Goal: Task Accomplishment & Management: Manage account settings

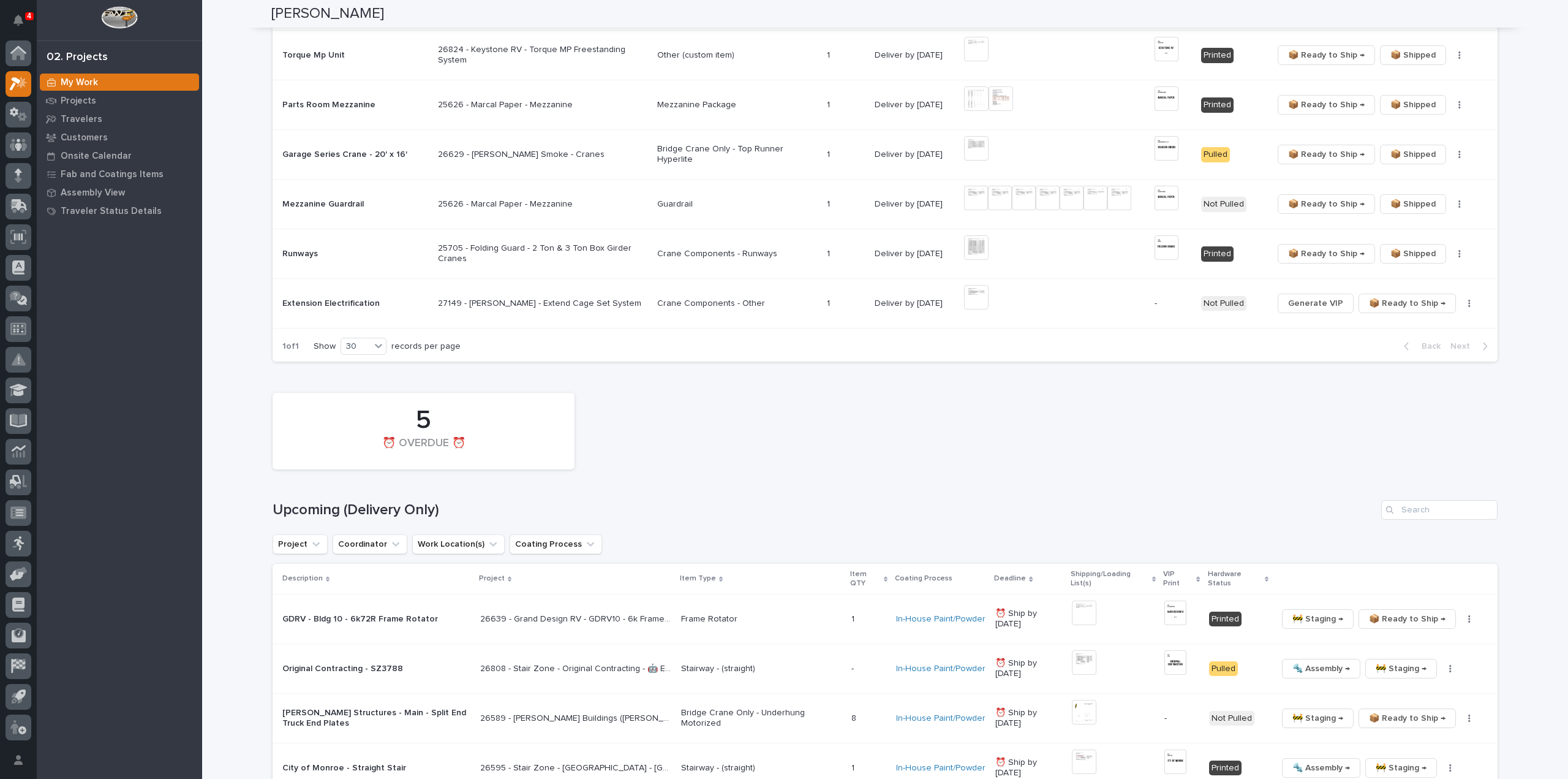
scroll to position [1471, 0]
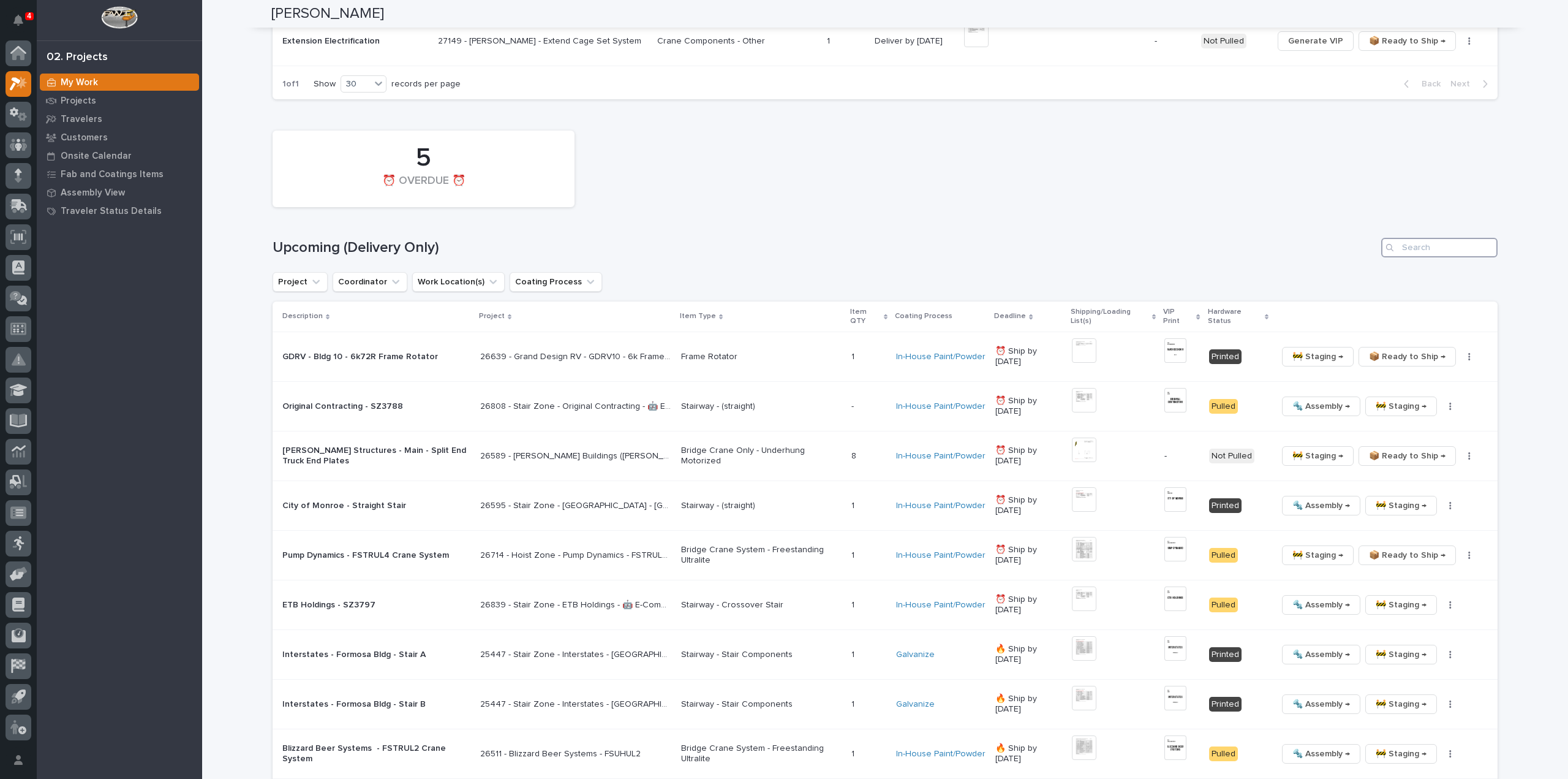
click at [1409, 243] on input "Search" at bounding box center [1439, 247] width 116 height 20
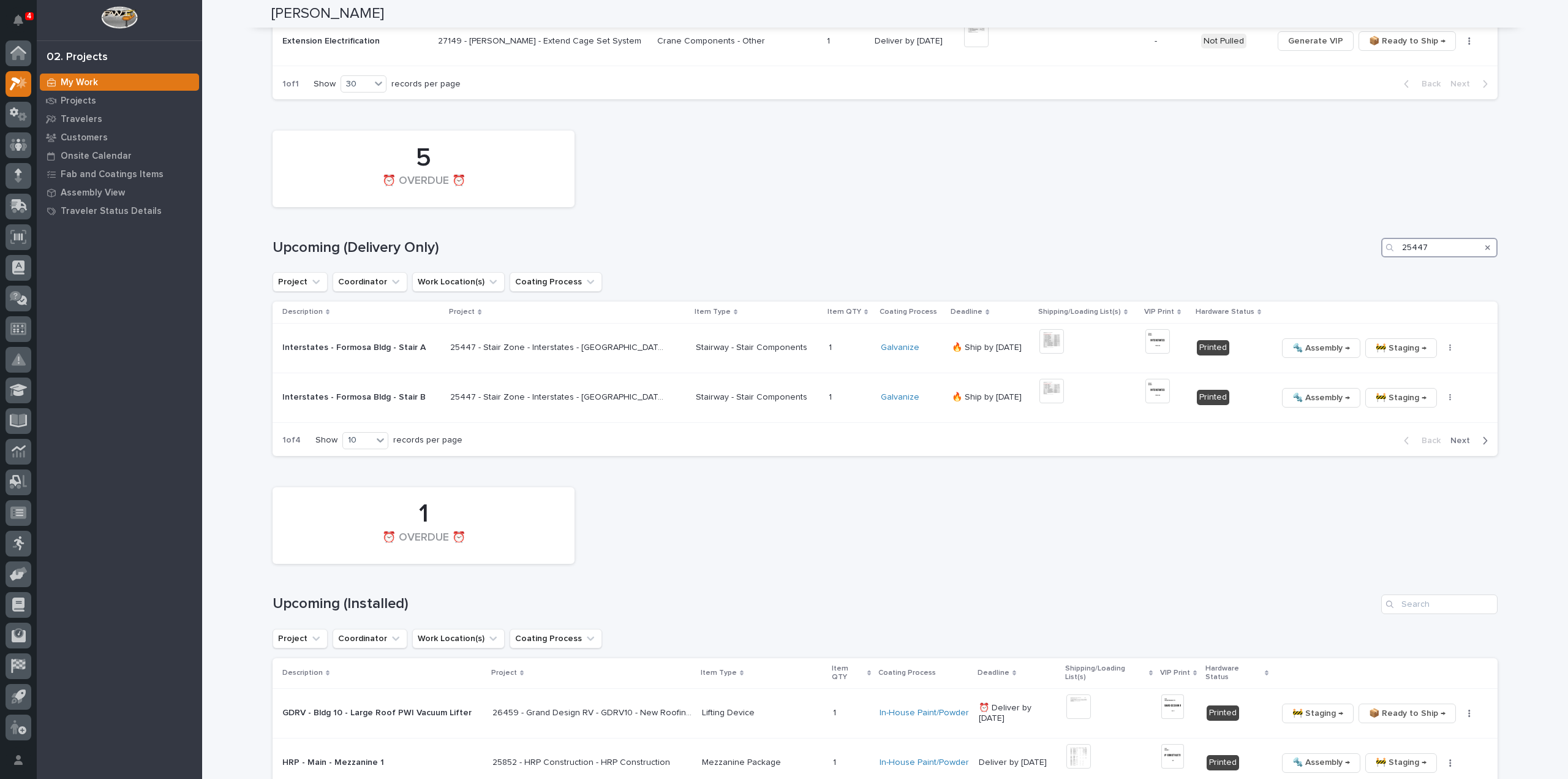
scroll to position [1269, 0]
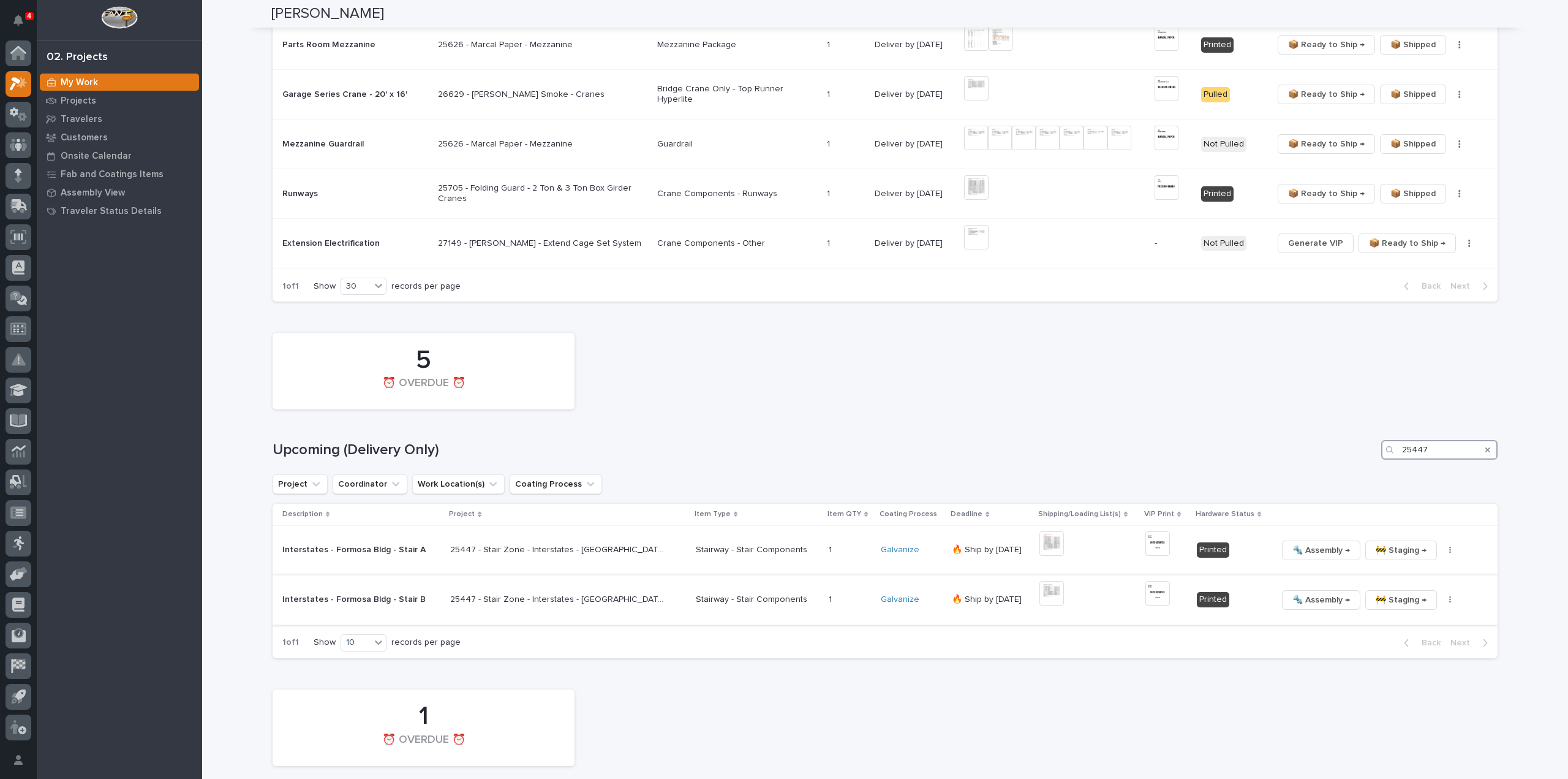
type input "25447"
click at [1145, 583] on img at bounding box center [1157, 593] width 24 height 24
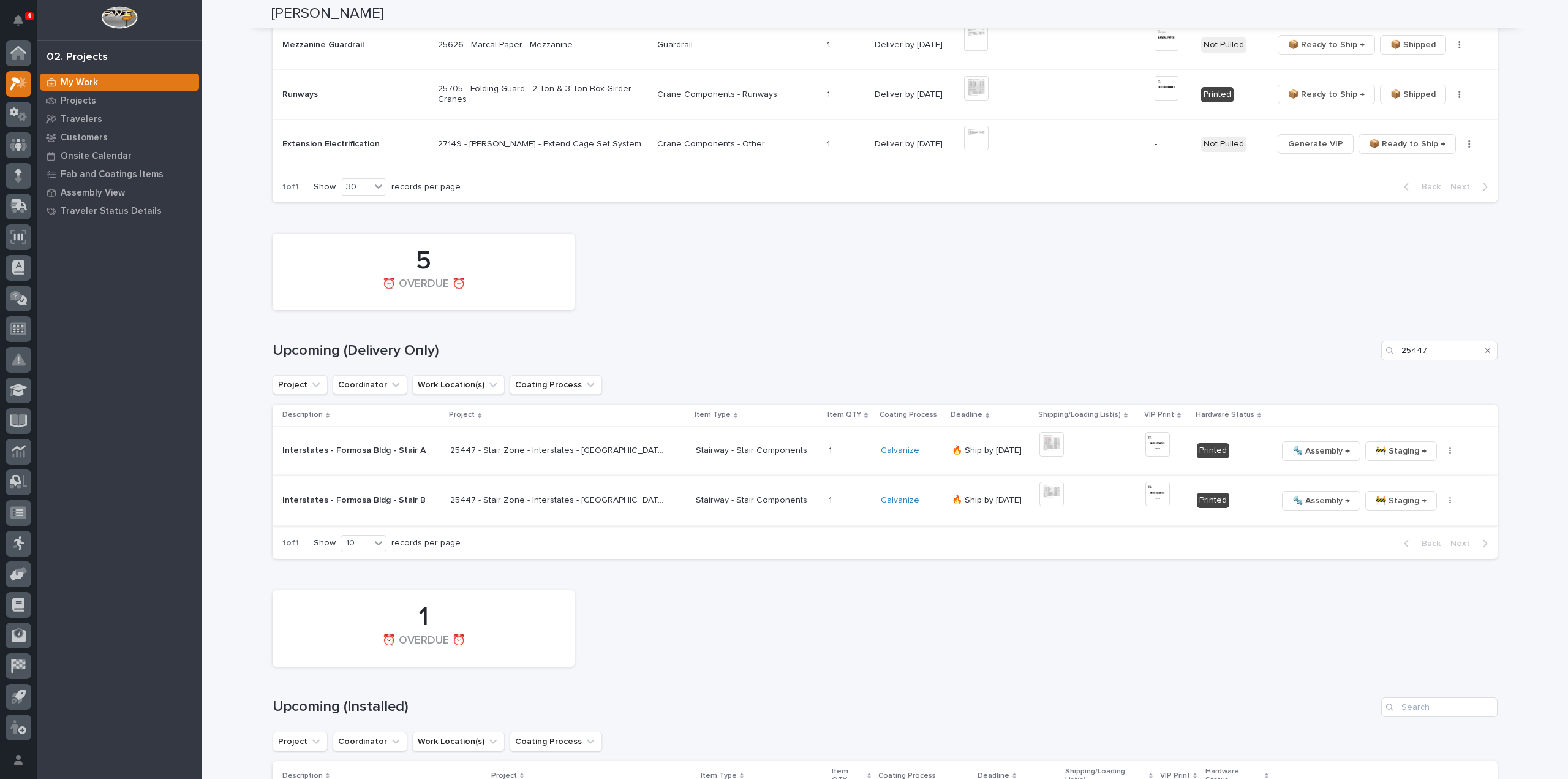
scroll to position [1219, 0]
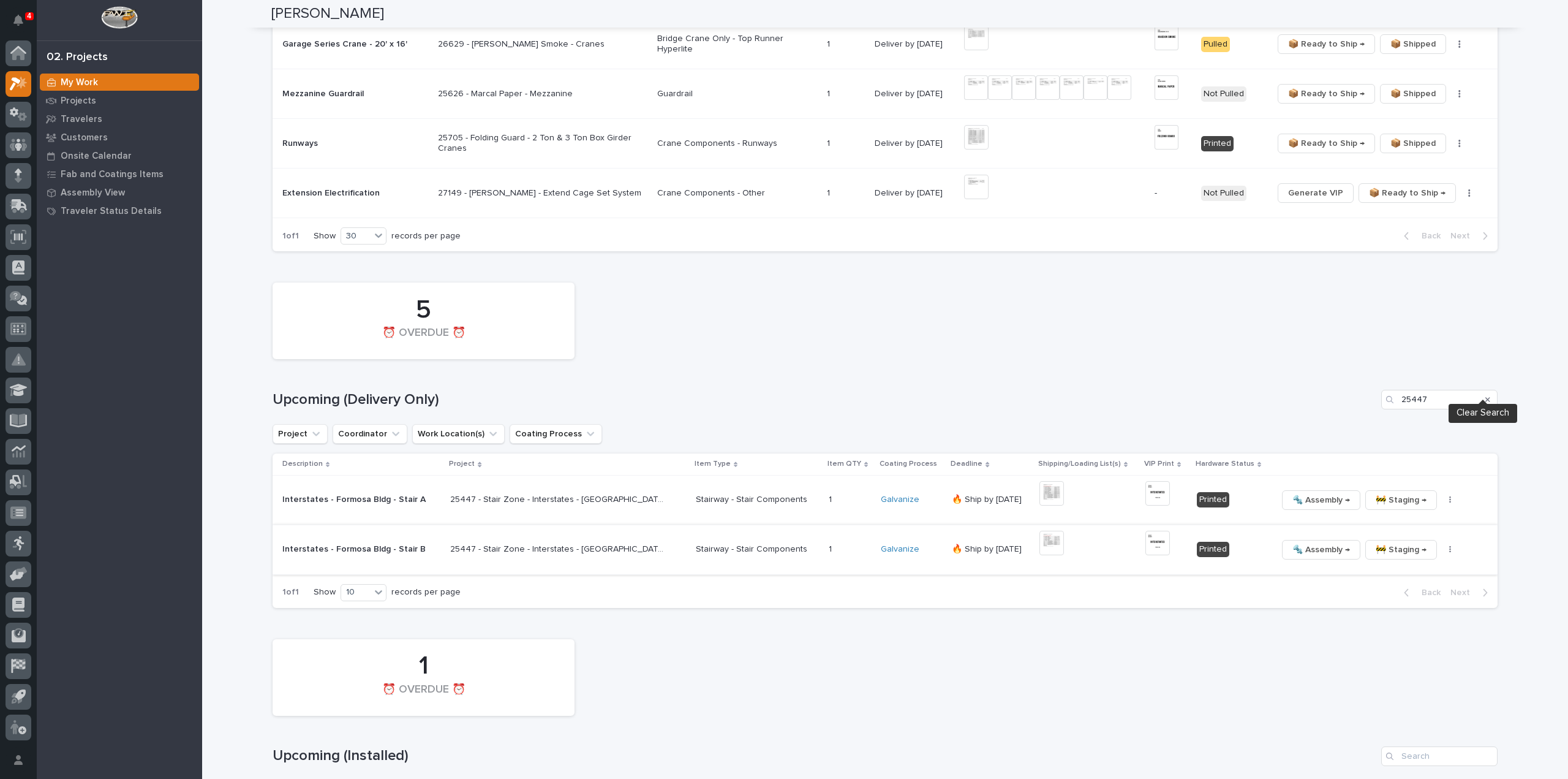
click at [1485, 396] on icon "Search" at bounding box center [1487, 399] width 5 height 7
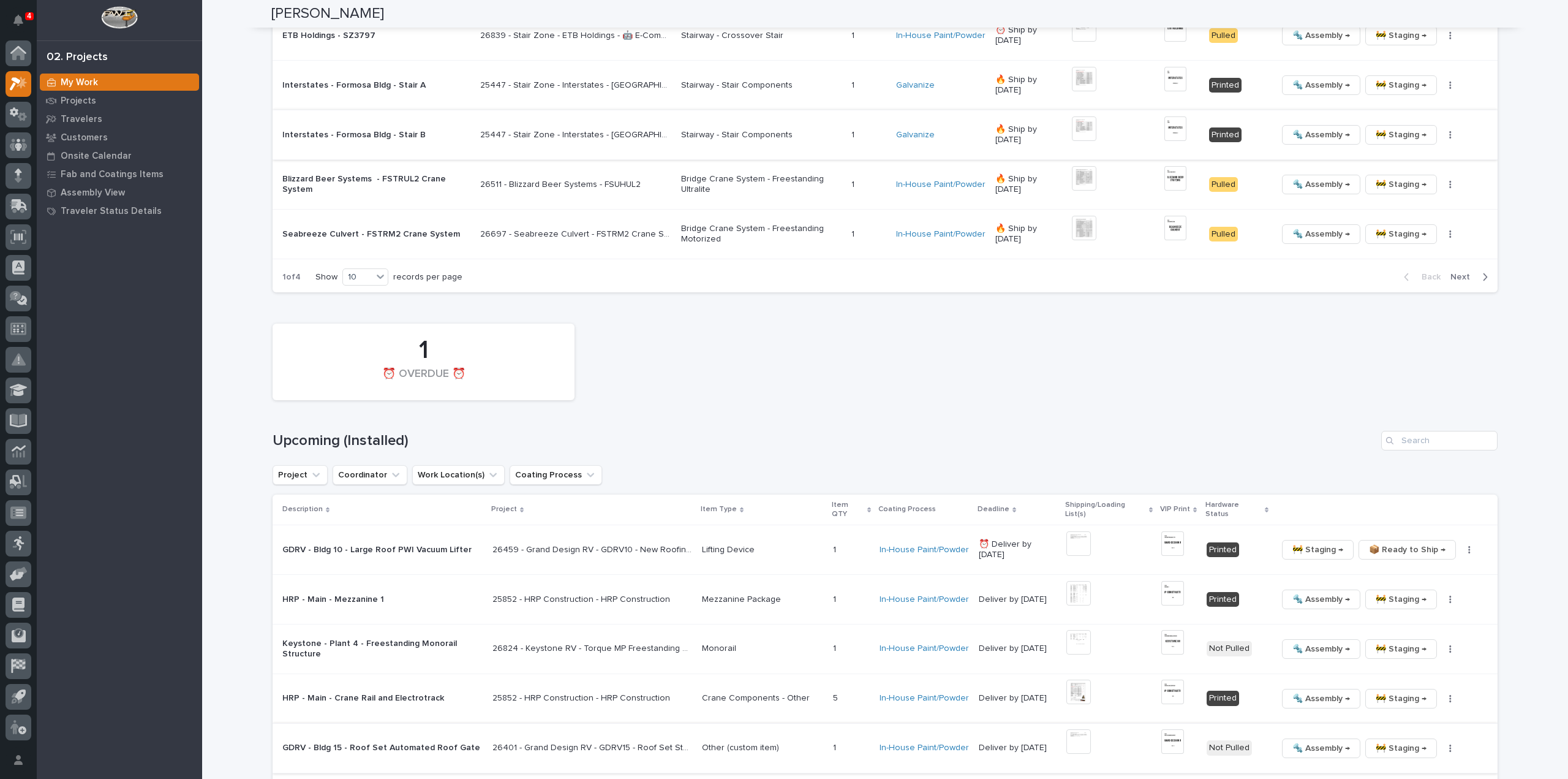
scroll to position [1939, 0]
click at [1417, 434] on input "Search" at bounding box center [1439, 442] width 116 height 20
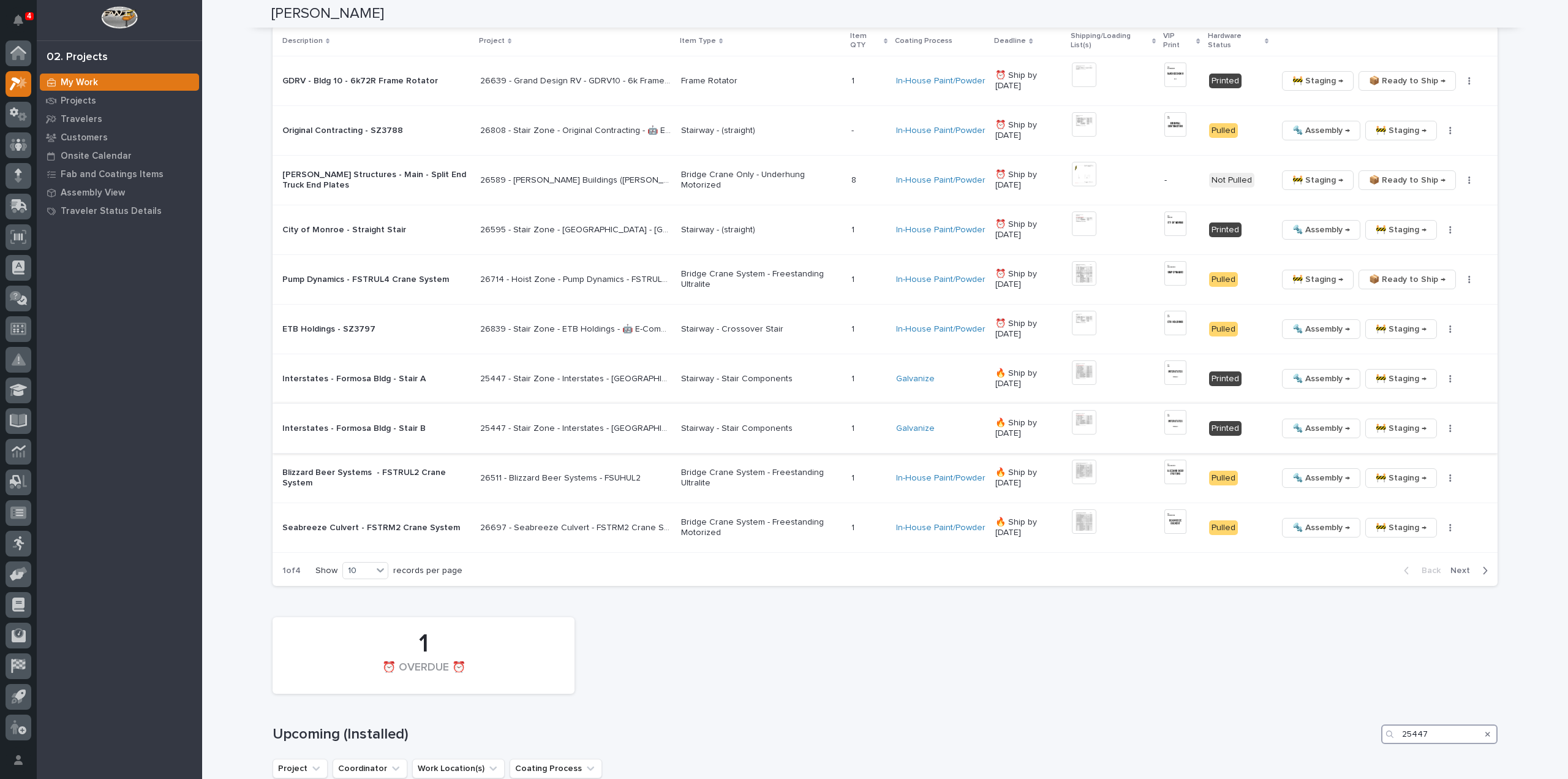
scroll to position [1402, 0]
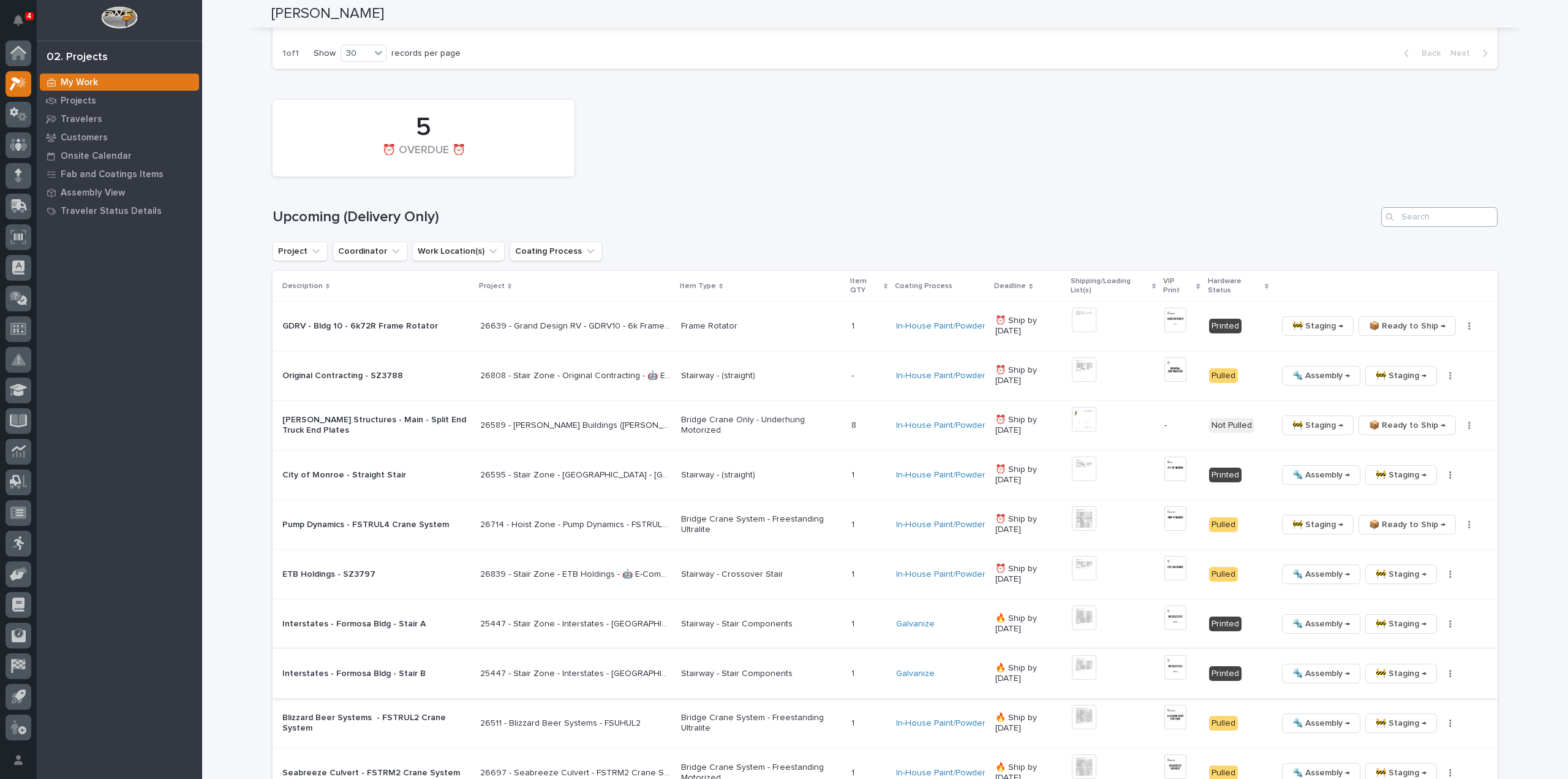
type input "25447"
click at [1433, 211] on input "Search" at bounding box center [1439, 217] width 116 height 20
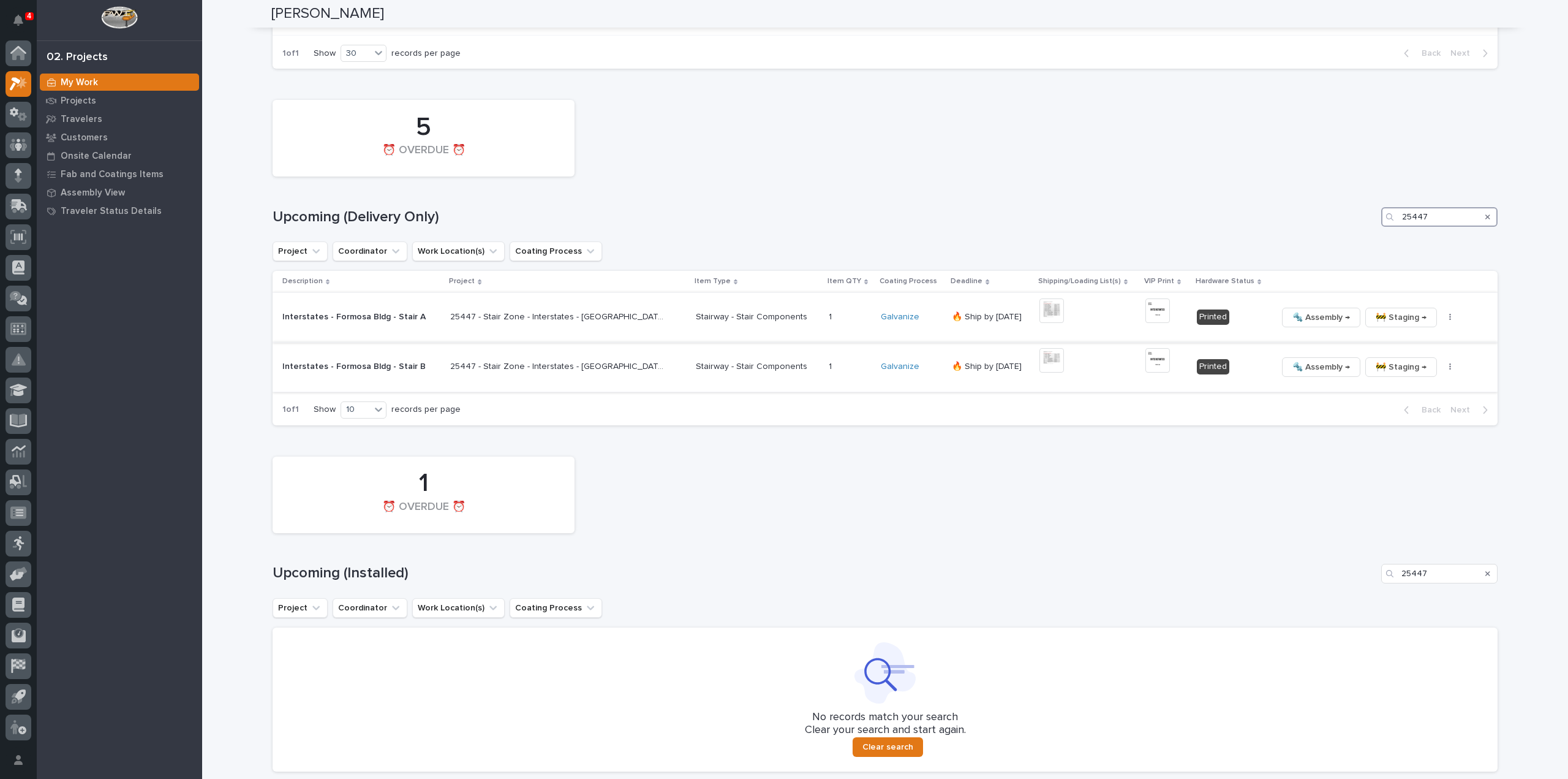
type input "25447"
click at [1449, 313] on icon "button" at bounding box center [1450, 317] width 2 height 9
click at [1408, 391] on button "🔩 Hardware" at bounding box center [1396, 400] width 90 height 20
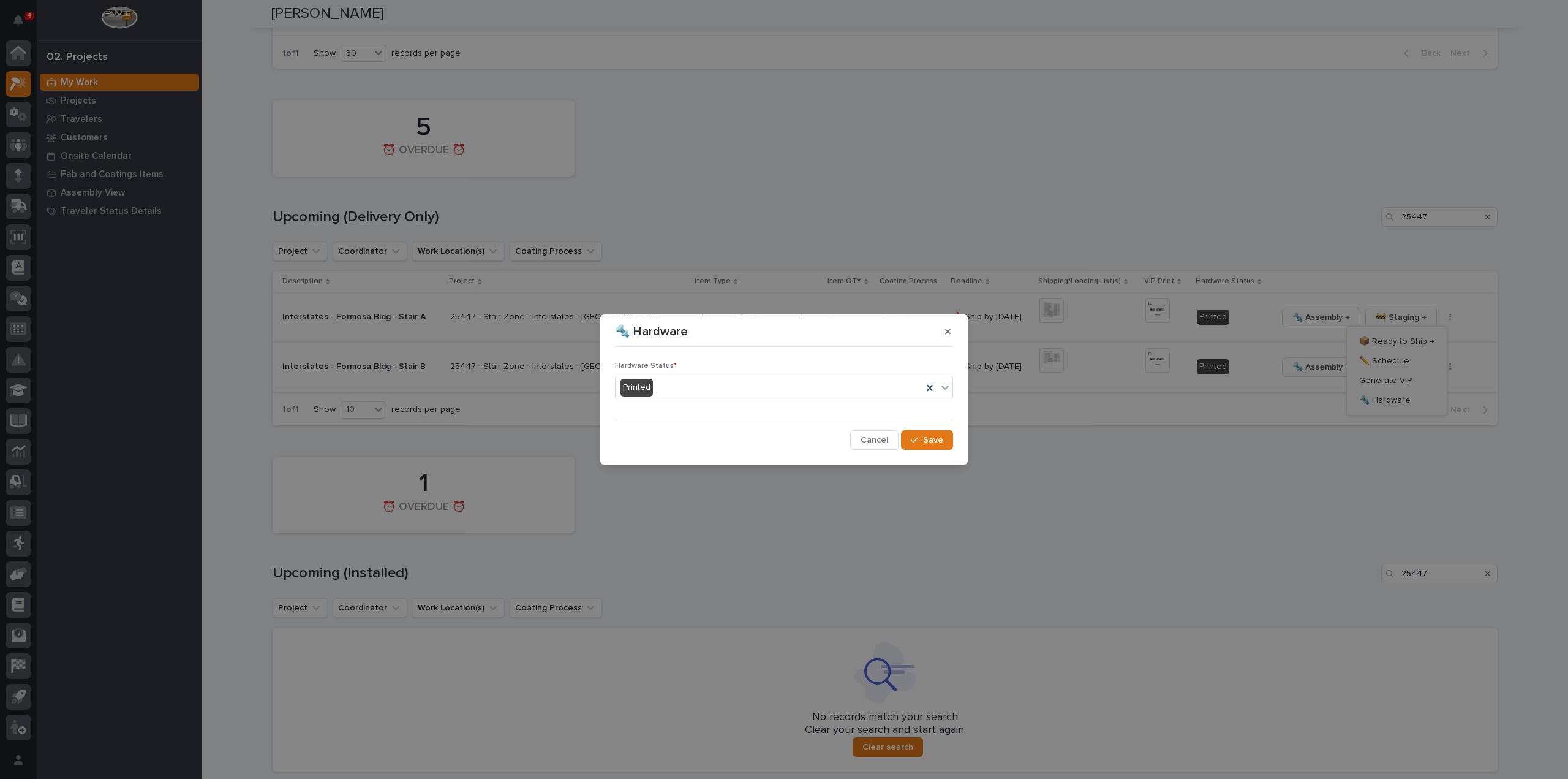
click at [664, 391] on div "Printed" at bounding box center [768, 388] width 307 height 20
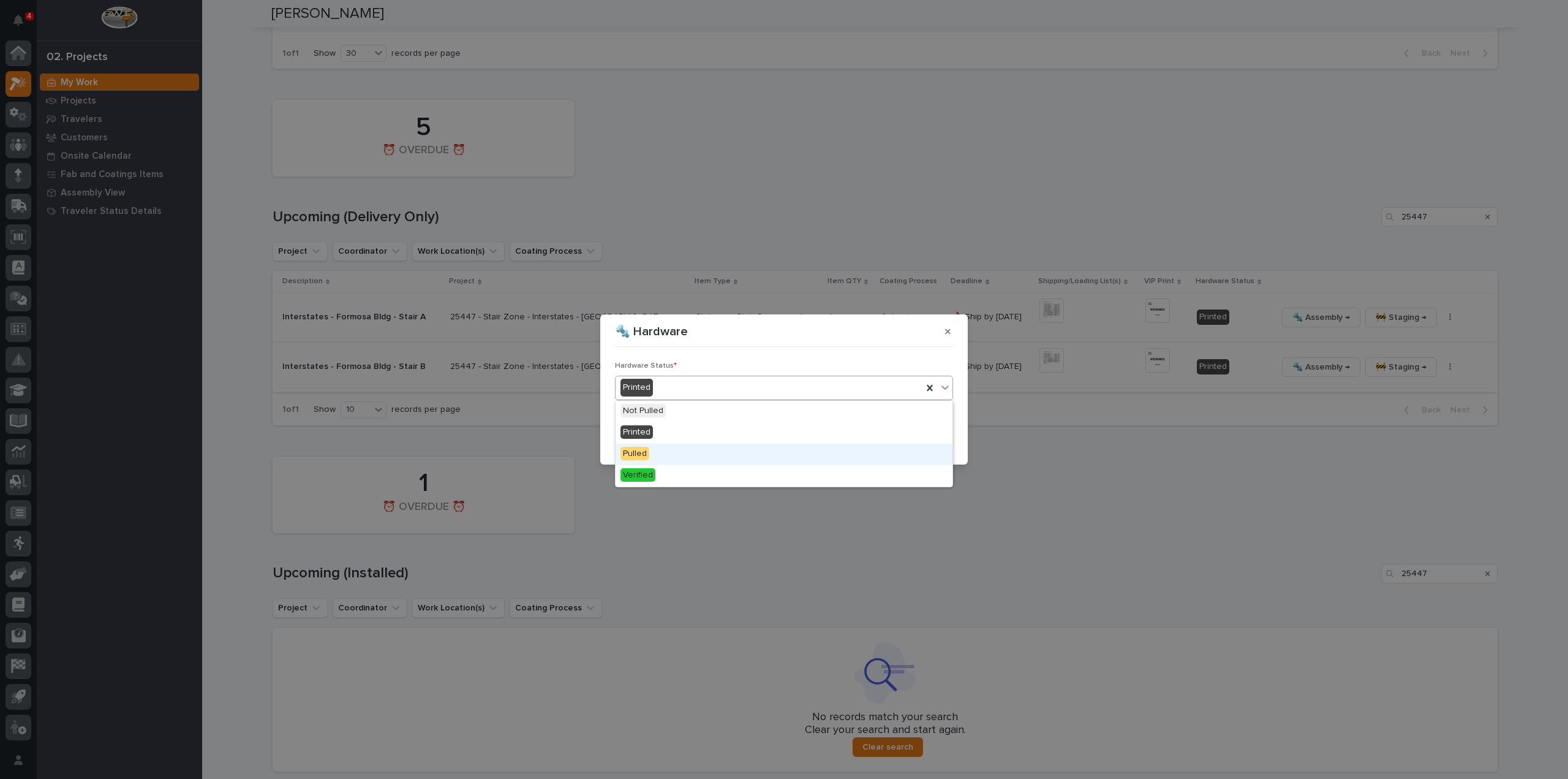
drag, startPoint x: 667, startPoint y: 452, endPoint x: 779, endPoint y: 450, distance: 112.0
click at [669, 452] on div "Pulled" at bounding box center [784, 454] width 337 height 21
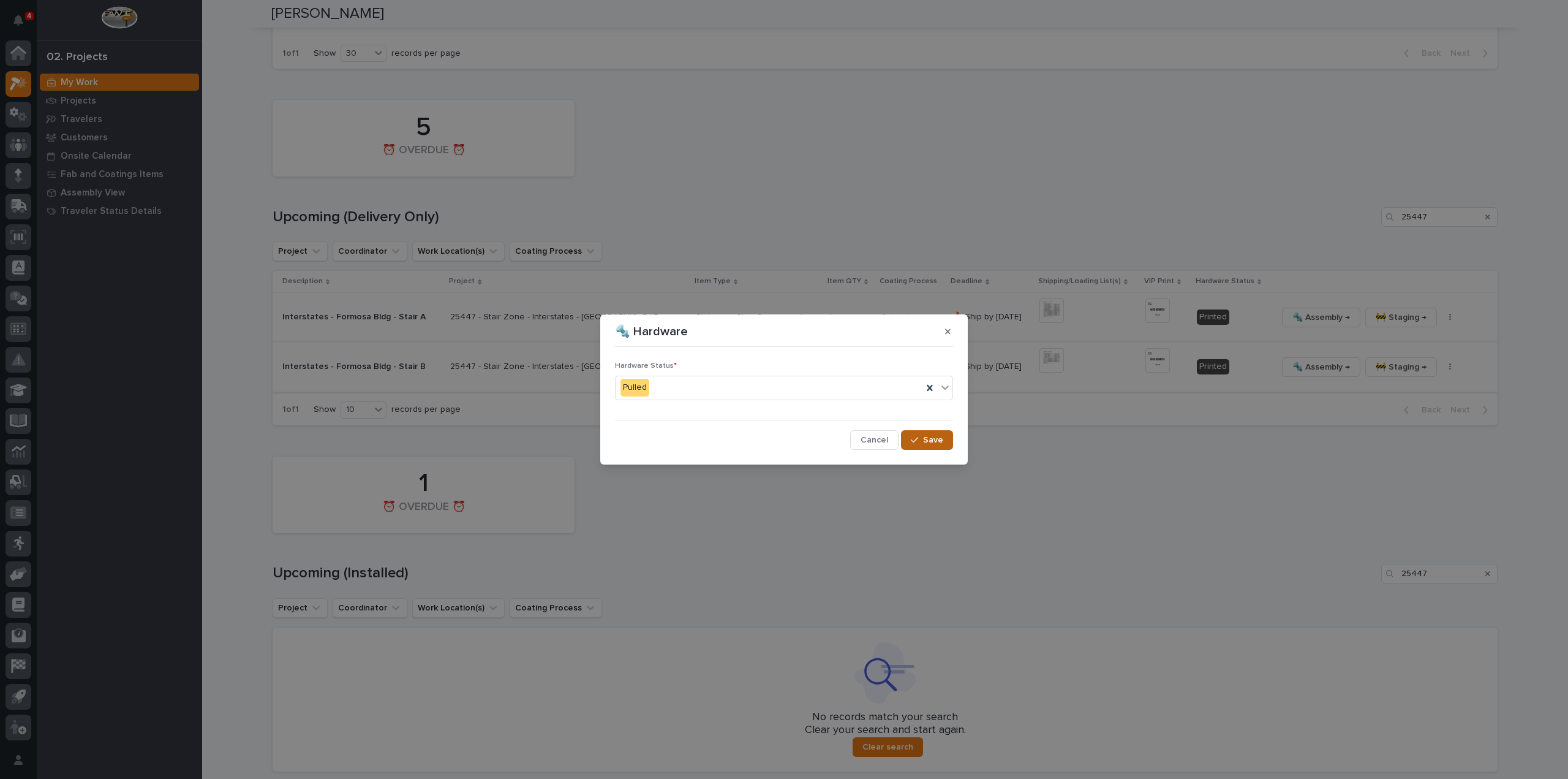
click at [938, 444] on span "Save" at bounding box center [933, 440] width 20 height 11
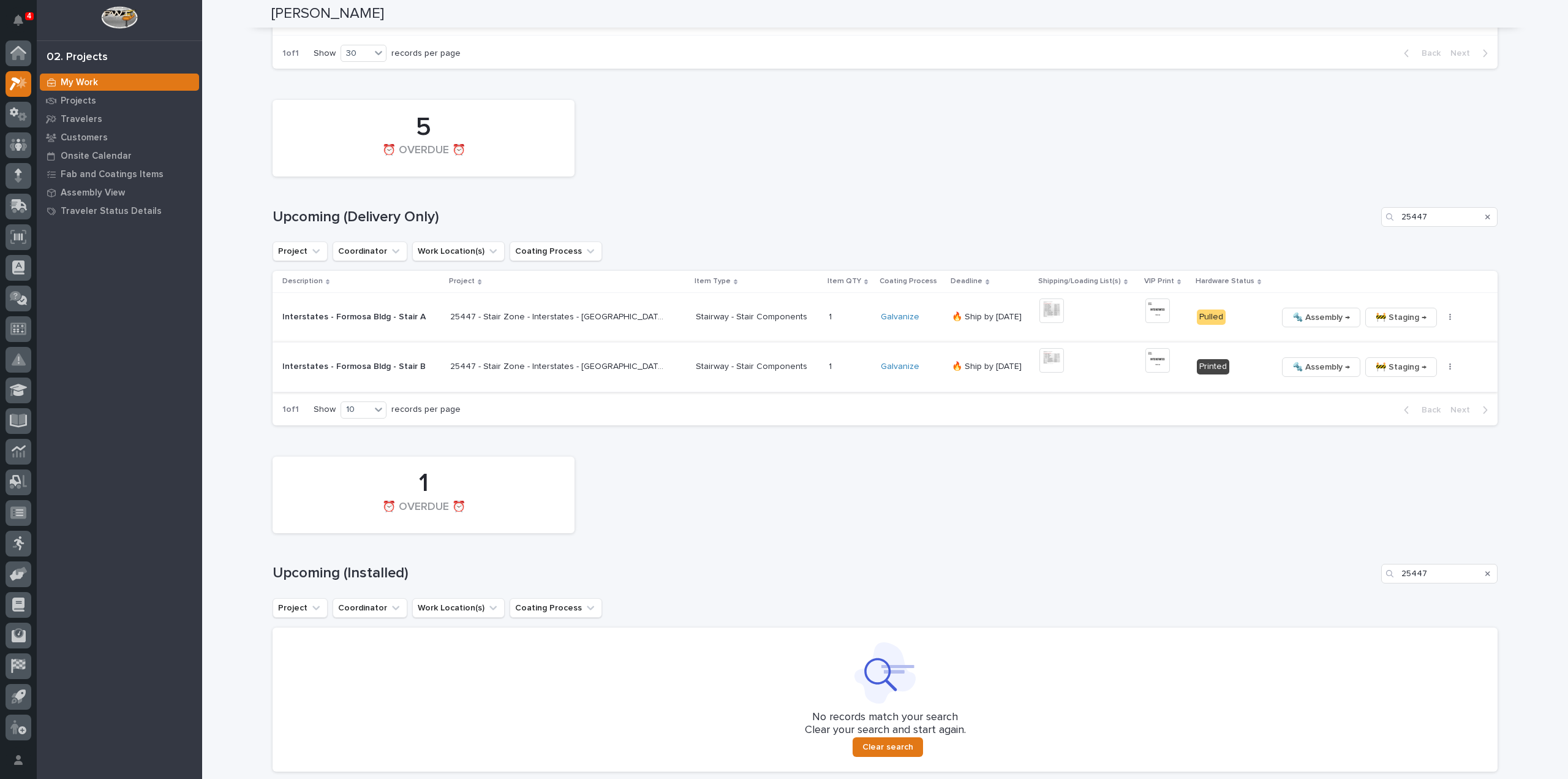
click at [1449, 363] on icon "button" at bounding box center [1450, 366] width 2 height 7
click at [1396, 442] on span "🔩 Hardware" at bounding box center [1385, 450] width 52 height 15
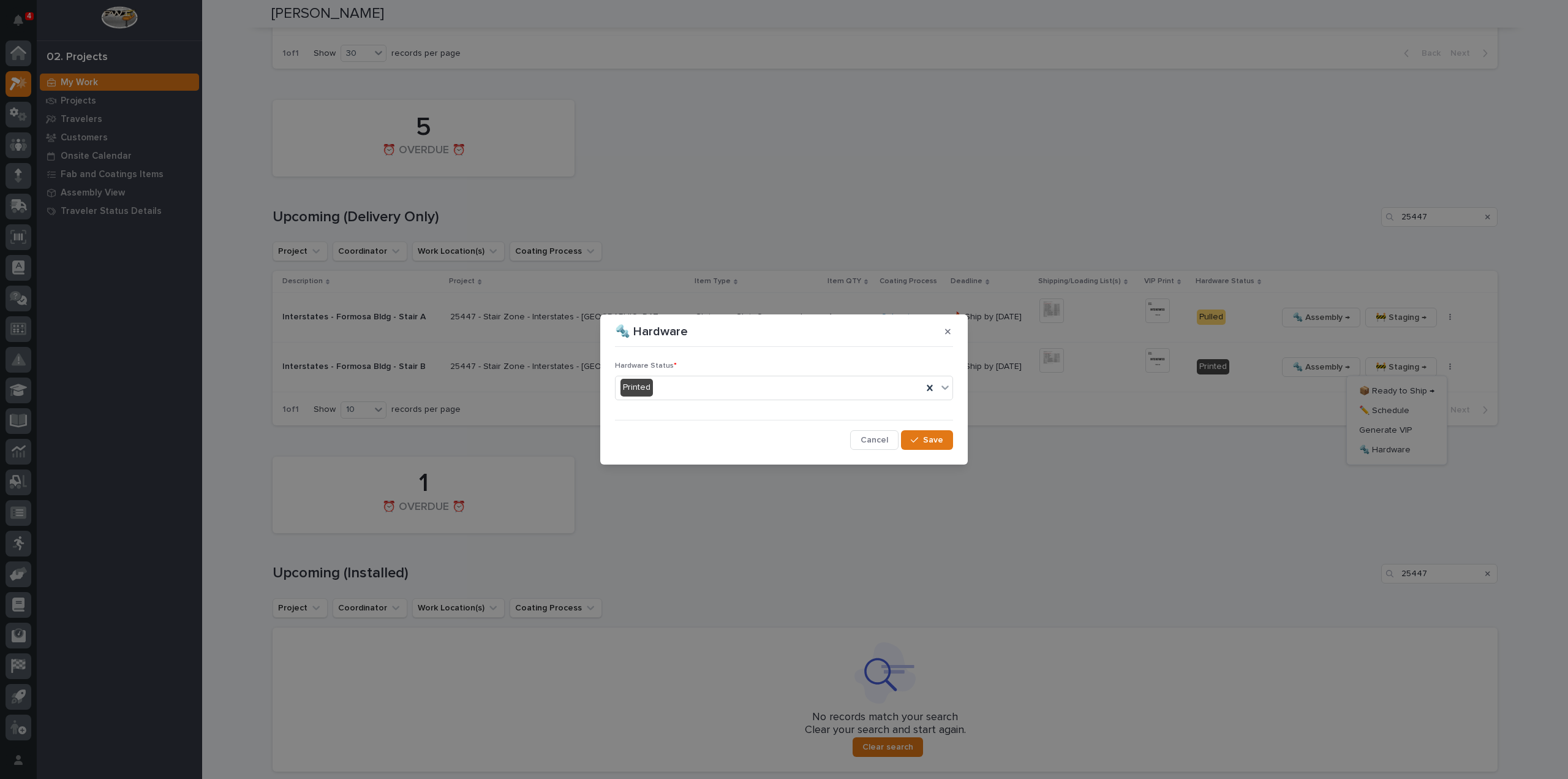
click at [714, 388] on div "Printed" at bounding box center [768, 388] width 307 height 20
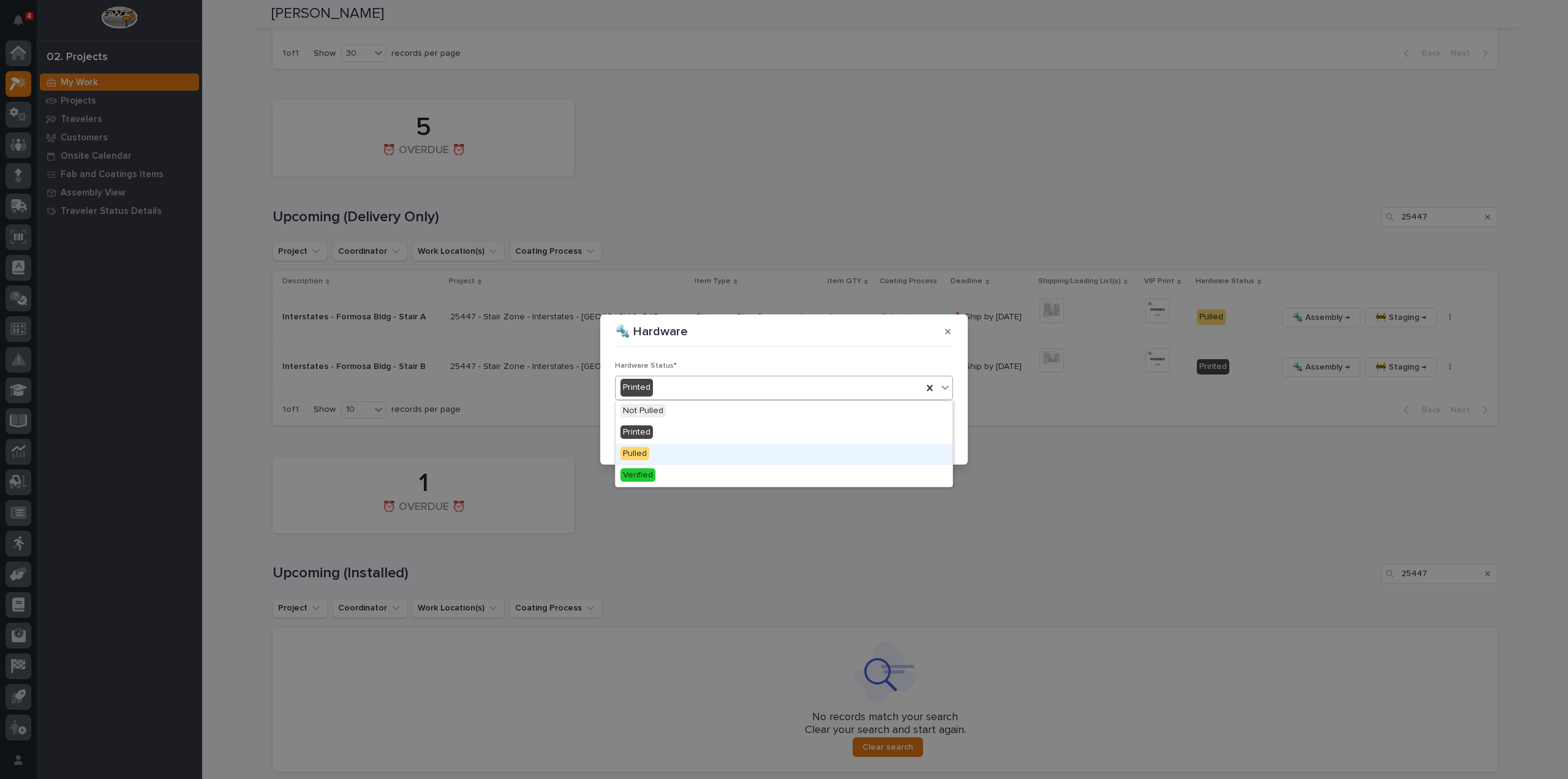
click at [699, 447] on div "Pulled" at bounding box center [784, 454] width 337 height 21
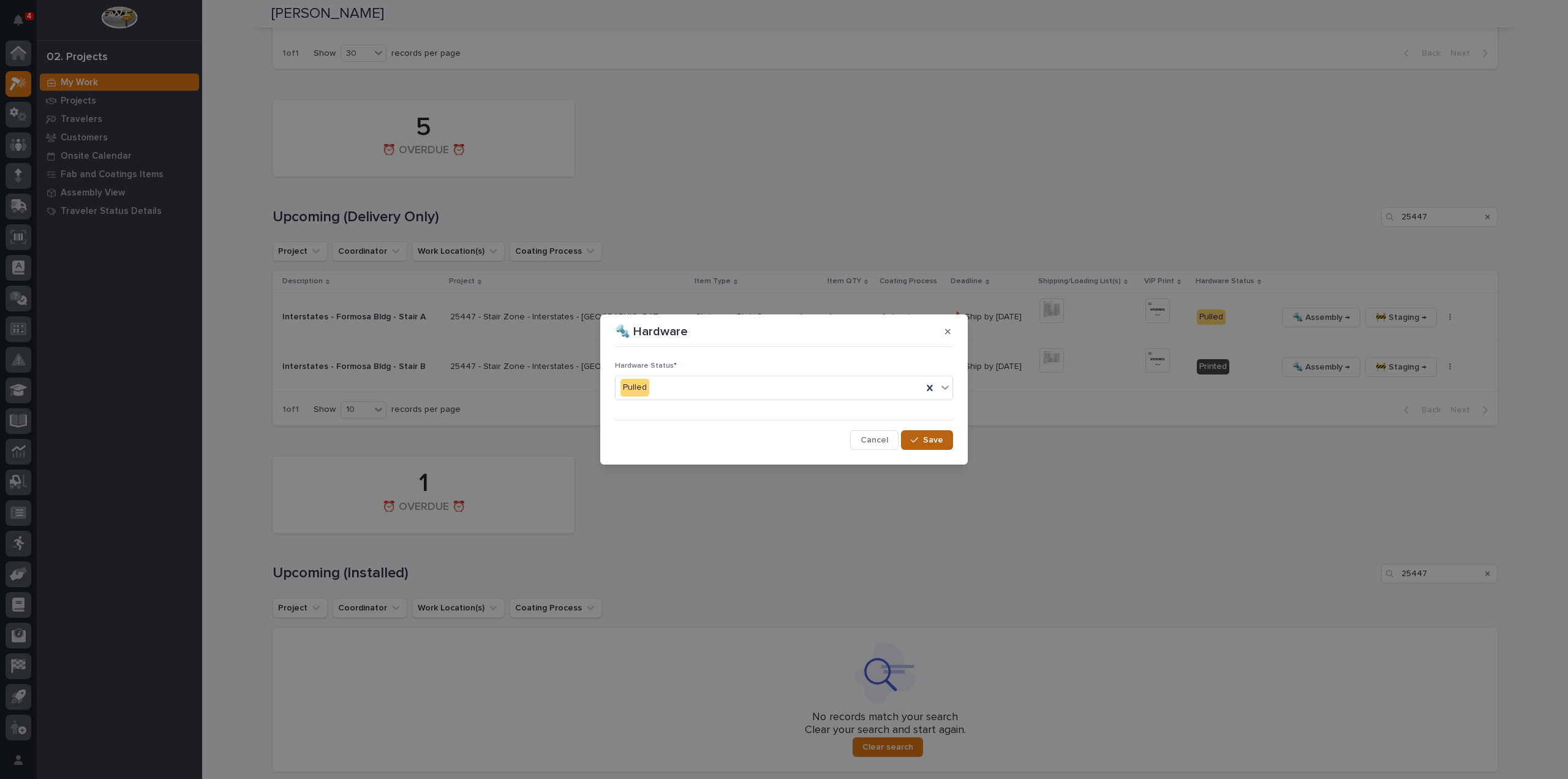
click at [937, 444] on span "Save" at bounding box center [933, 440] width 20 height 11
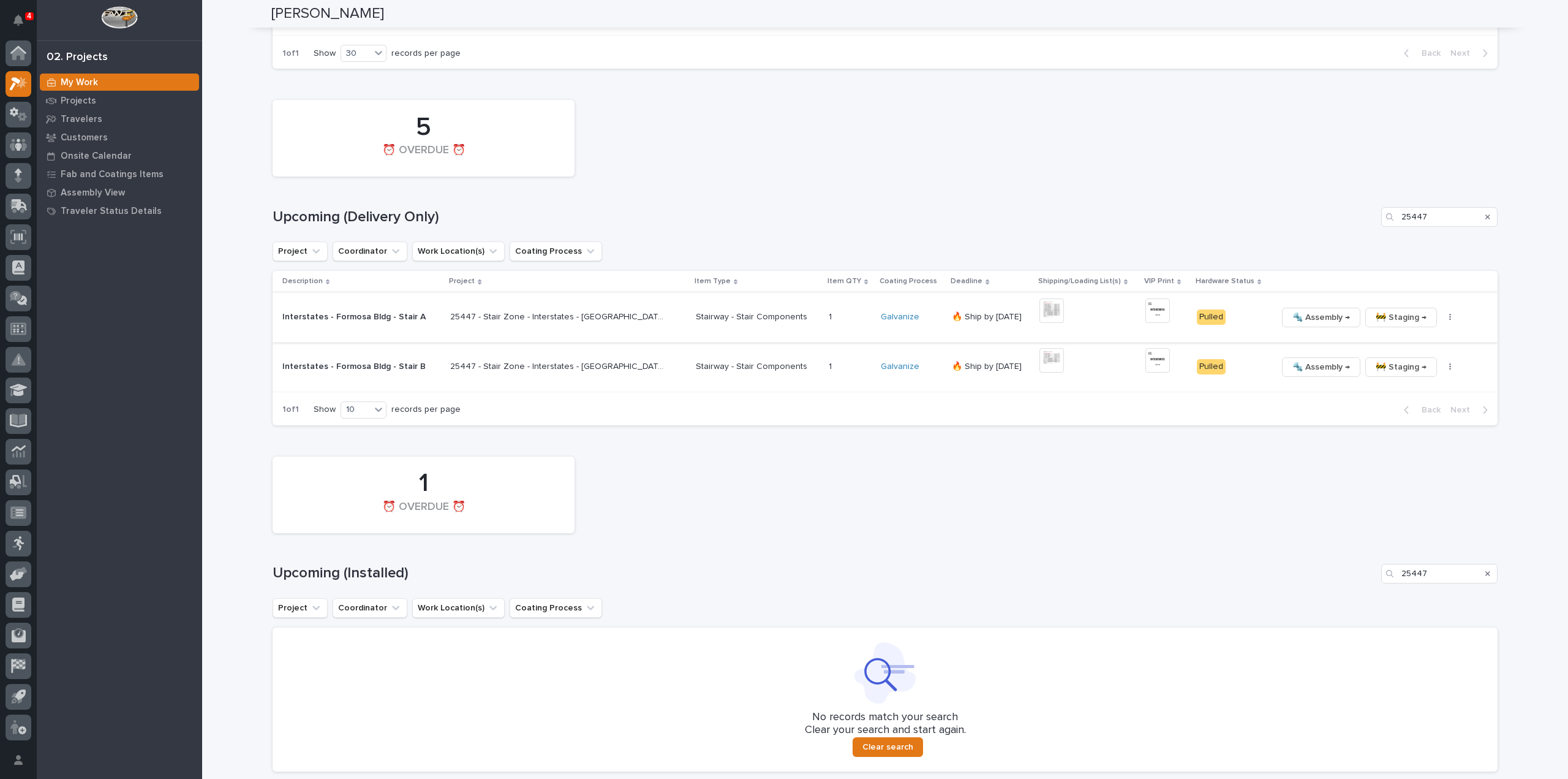
click at [1145, 300] on img at bounding box center [1157, 310] width 24 height 24
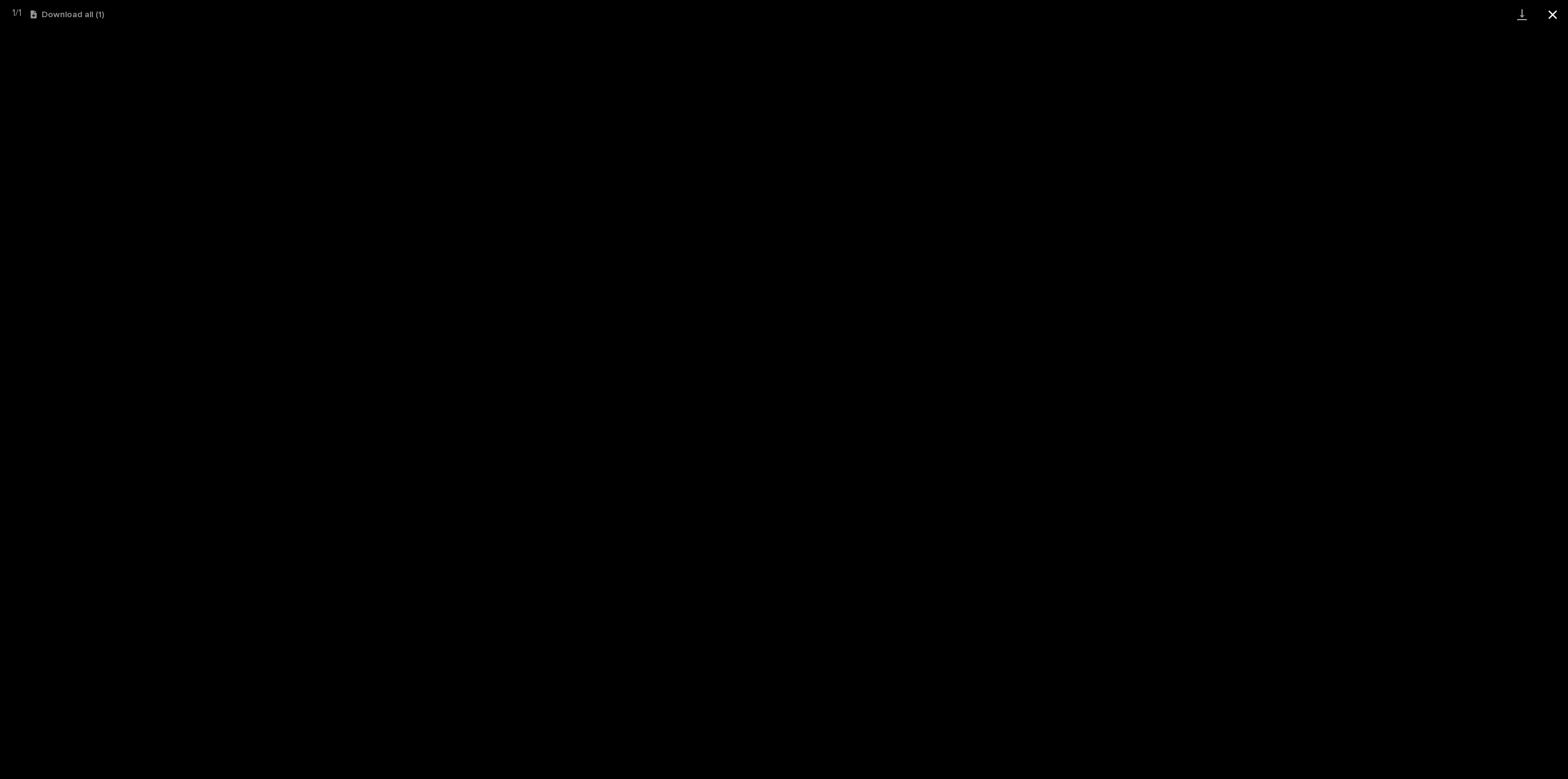
click at [1553, 16] on button "Close gallery" at bounding box center [1552, 14] width 31 height 29
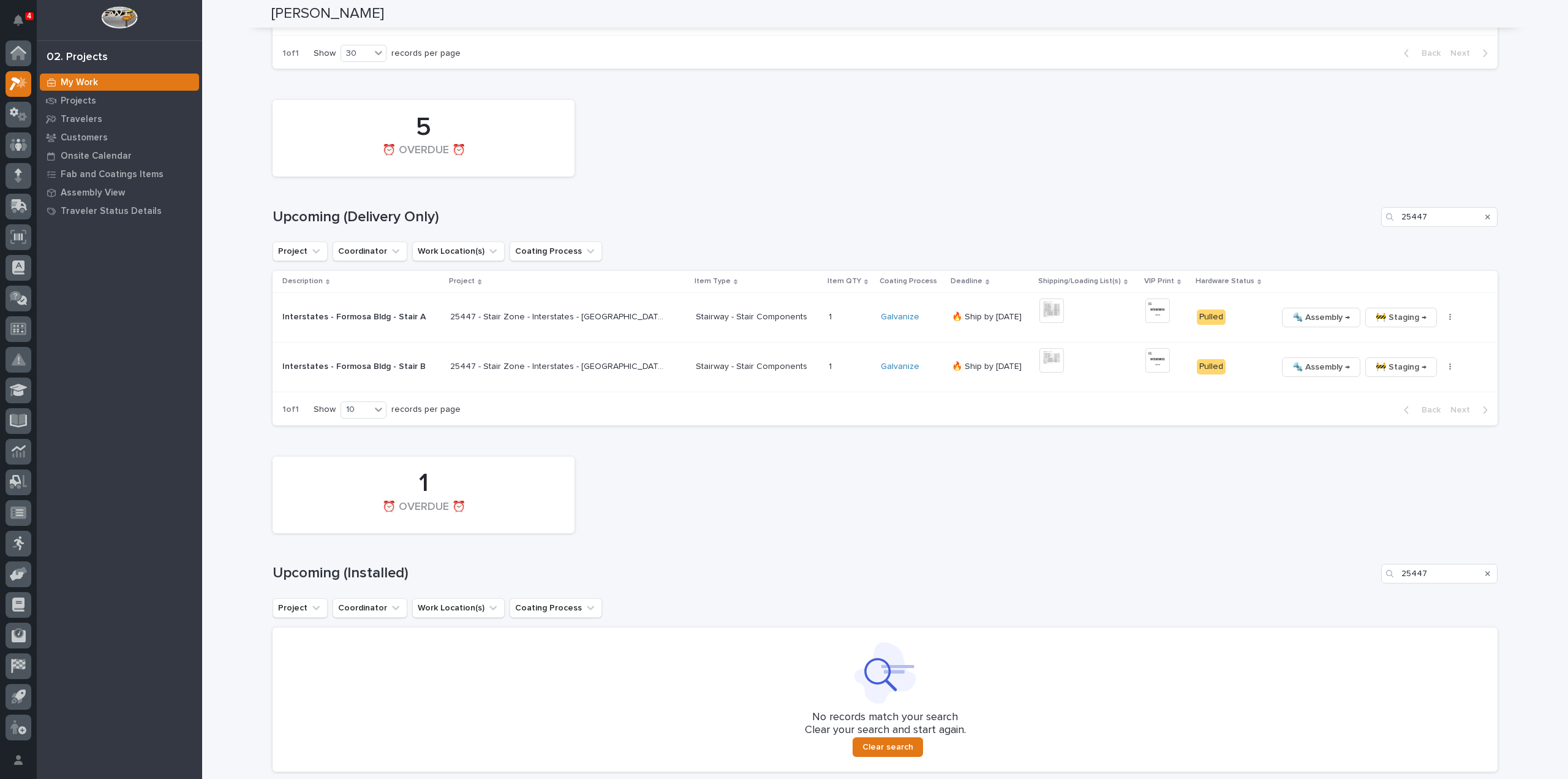
click at [1145, 350] on img at bounding box center [1157, 360] width 24 height 24
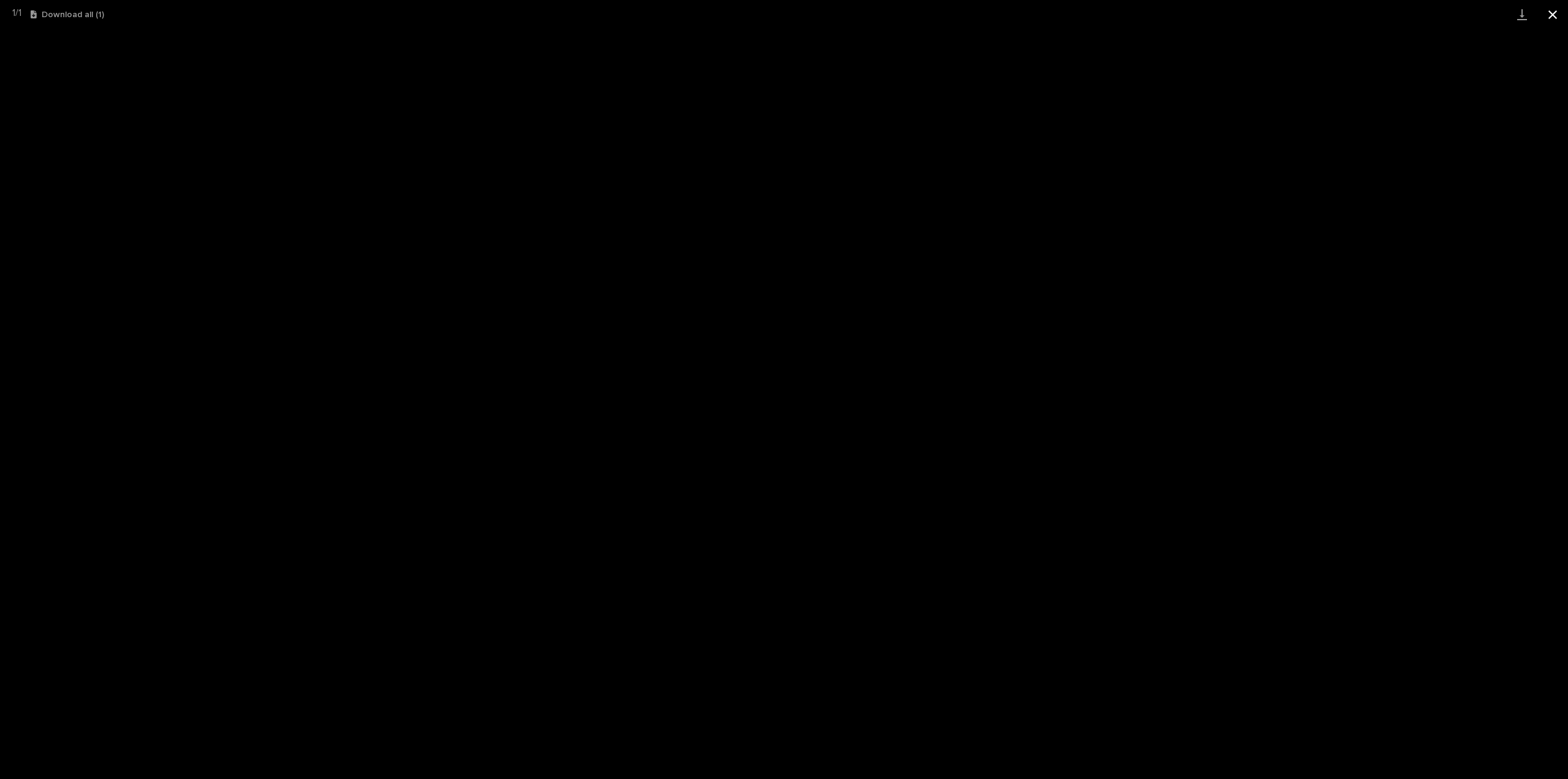
click at [1551, 9] on button "Close gallery" at bounding box center [1552, 14] width 31 height 29
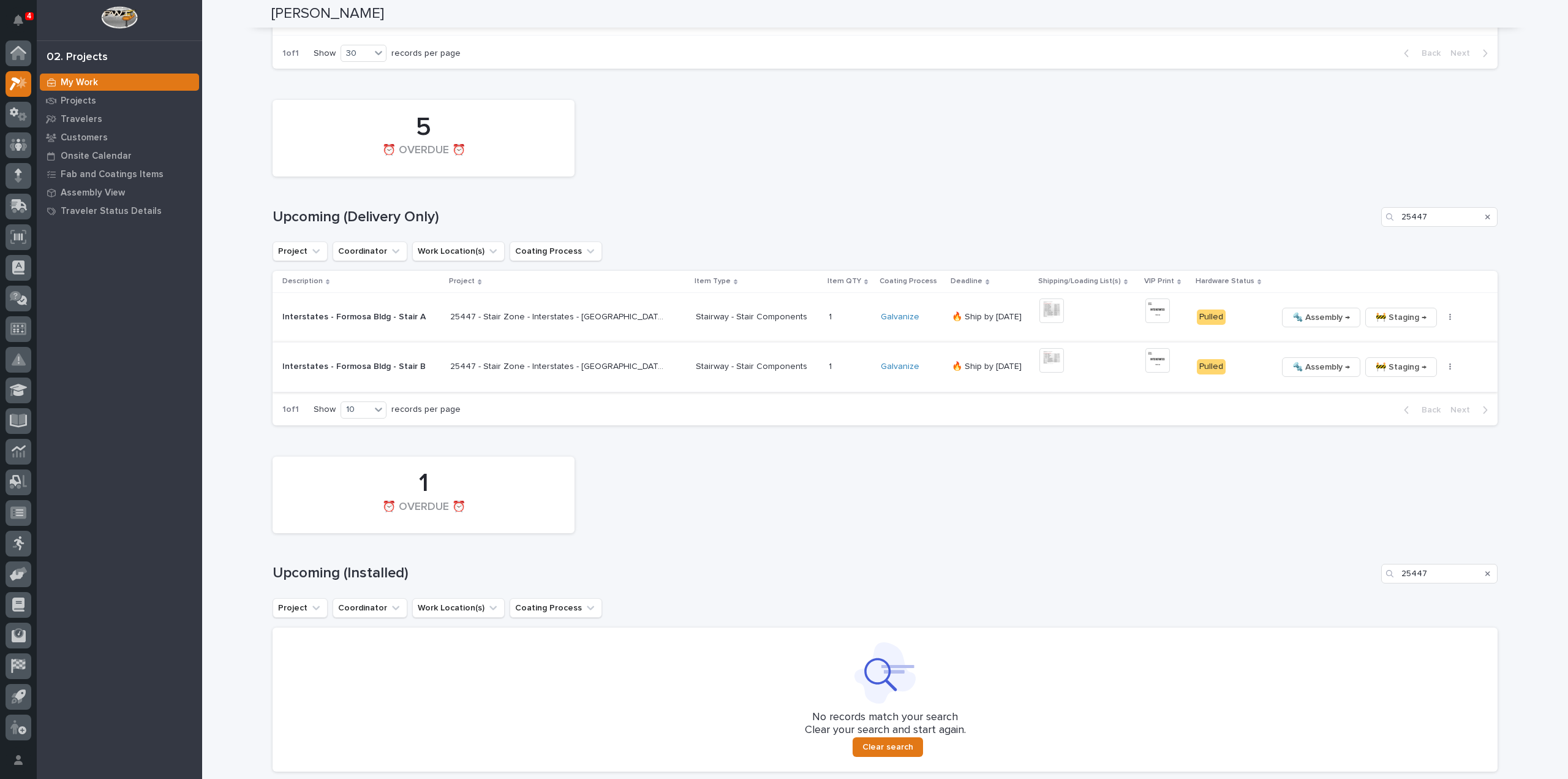
click at [1145, 351] on img at bounding box center [1157, 360] width 24 height 24
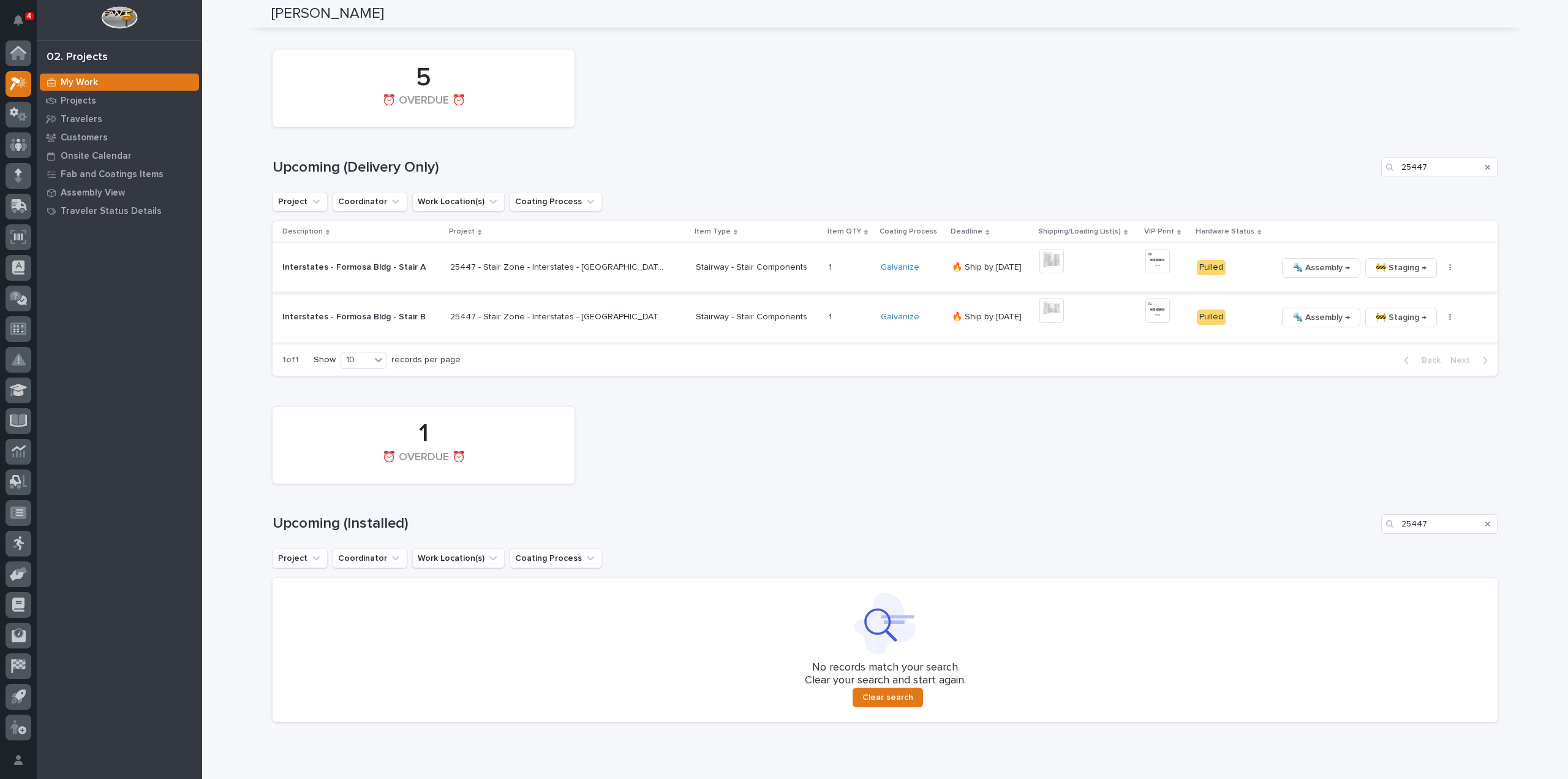
click at [1389, 260] on span "🚧 Staging →" at bounding box center [1400, 268] width 51 height 15
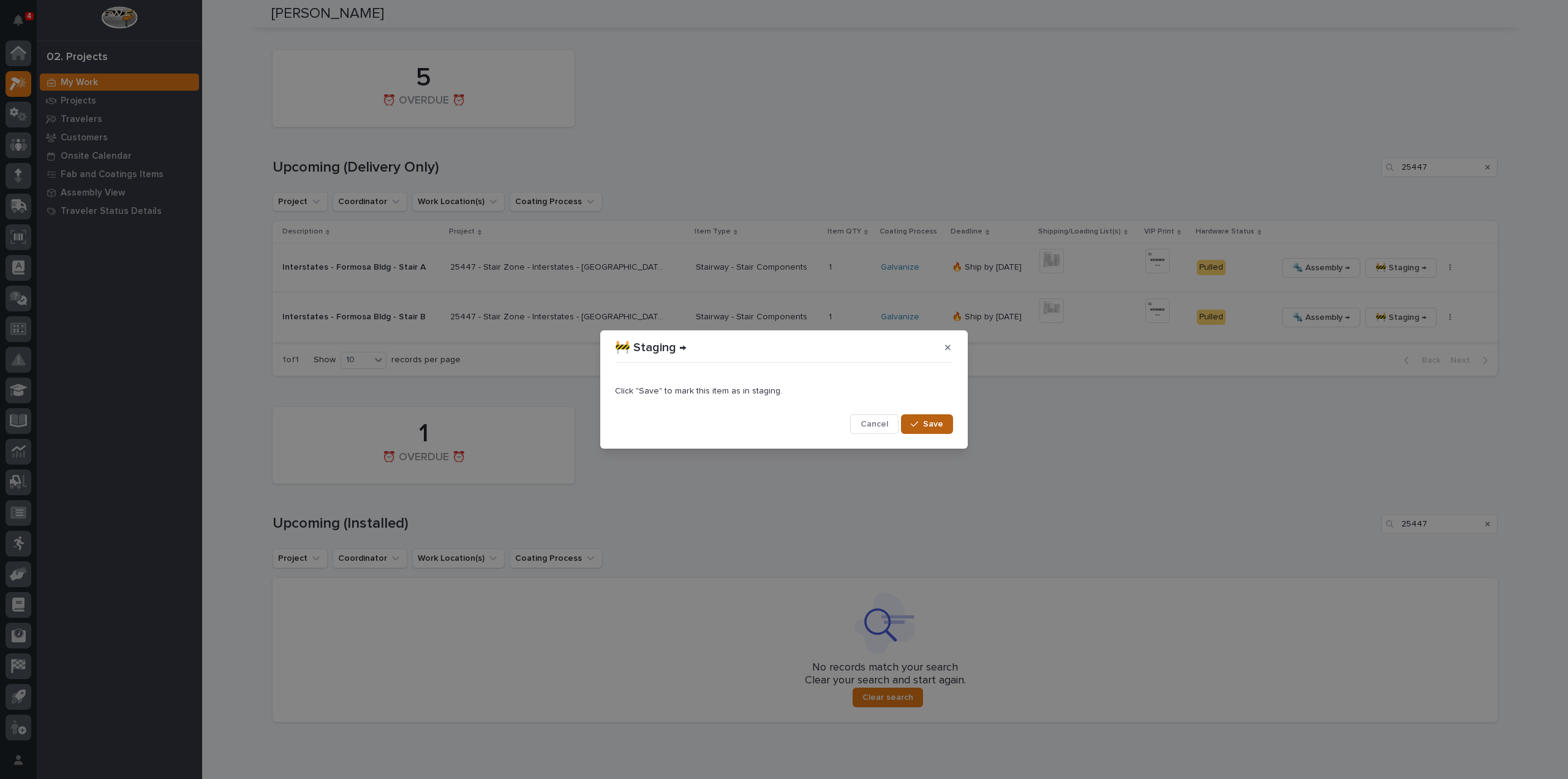
click at [925, 422] on span "Save" at bounding box center [933, 424] width 20 height 11
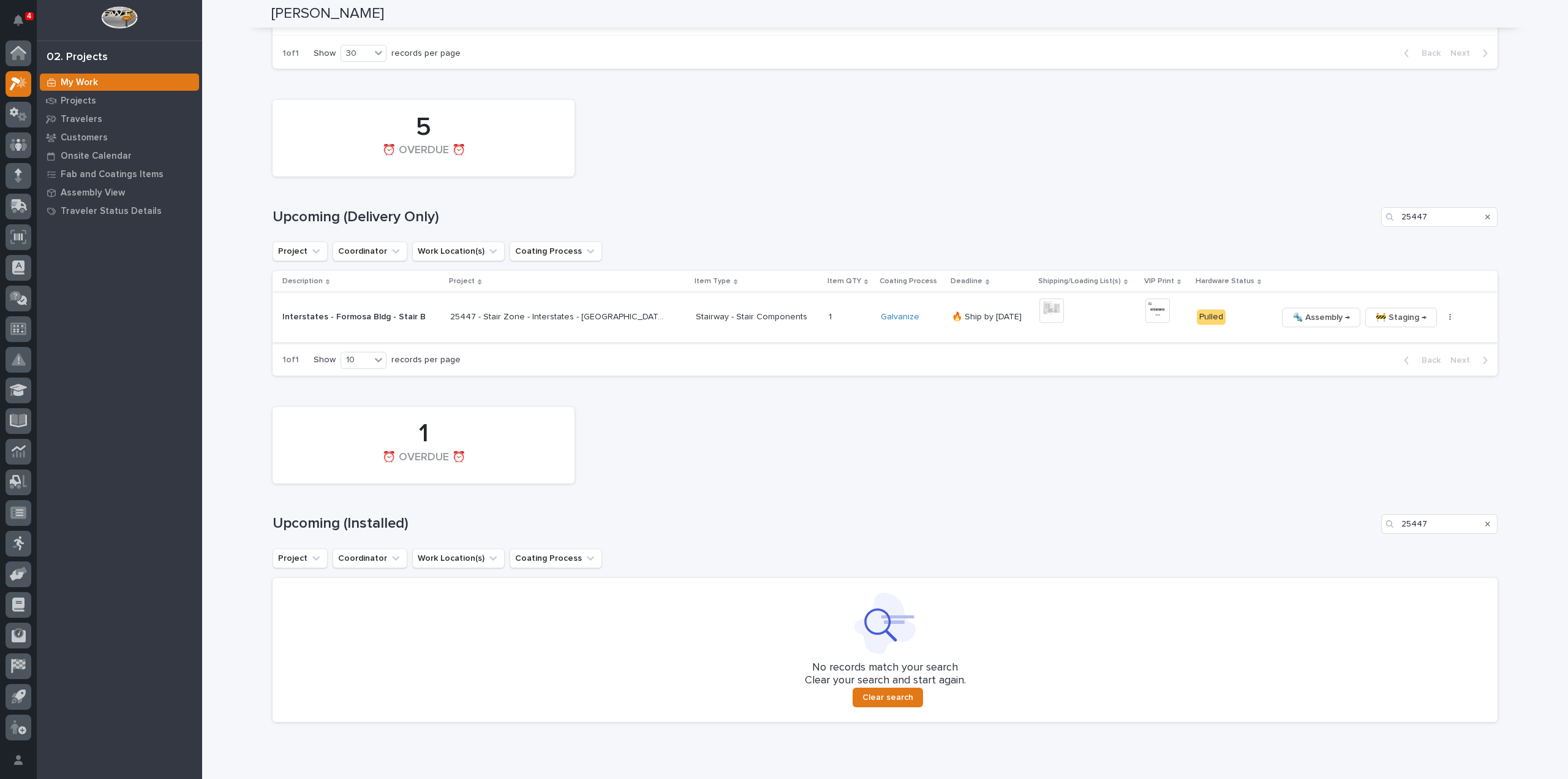
click at [1388, 271] on th at bounding box center [1384, 281] width 225 height 21
click at [1388, 310] on span "🚧 Staging →" at bounding box center [1400, 317] width 51 height 15
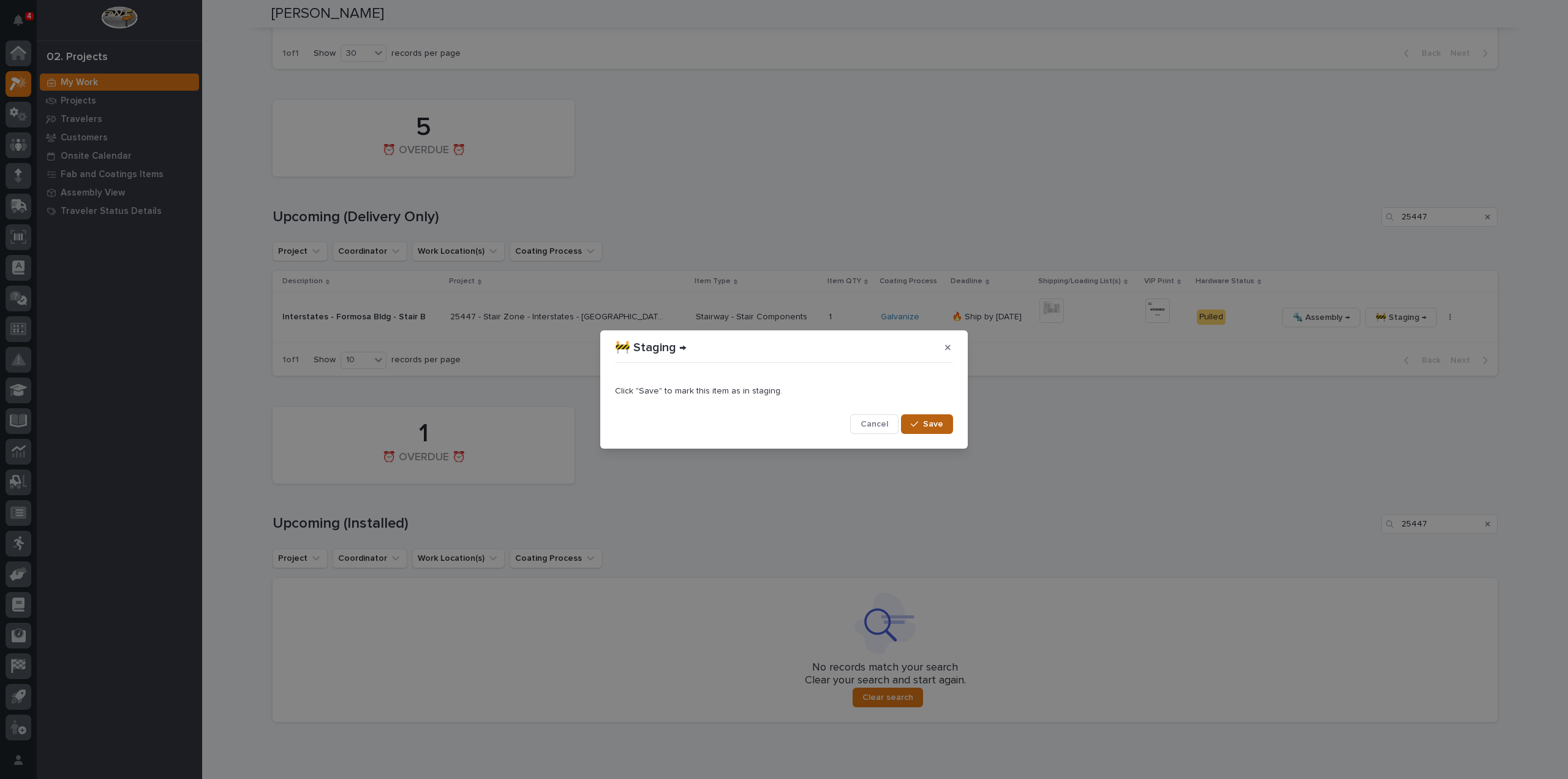
click at [930, 427] on span "Save" at bounding box center [933, 424] width 20 height 11
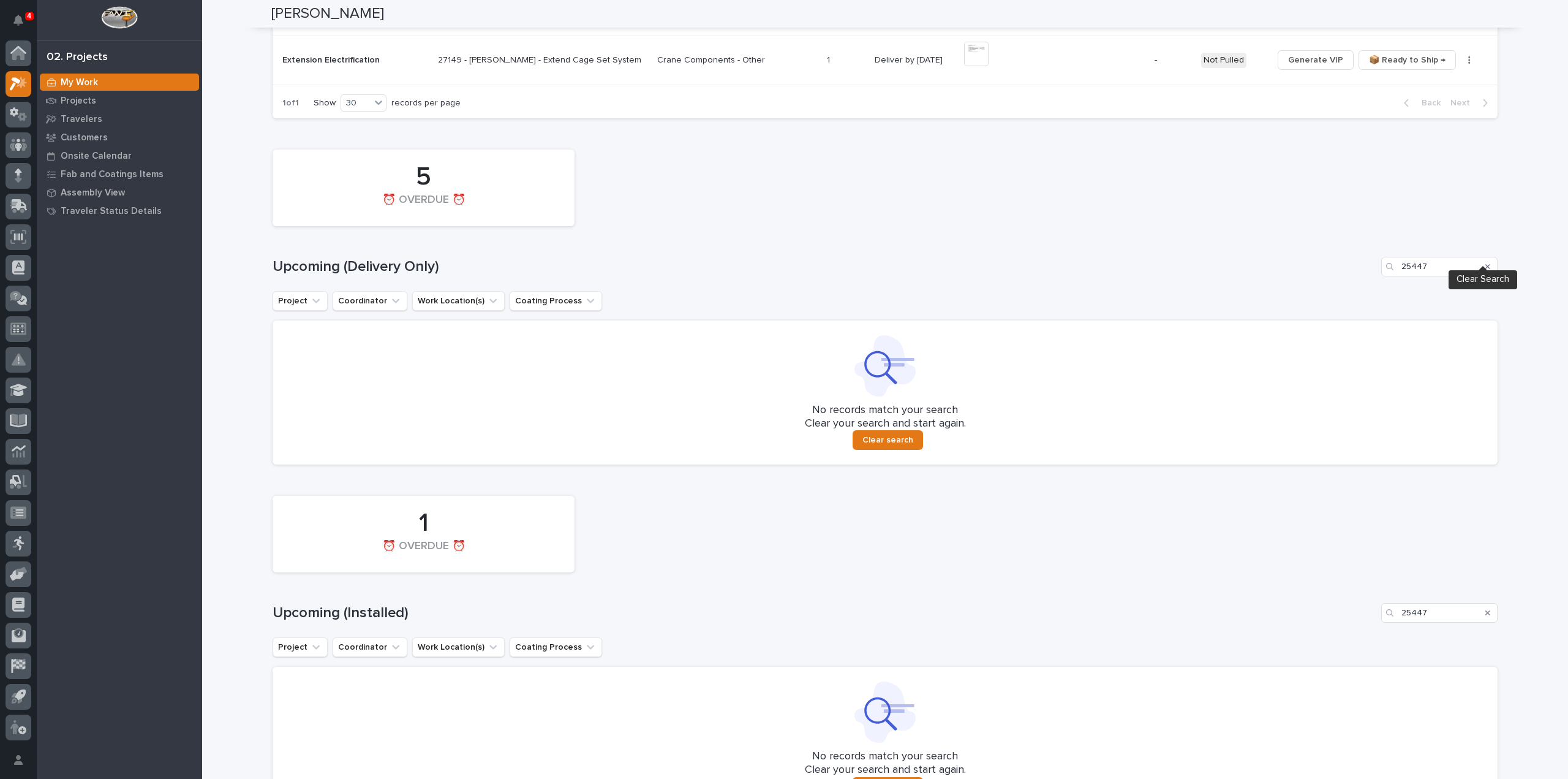
click at [1485, 263] on icon "Search" at bounding box center [1487, 266] width 5 height 7
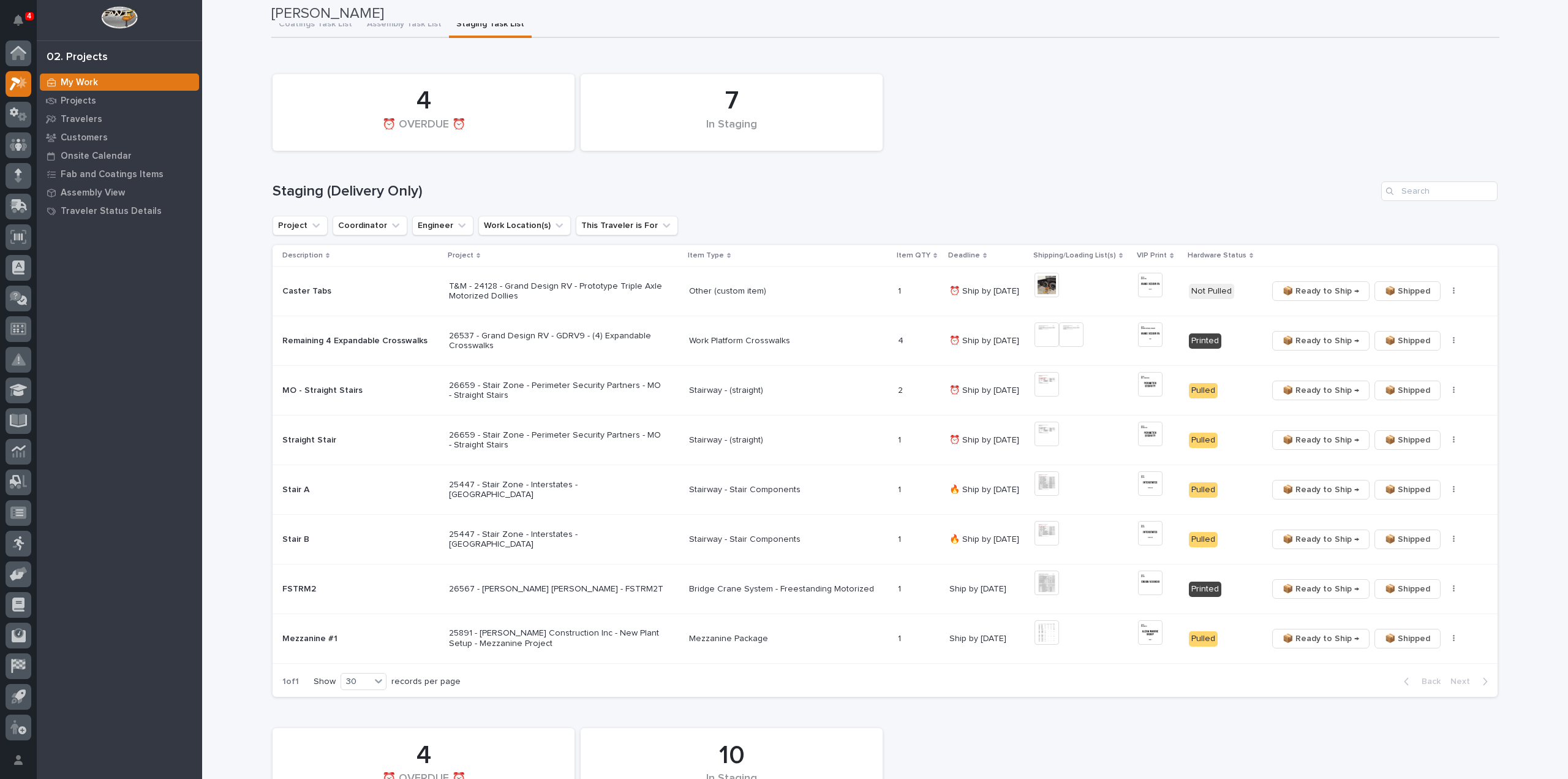
scroll to position [0, 0]
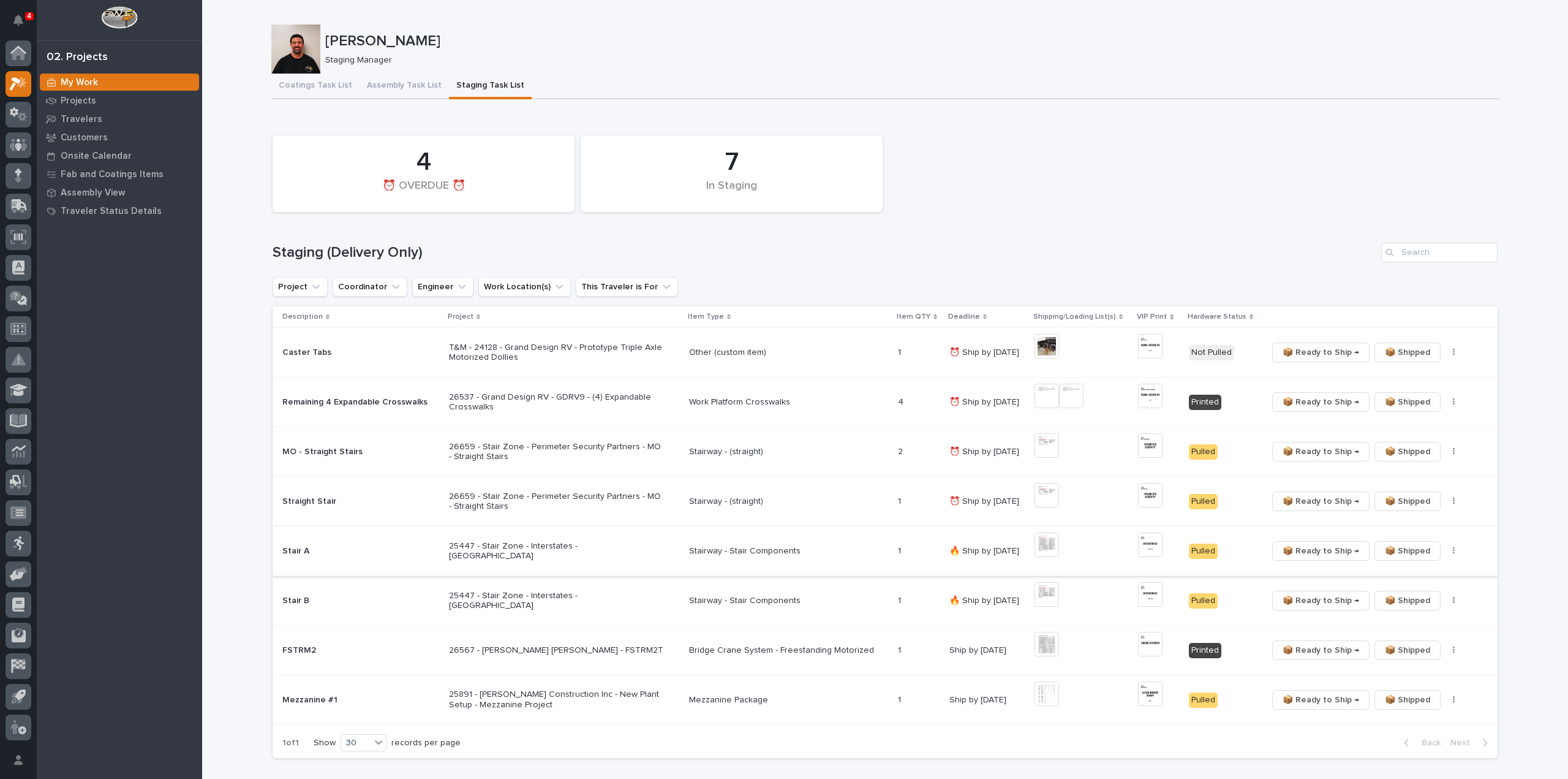
click at [1309, 550] on span "📦 Ready to Ship →" at bounding box center [1321, 551] width 77 height 15
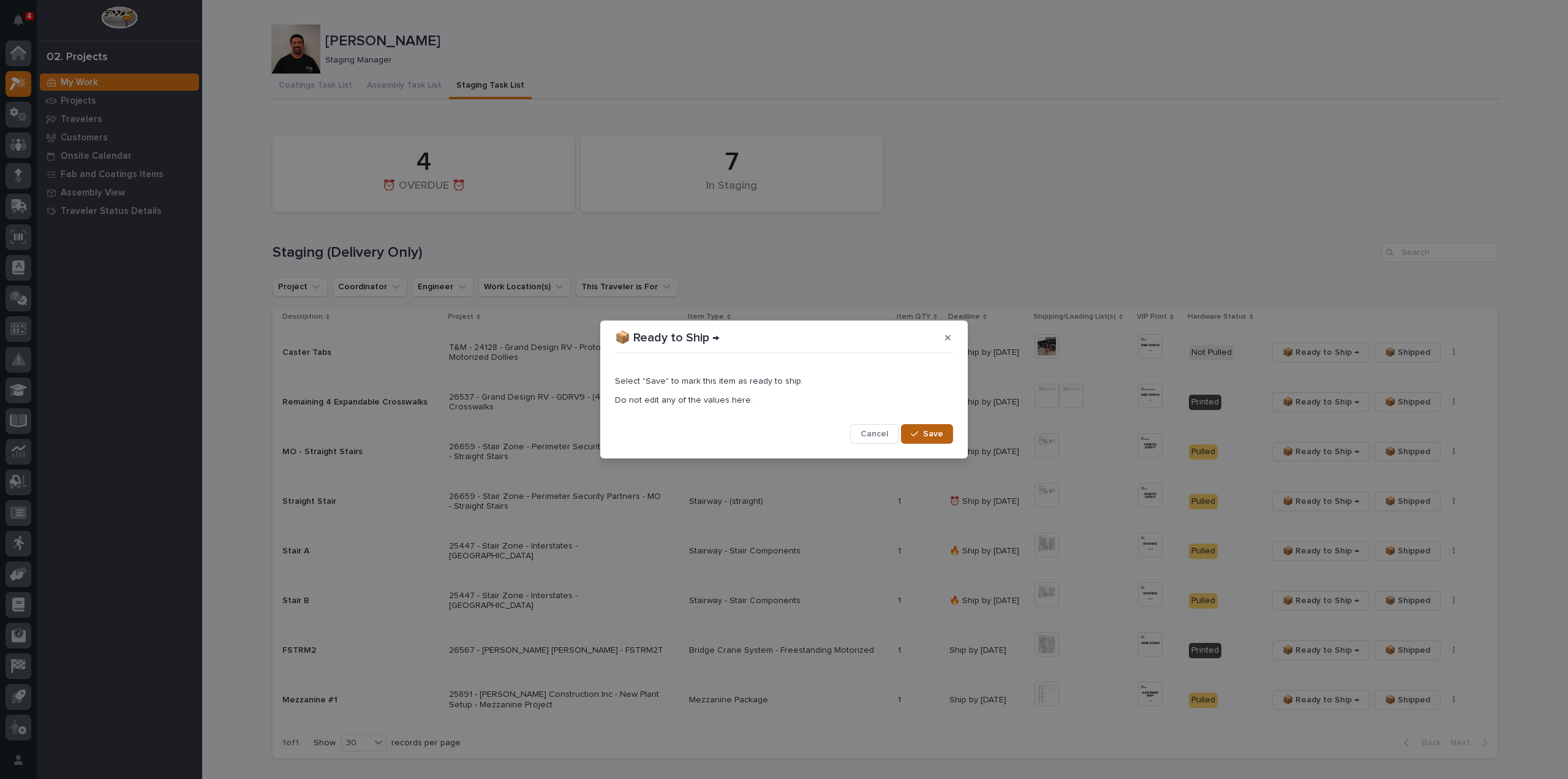
click at [930, 431] on span "Save" at bounding box center [933, 434] width 20 height 11
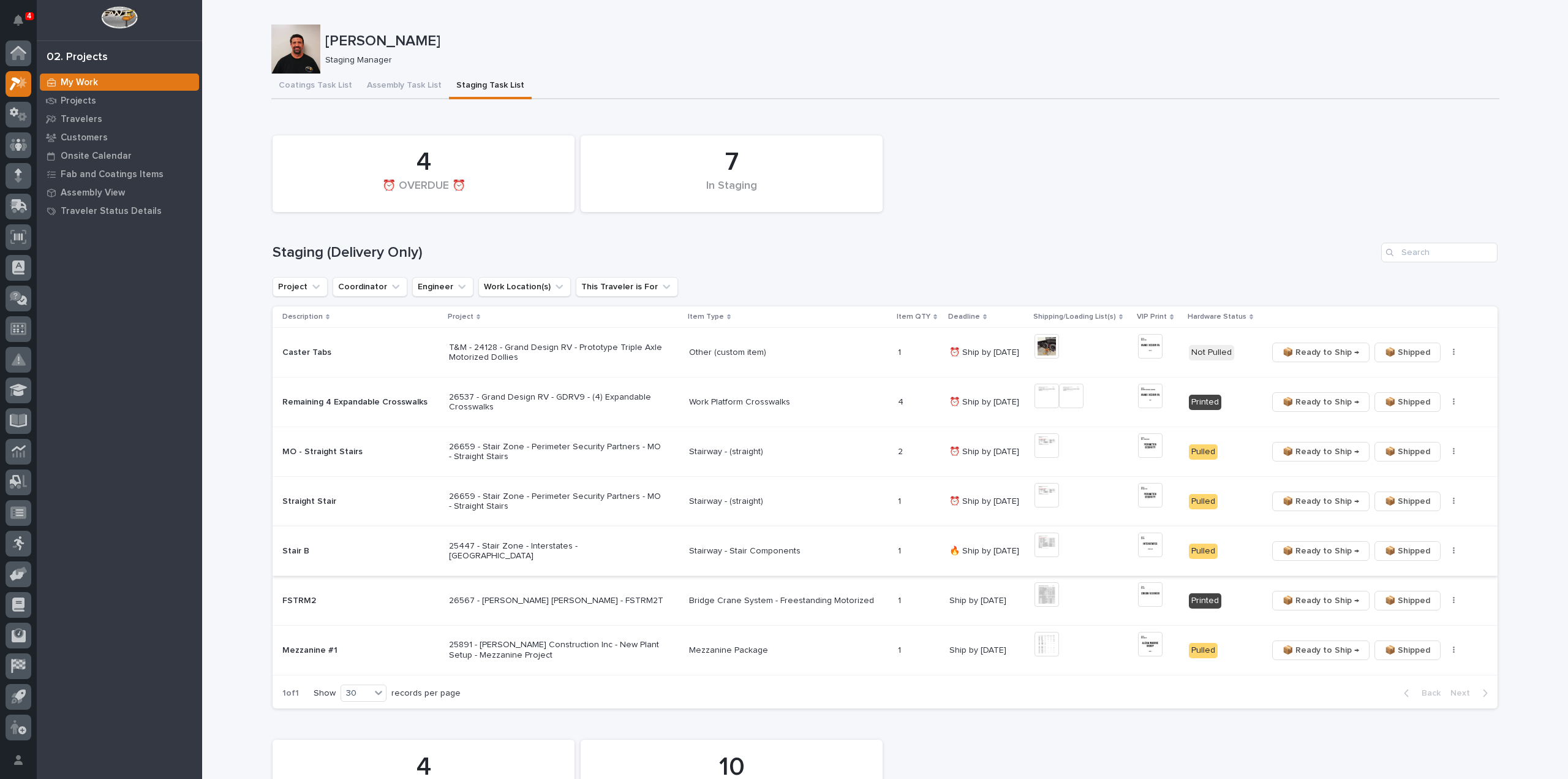
click at [1330, 553] on span "📦 Ready to Ship →" at bounding box center [1321, 551] width 77 height 15
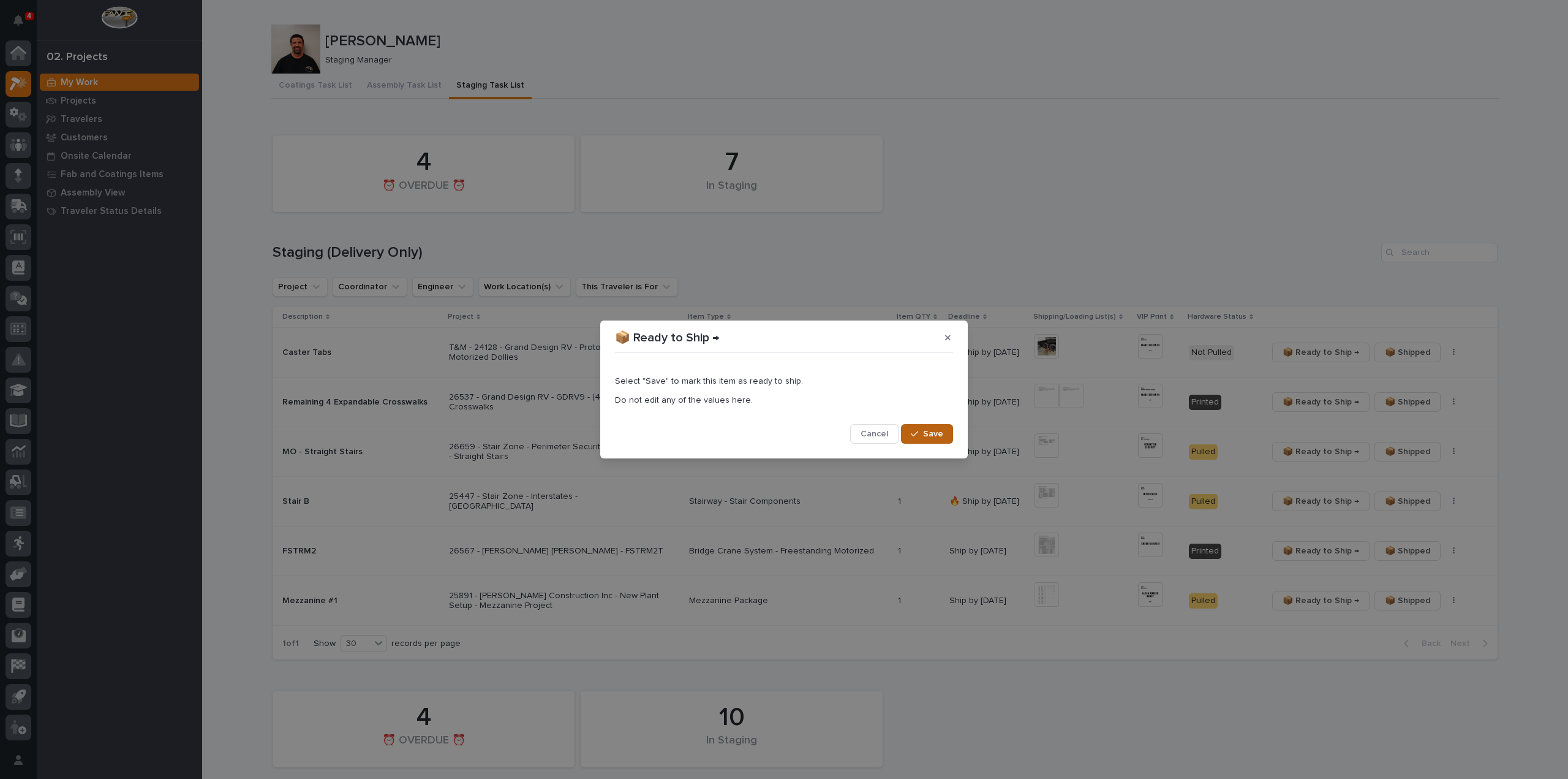
click at [920, 438] on div "button" at bounding box center [917, 434] width 13 height 9
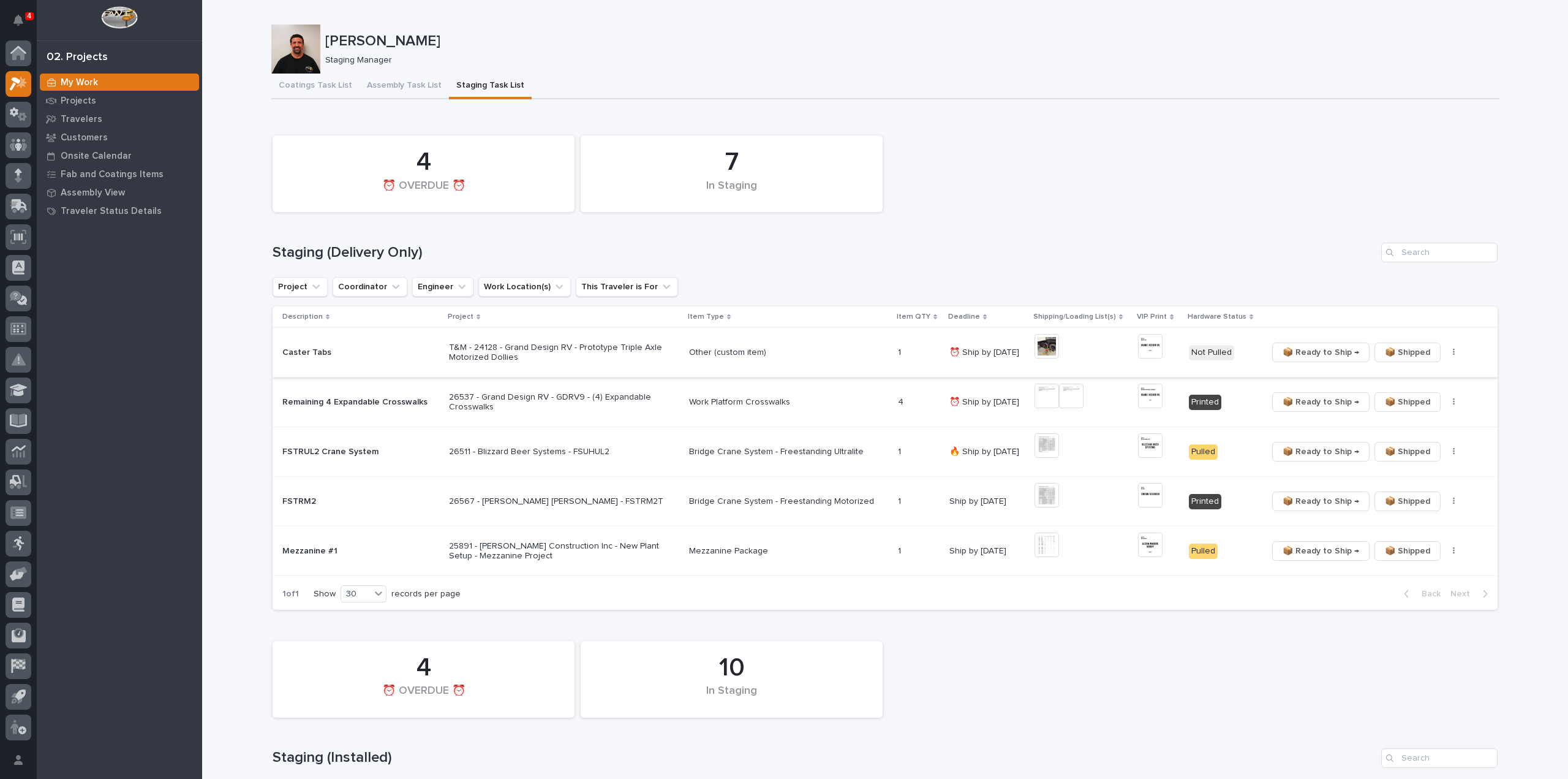
click at [1047, 351] on img at bounding box center [1046, 346] width 24 height 24
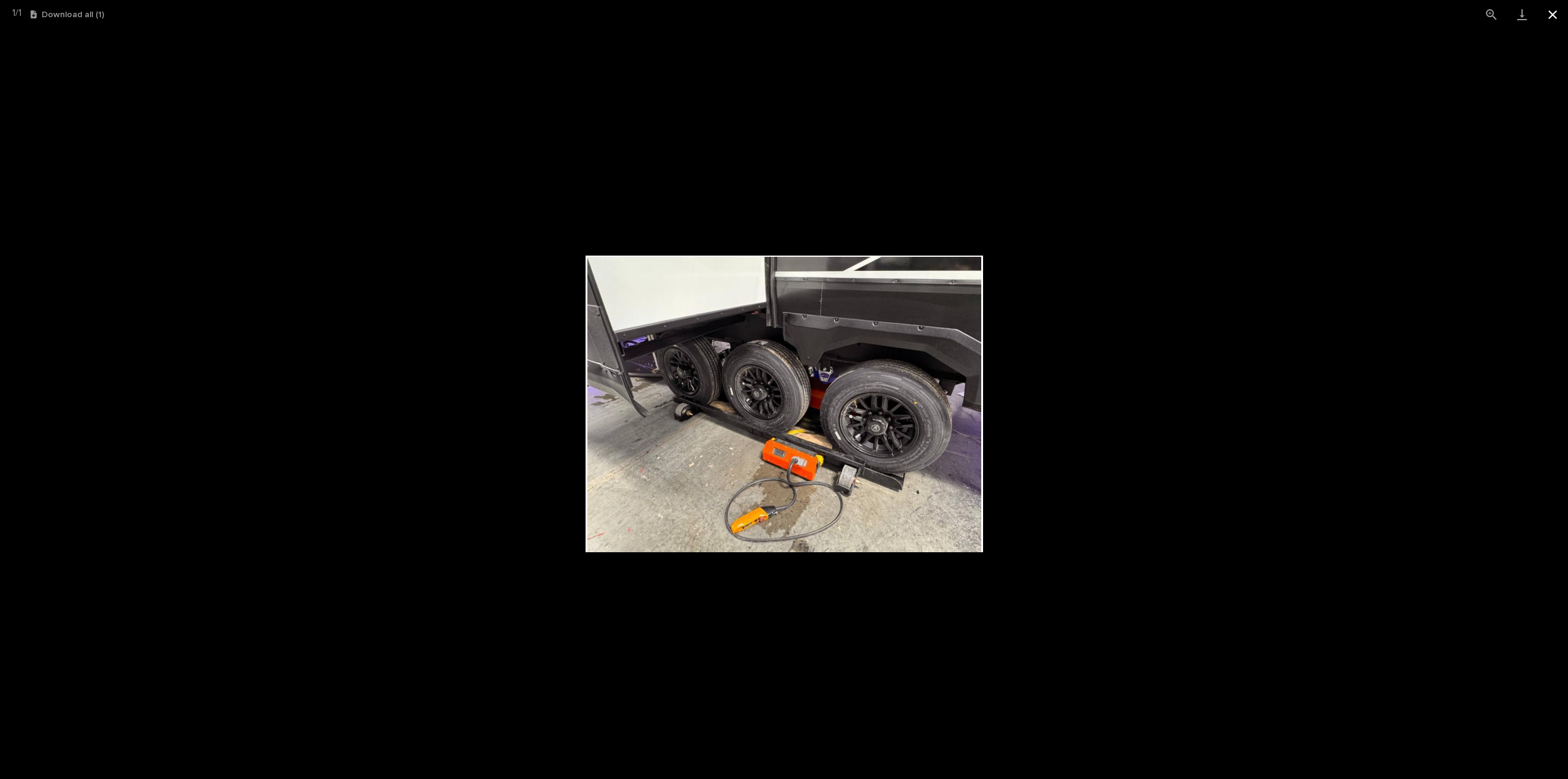
click at [1551, 18] on button "Close gallery" at bounding box center [1552, 14] width 31 height 29
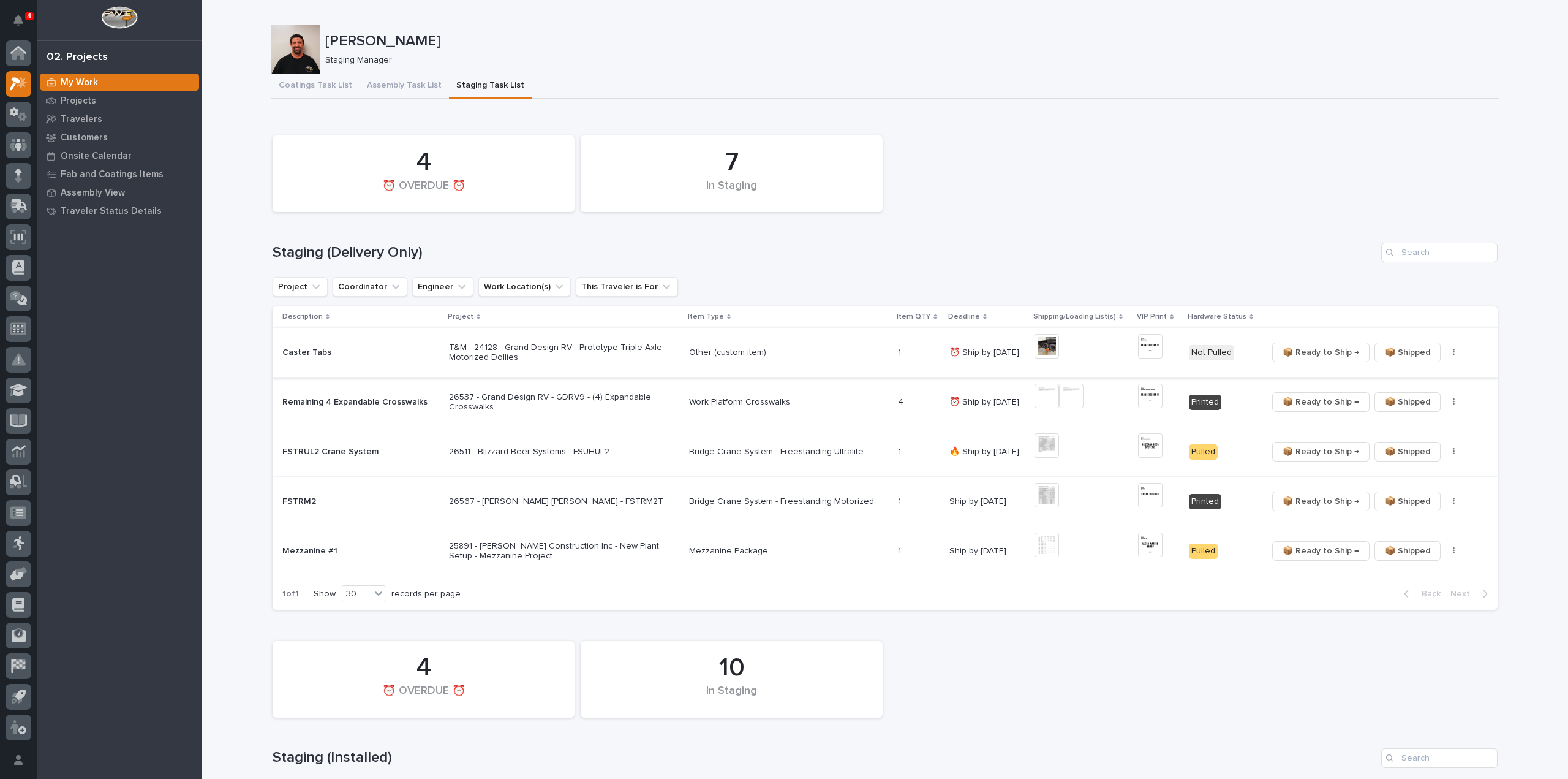
click at [1445, 355] on button "button" at bounding box center [1454, 352] width 17 height 9
click at [1404, 400] on span "🔩 Hardware" at bounding box center [1404, 396] width 52 height 15
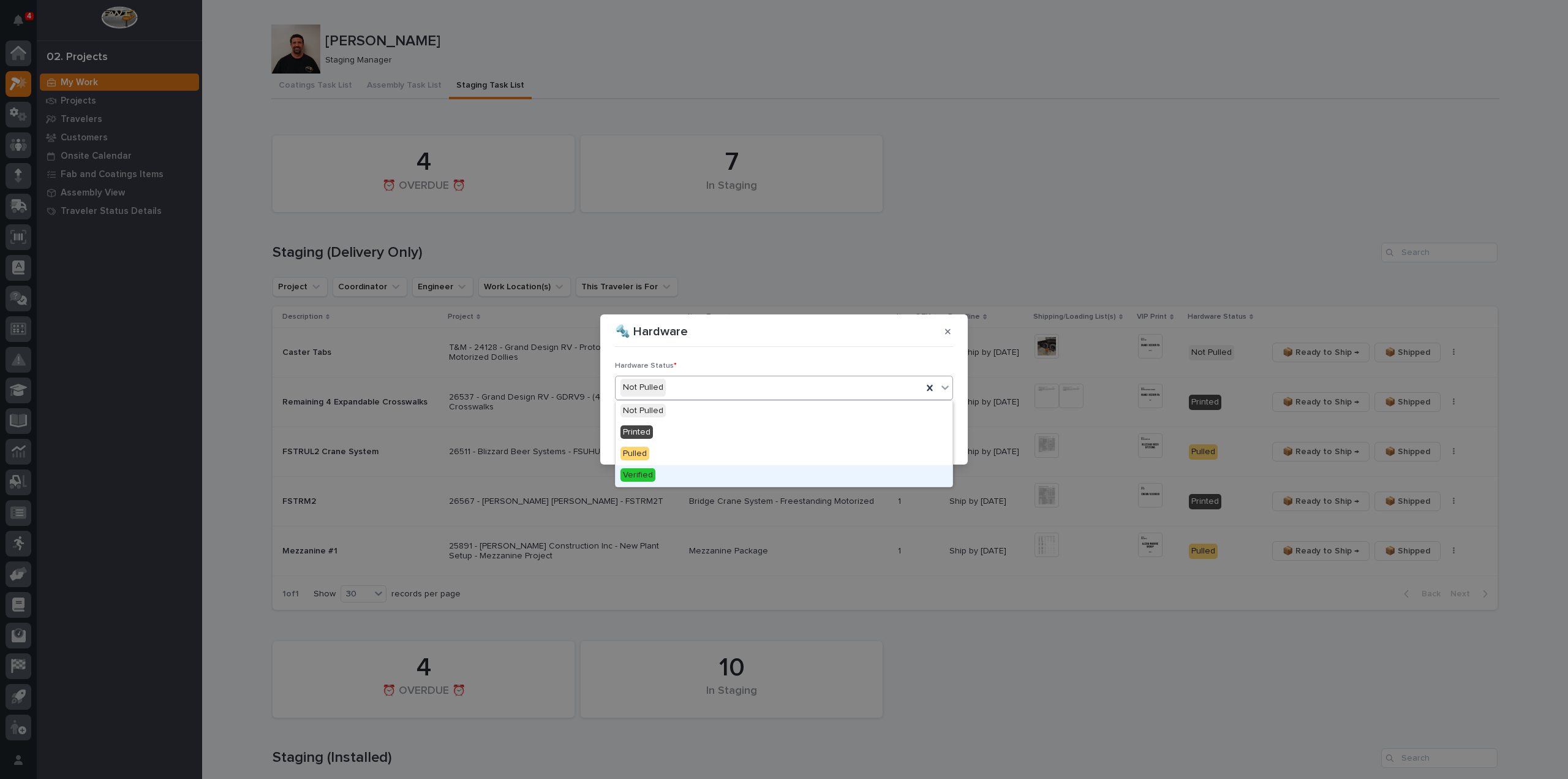
click at [655, 478] on div "Verified" at bounding box center [784, 475] width 337 height 21
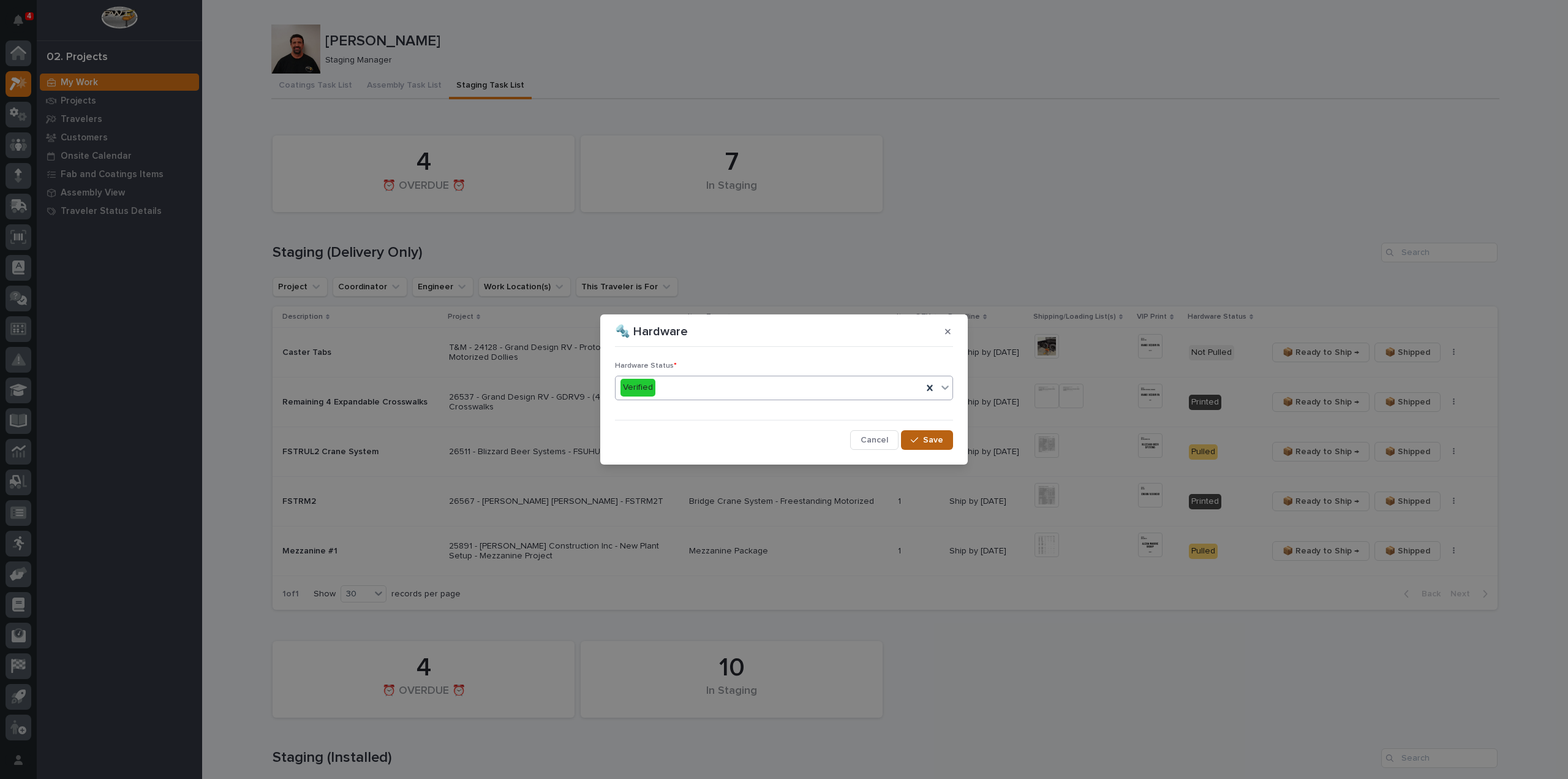
click at [949, 444] on button "Save" at bounding box center [927, 439] width 52 height 20
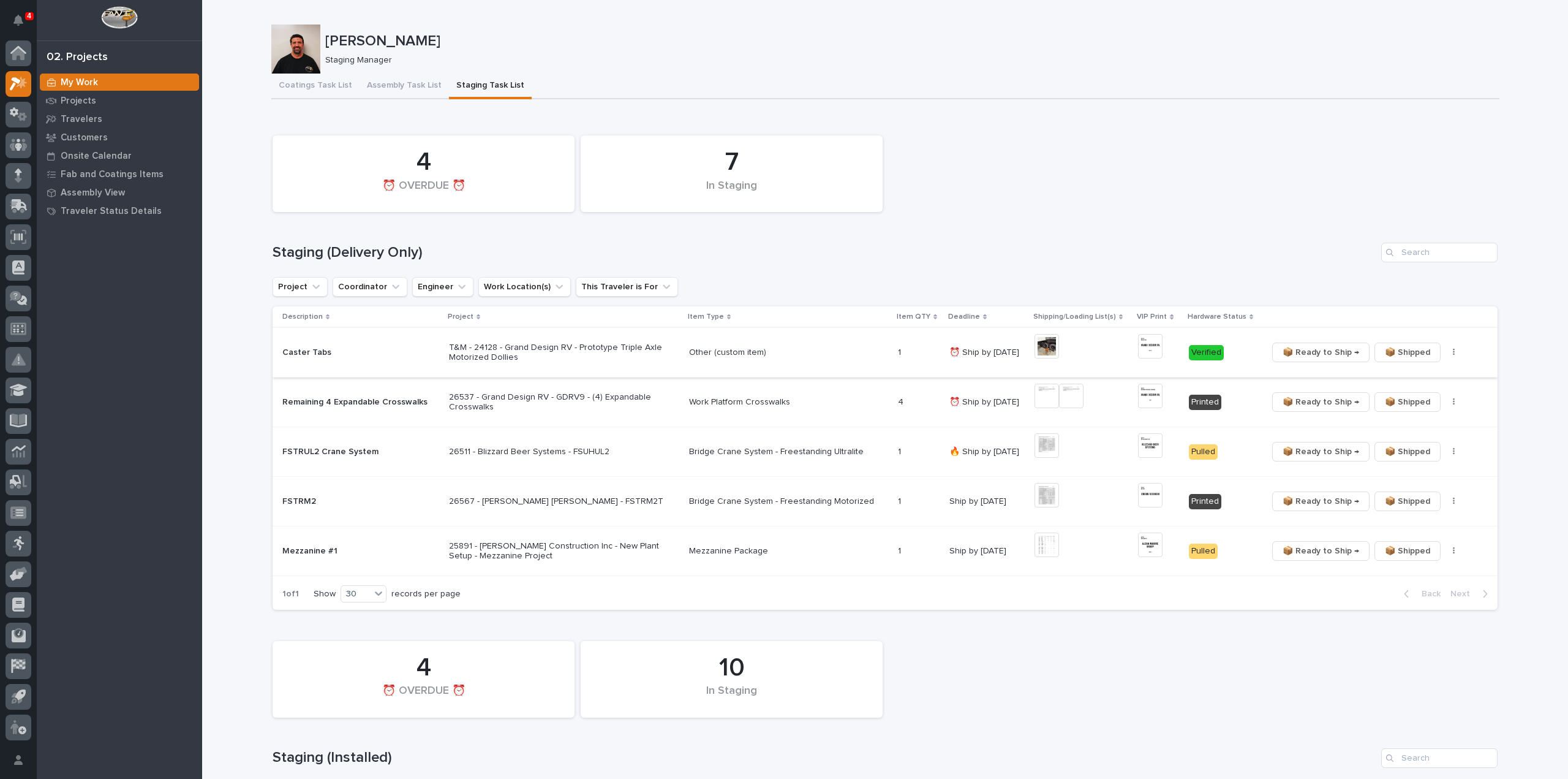
click at [1294, 352] on span "📦 Ready to Ship →" at bounding box center [1321, 352] width 77 height 15
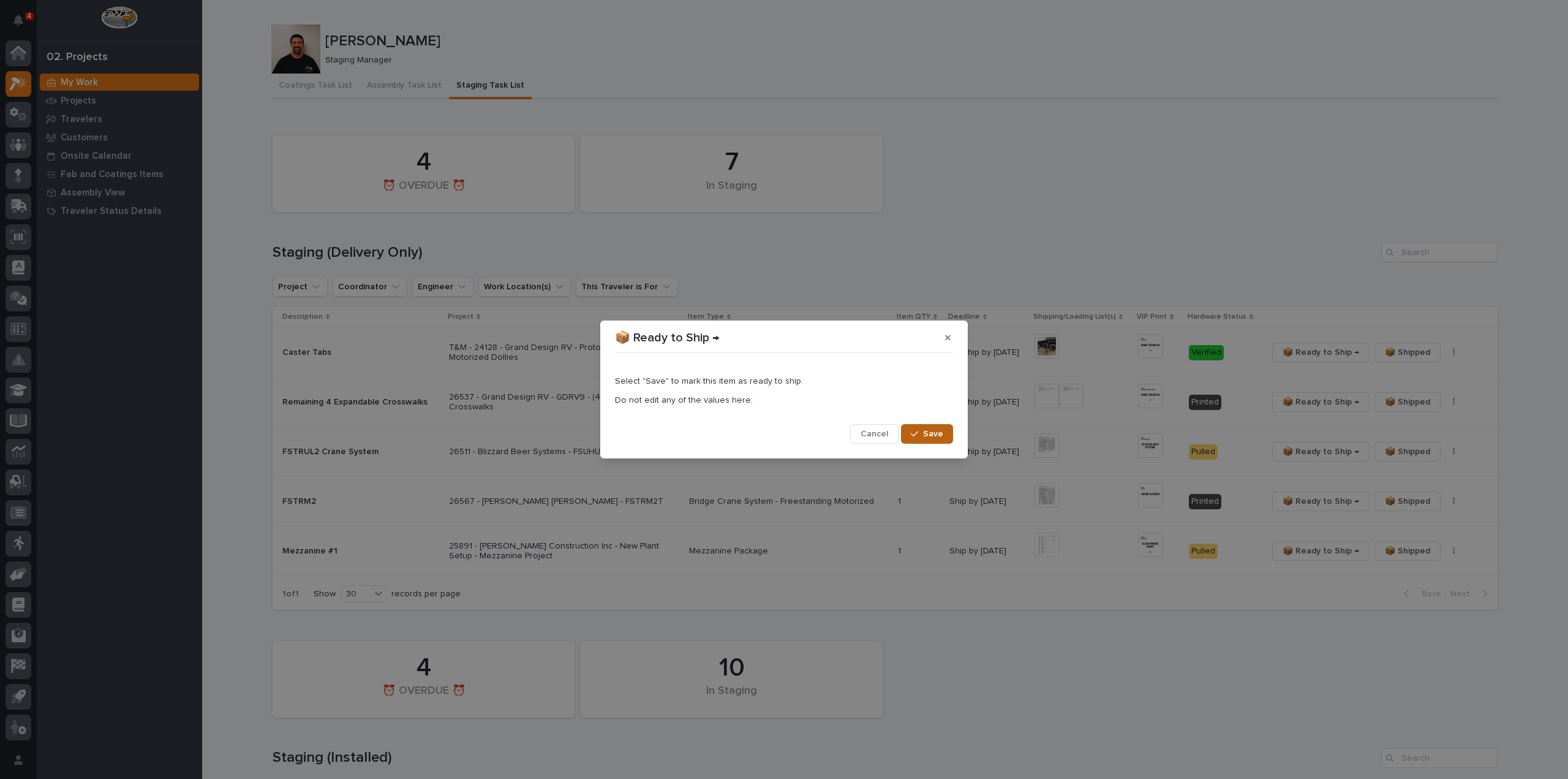
click at [934, 432] on span "Save" at bounding box center [933, 434] width 20 height 11
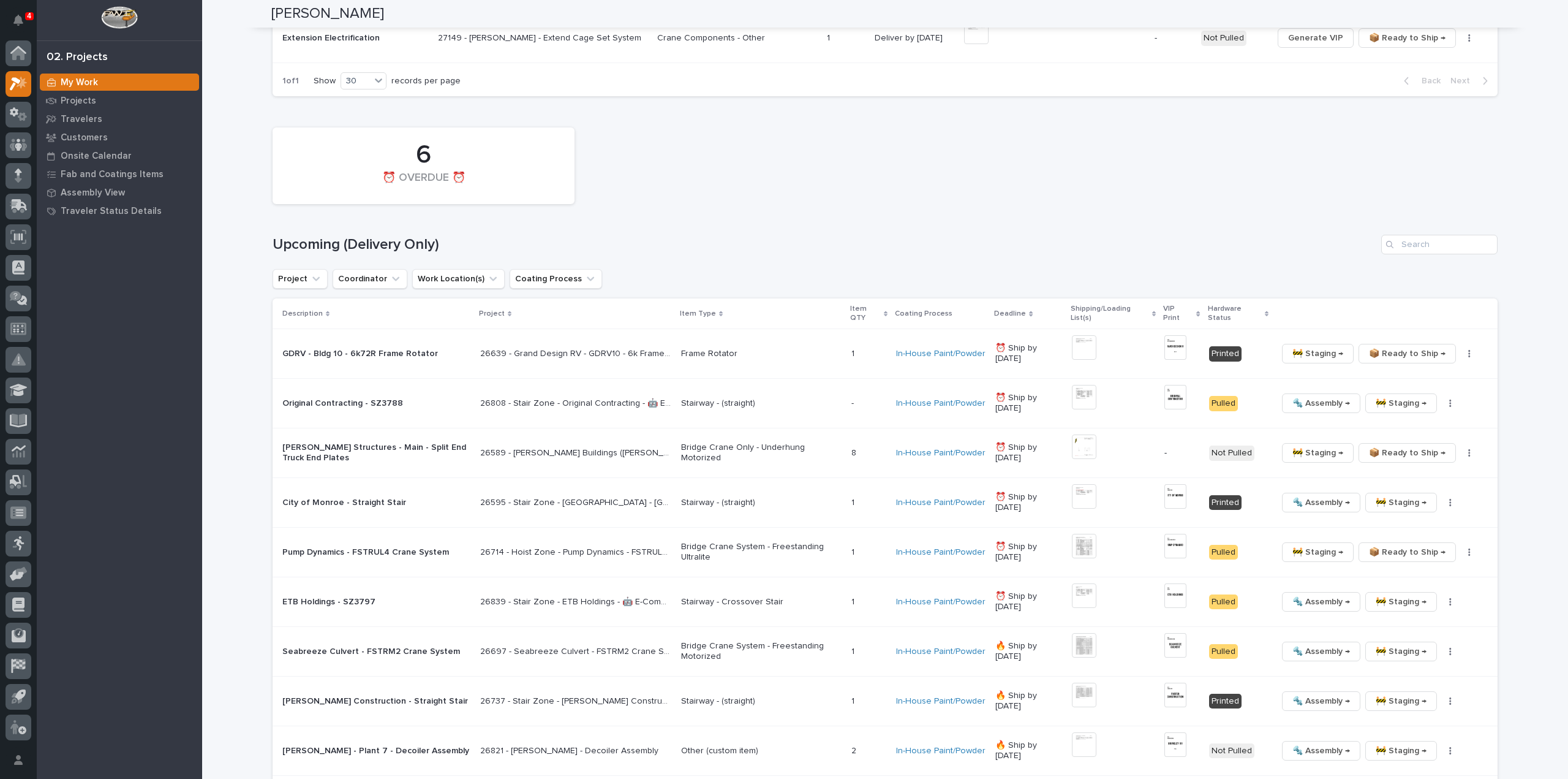
scroll to position [1349, 0]
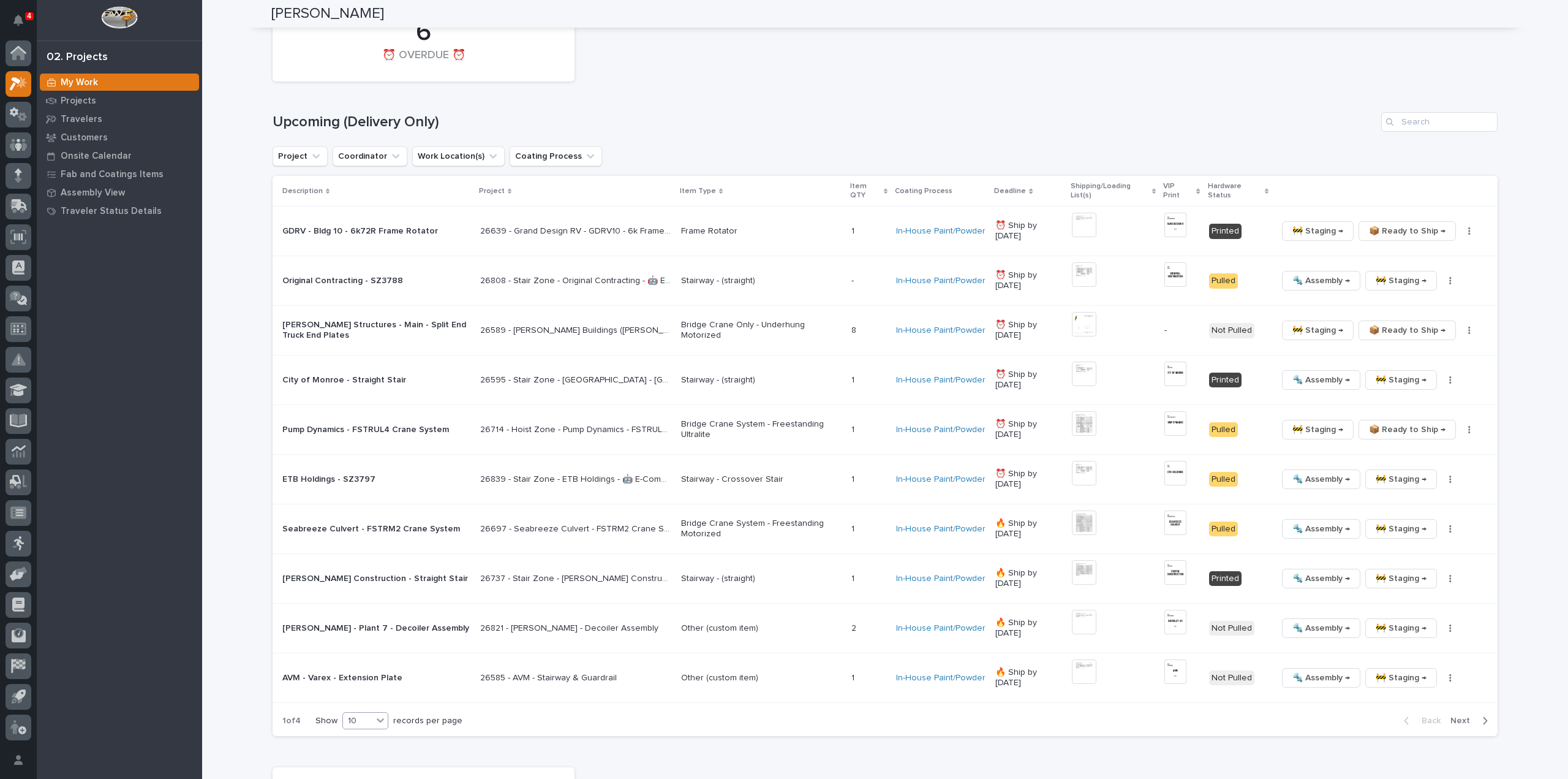
click at [374, 714] on icon at bounding box center [380, 720] width 13 height 13
click at [365, 751] on div "30" at bounding box center [361, 753] width 45 height 15
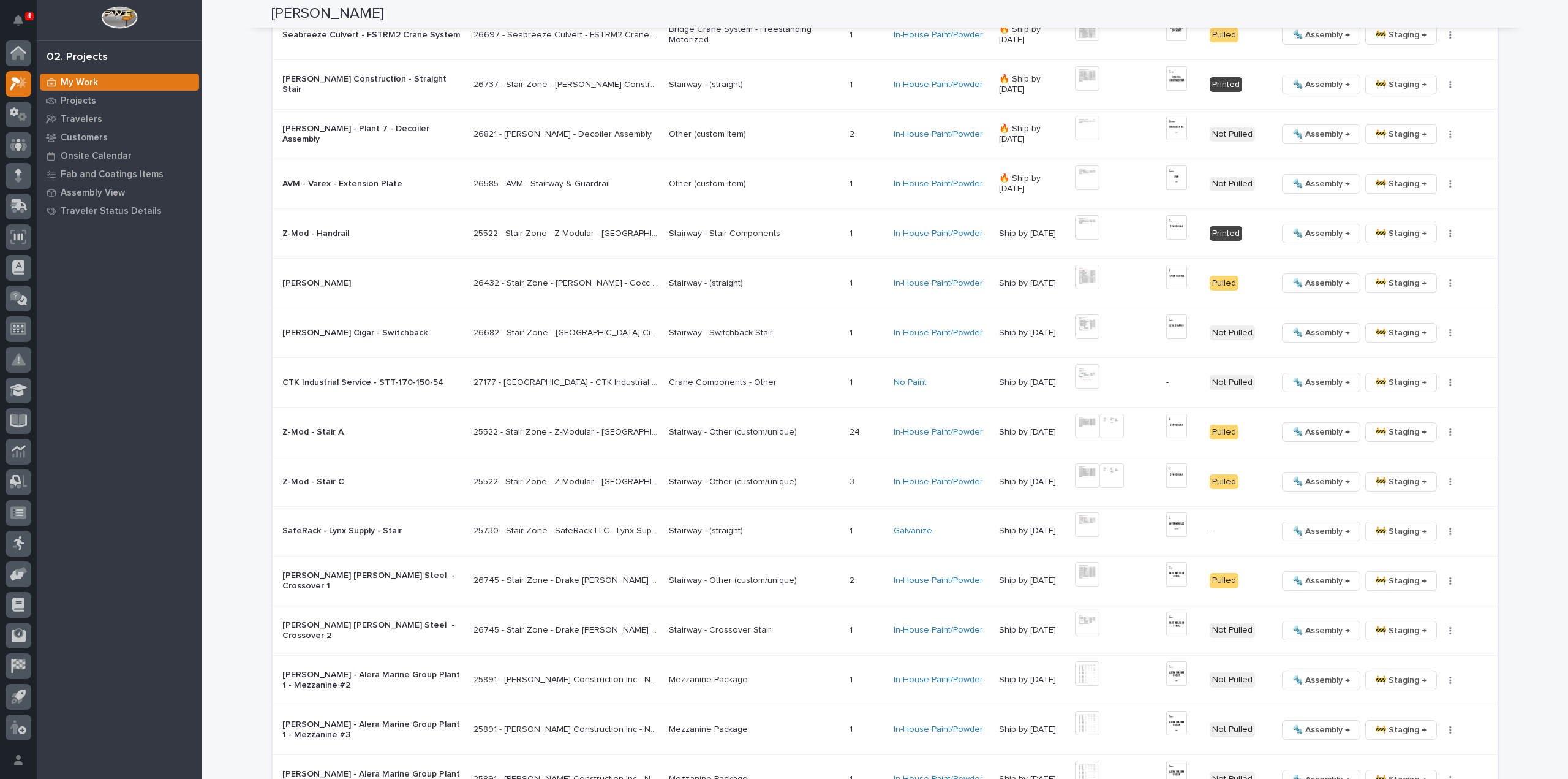
scroll to position [985, 0]
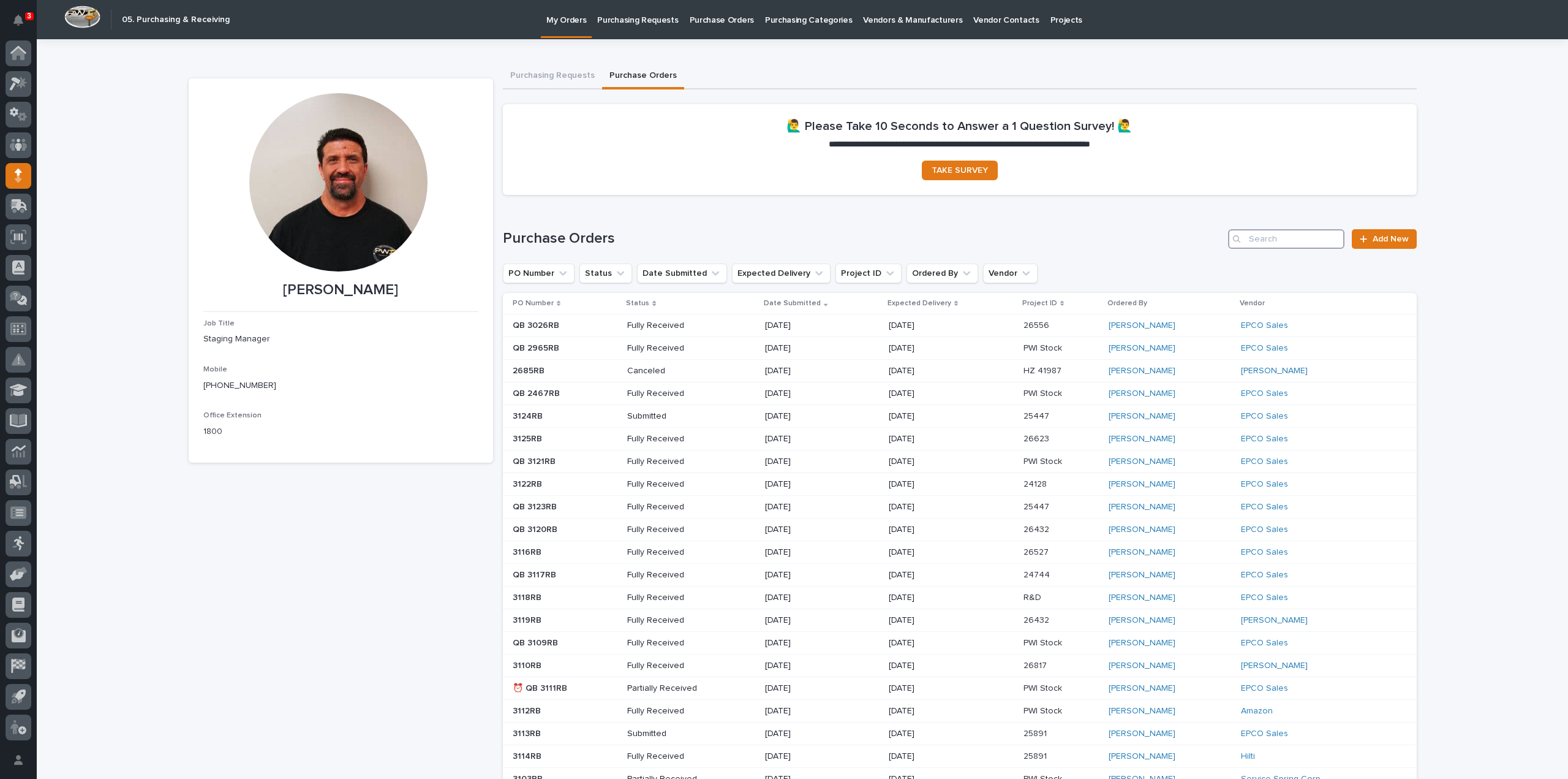
click at [1292, 241] on input "Search" at bounding box center [1286, 238] width 116 height 20
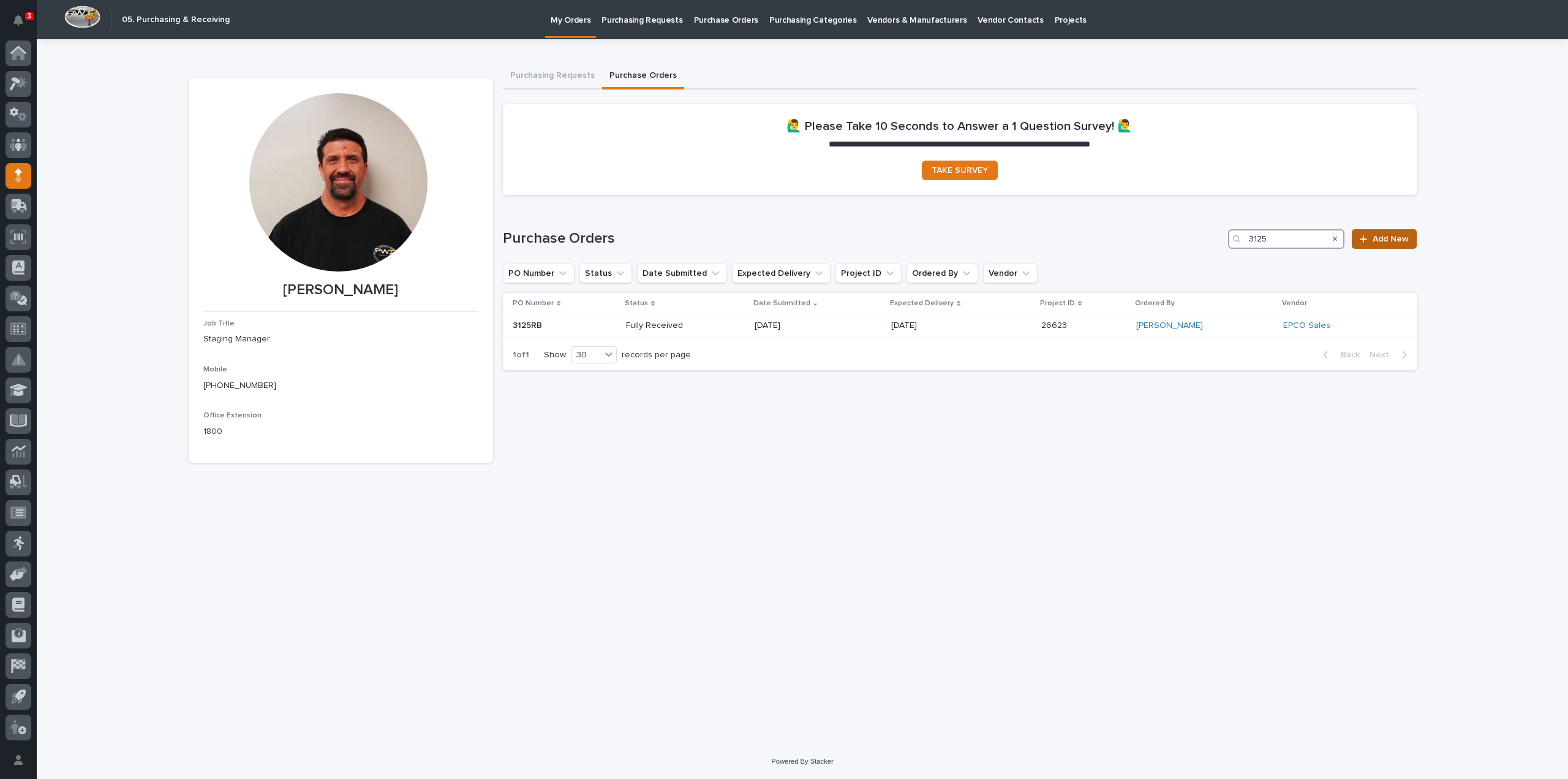
type input "3125"
click at [1406, 241] on span "Add New" at bounding box center [1391, 238] width 36 height 9
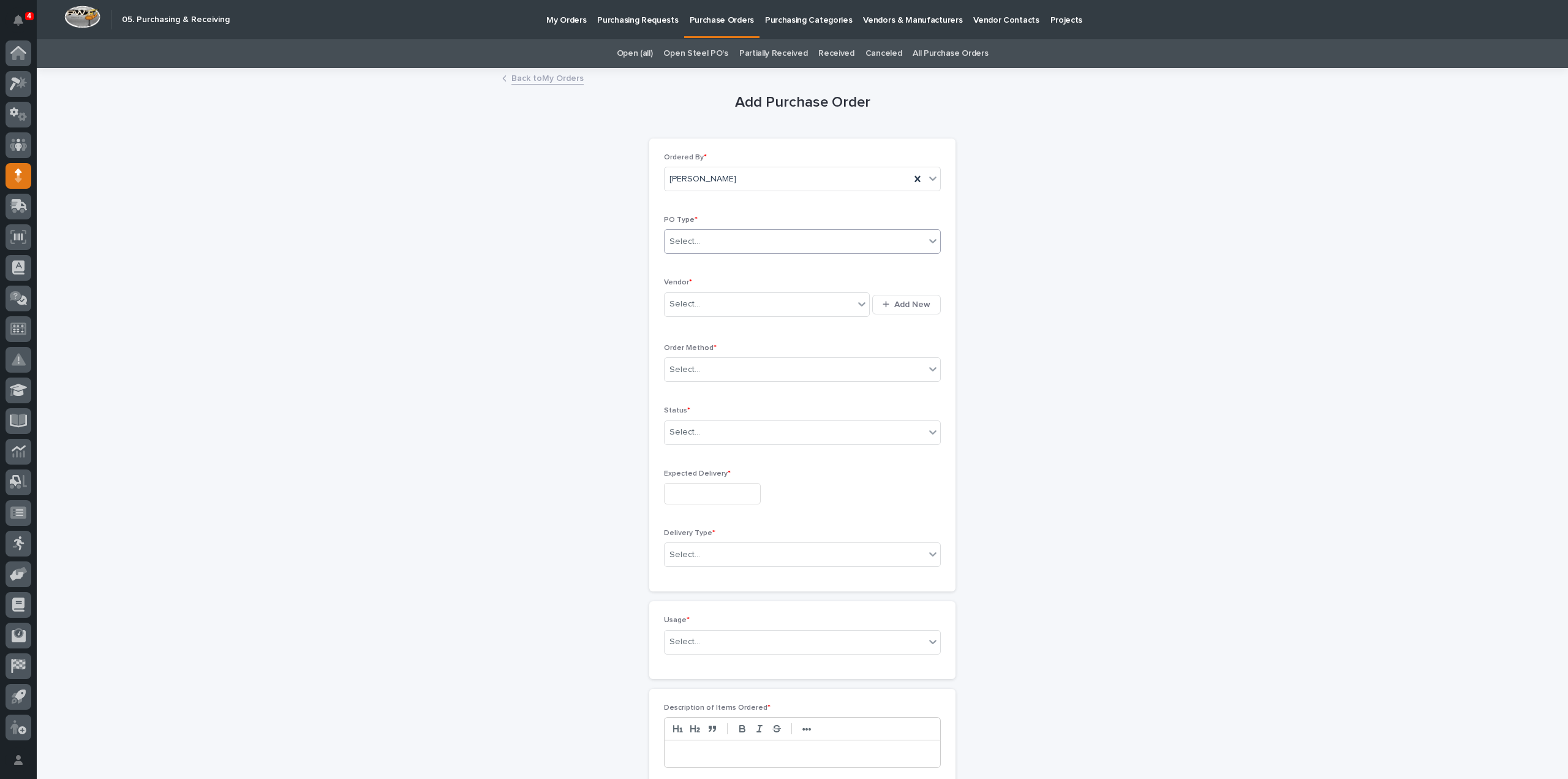
click at [739, 245] on div "Select..." at bounding box center [795, 242] width 260 height 20
drag, startPoint x: 676, startPoint y: 282, endPoint x: 680, endPoint y: 289, distance: 8.1
click at [676, 282] on div "Paper" at bounding box center [797, 286] width 276 height 21
click at [688, 311] on div "Select..." at bounding box center [759, 304] width 189 height 20
type input "*"
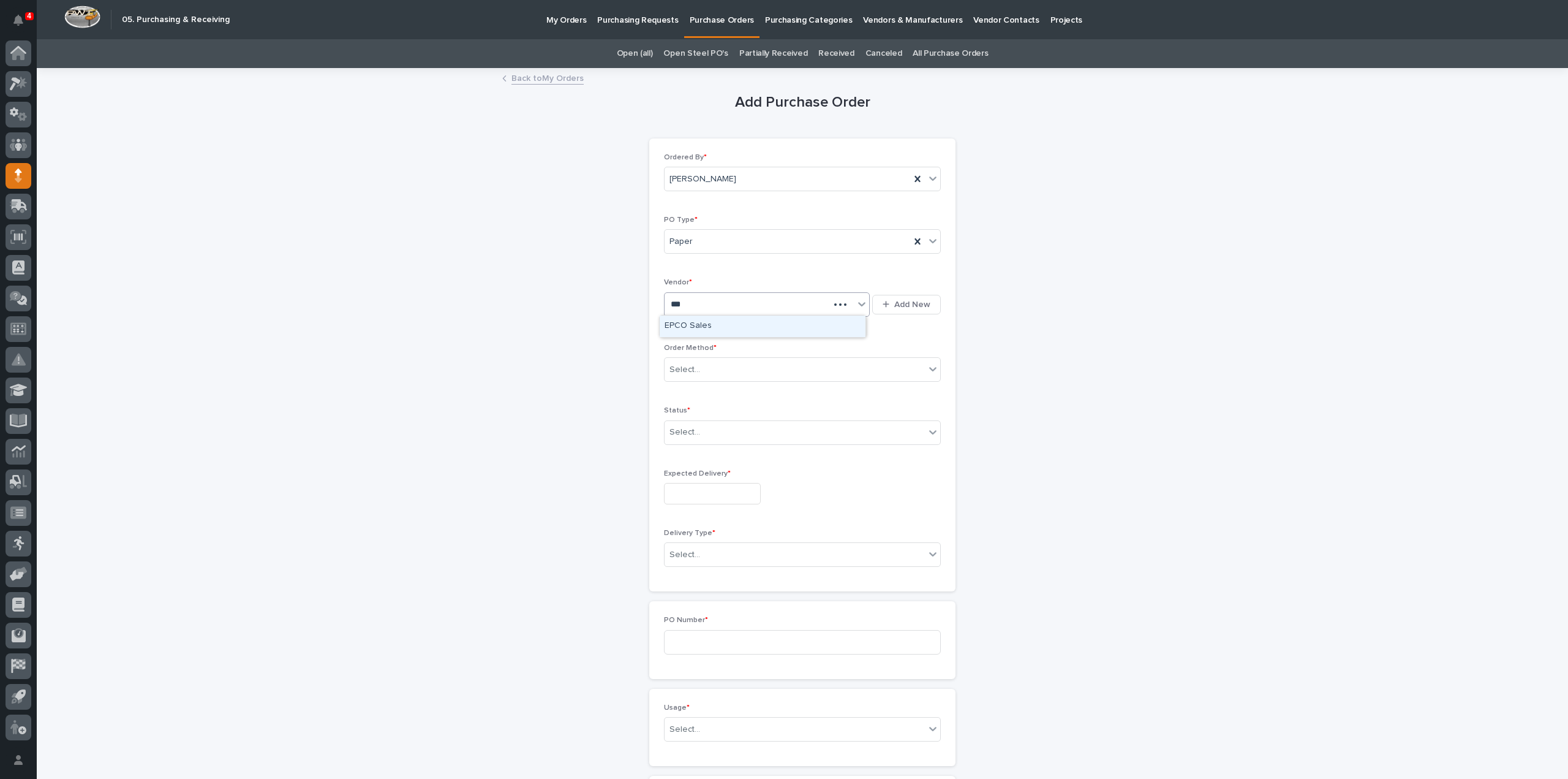
type input "****"
click at [709, 328] on div "EPCO Sales" at bounding box center [762, 326] width 205 height 21
click at [692, 366] on div "Select..." at bounding box center [684, 369] width 31 height 13
click at [691, 396] on div "Online Order" at bounding box center [797, 391] width 276 height 21
click at [684, 435] on div "Select..." at bounding box center [684, 432] width 31 height 13
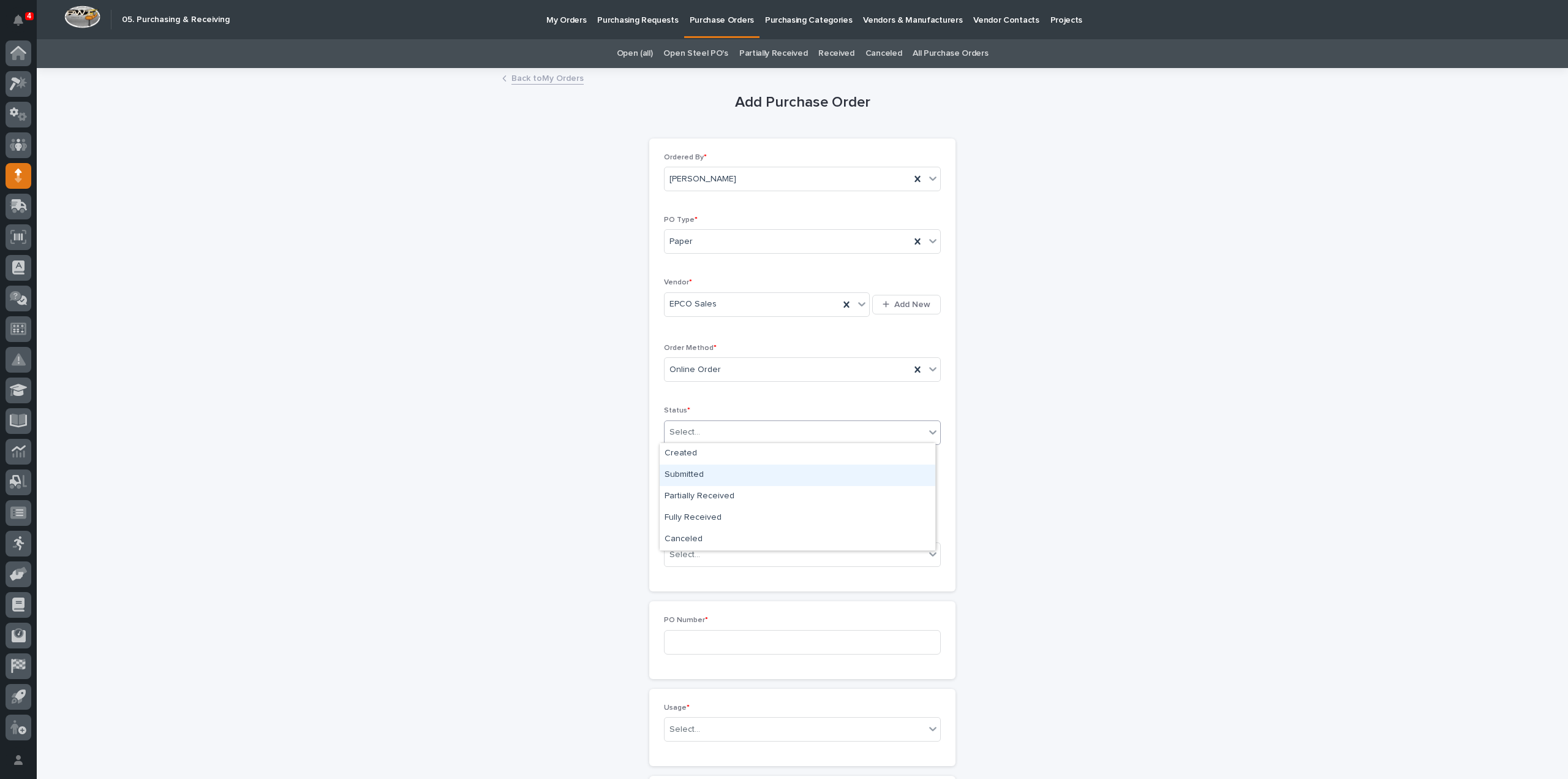
click at [677, 476] on div "Submitted" at bounding box center [797, 475] width 276 height 21
click at [684, 500] on input "text" at bounding box center [712, 493] width 96 height 21
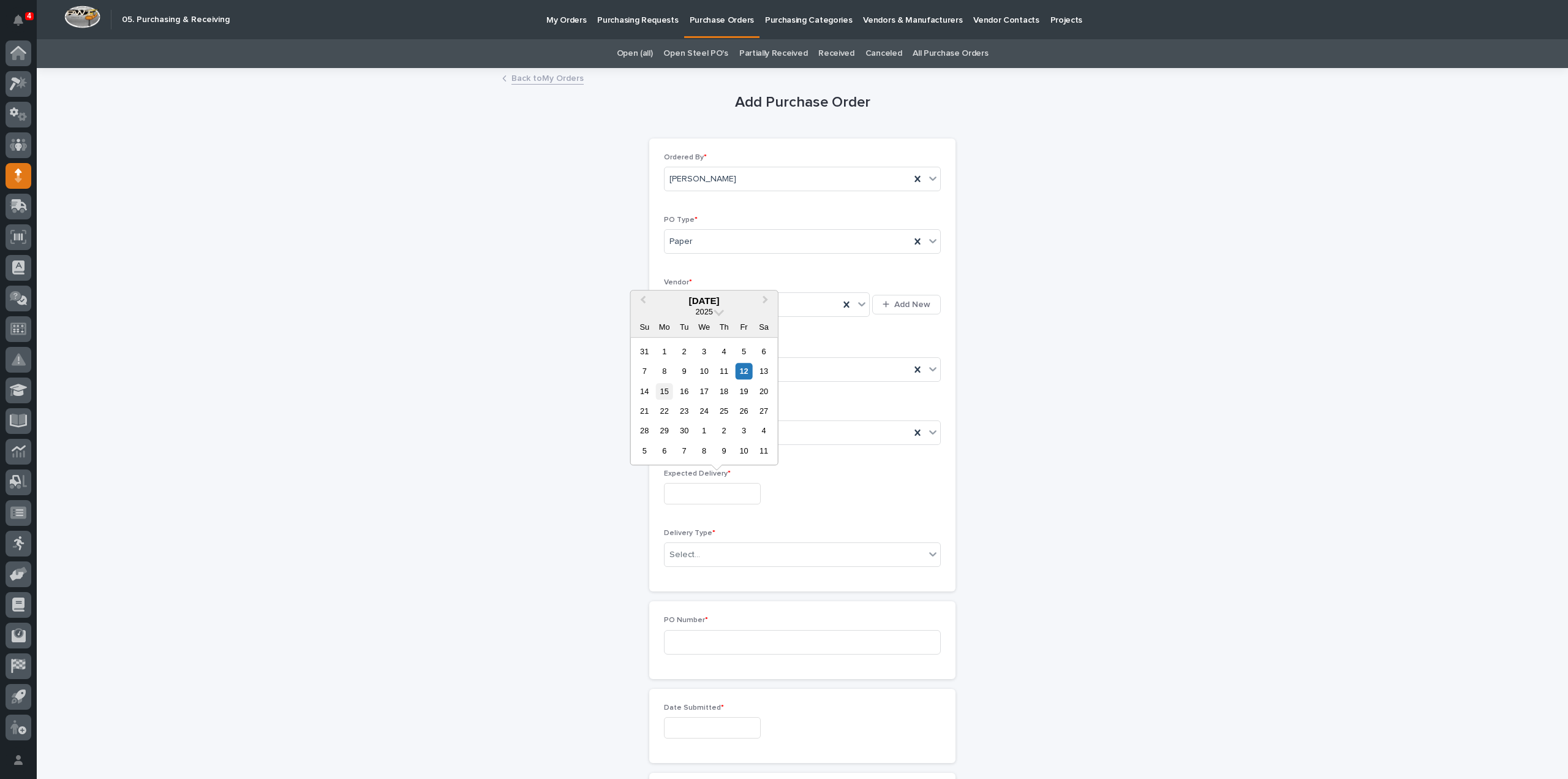
click at [664, 396] on div "15" at bounding box center [664, 391] width 16 height 16
type input "**********"
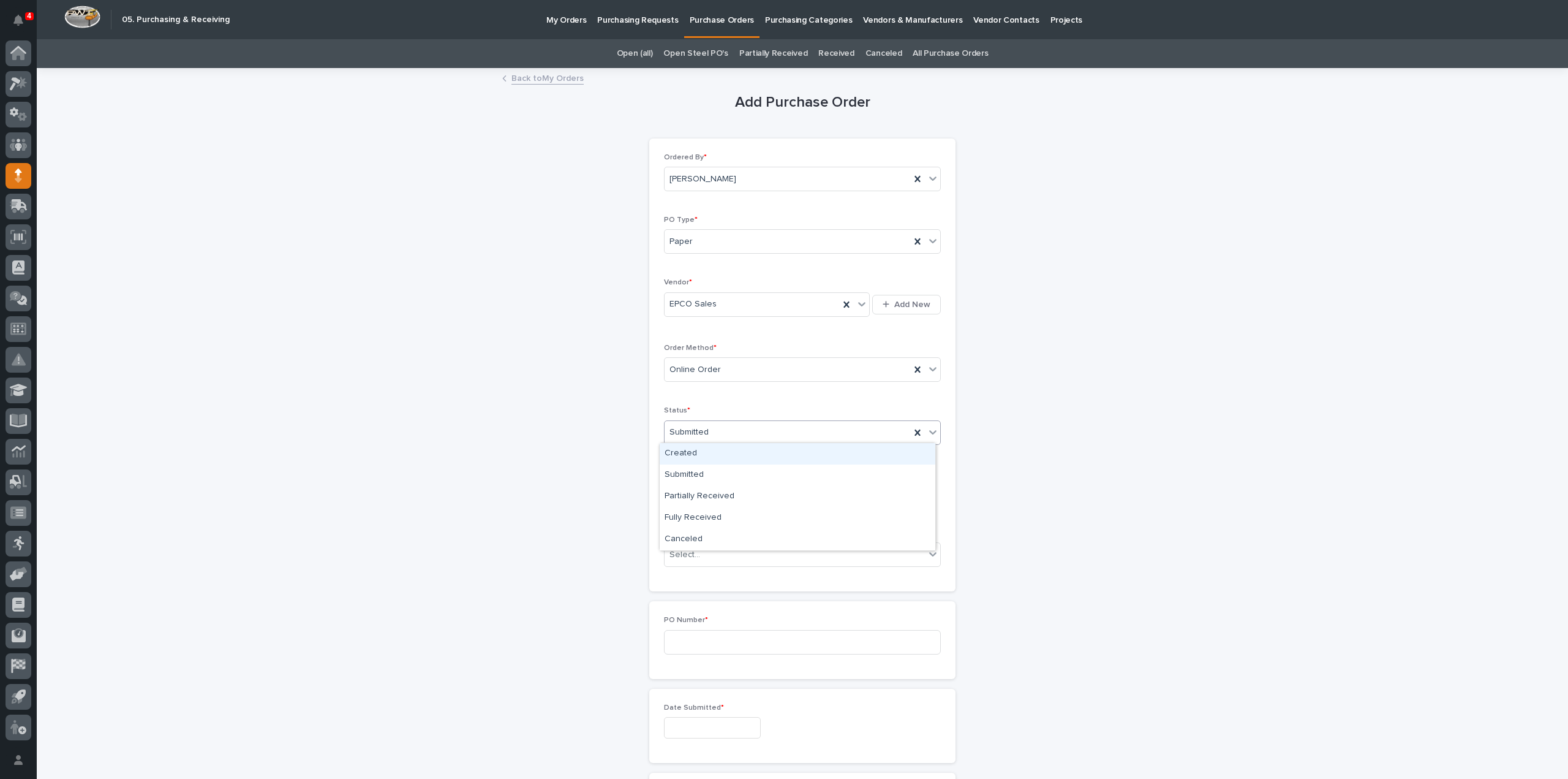
click at [707, 431] on div "Submitted" at bounding box center [787, 432] width 245 height 20
click at [698, 473] on div "Submitted" at bounding box center [797, 475] width 276 height 21
click at [692, 555] on div "Select..." at bounding box center [684, 555] width 31 height 13
click at [699, 575] on div "Deliver to PWI" at bounding box center [797, 574] width 276 height 21
click at [687, 639] on input at bounding box center [802, 642] width 277 height 24
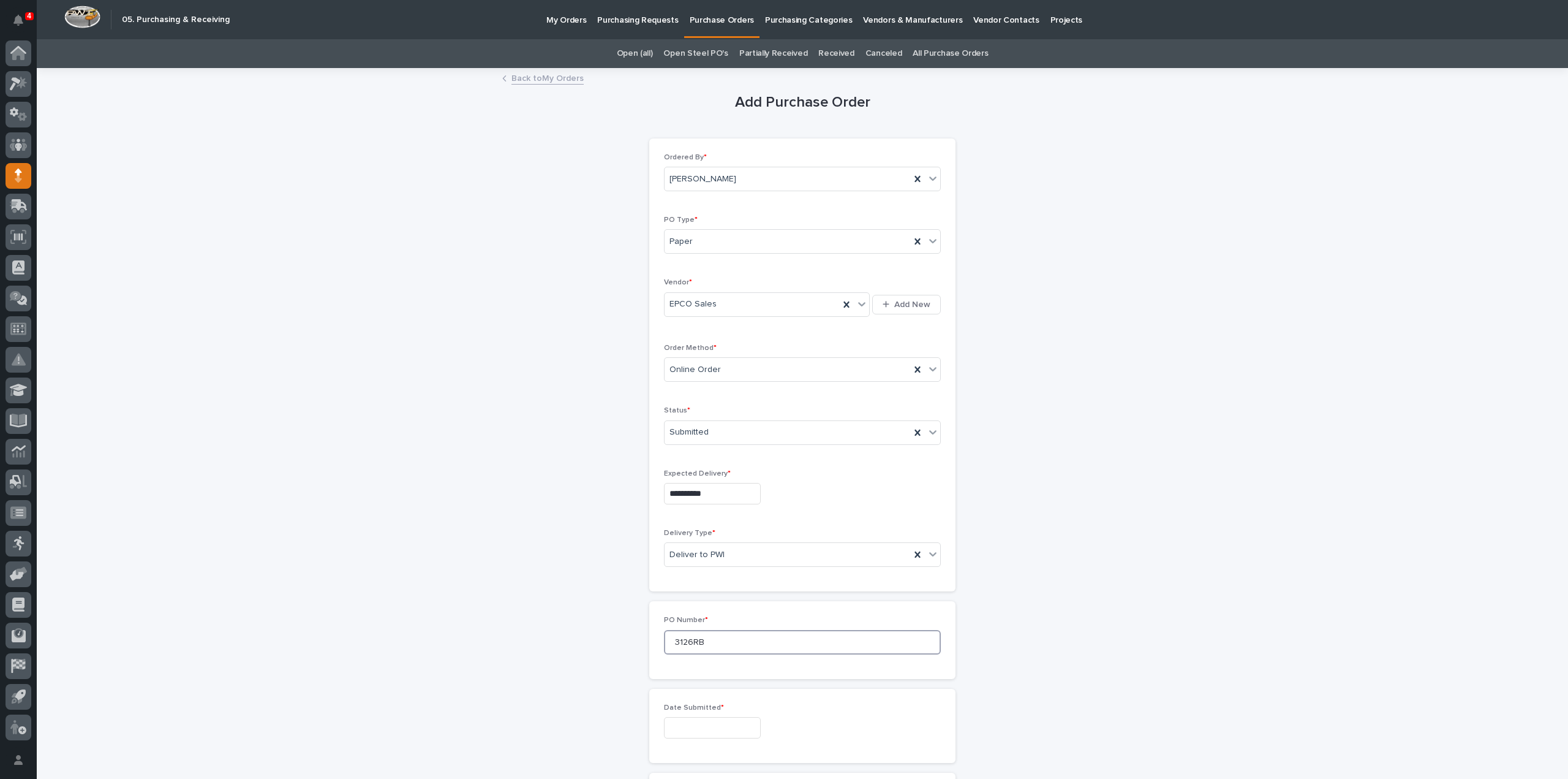
scroll to position [245, 0]
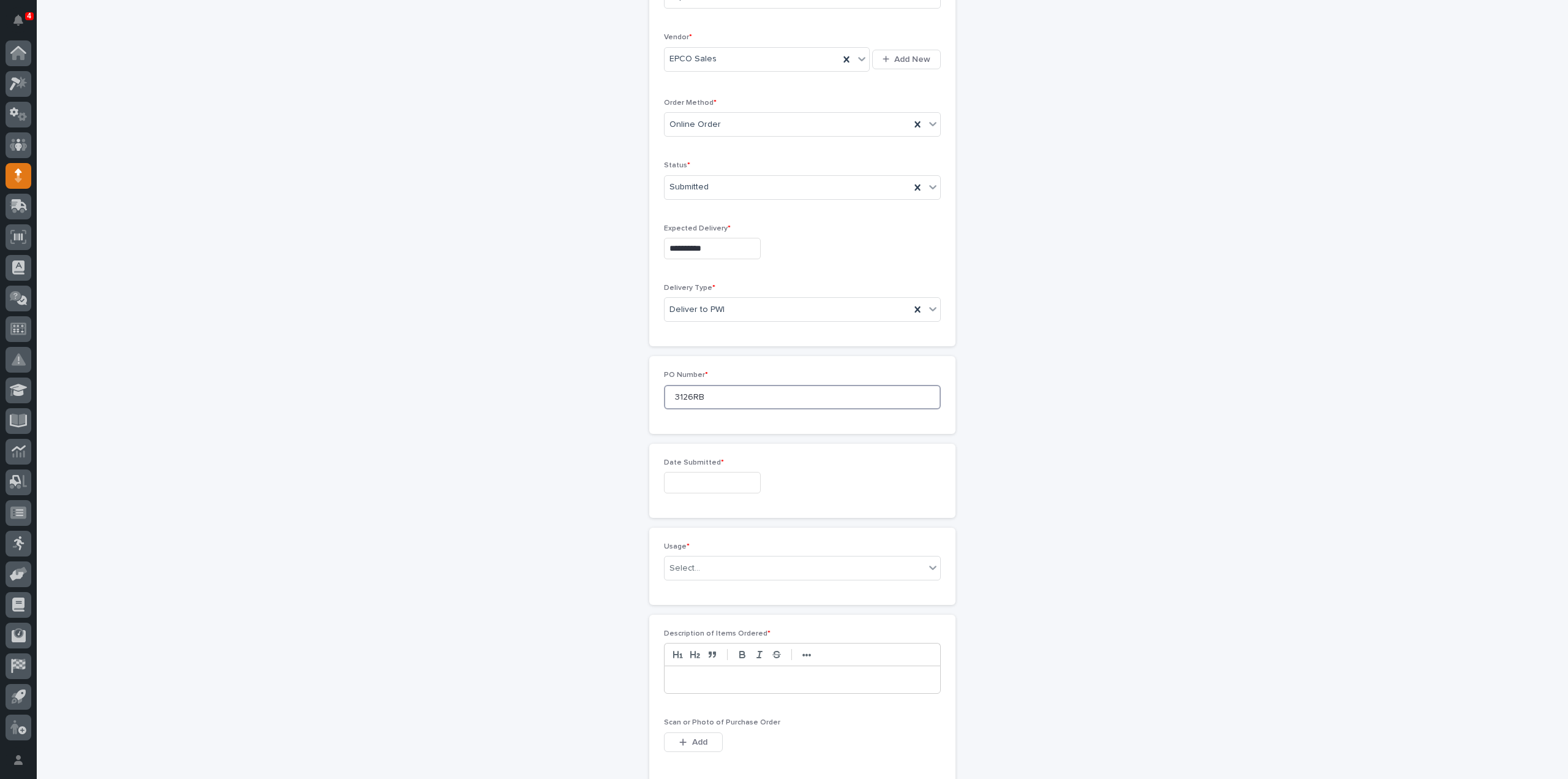
type input "3126RB"
click at [719, 474] on input "text" at bounding box center [712, 482] width 96 height 21
click at [742, 362] on div "12" at bounding box center [743, 359] width 16 height 16
type input "**********"
click at [713, 564] on div "Select..." at bounding box center [795, 569] width 260 height 20
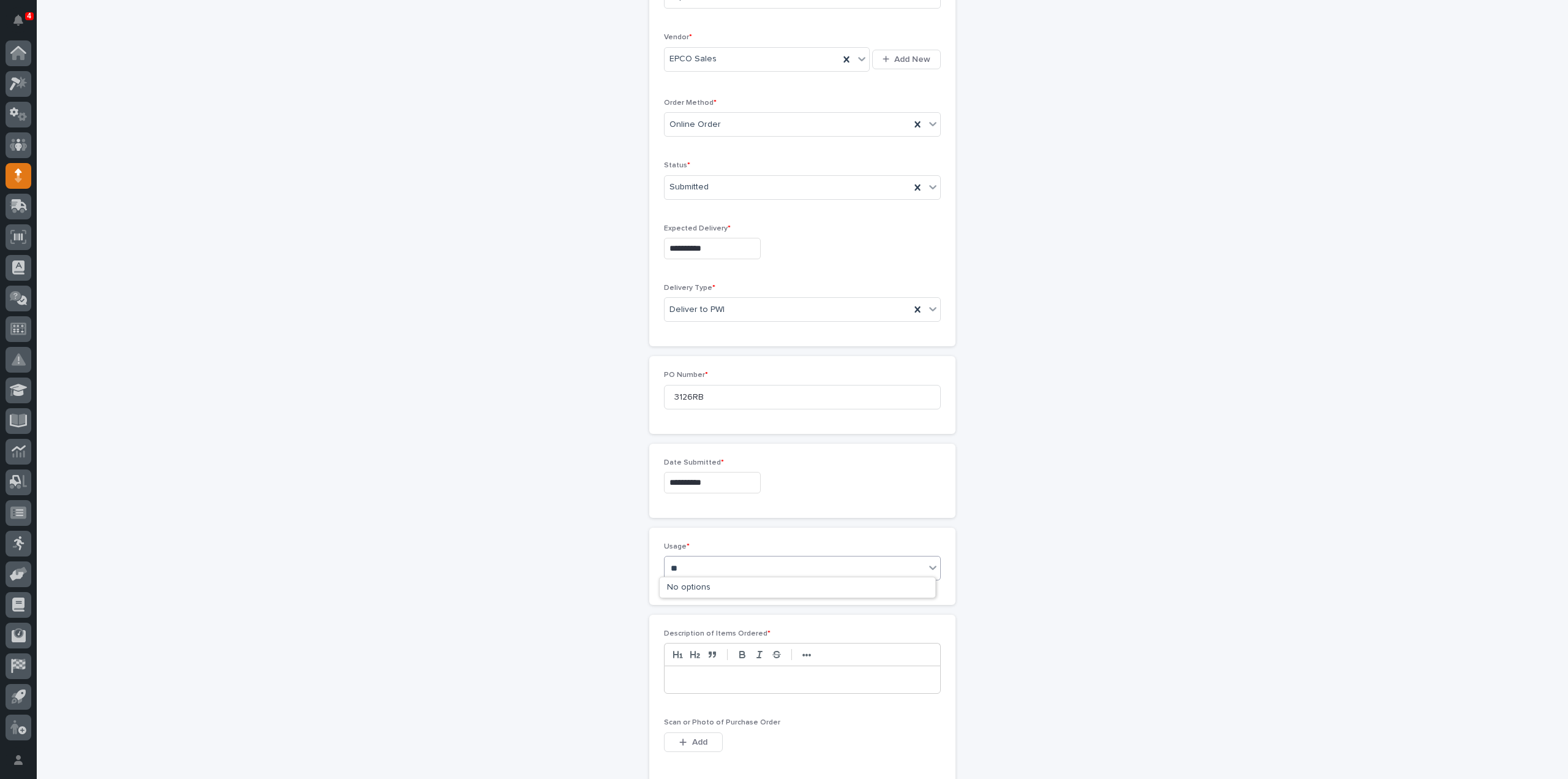
type input "*"
click at [706, 592] on div "PWI Project" at bounding box center [797, 588] width 276 height 21
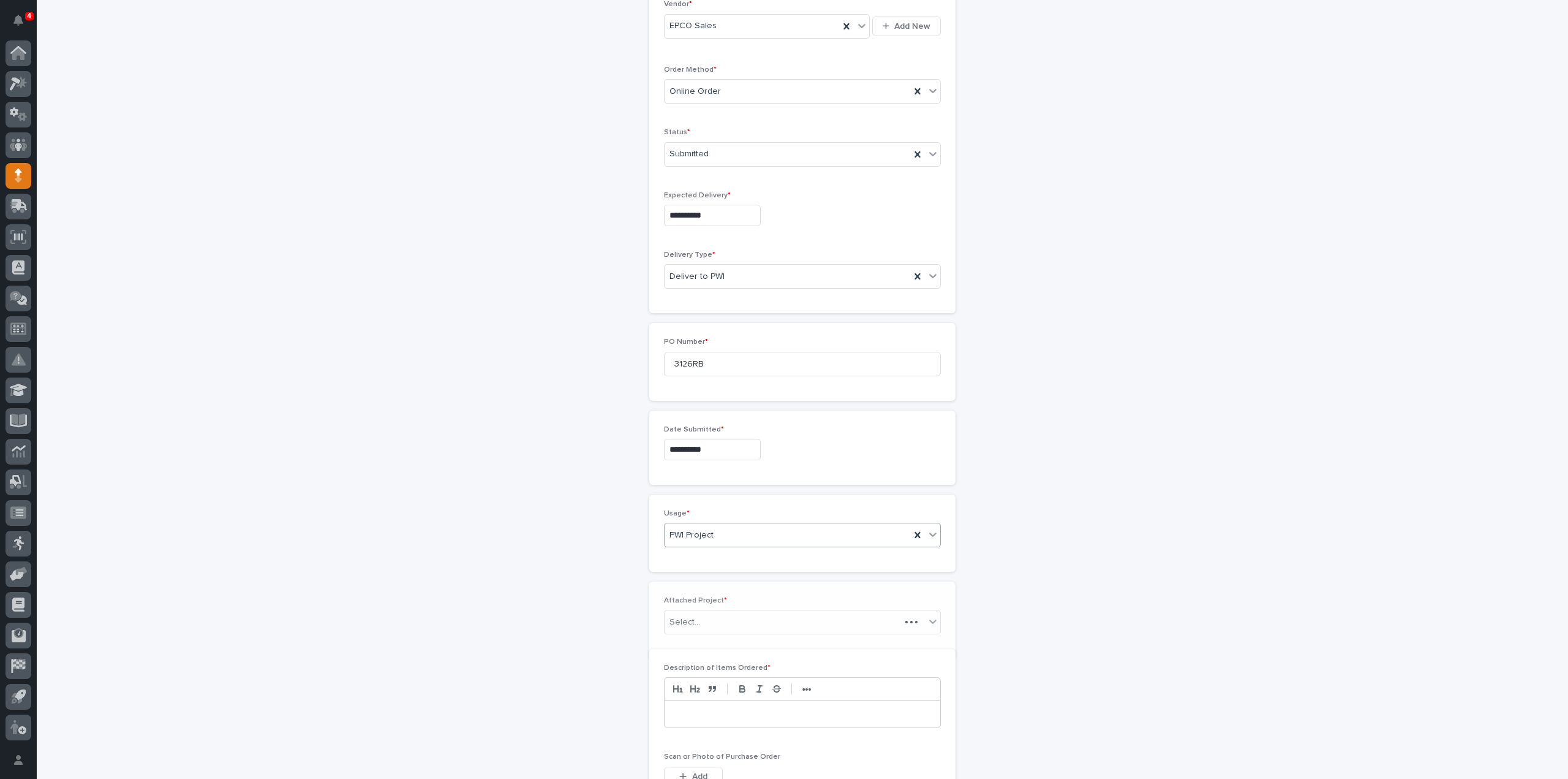
scroll to position [288, 0]
click at [701, 609] on input "text" at bounding box center [702, 612] width 2 height 10
type input "*****"
click at [713, 629] on div "26095 - Stair Zone - Timber Rock Construction LLC - Grace Pressbox" at bounding box center [797, 631] width 276 height 21
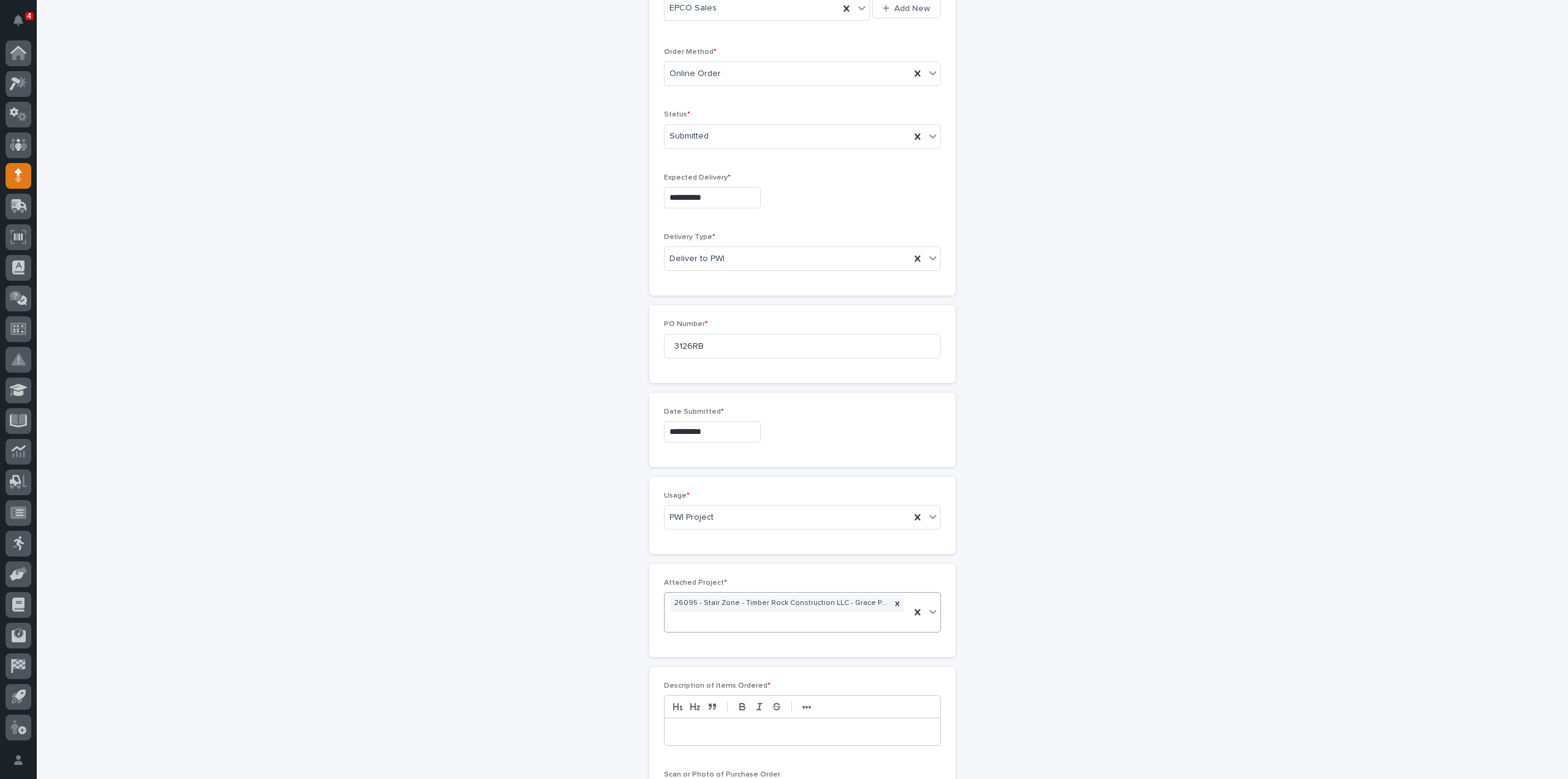
scroll to position [541, 0]
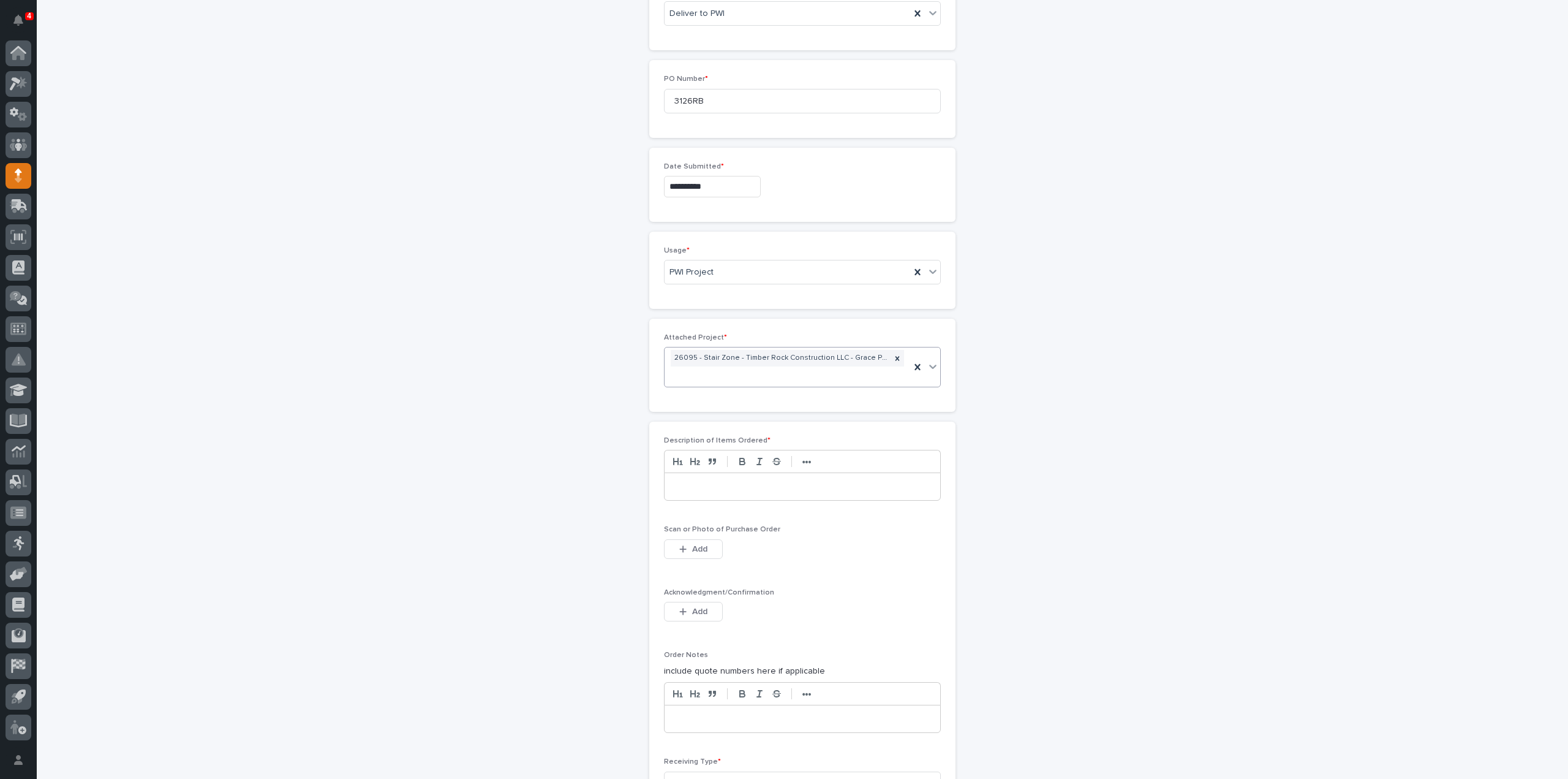
click at [721, 487] on p at bounding box center [802, 486] width 257 height 13
click at [694, 544] on span "Add" at bounding box center [700, 549] width 16 height 11
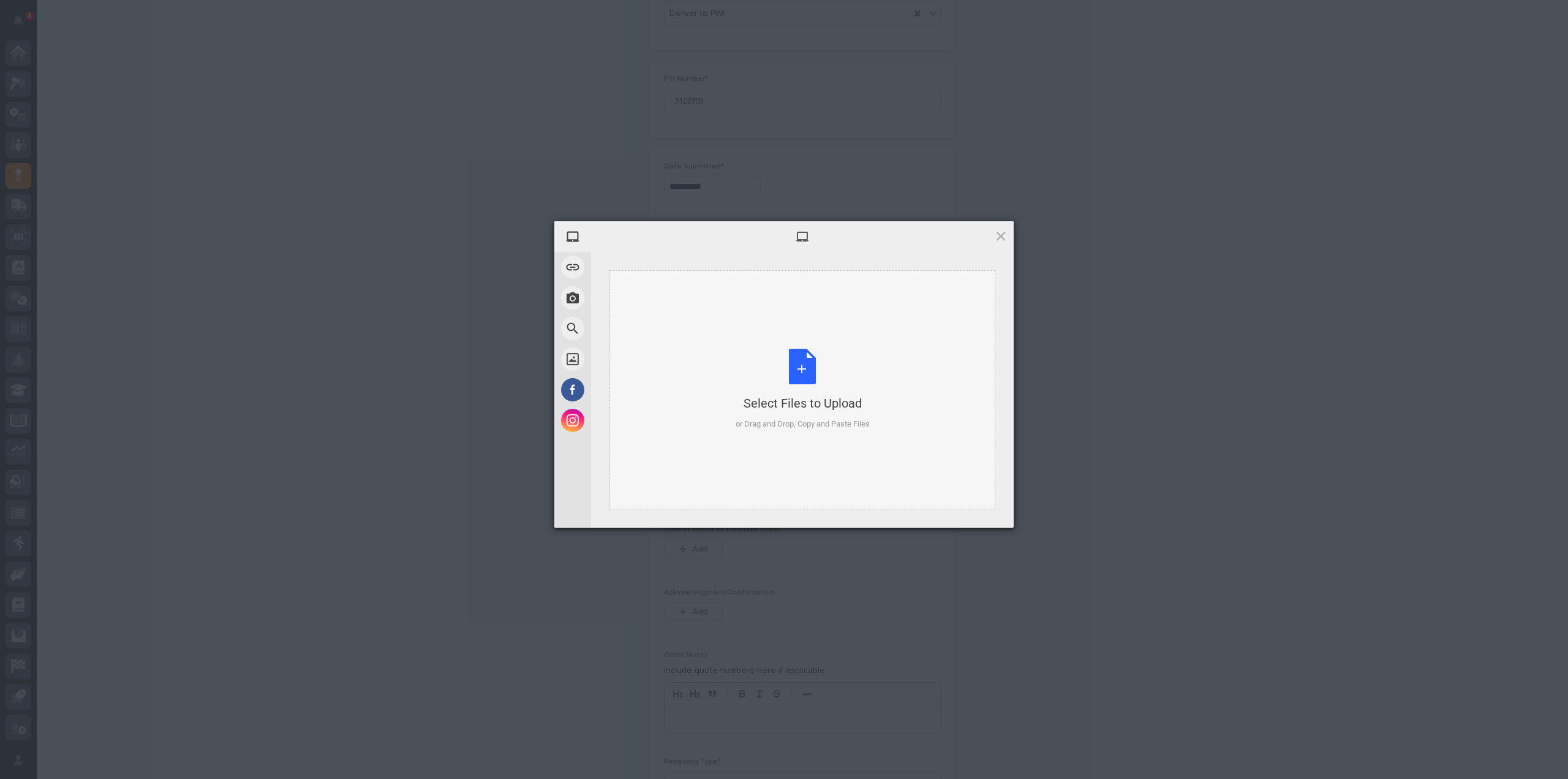
click at [793, 387] on div "Select Files to Upload or Drag and Drop, Copy and Paste Files" at bounding box center [802, 389] width 134 height 82
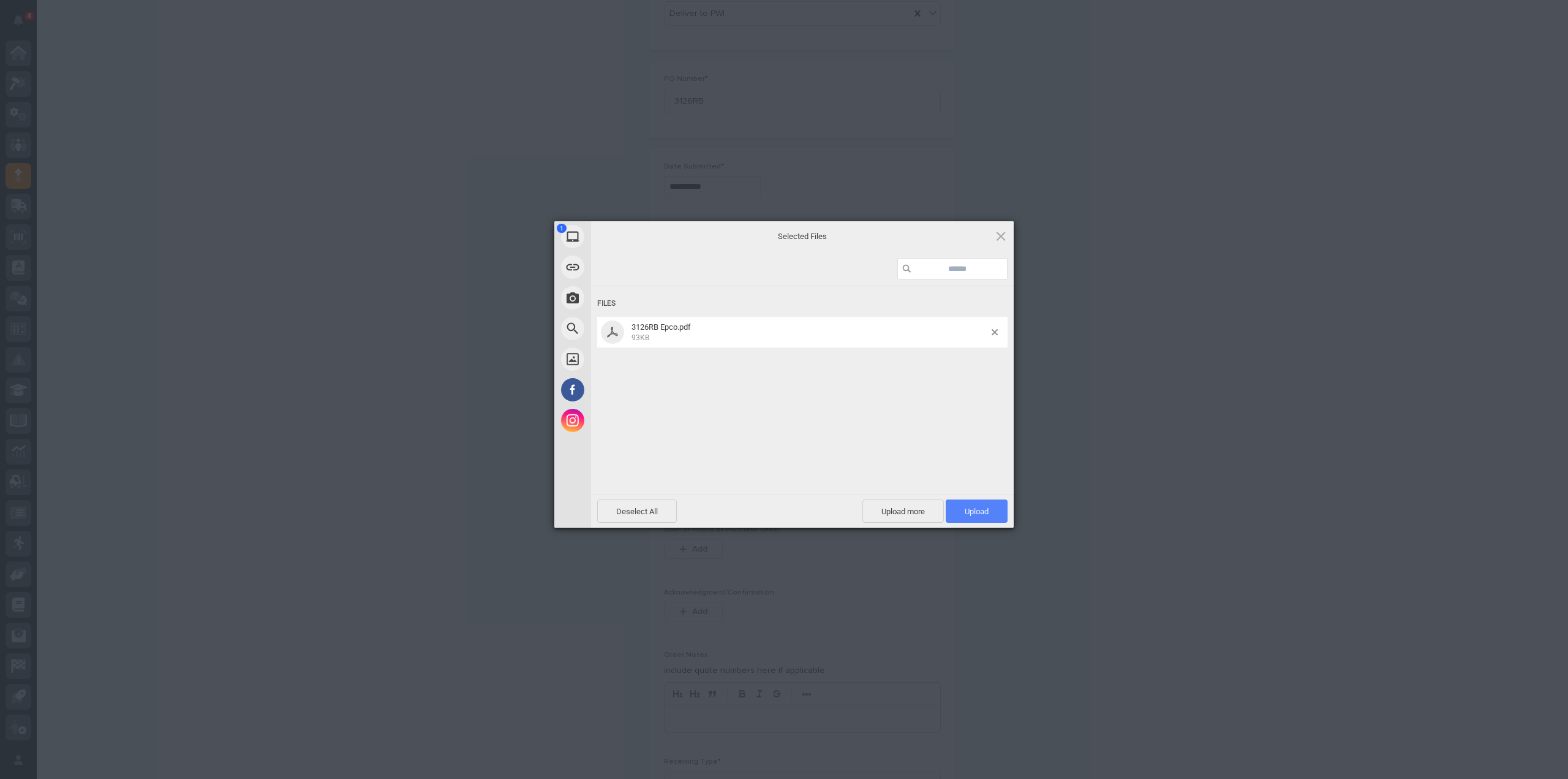
click at [988, 514] on span "Upload 1" at bounding box center [976, 511] width 24 height 9
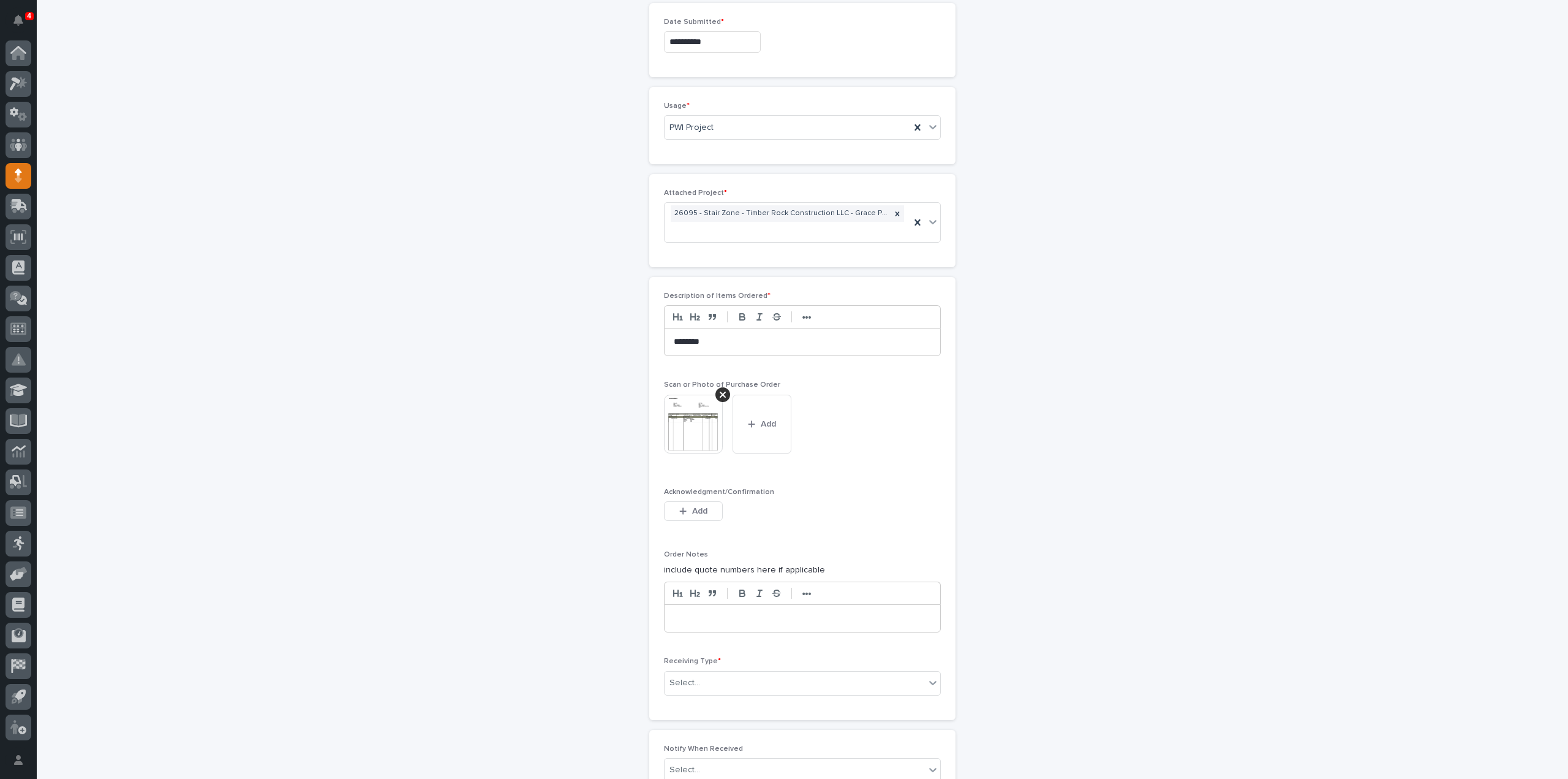
scroll to position [808, 0]
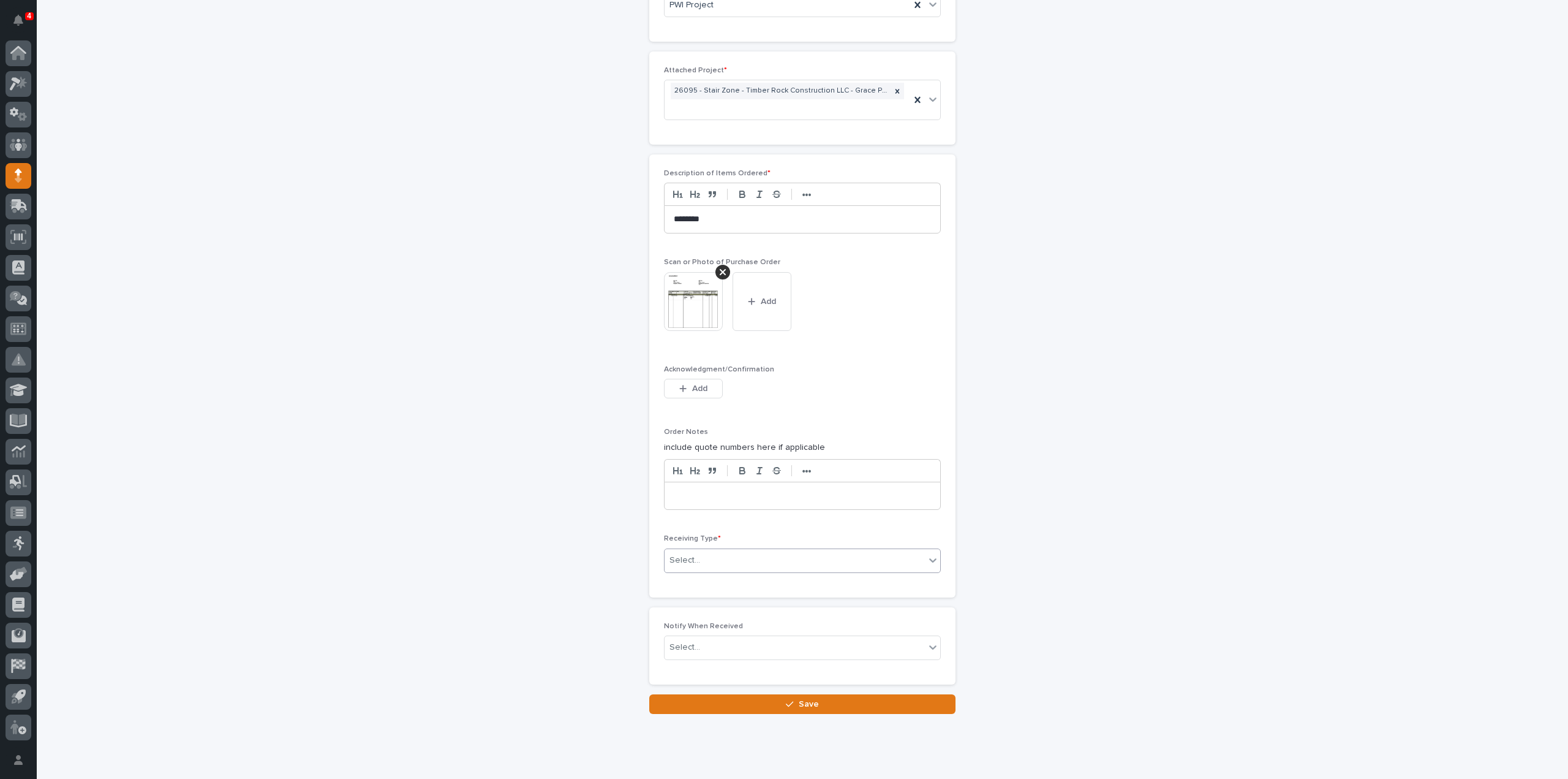
click at [675, 557] on div "Select..." at bounding box center [684, 560] width 31 height 13
click at [688, 640] on div "Deliver to" at bounding box center [797, 642] width 276 height 21
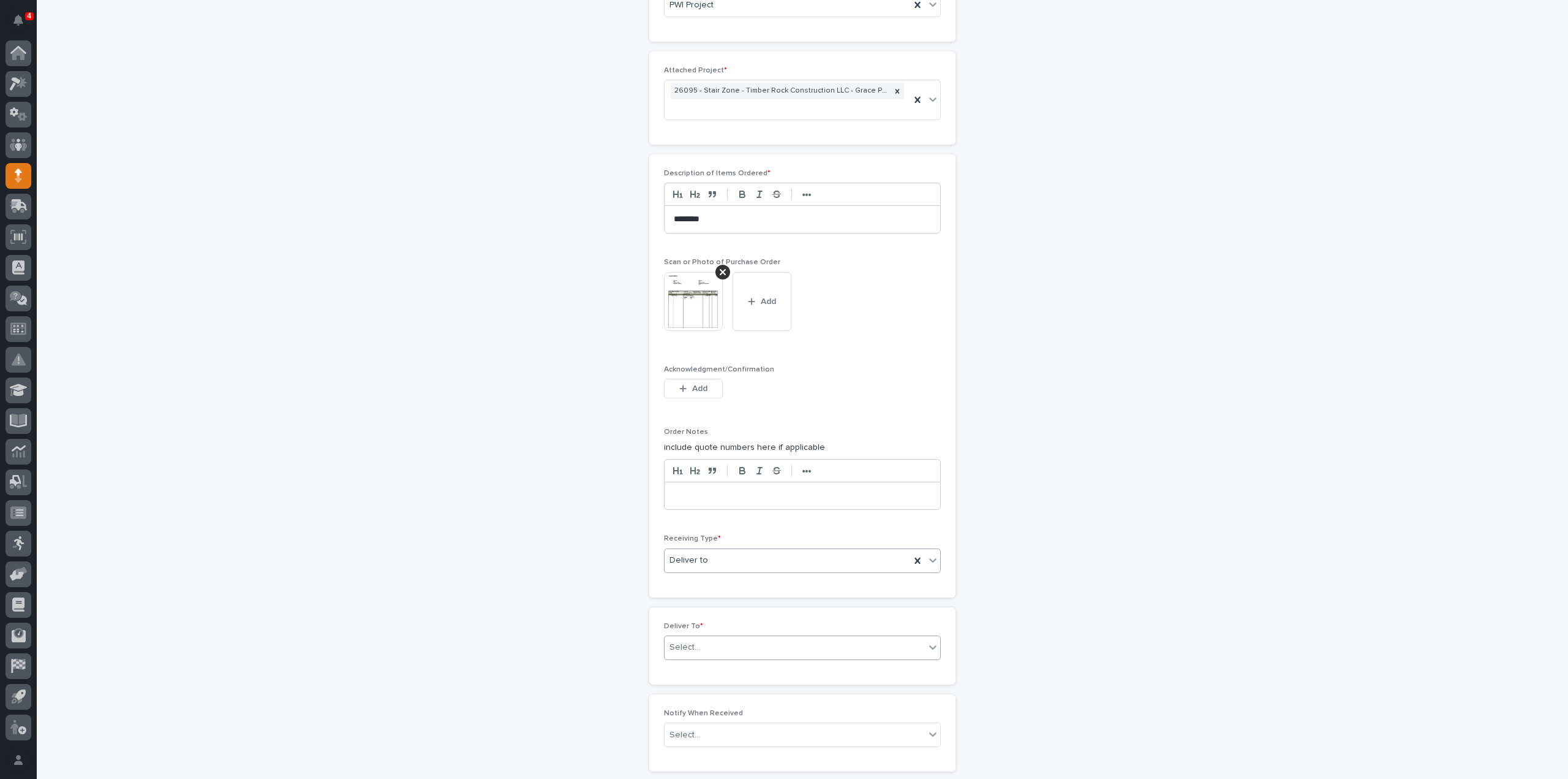
click at [696, 639] on div "Select..." at bounding box center [795, 647] width 260 height 20
type input "****"
click at [717, 665] on div "[PERSON_NAME]" at bounding box center [797, 664] width 276 height 21
click at [704, 726] on div "Select..." at bounding box center [795, 735] width 260 height 20
type input "****"
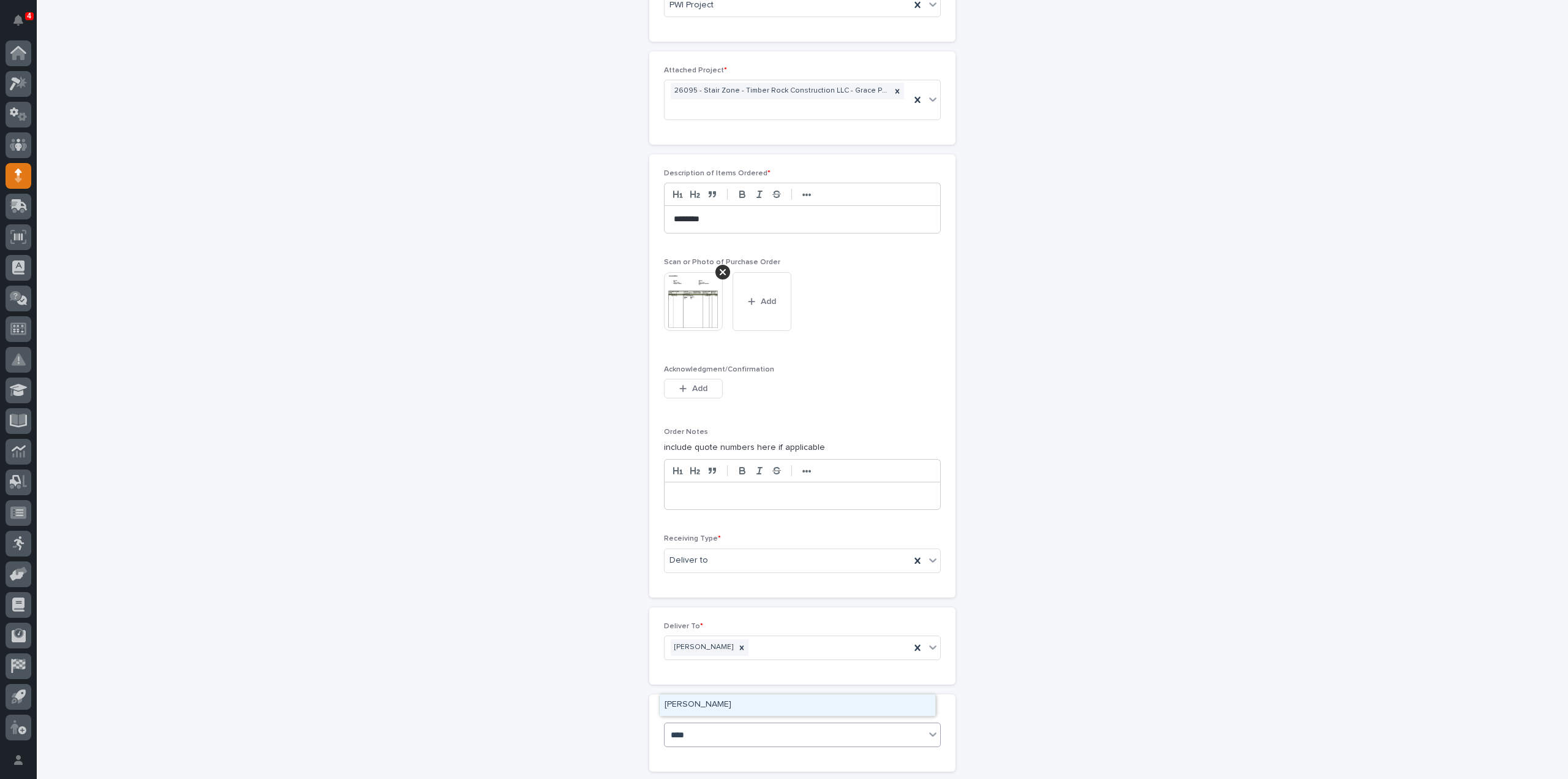
click at [717, 704] on div "[PERSON_NAME]" at bounding box center [797, 704] width 276 height 21
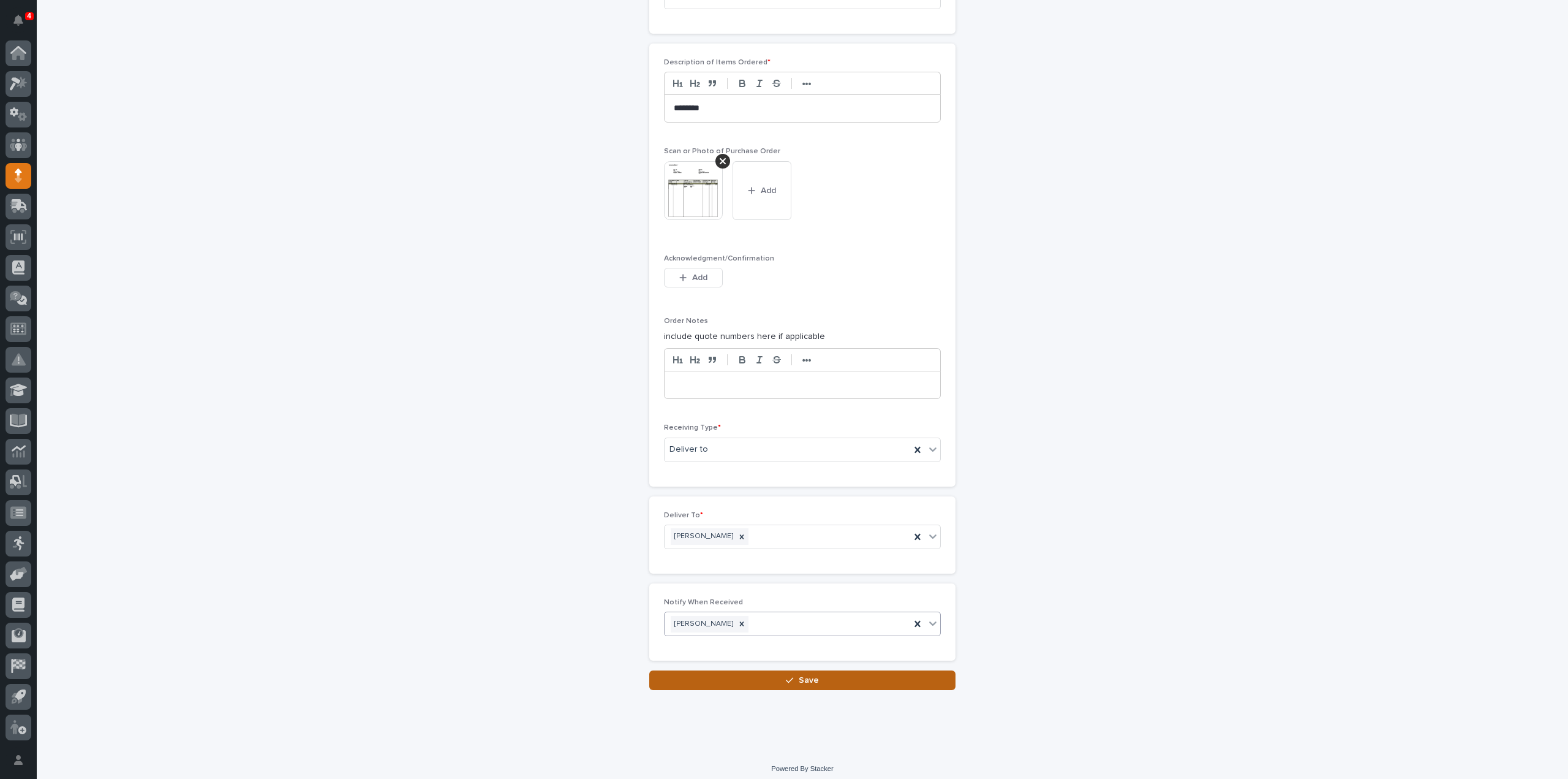
click at [735, 682] on button "Save" at bounding box center [802, 680] width 307 height 20
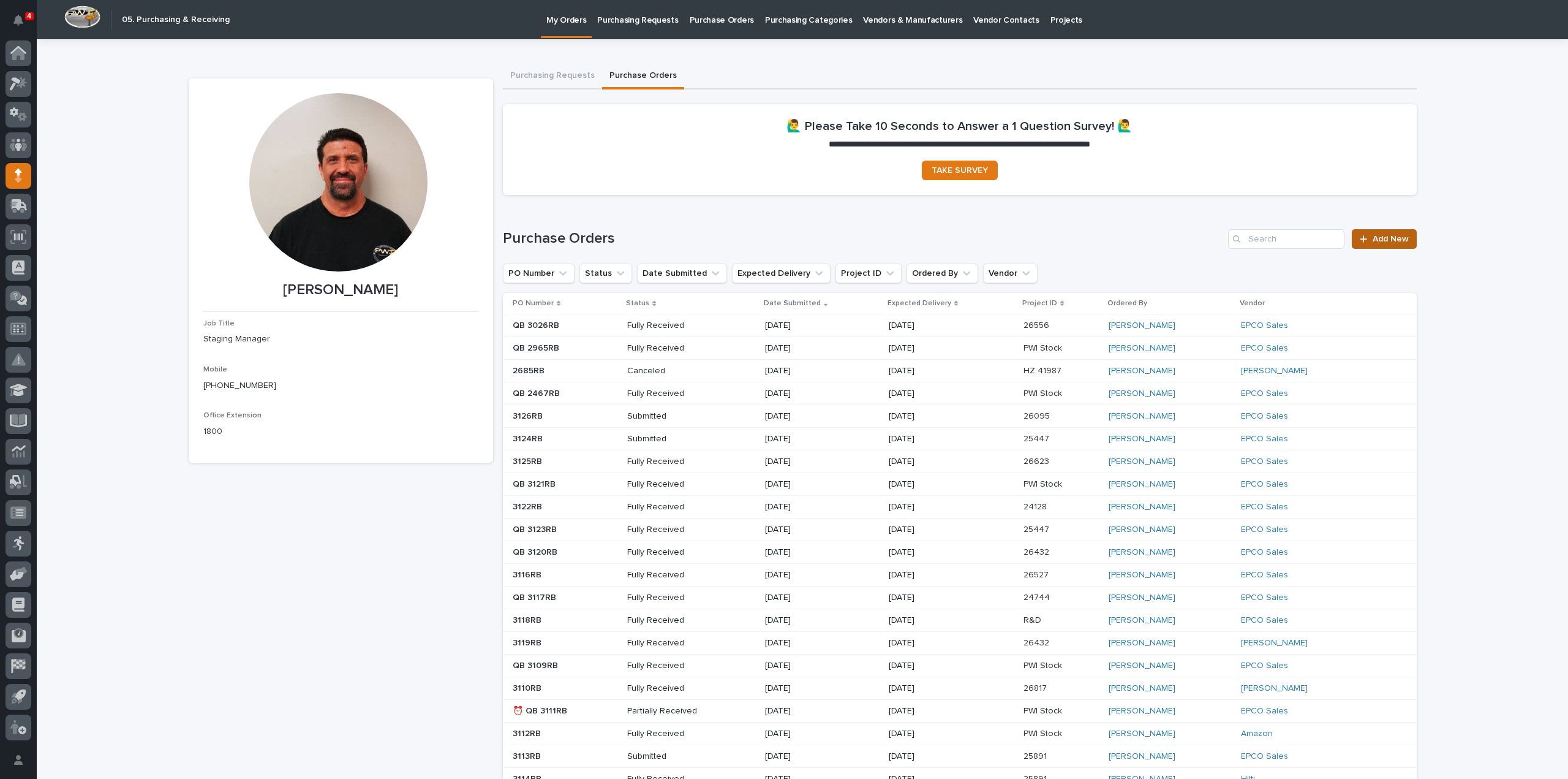
click at [1373, 236] on span "Add New" at bounding box center [1391, 238] width 36 height 9
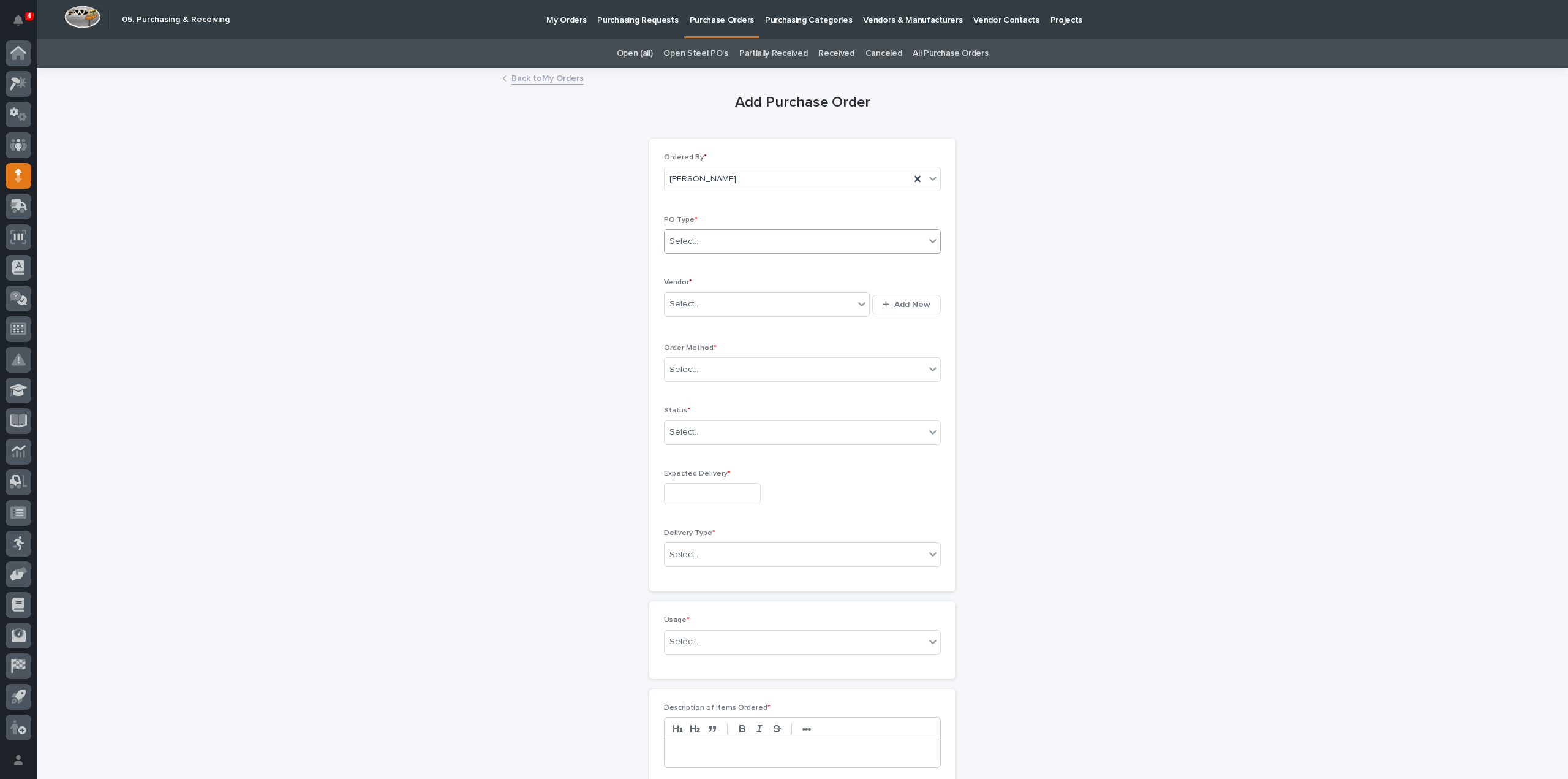
click at [685, 248] on div "Select..." at bounding box center [795, 242] width 260 height 20
click at [695, 264] on div "Quickbooks" at bounding box center [797, 264] width 276 height 21
click at [701, 301] on input "text" at bounding box center [702, 304] width 2 height 10
type input "****"
click at [693, 323] on div "EPCO Sales" at bounding box center [762, 326] width 205 height 21
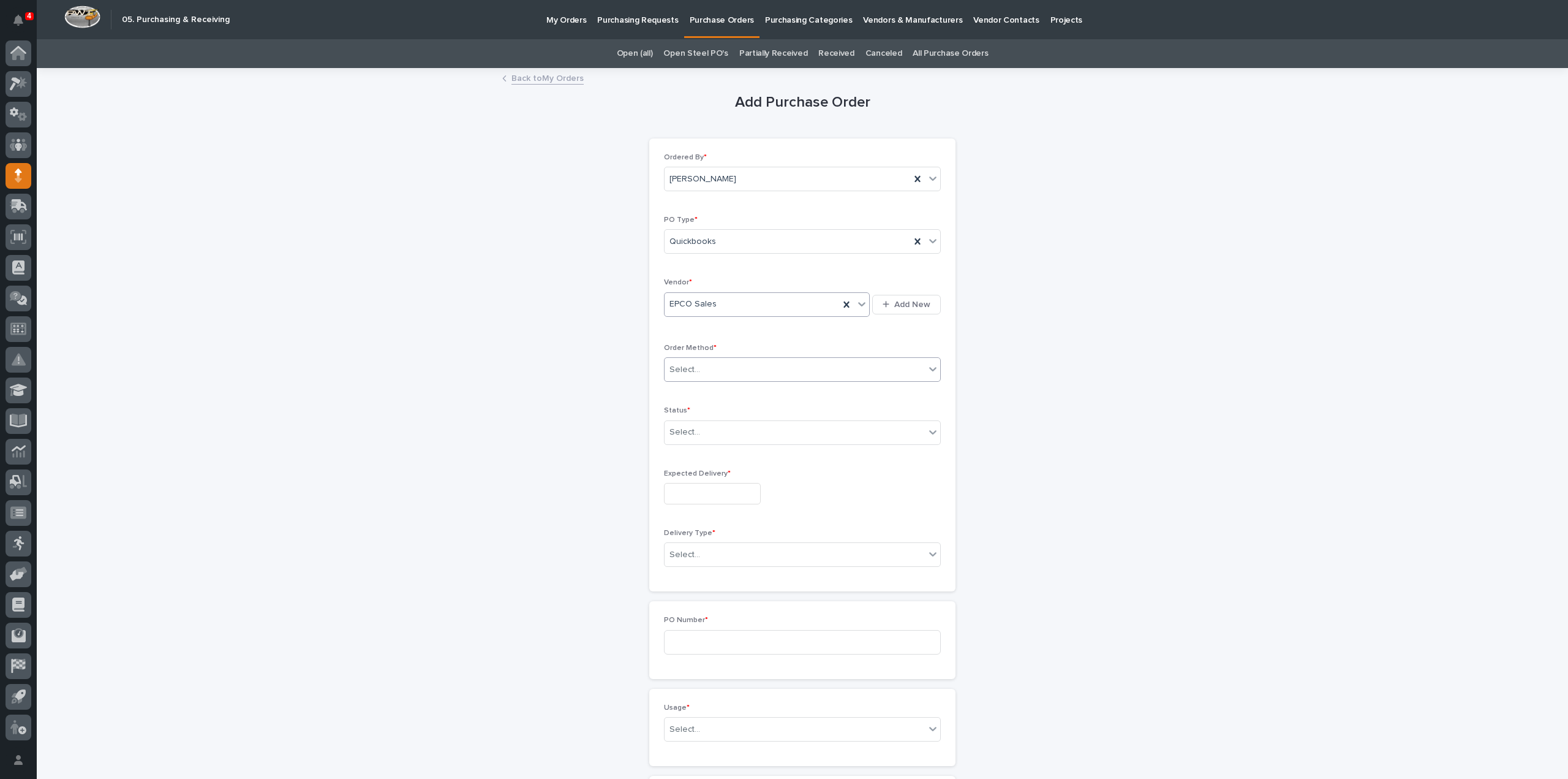
click at [688, 373] on div "Select..." at bounding box center [684, 369] width 31 height 13
click at [681, 411] on div "Email" at bounding box center [797, 412] width 276 height 21
click at [1279, 206] on div "Add Purchase Order Loading... Saving… Loading... Saving… Loading... Saving… Ord…" at bounding box center [803, 681] width 1228 height 1225
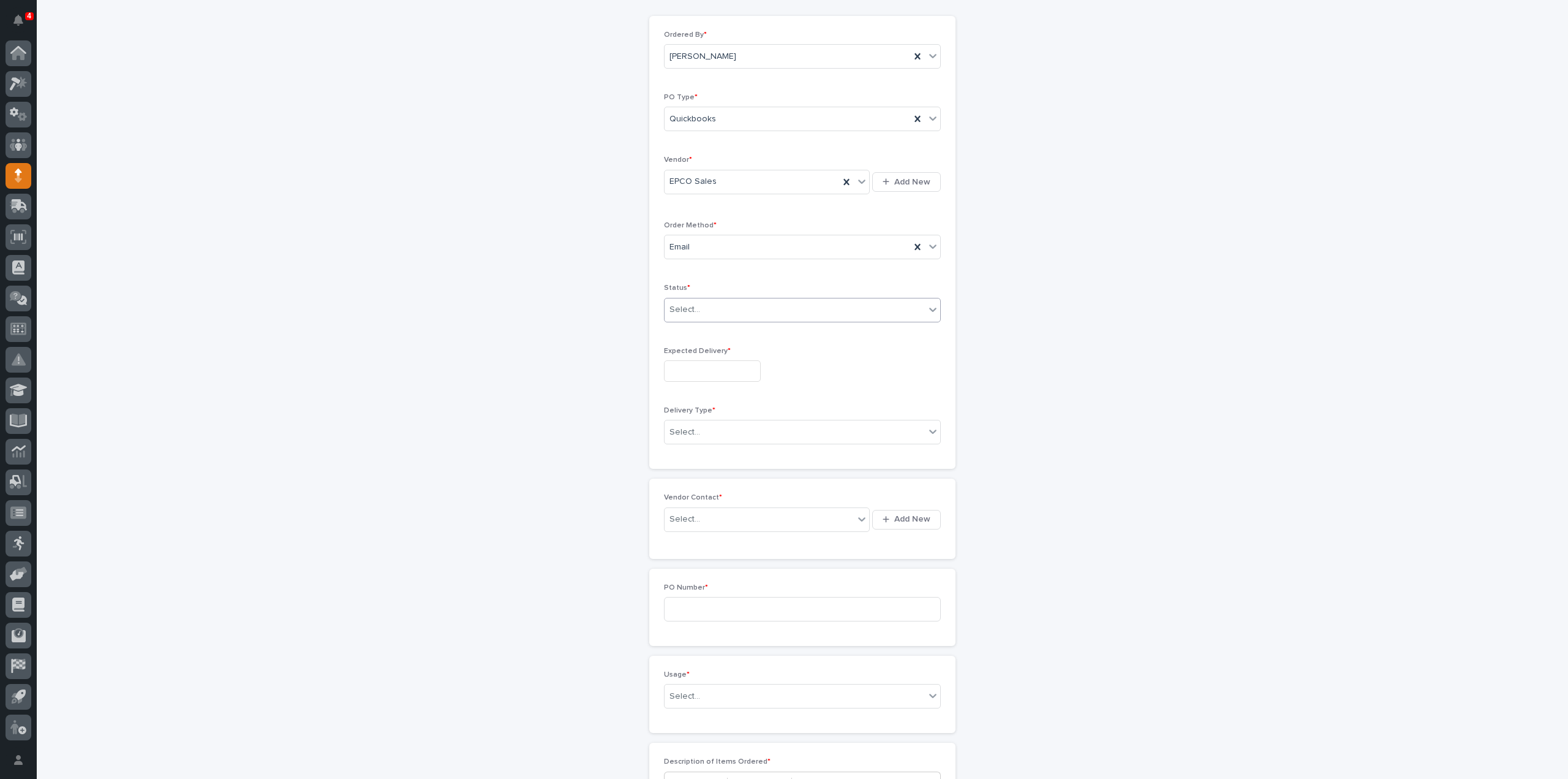
click at [713, 311] on div "Select..." at bounding box center [795, 310] width 260 height 20
click at [710, 352] on div "Submitted" at bounding box center [797, 352] width 276 height 21
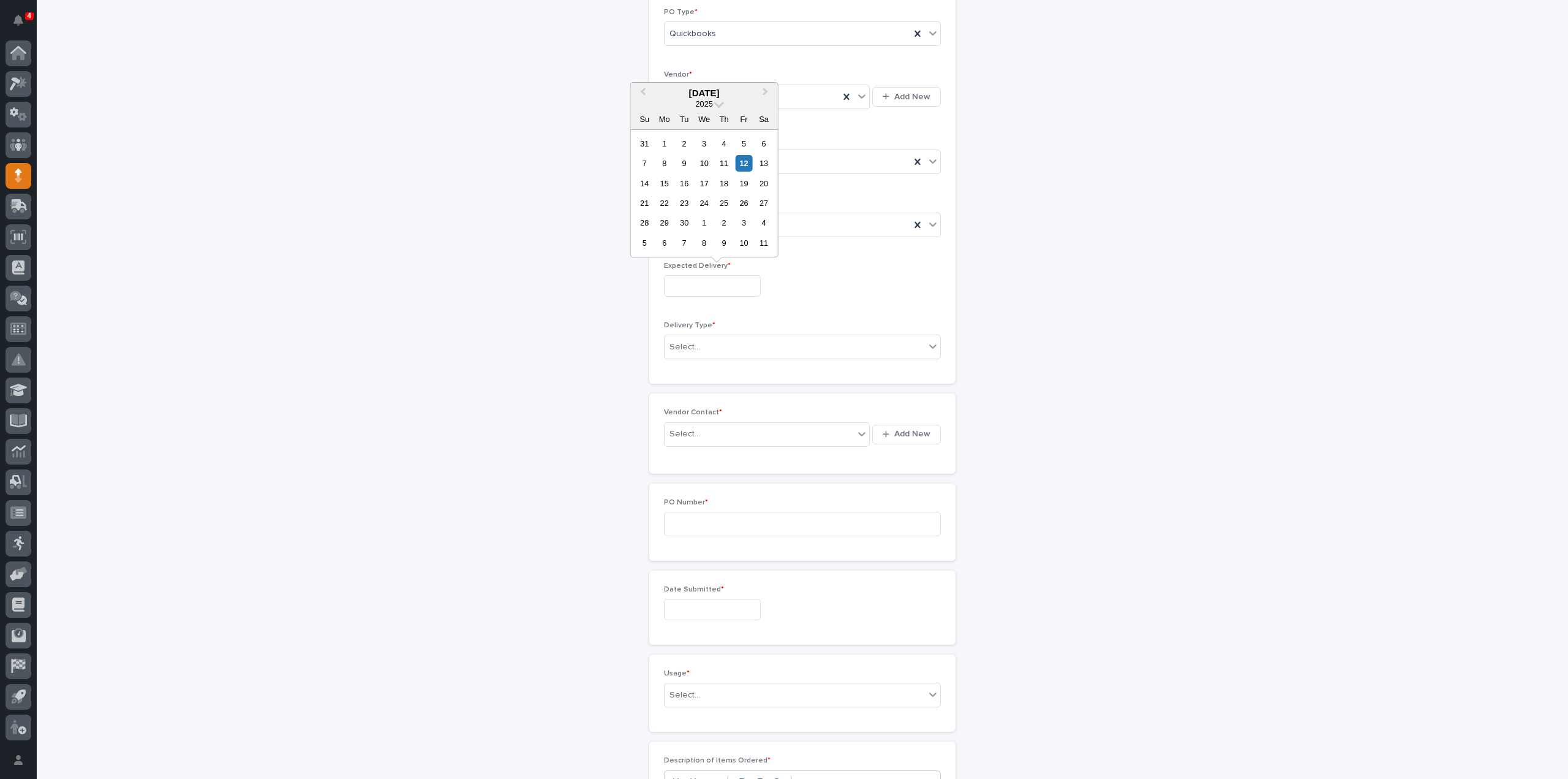
click at [699, 278] on input "text" at bounding box center [712, 286] width 96 height 21
click at [662, 187] on div "15" at bounding box center [664, 183] width 16 height 16
type input "**********"
click at [680, 343] on div "Select..." at bounding box center [684, 347] width 31 height 13
click at [701, 367] on div "Deliver to PWI" at bounding box center [797, 367] width 276 height 21
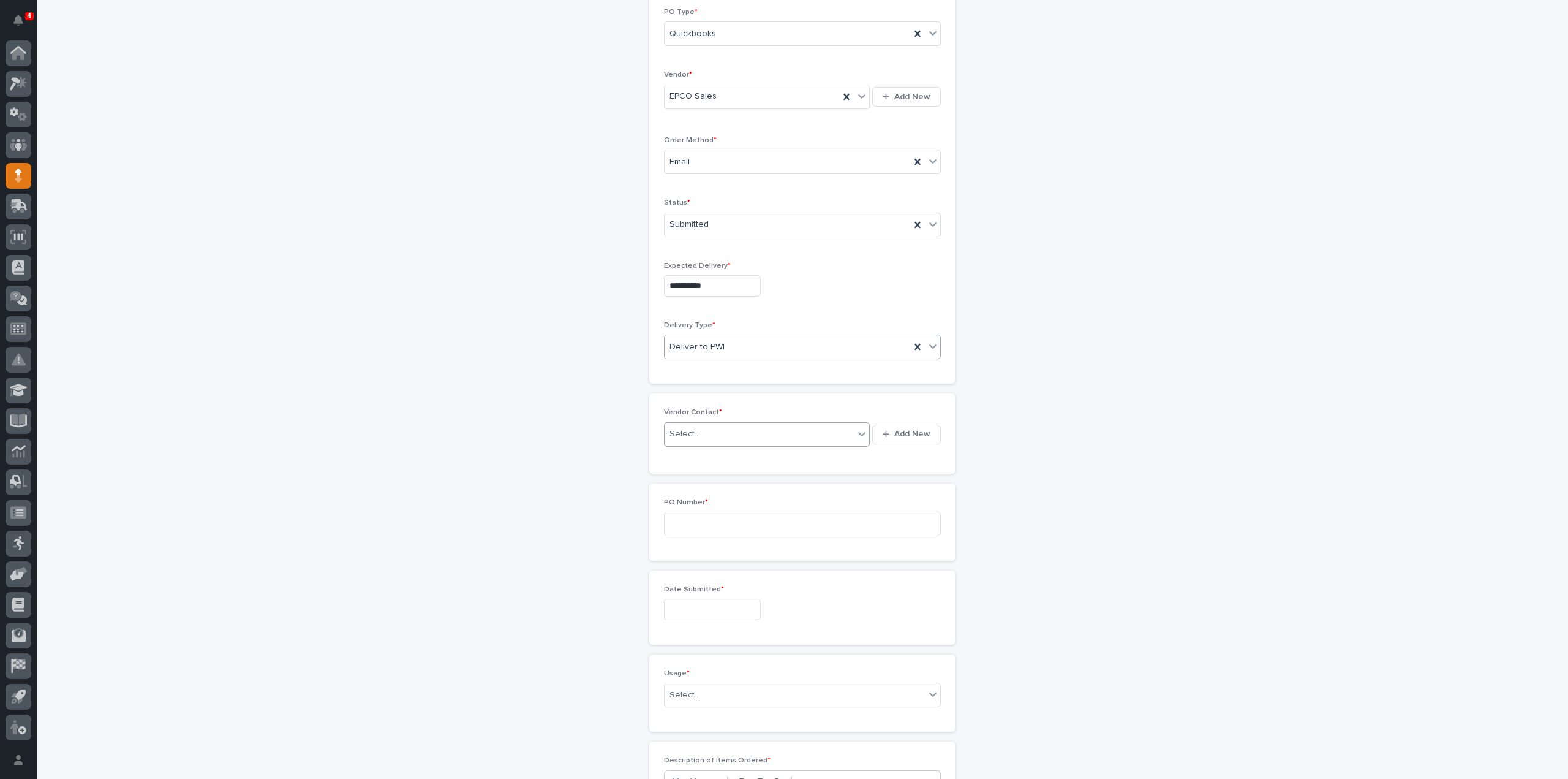
click at [706, 435] on div "Select..." at bounding box center [759, 435] width 189 height 20
type input "*****"
click at [706, 455] on div "EPCO Sales - Keith Schrock" at bounding box center [762, 454] width 205 height 21
click at [699, 514] on input at bounding box center [802, 523] width 277 height 24
type input "3127RB"
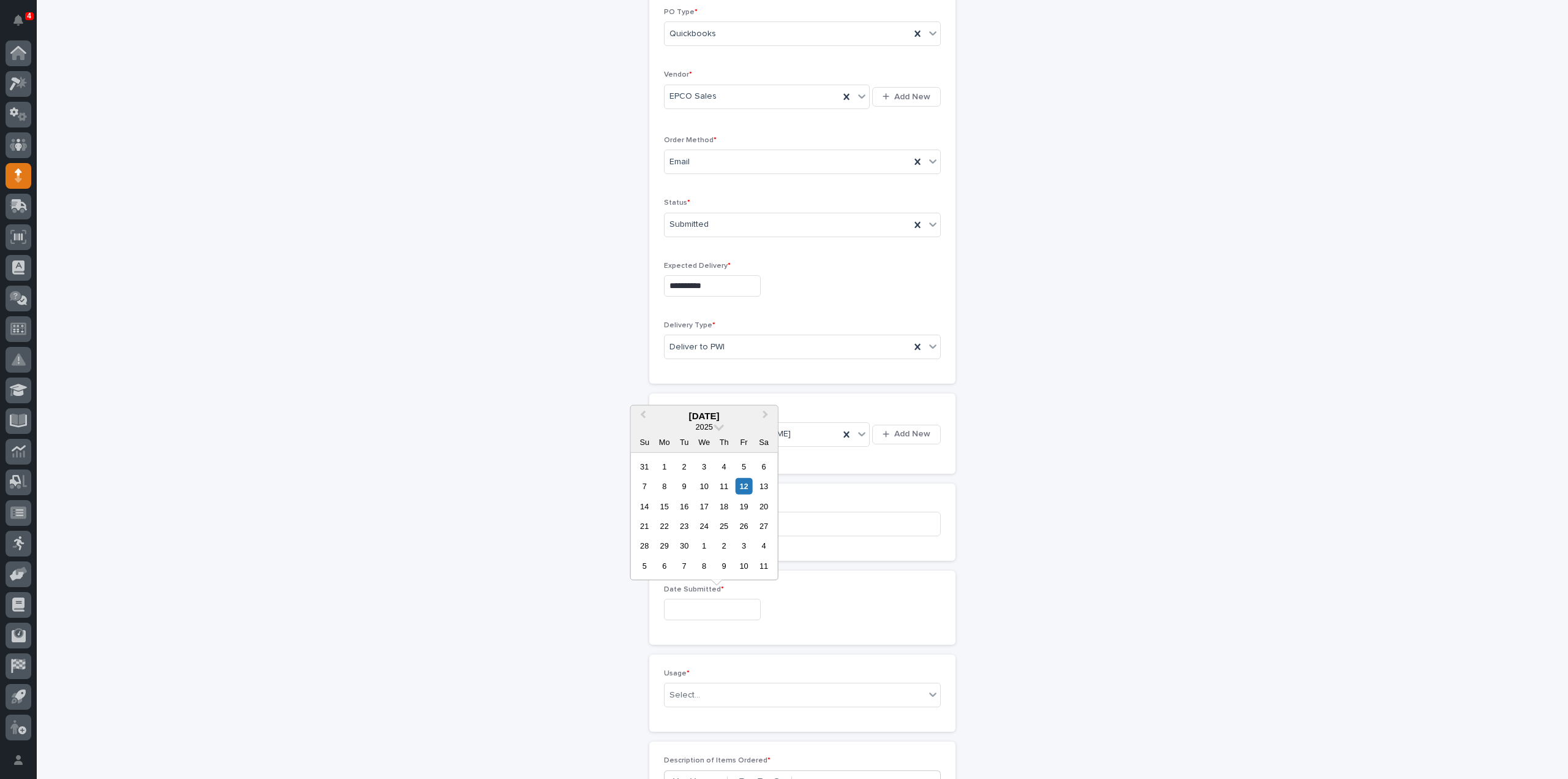
click at [688, 609] on input "text" at bounding box center [712, 609] width 96 height 21
click at [745, 486] on div "12" at bounding box center [743, 486] width 16 height 16
type input "**********"
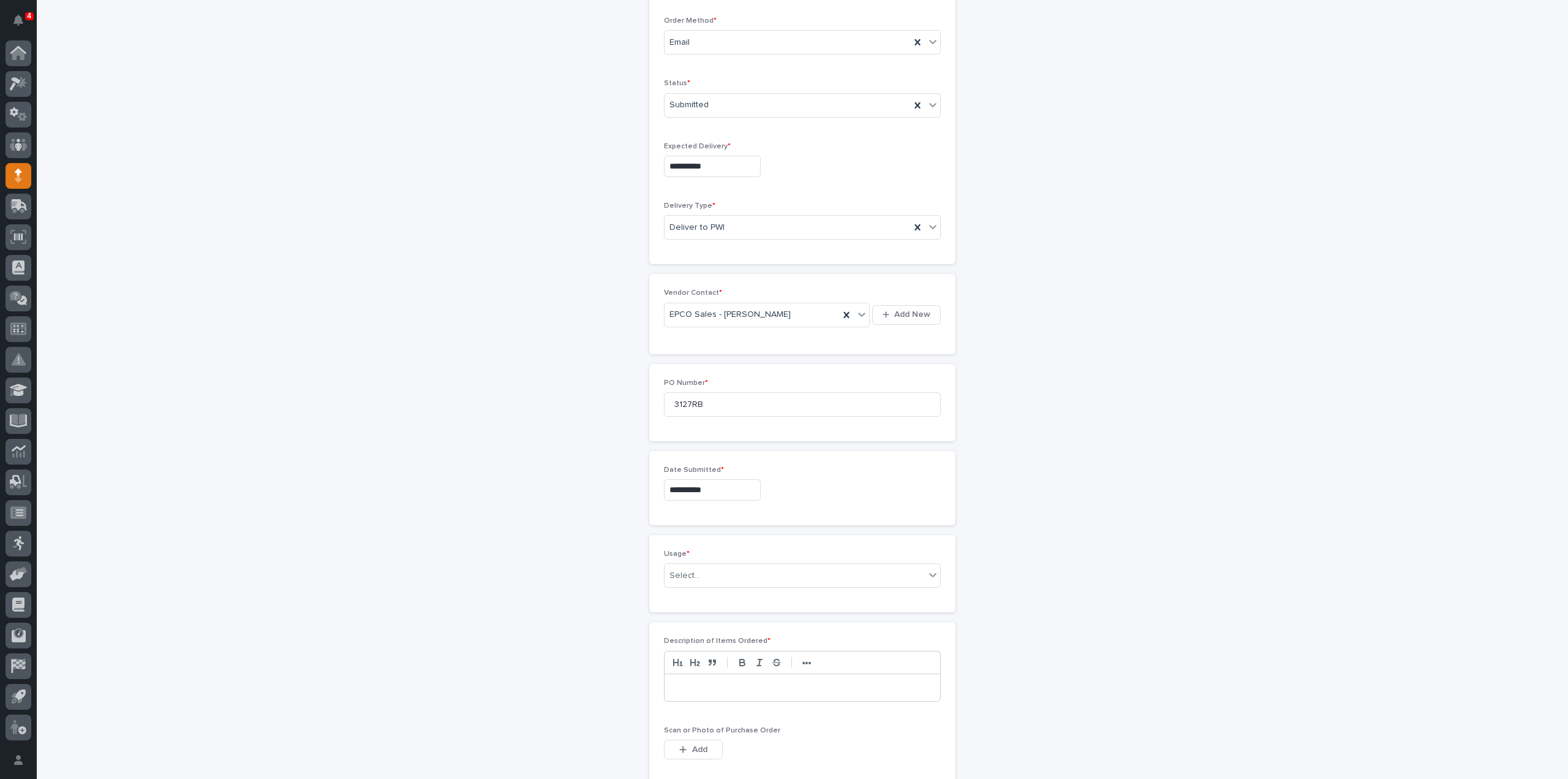
scroll to position [330, 0]
click at [699, 571] on div "Select..." at bounding box center [795, 573] width 260 height 20
click at [691, 657] on div "PWI Stock" at bounding box center [797, 656] width 276 height 21
click at [706, 683] on p at bounding box center [802, 685] width 257 height 13
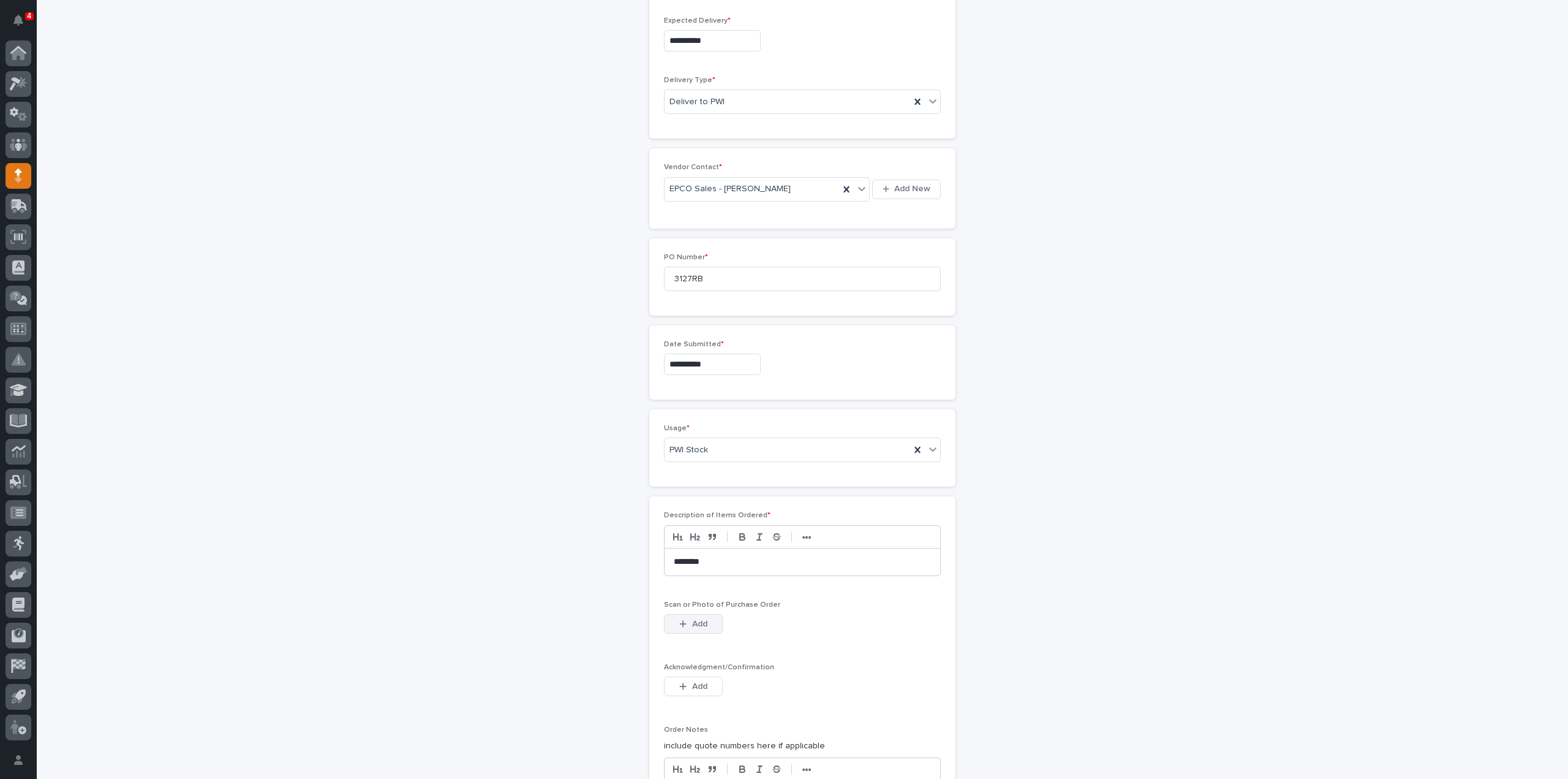
click at [698, 622] on span "Add" at bounding box center [700, 624] width 16 height 11
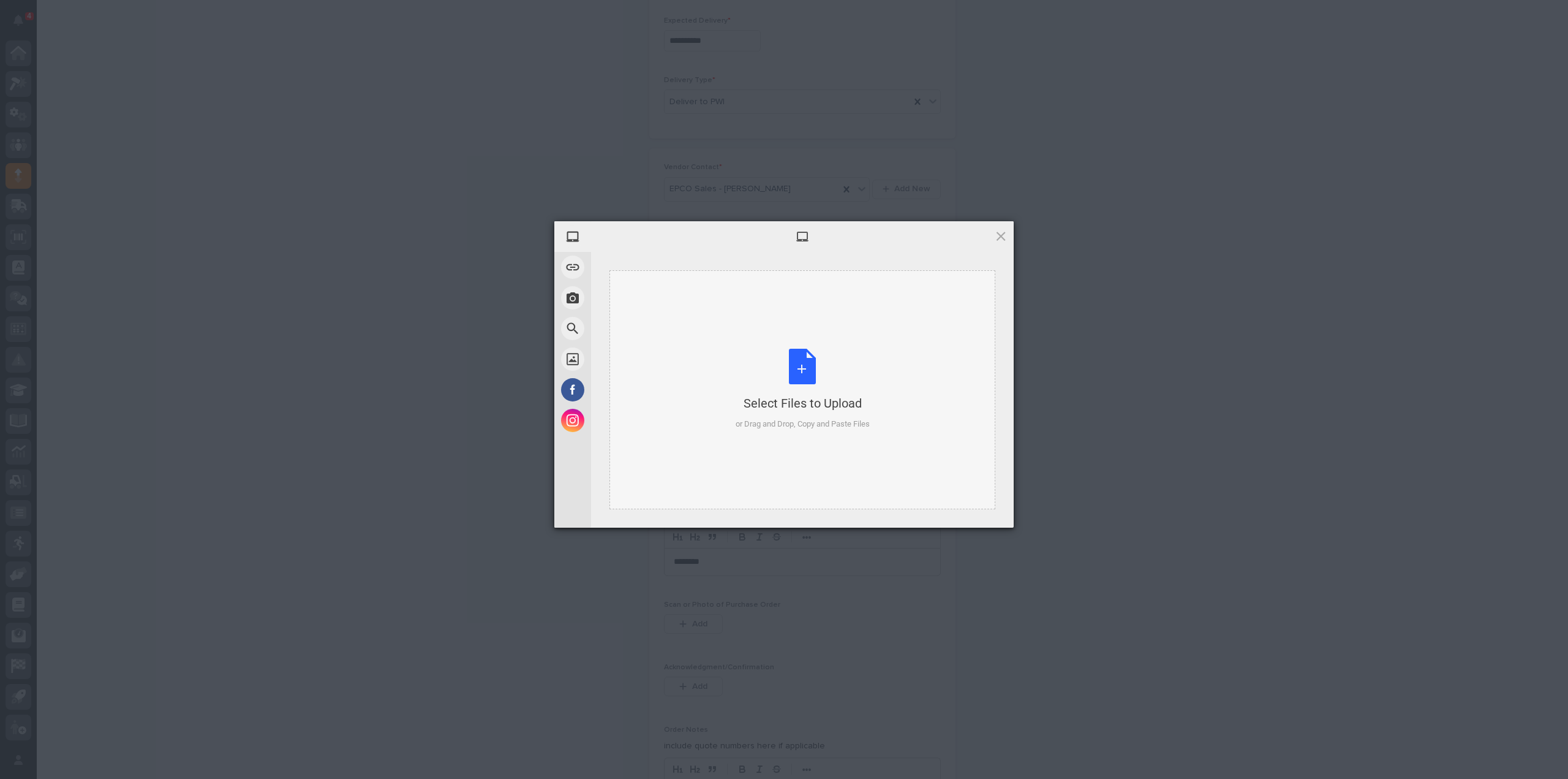
click at [798, 366] on div "Select Files to Upload or Drag and Drop, Copy and Paste Files" at bounding box center [802, 389] width 134 height 82
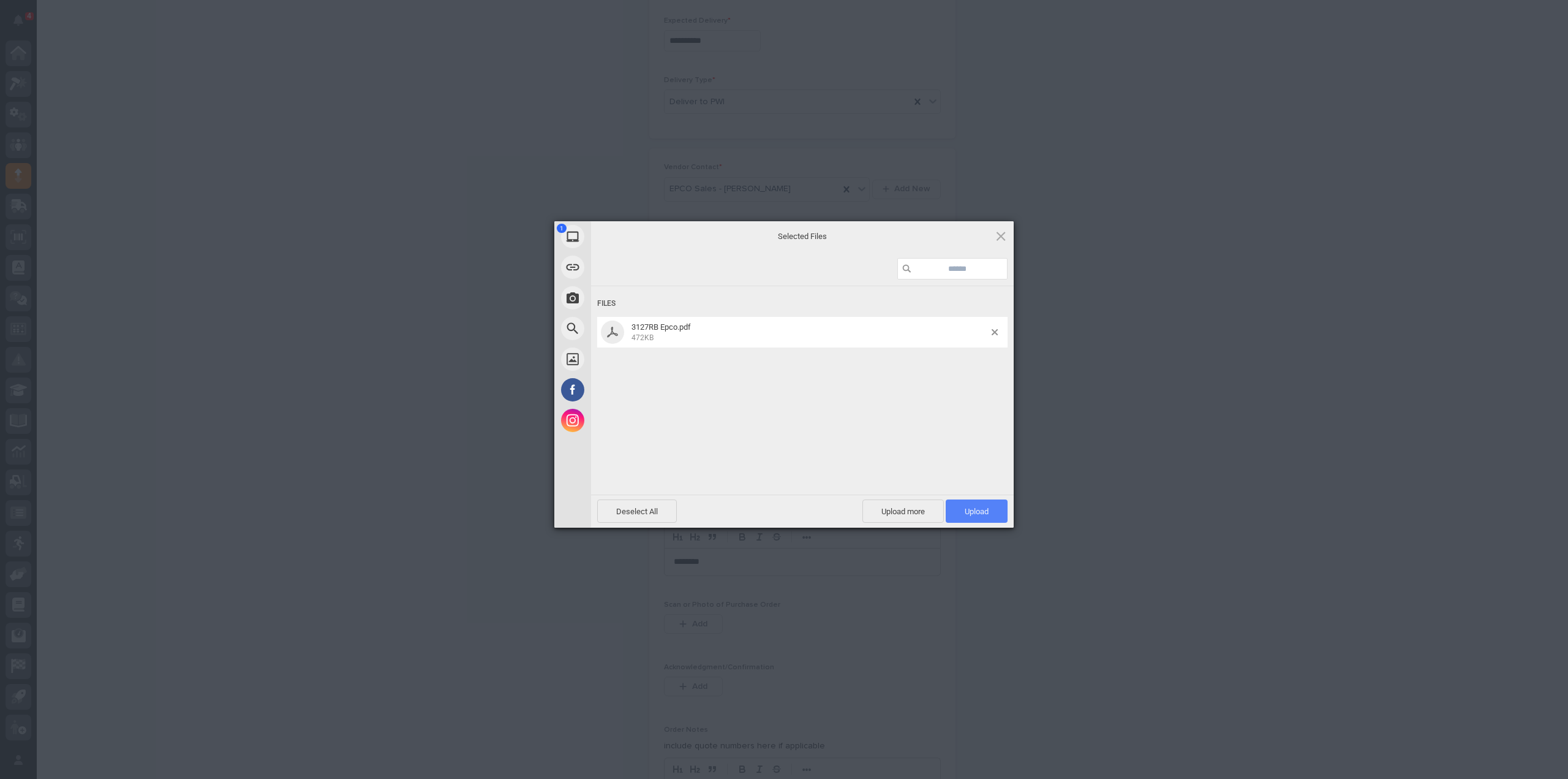
click at [961, 519] on span "Upload 1" at bounding box center [976, 511] width 62 height 24
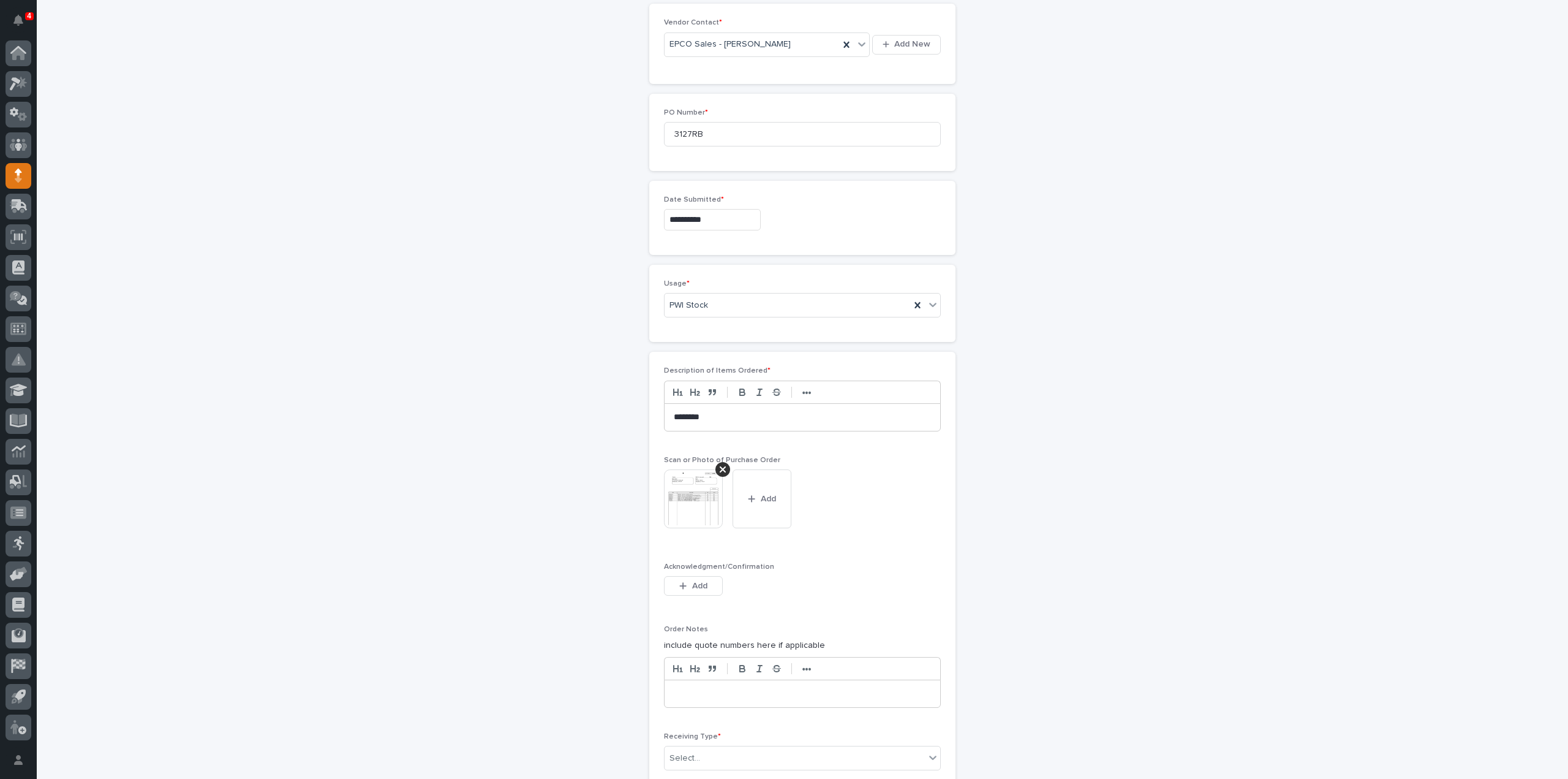
scroll to position [720, 0]
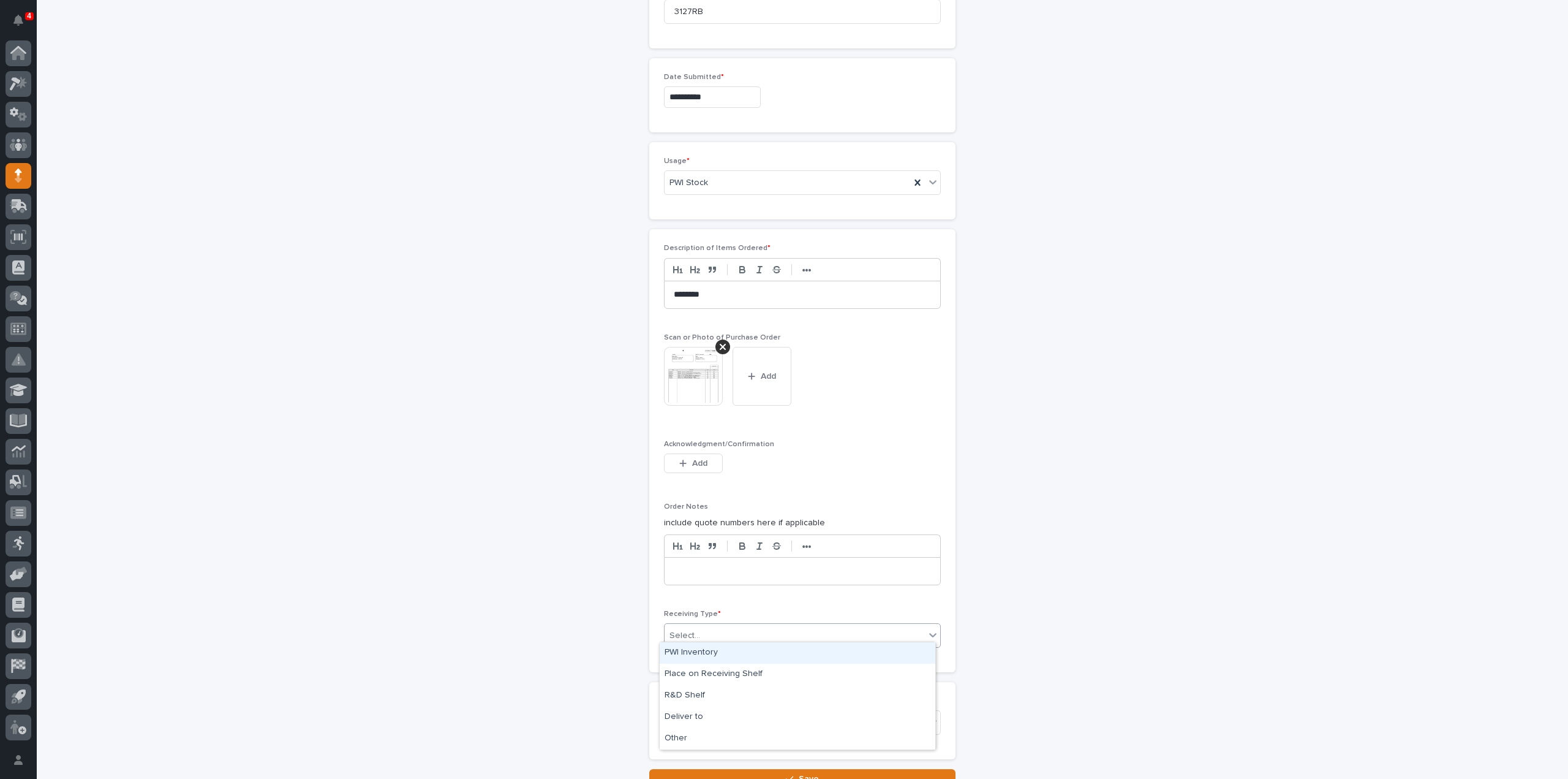
click at [695, 629] on div "Select..." at bounding box center [795, 636] width 260 height 20
click at [702, 722] on div "Deliver to" at bounding box center [797, 717] width 276 height 21
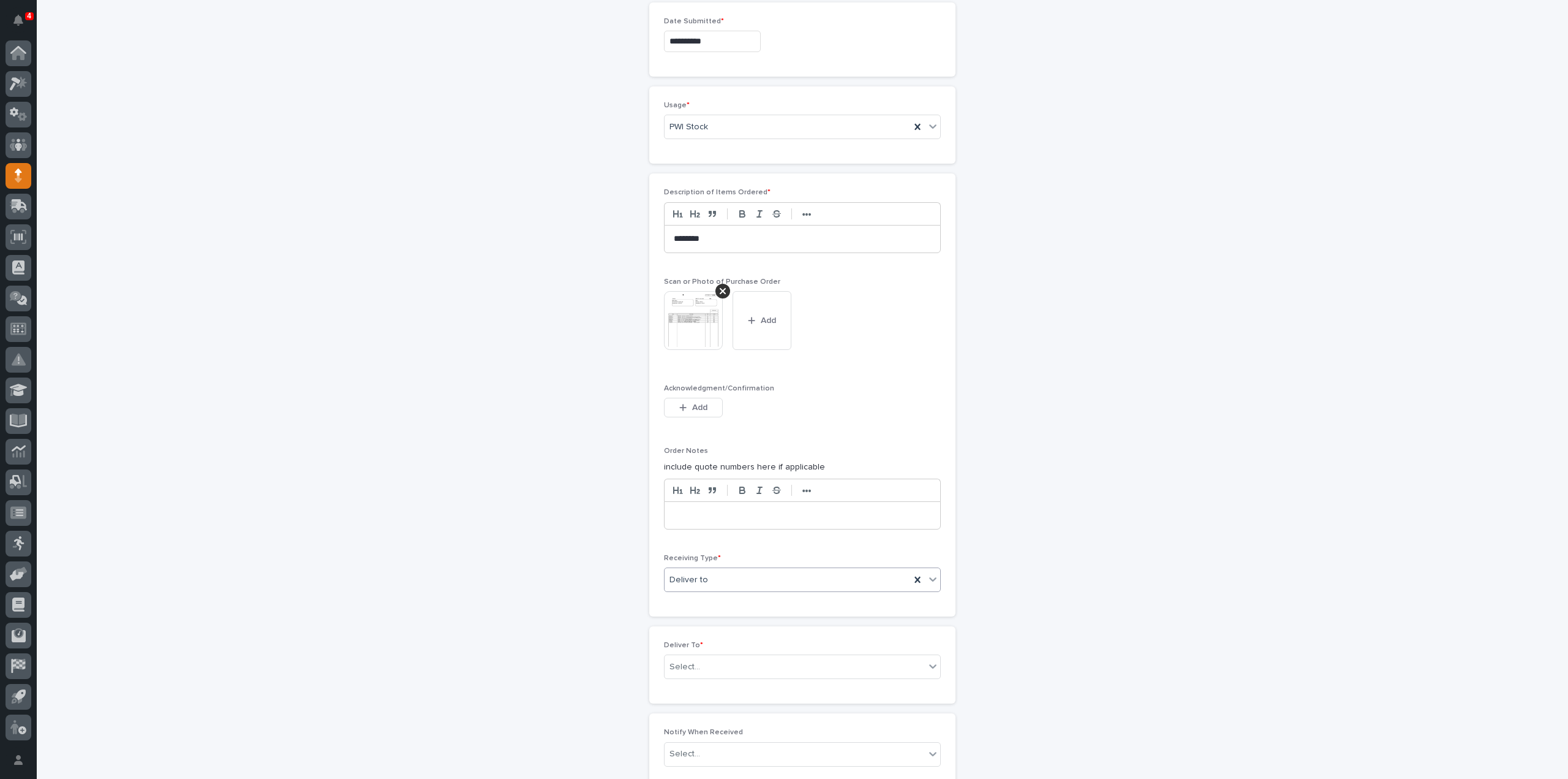
scroll to position [886, 0]
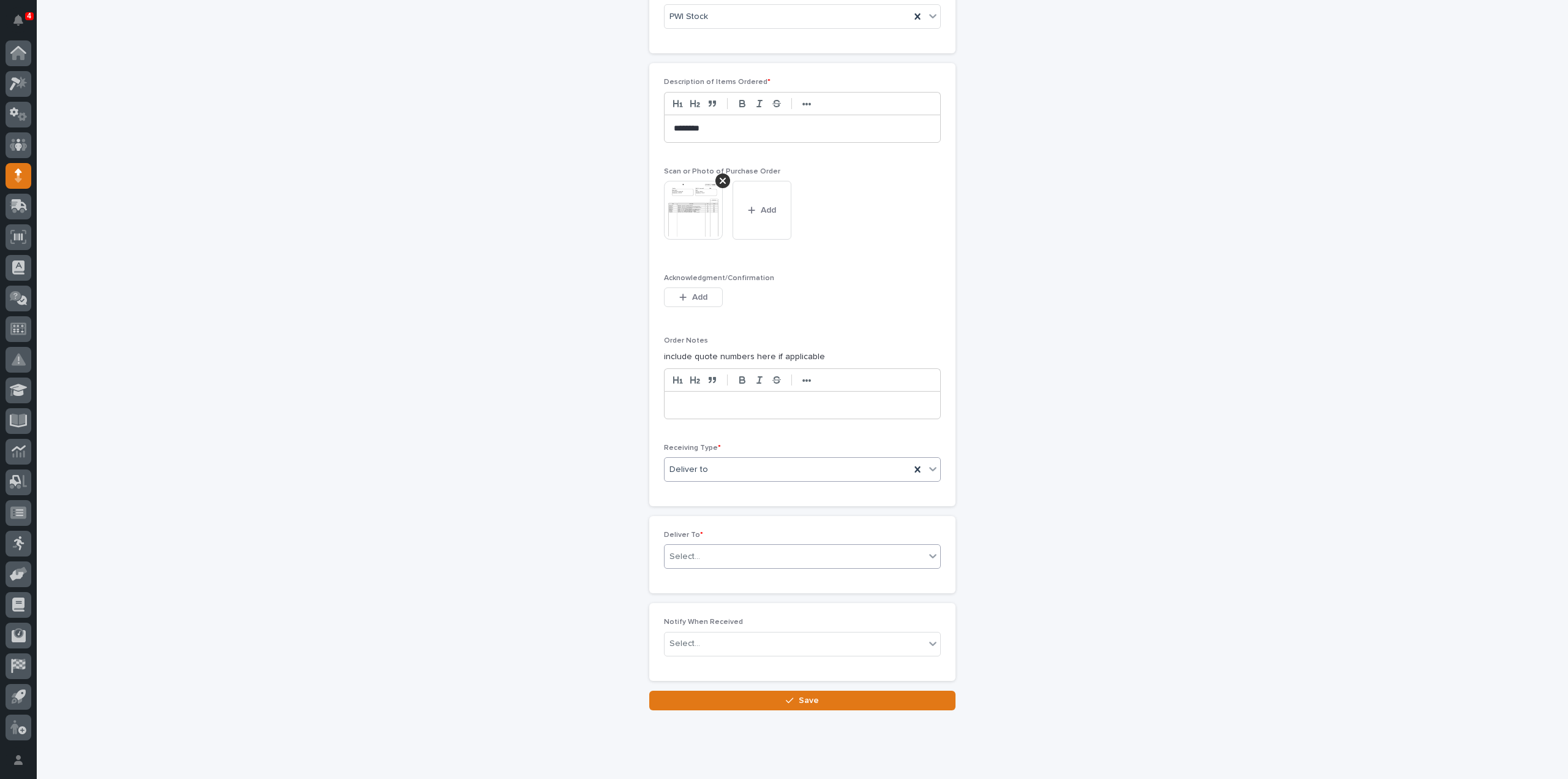
click at [707, 556] on div "Select..." at bounding box center [795, 557] width 260 height 20
type input "****"
click at [708, 570] on div "[PERSON_NAME]" at bounding box center [797, 573] width 276 height 21
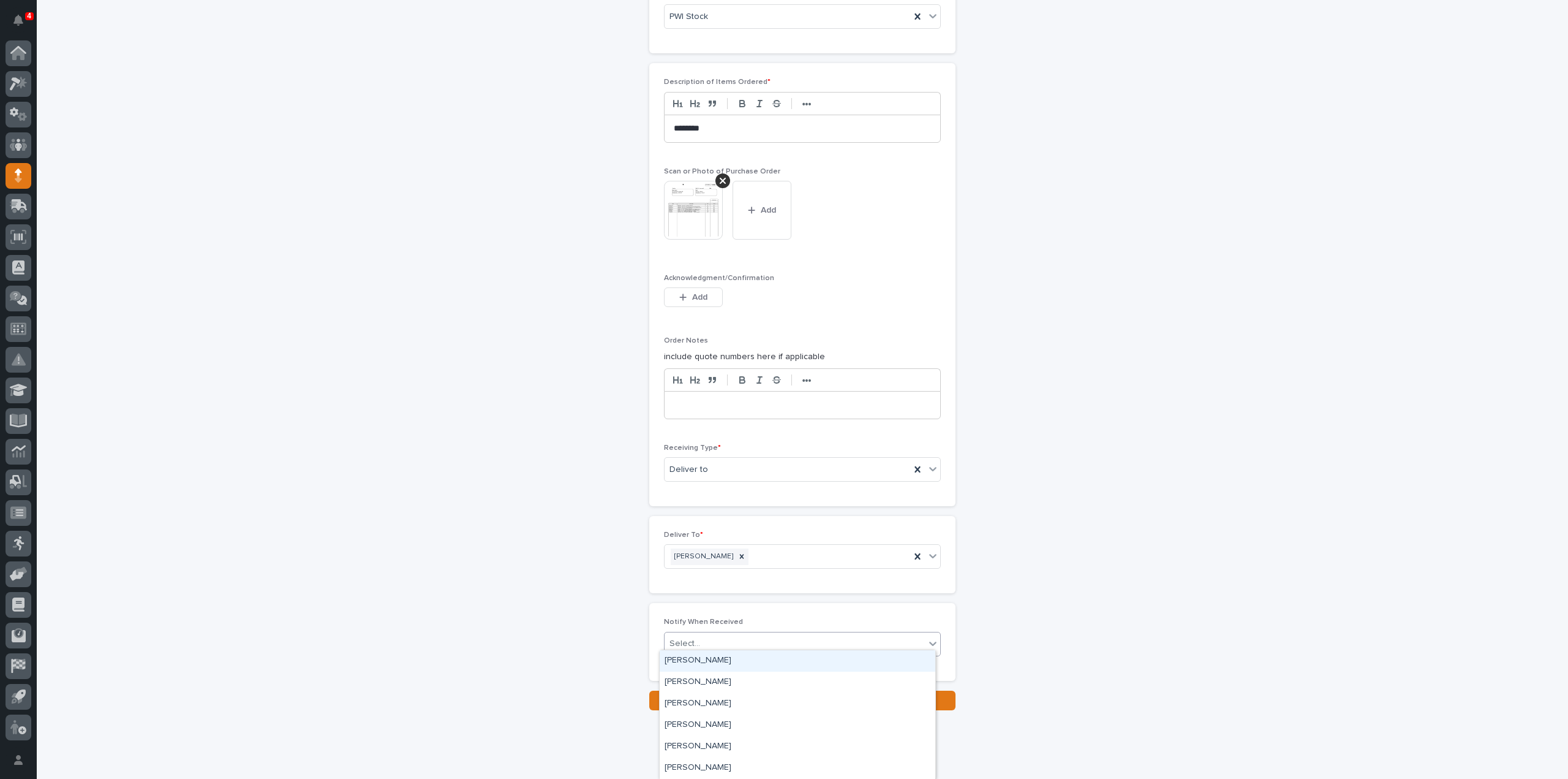
click at [719, 637] on div "Select..." at bounding box center [795, 644] width 260 height 20
type input "****"
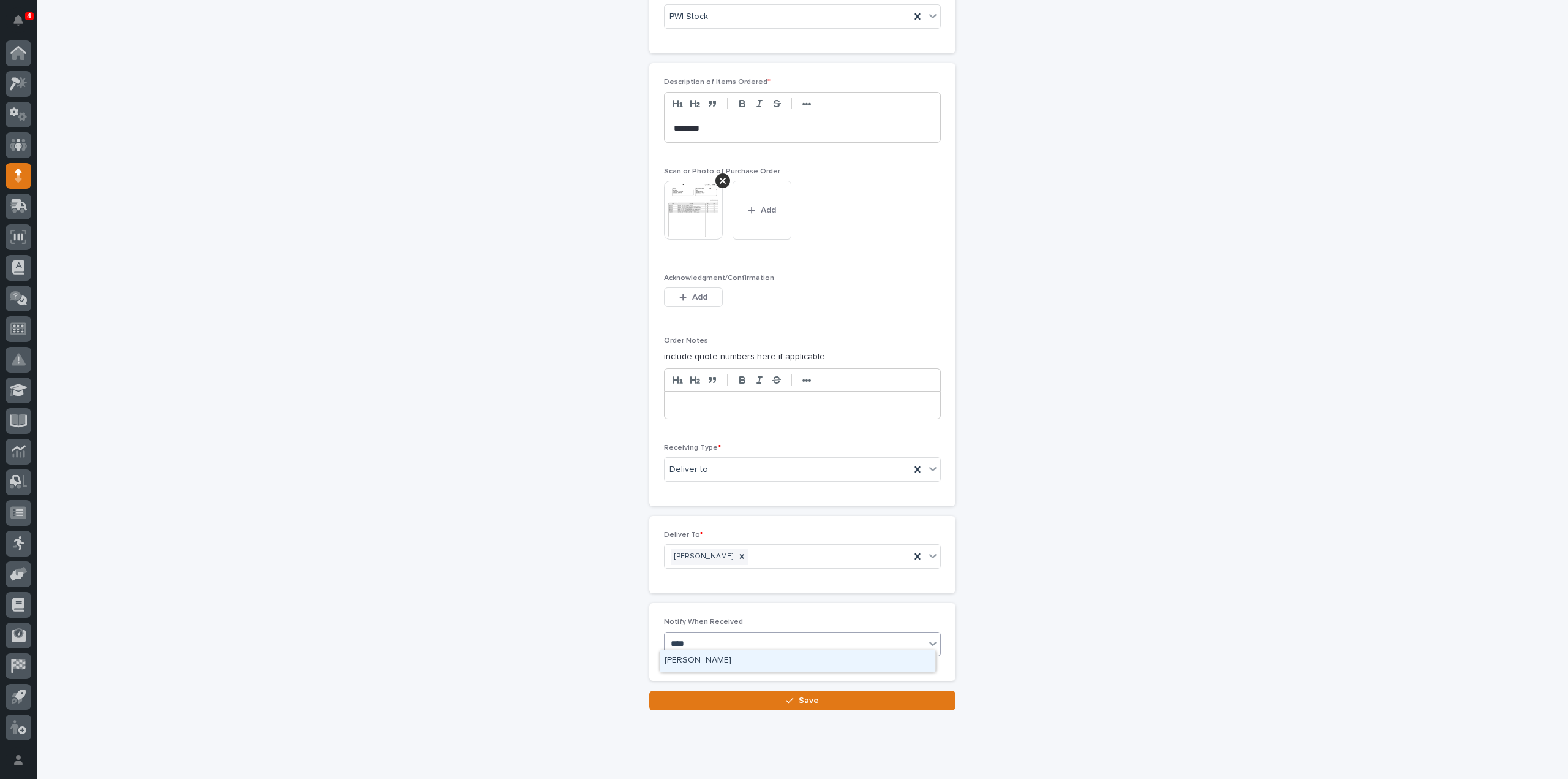
click at [710, 664] on div "[PERSON_NAME]" at bounding box center [797, 661] width 276 height 21
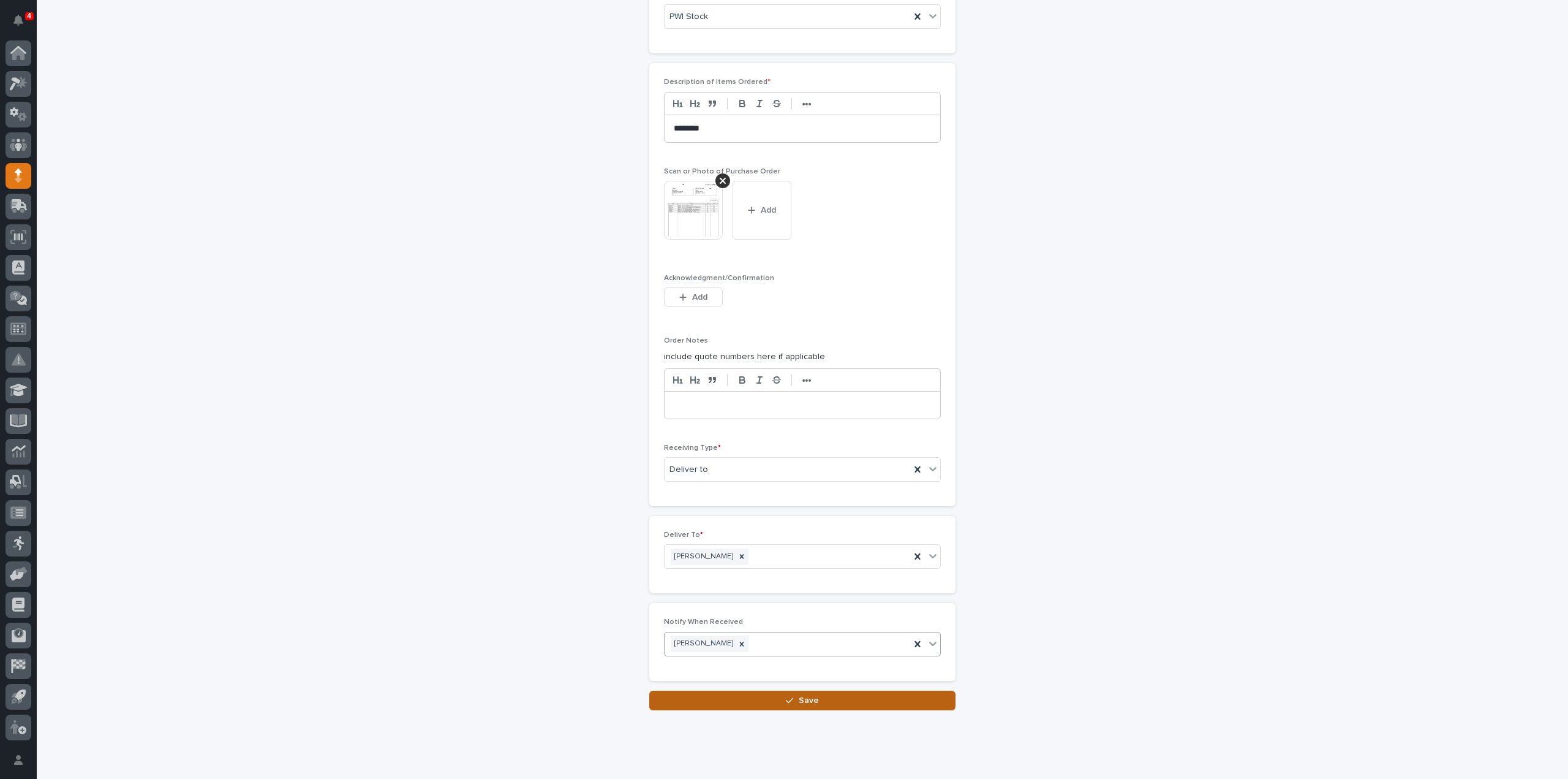
click at [734, 693] on button "Save" at bounding box center [802, 700] width 307 height 20
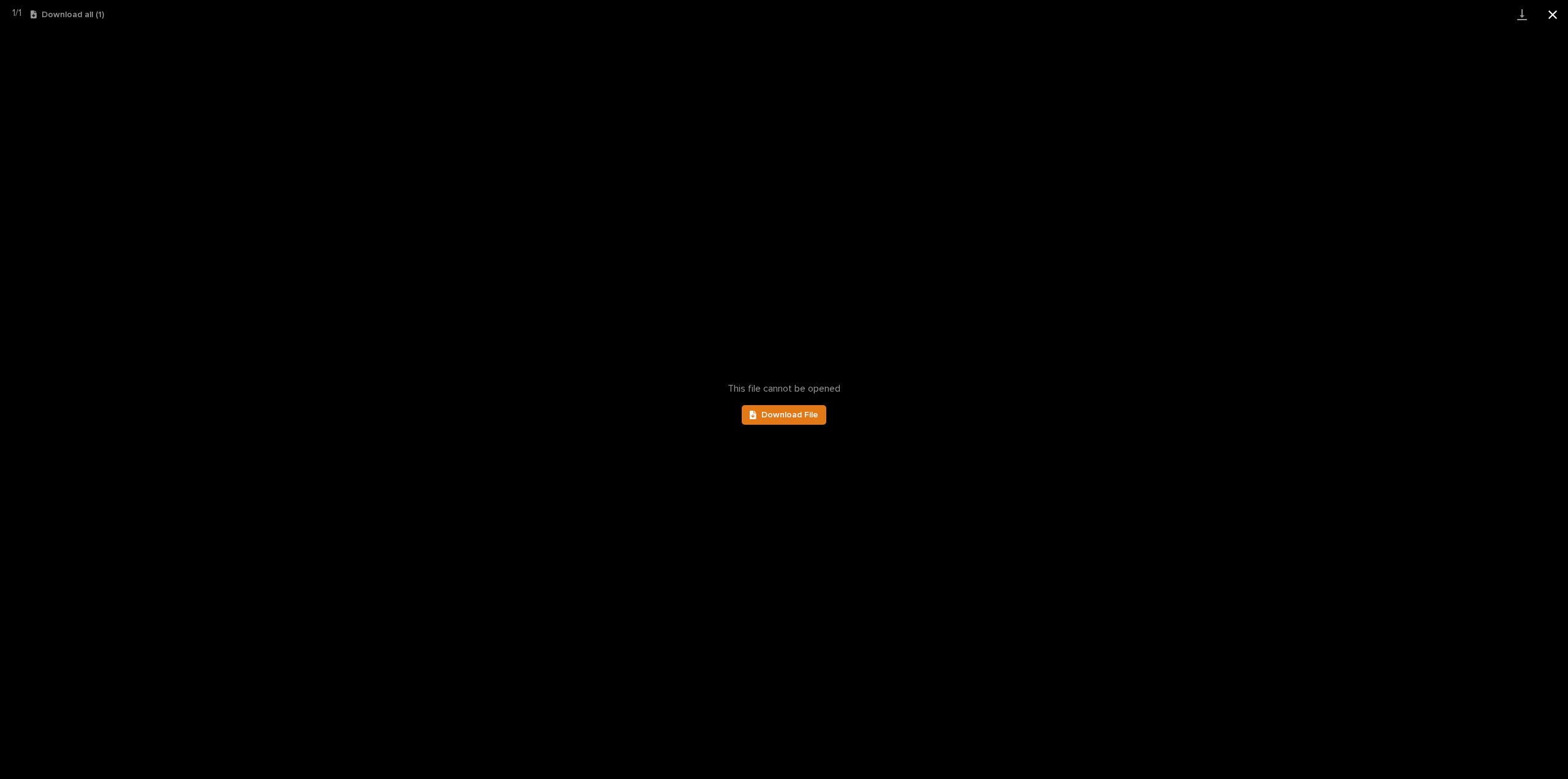
click at [1552, 18] on button "Close gallery" at bounding box center [1552, 14] width 31 height 29
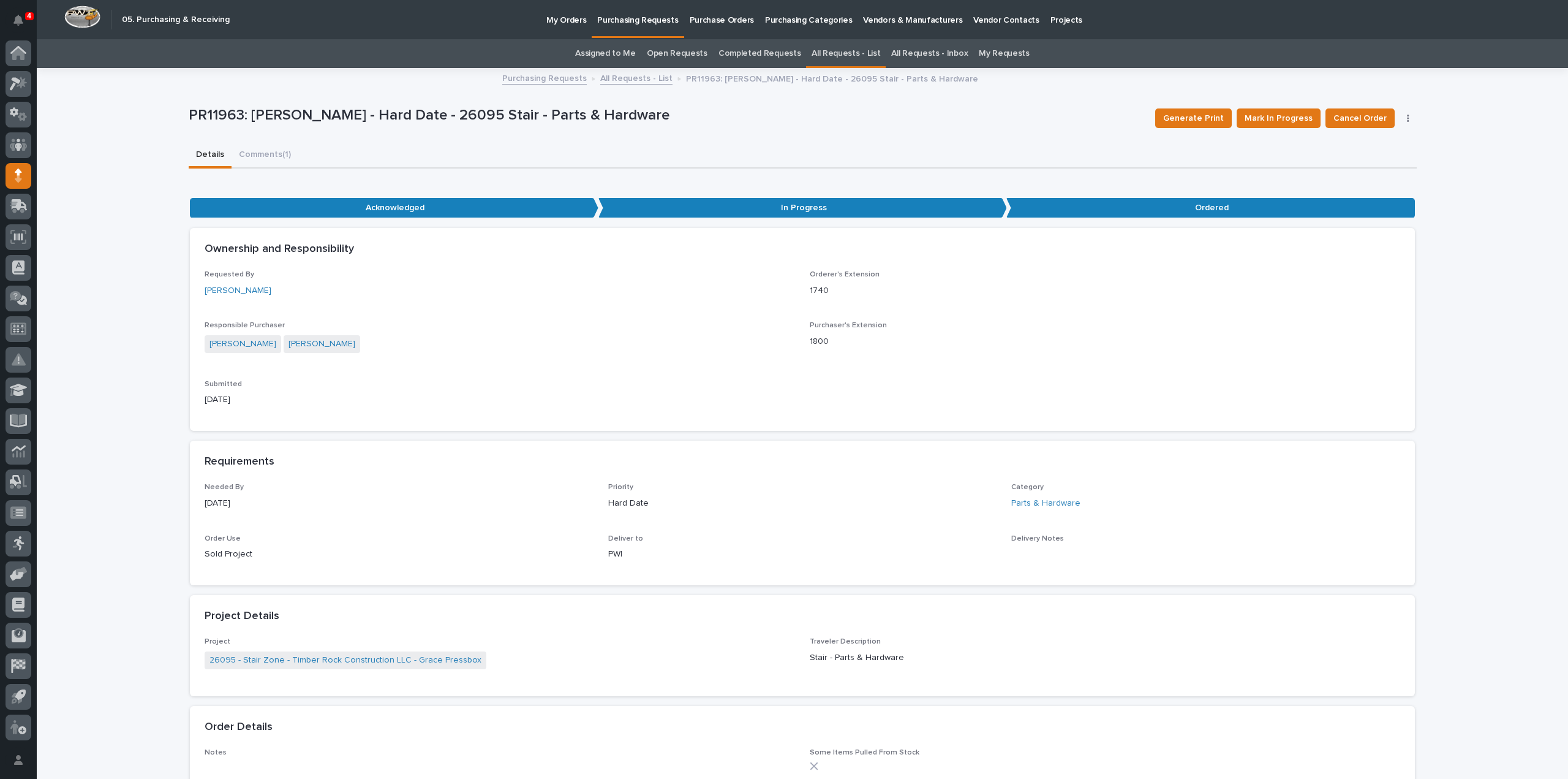
click at [604, 57] on link "Assigned to Me" at bounding box center [604, 53] width 60 height 29
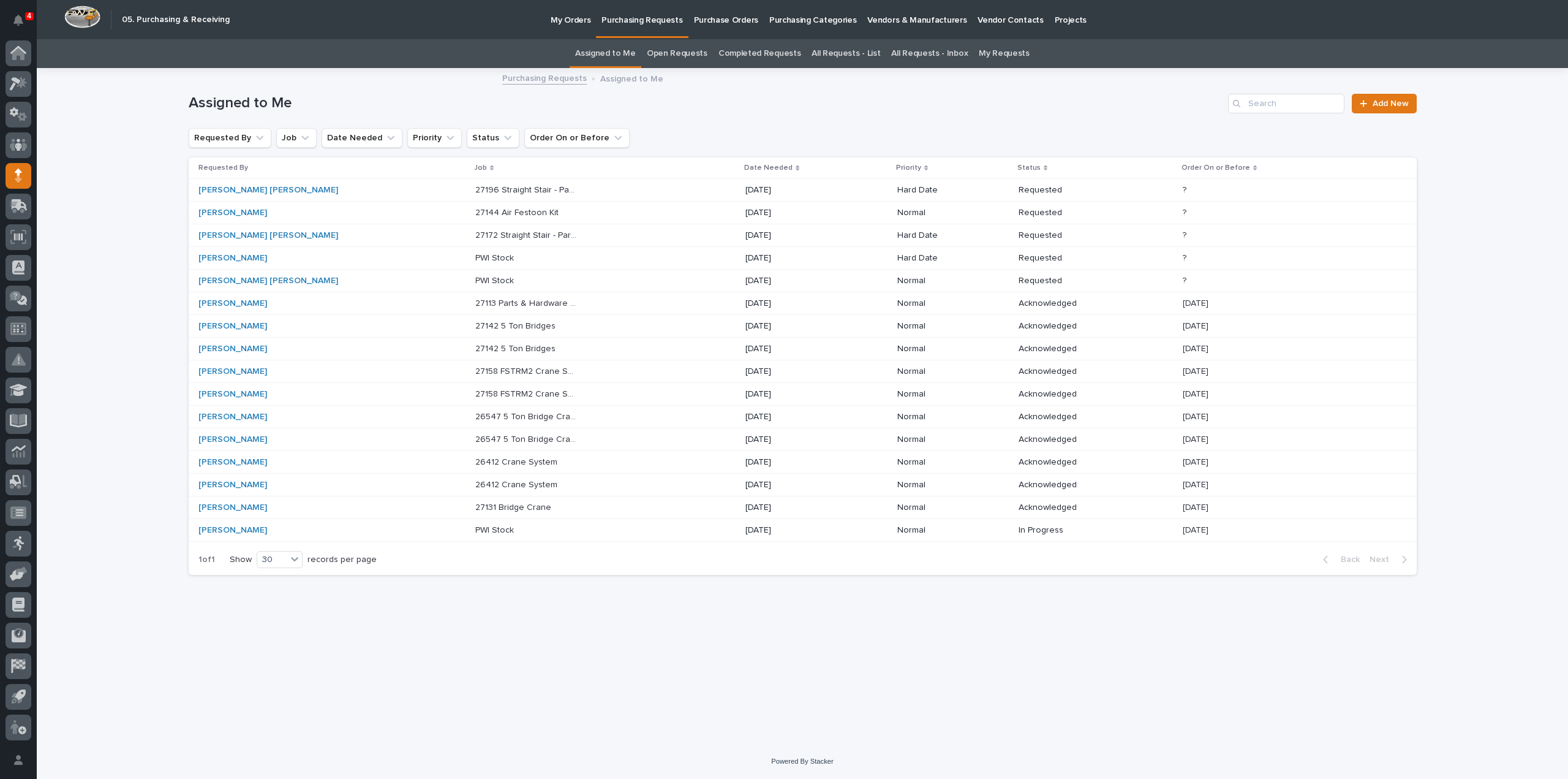
click at [476, 238] on p "27172 Straight Stair - Parts and Hardware" at bounding box center [528, 235] width 105 height 13
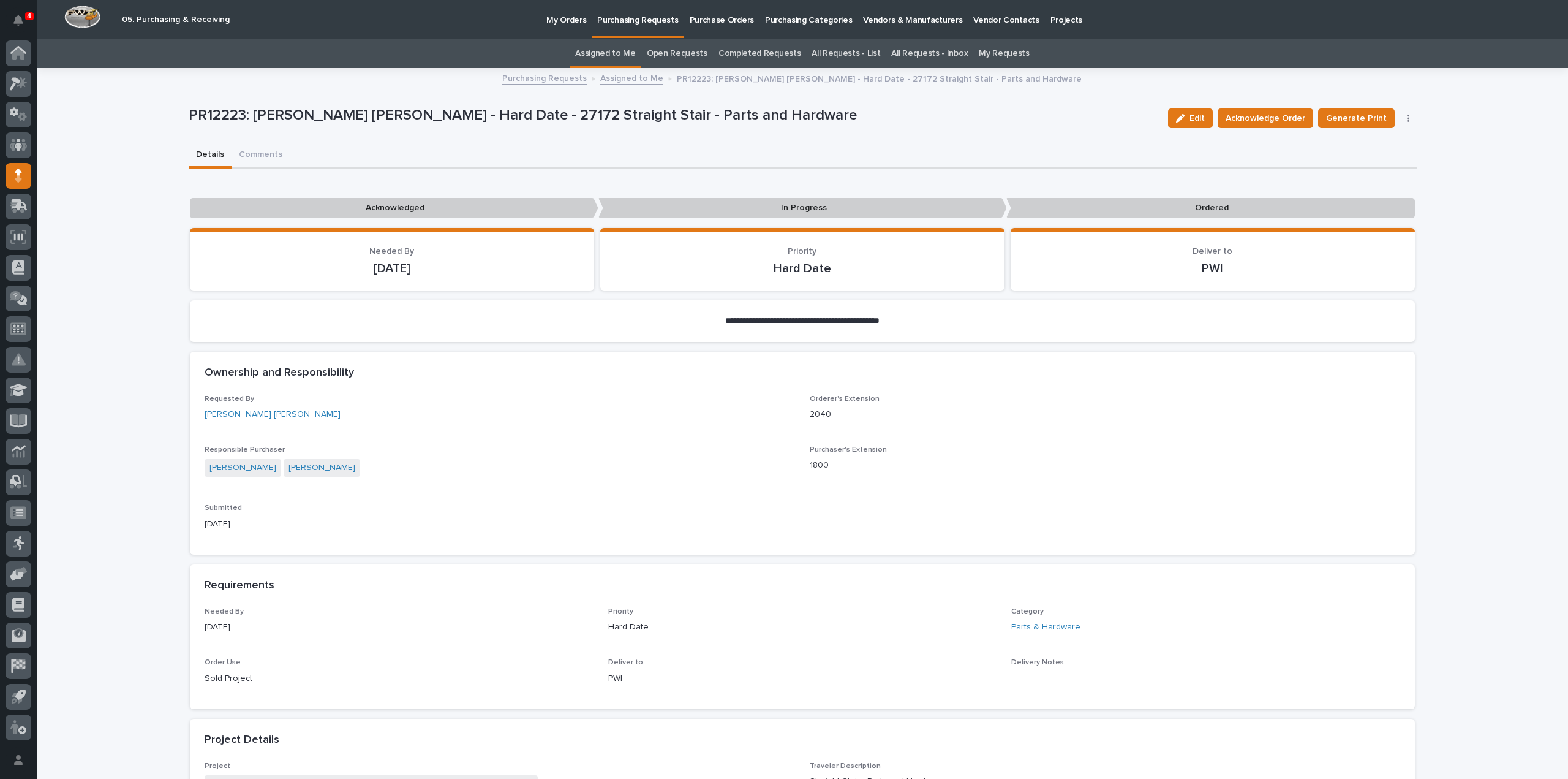
scroll to position [368, 0]
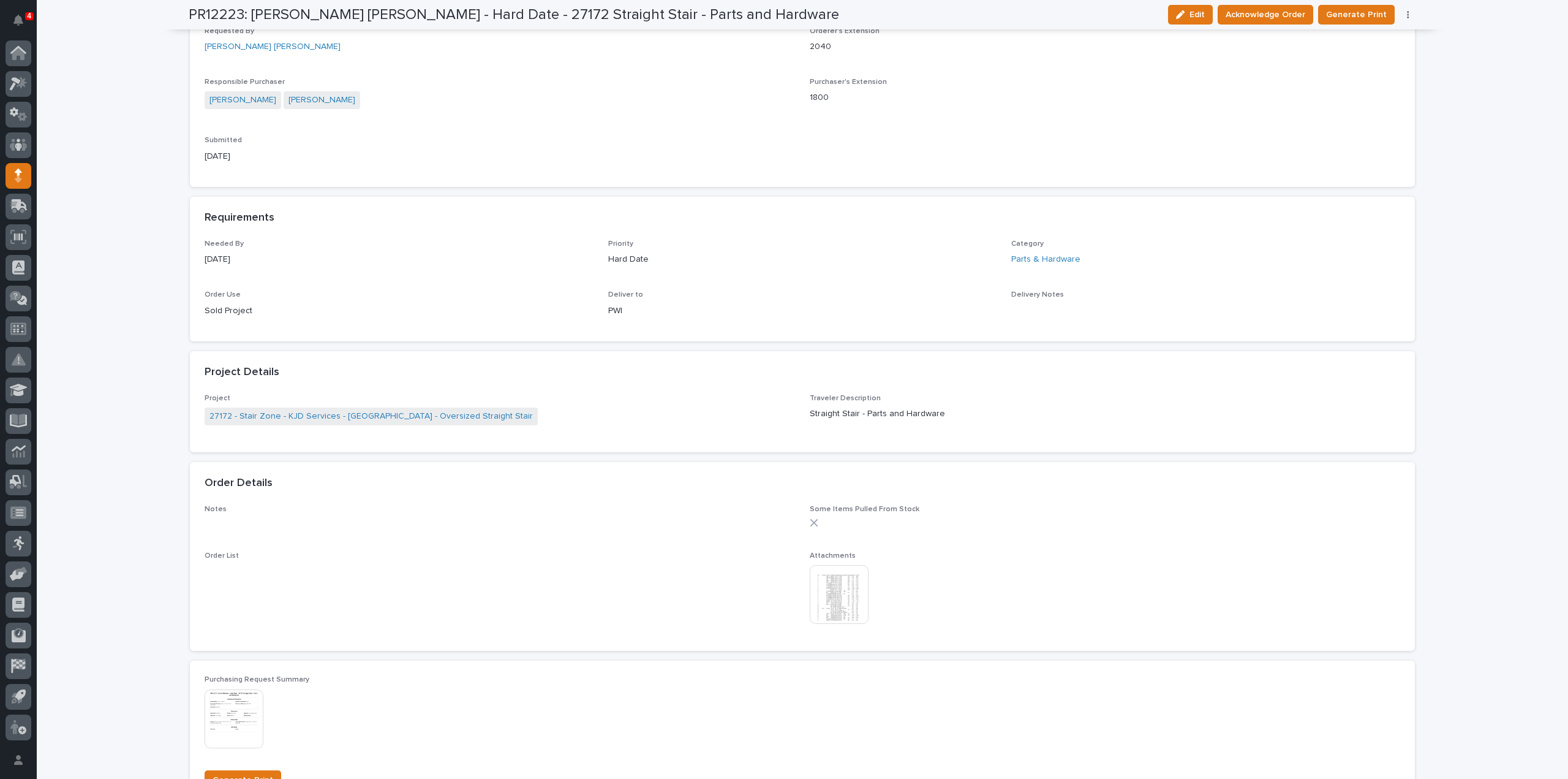
click at [855, 590] on img at bounding box center [839, 594] width 59 height 59
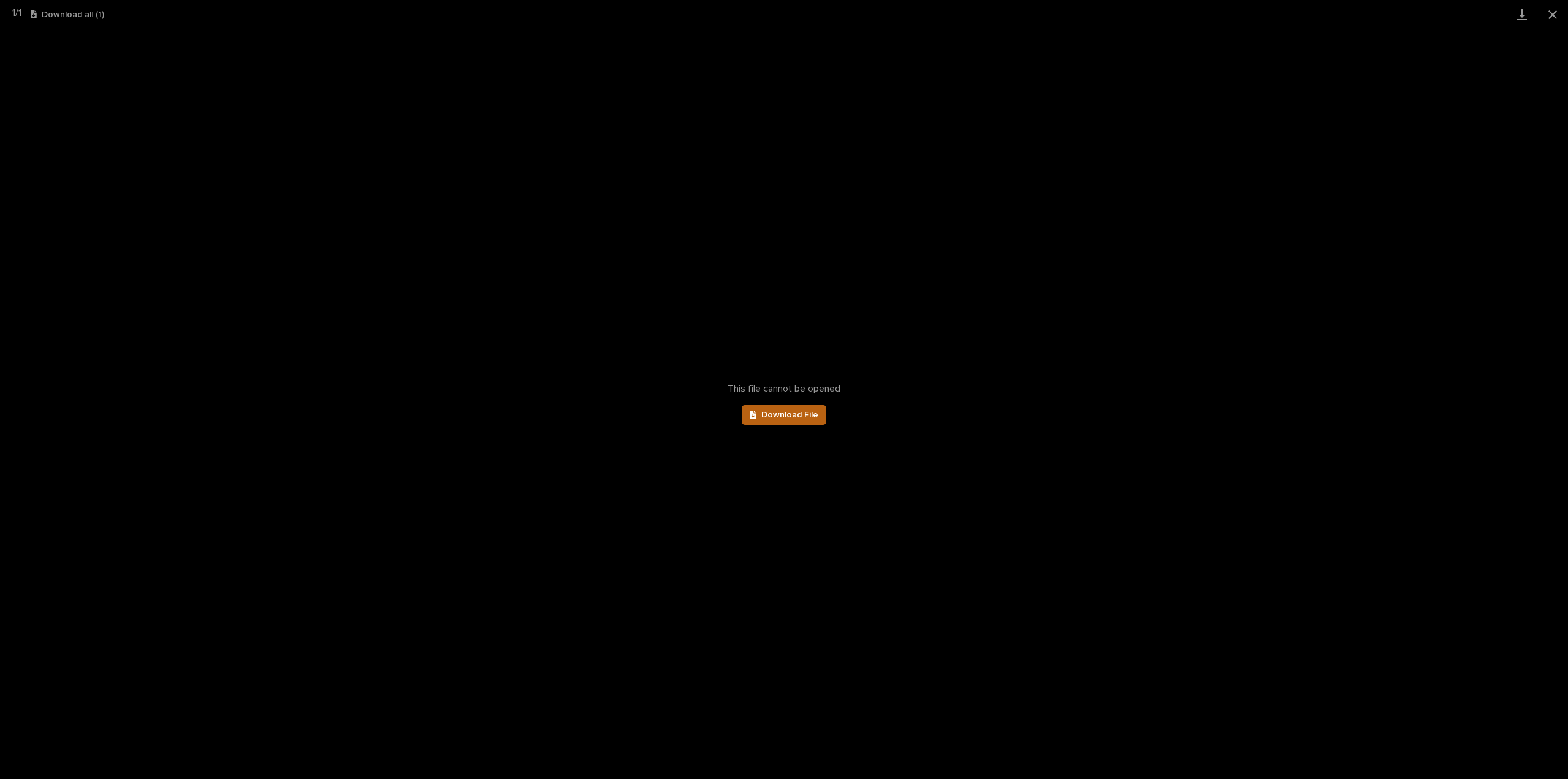
click at [799, 422] on link "Download File" at bounding box center [784, 414] width 85 height 20
click at [1549, 16] on button "Close gallery" at bounding box center [1552, 14] width 31 height 29
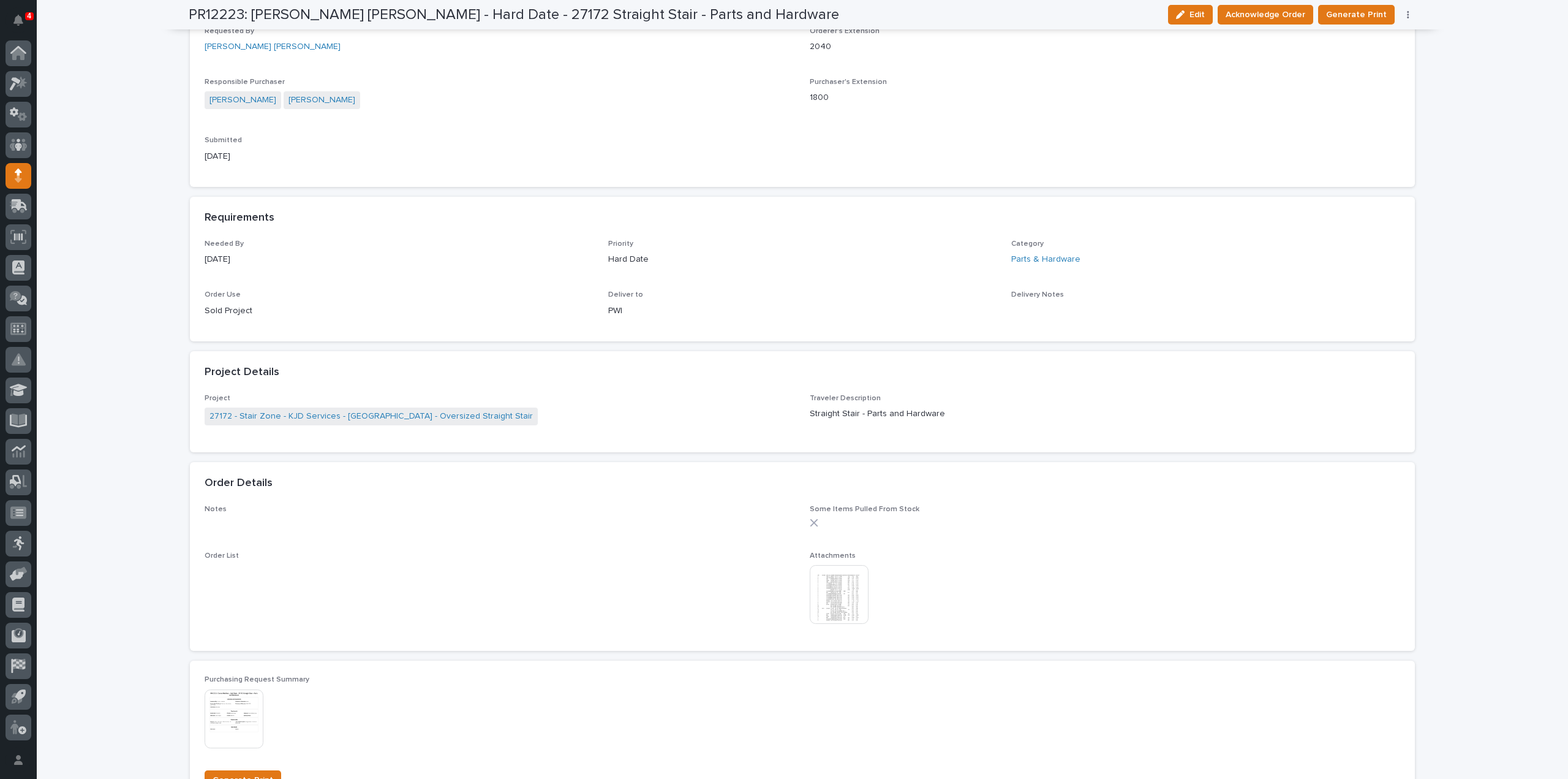
scroll to position [0, 0]
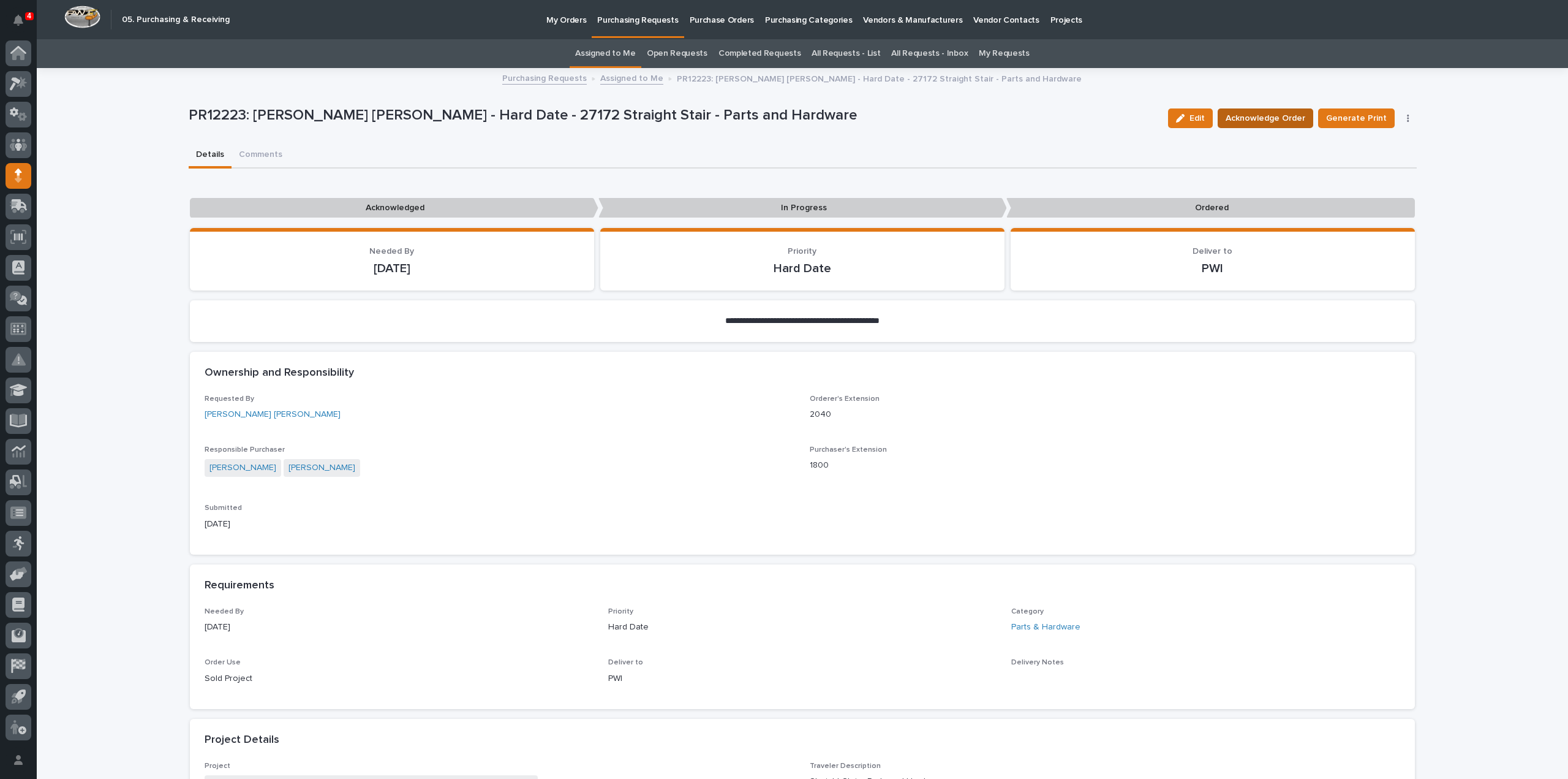
click at [1247, 116] on span "Acknowledge Order" at bounding box center [1265, 118] width 80 height 15
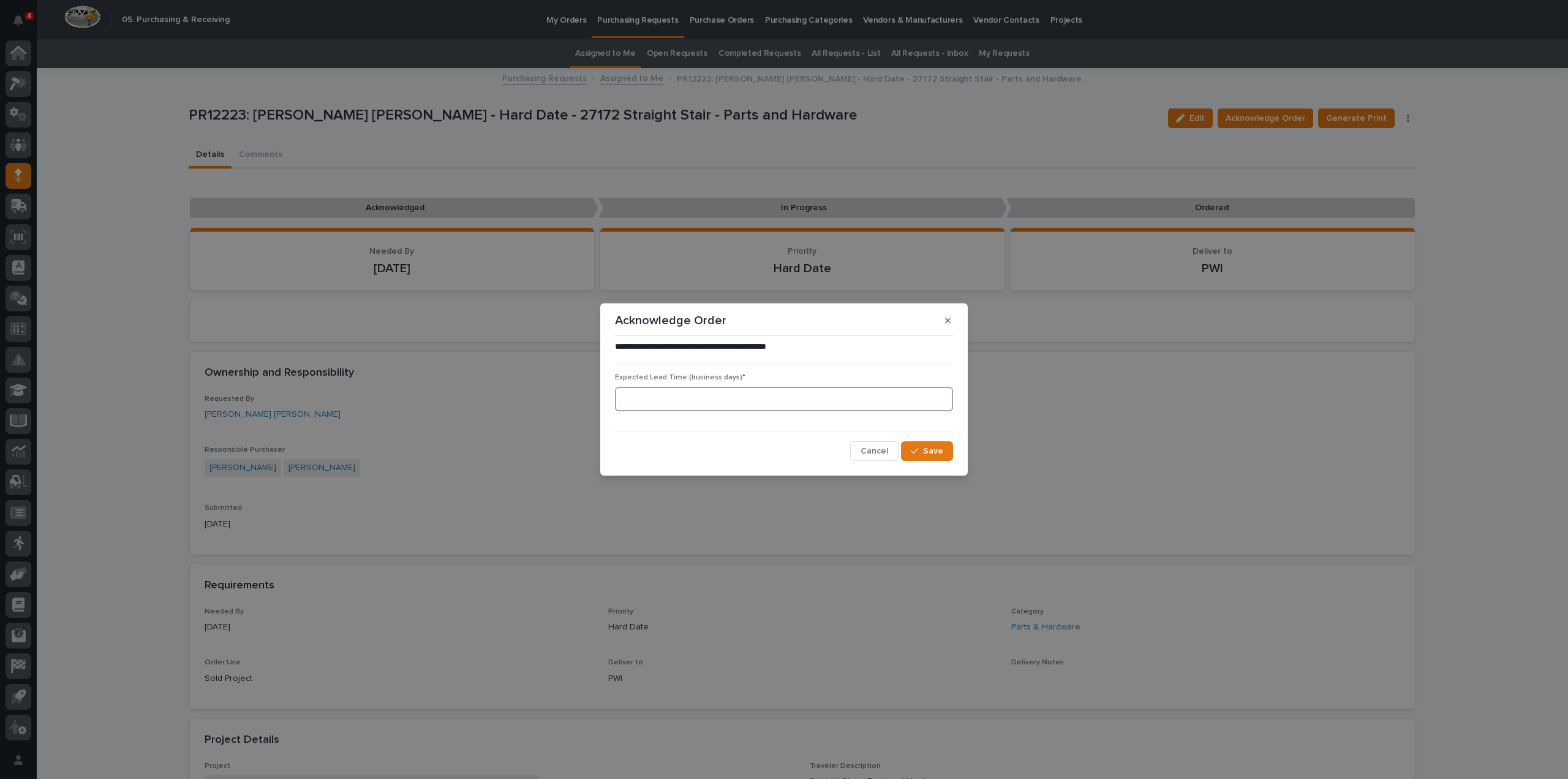
click at [897, 400] on input at bounding box center [783, 399] width 338 height 24
type input "0"
click at [946, 457] on button "Save" at bounding box center [927, 450] width 52 height 20
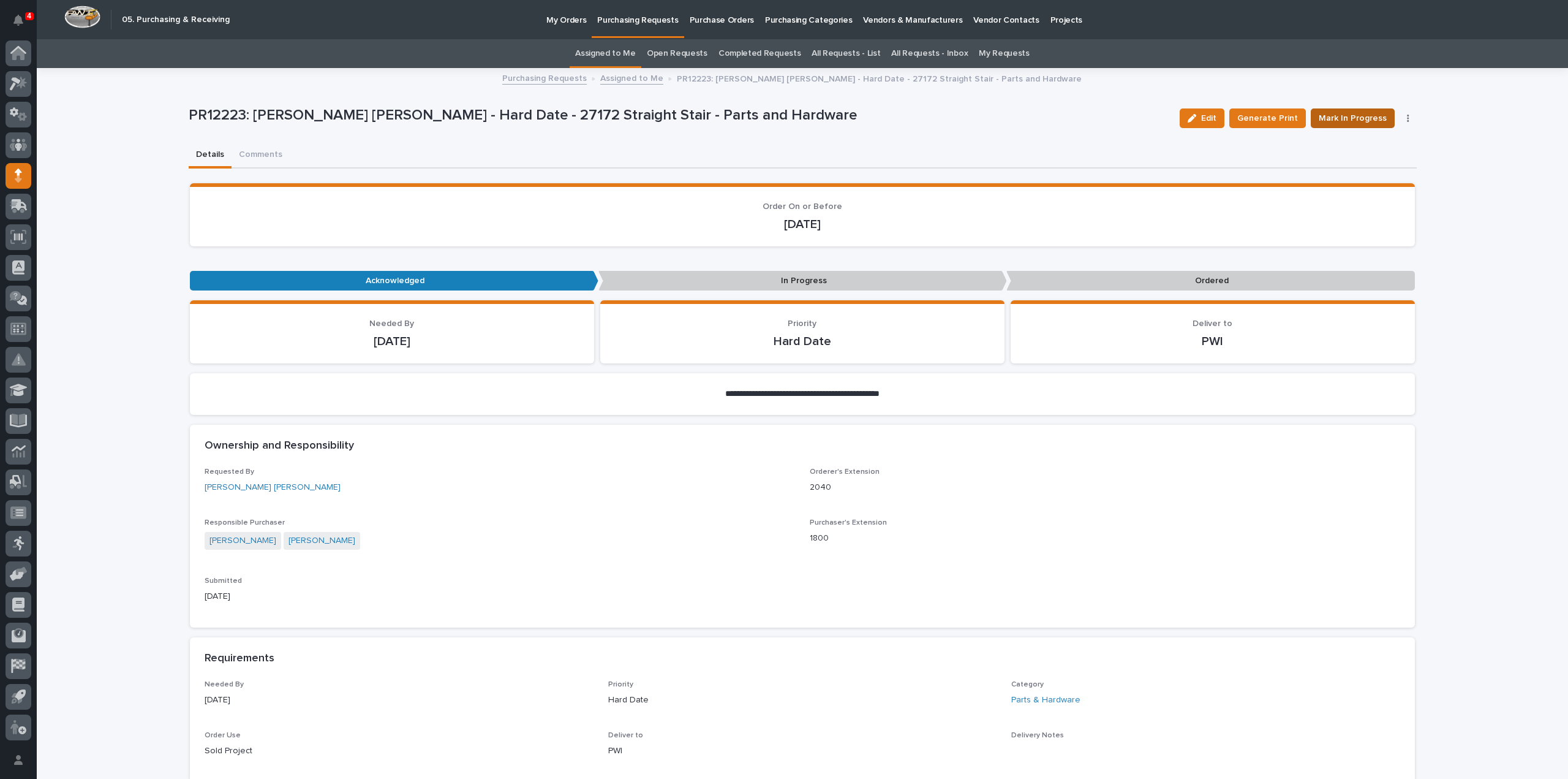
click at [1356, 127] on button "Mark In Progress" at bounding box center [1352, 118] width 84 height 20
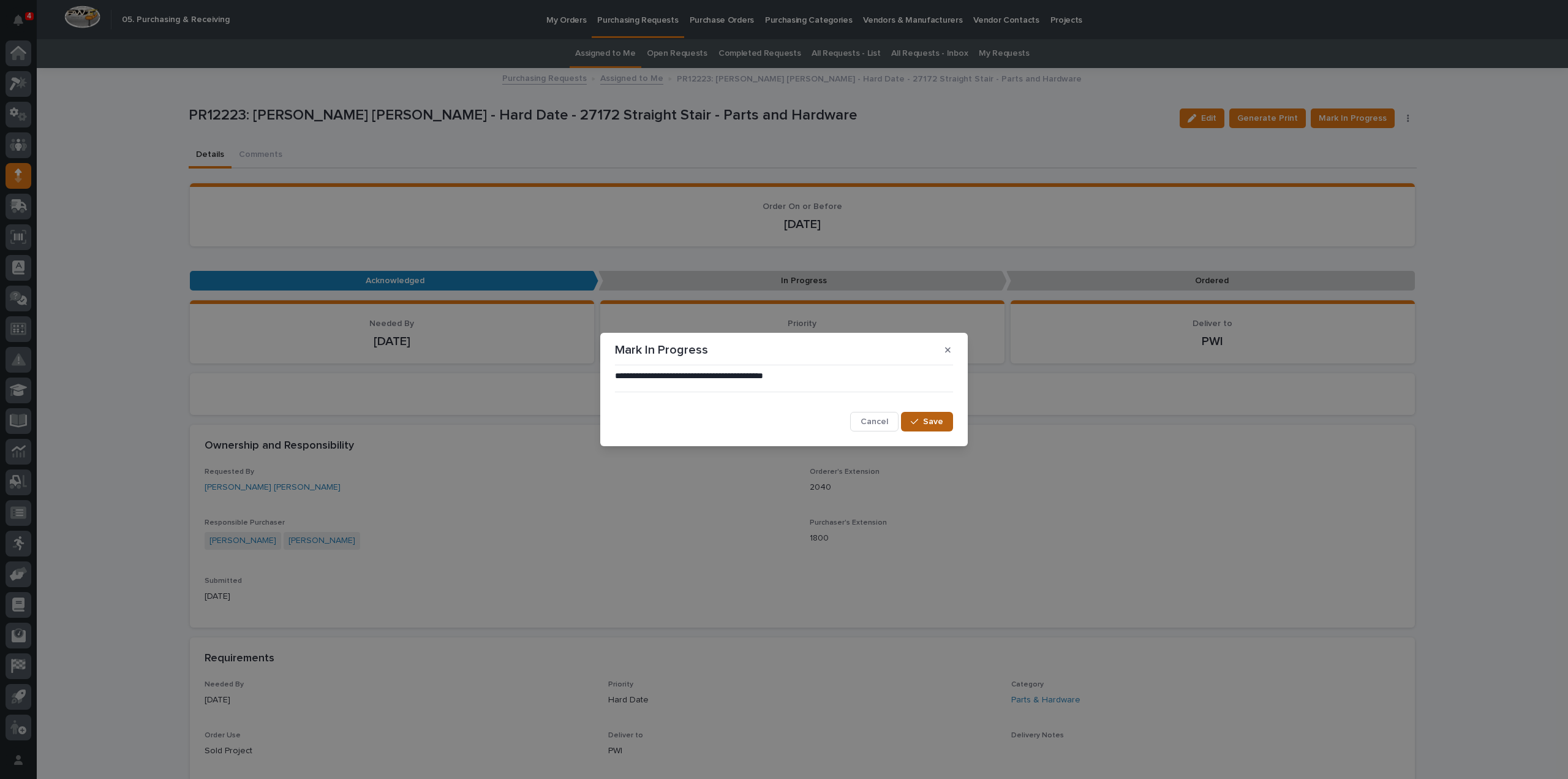
click at [936, 426] on span "Save" at bounding box center [933, 421] width 20 height 11
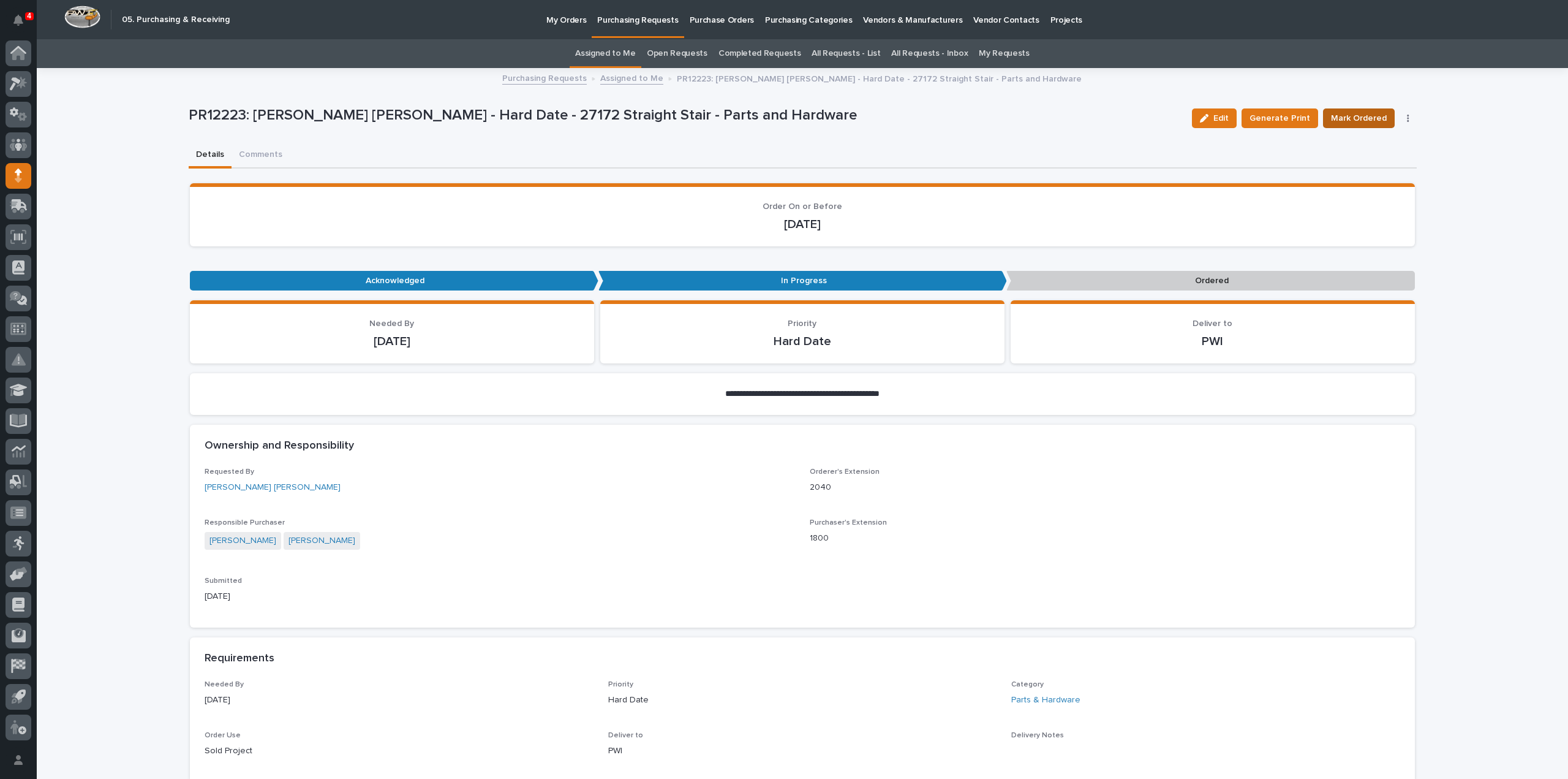
click at [1341, 119] on span "Mark Ordered" at bounding box center [1358, 118] width 56 height 15
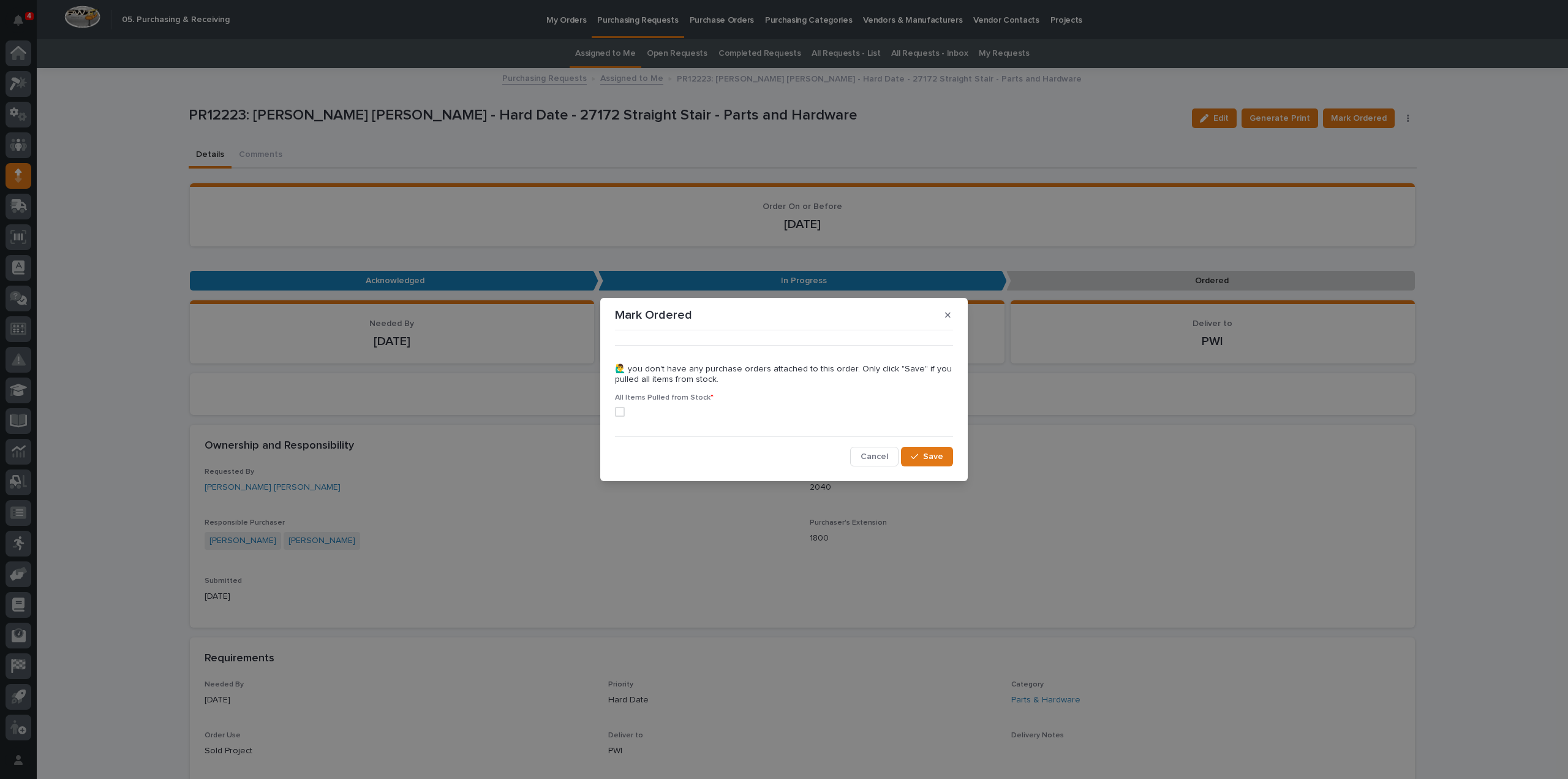
click at [622, 410] on span at bounding box center [619, 412] width 9 height 9
click at [942, 454] on span "Save" at bounding box center [933, 457] width 20 height 11
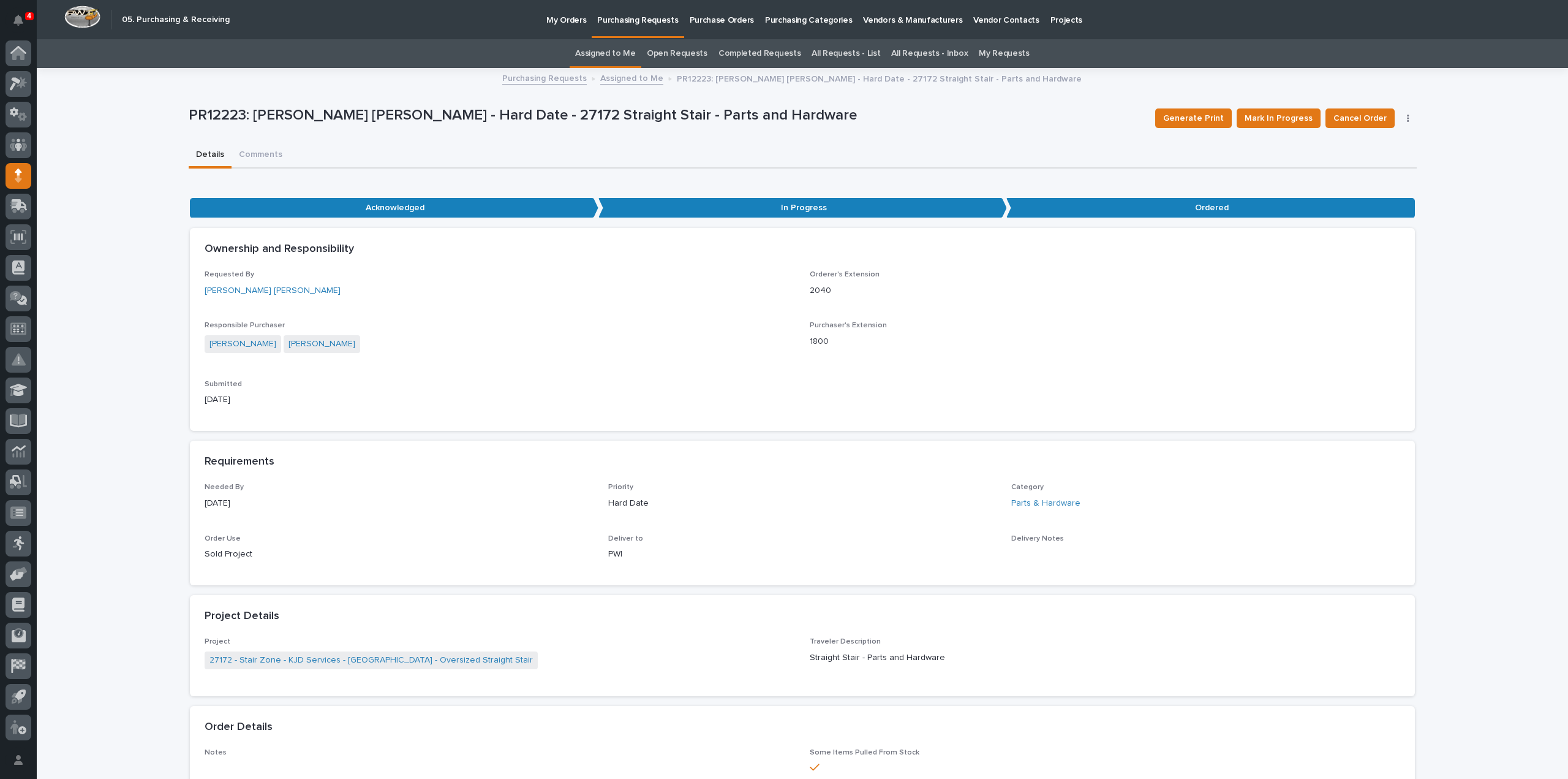
click at [611, 50] on link "Assigned to Me" at bounding box center [604, 53] width 60 height 29
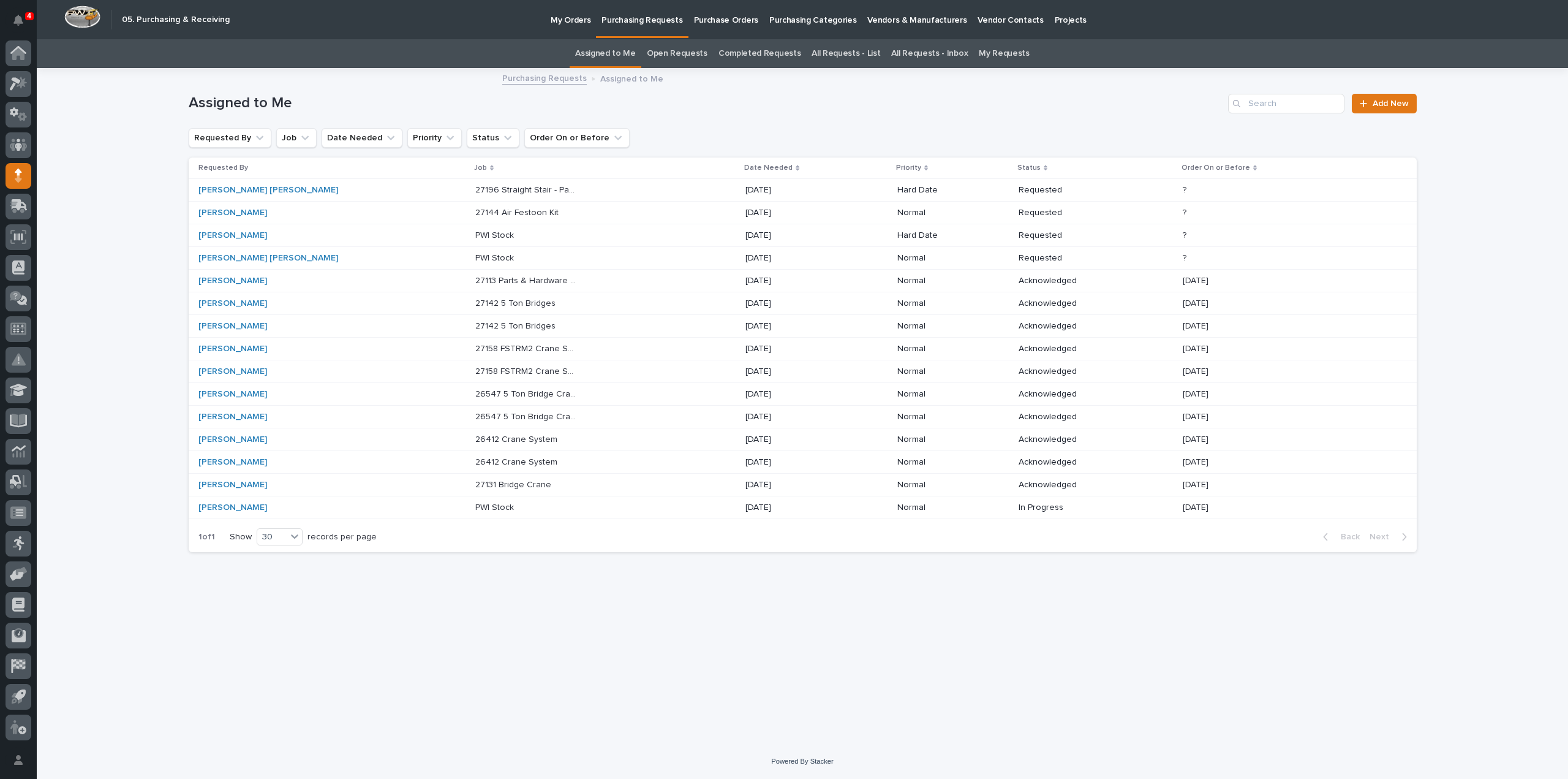
click at [475, 195] on p "27196 Straight Stair - Parts and Hardware" at bounding box center [528, 189] width 105 height 13
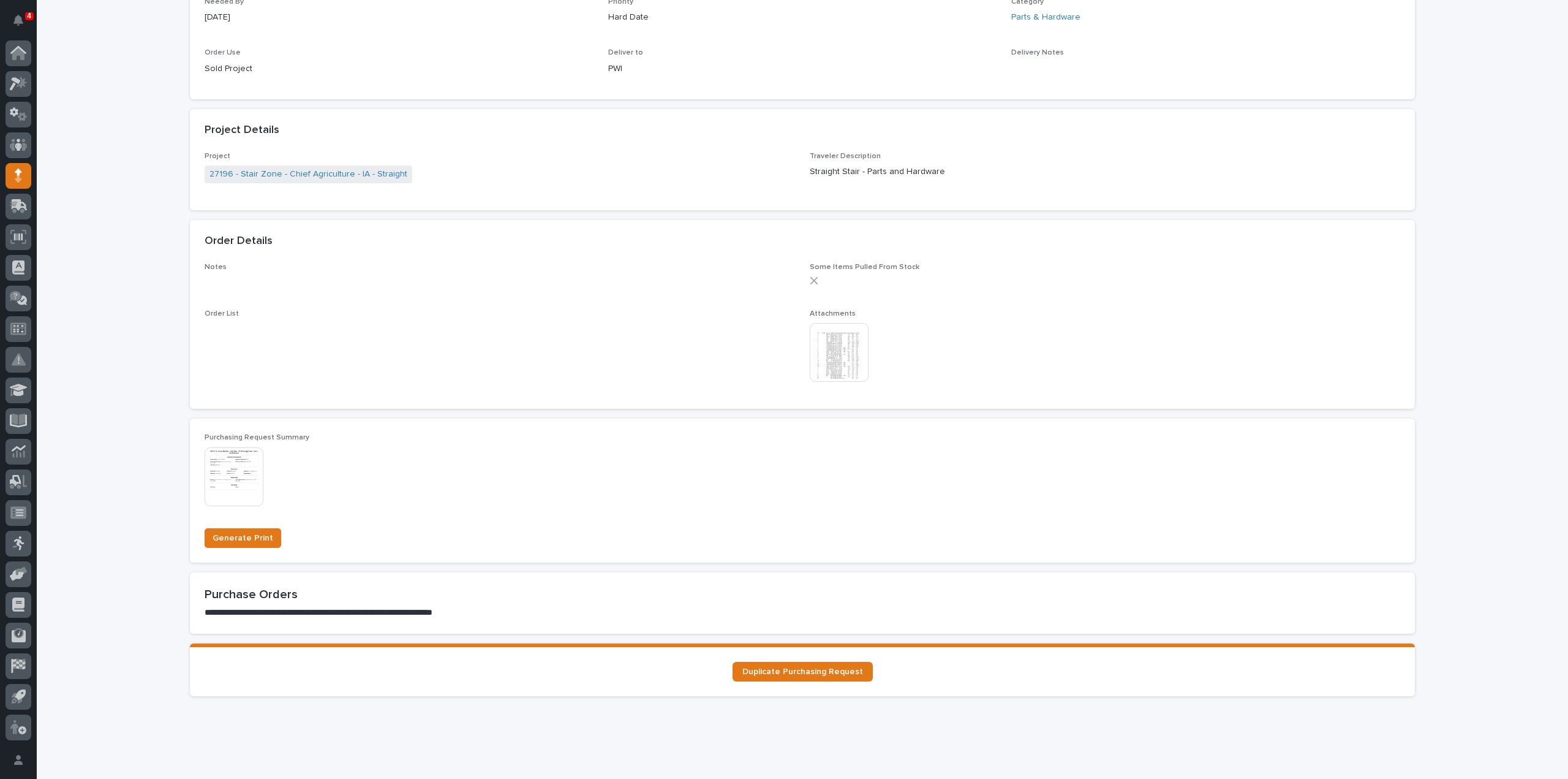
scroll to position [613, 0]
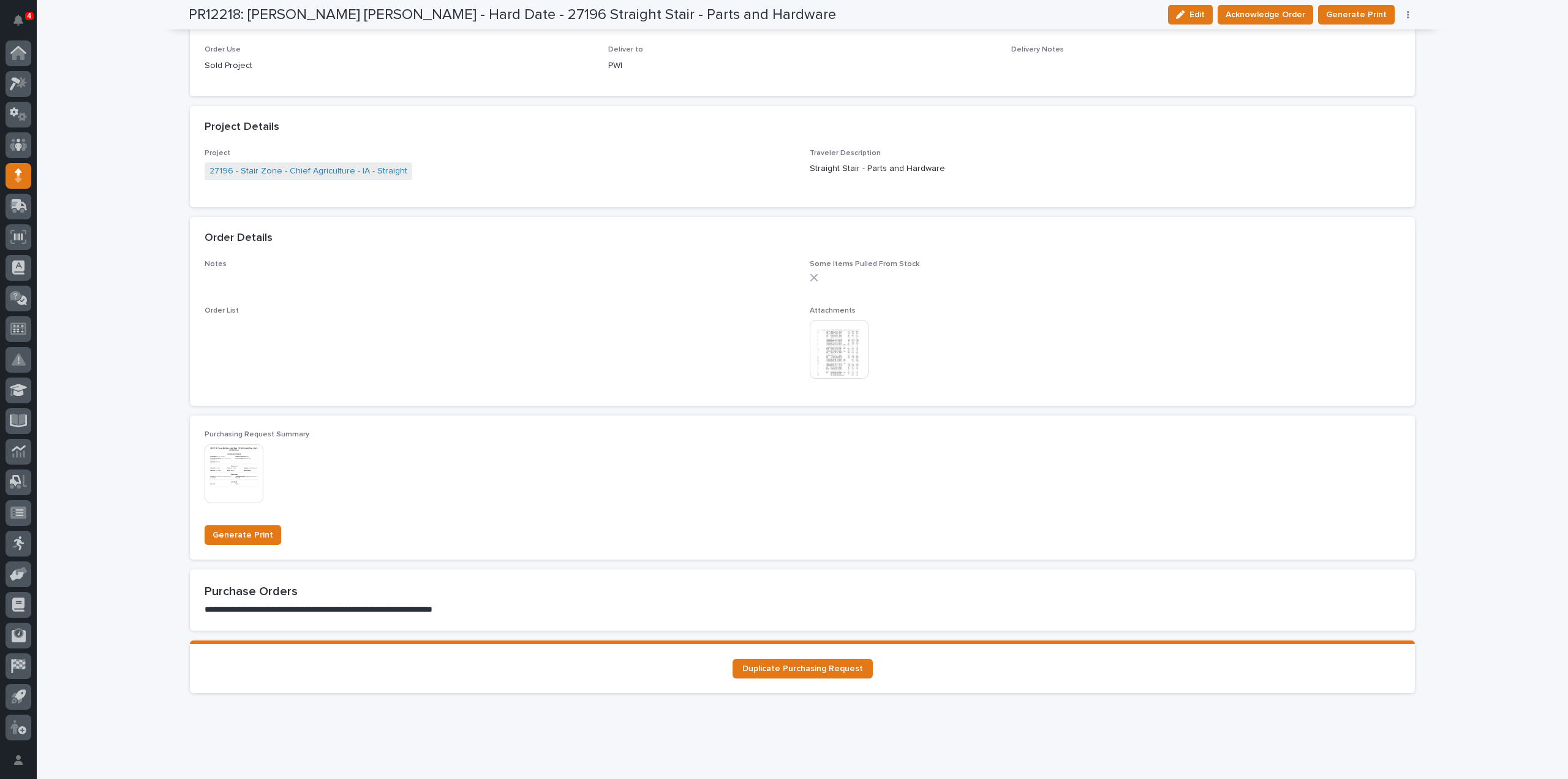
click at [821, 348] on img at bounding box center [839, 349] width 59 height 59
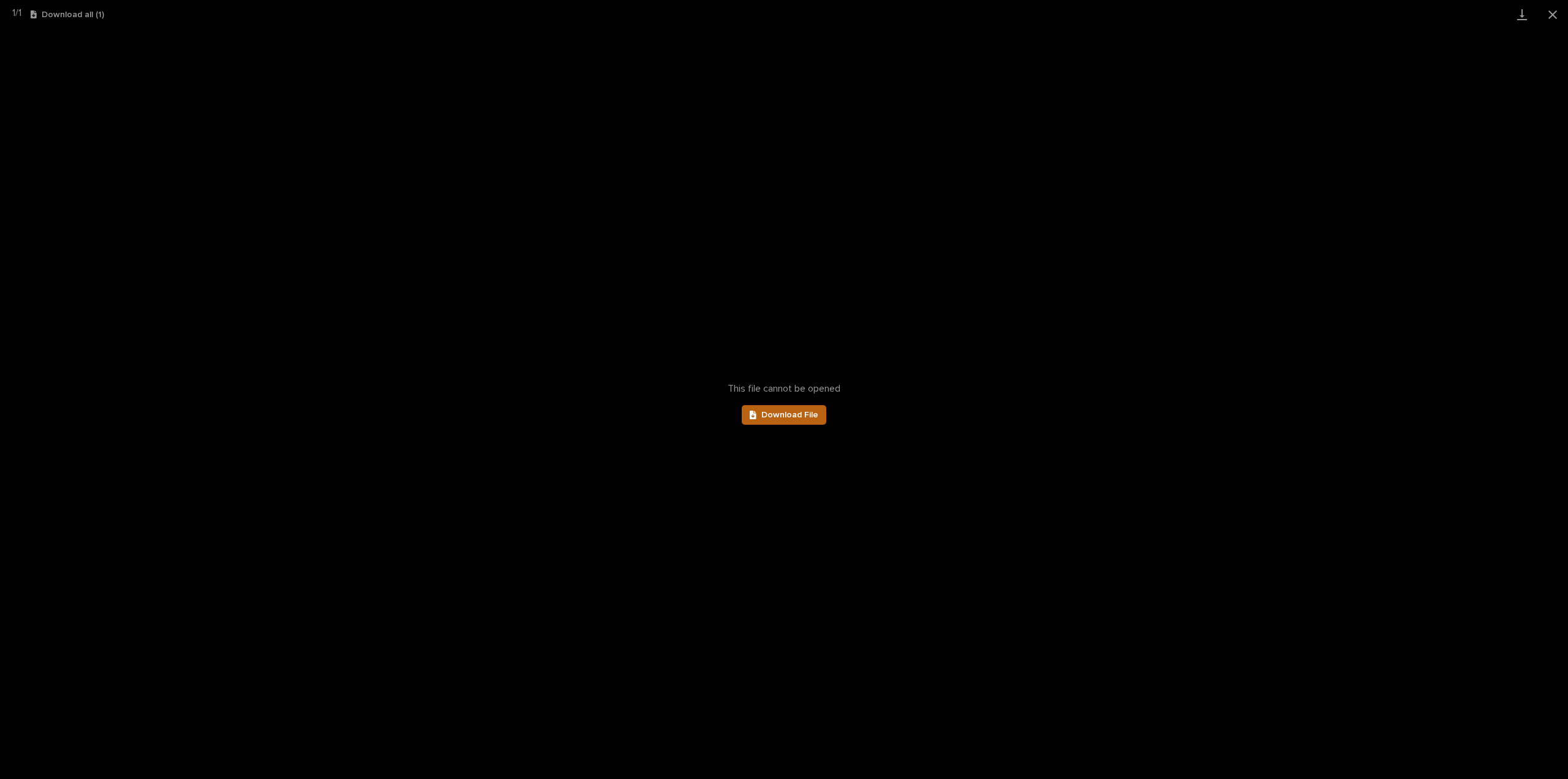
click at [812, 414] on span "Download File" at bounding box center [789, 414] width 57 height 9
click at [1551, 13] on button "Close gallery" at bounding box center [1552, 14] width 31 height 29
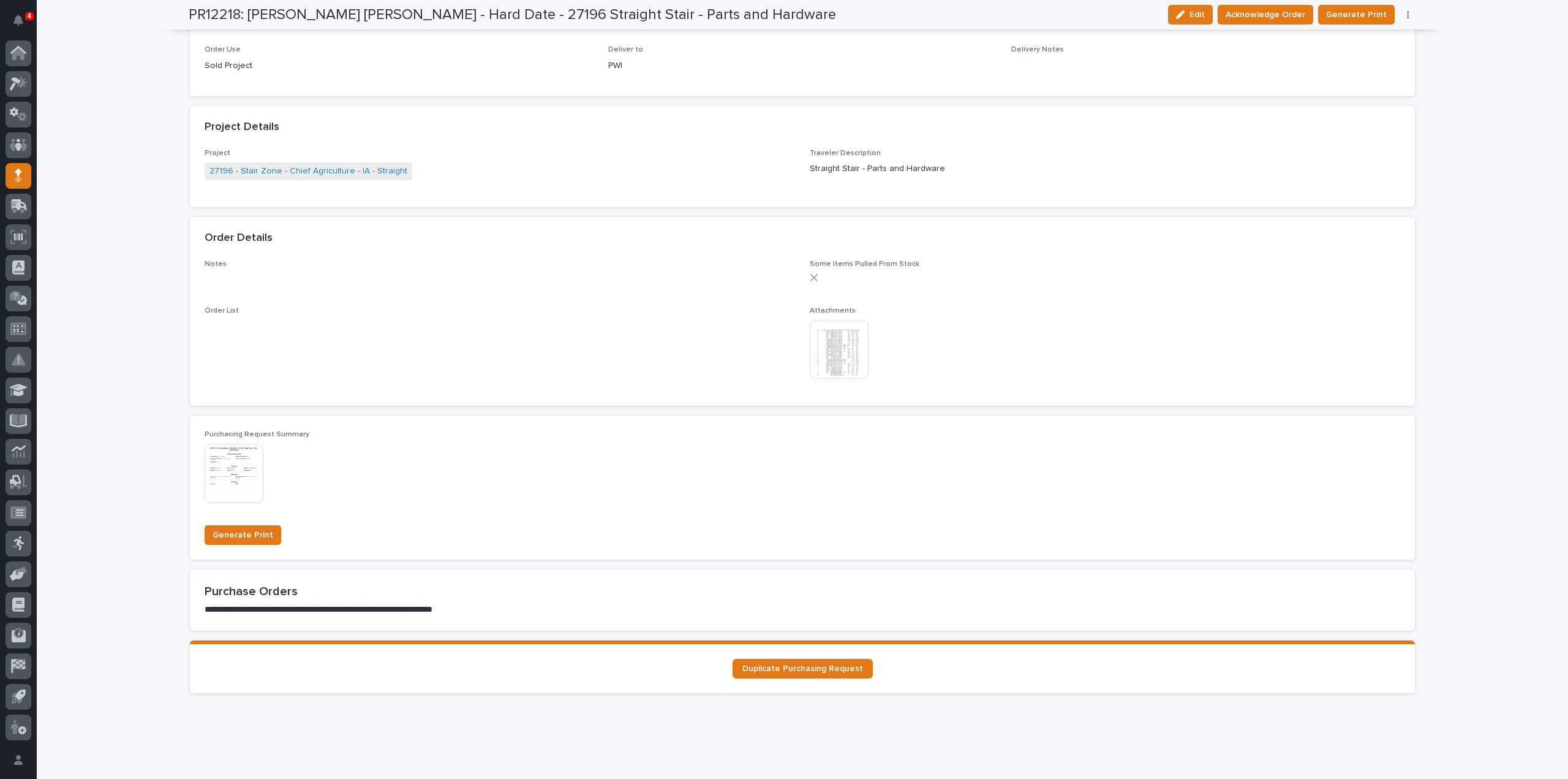
scroll to position [0, 0]
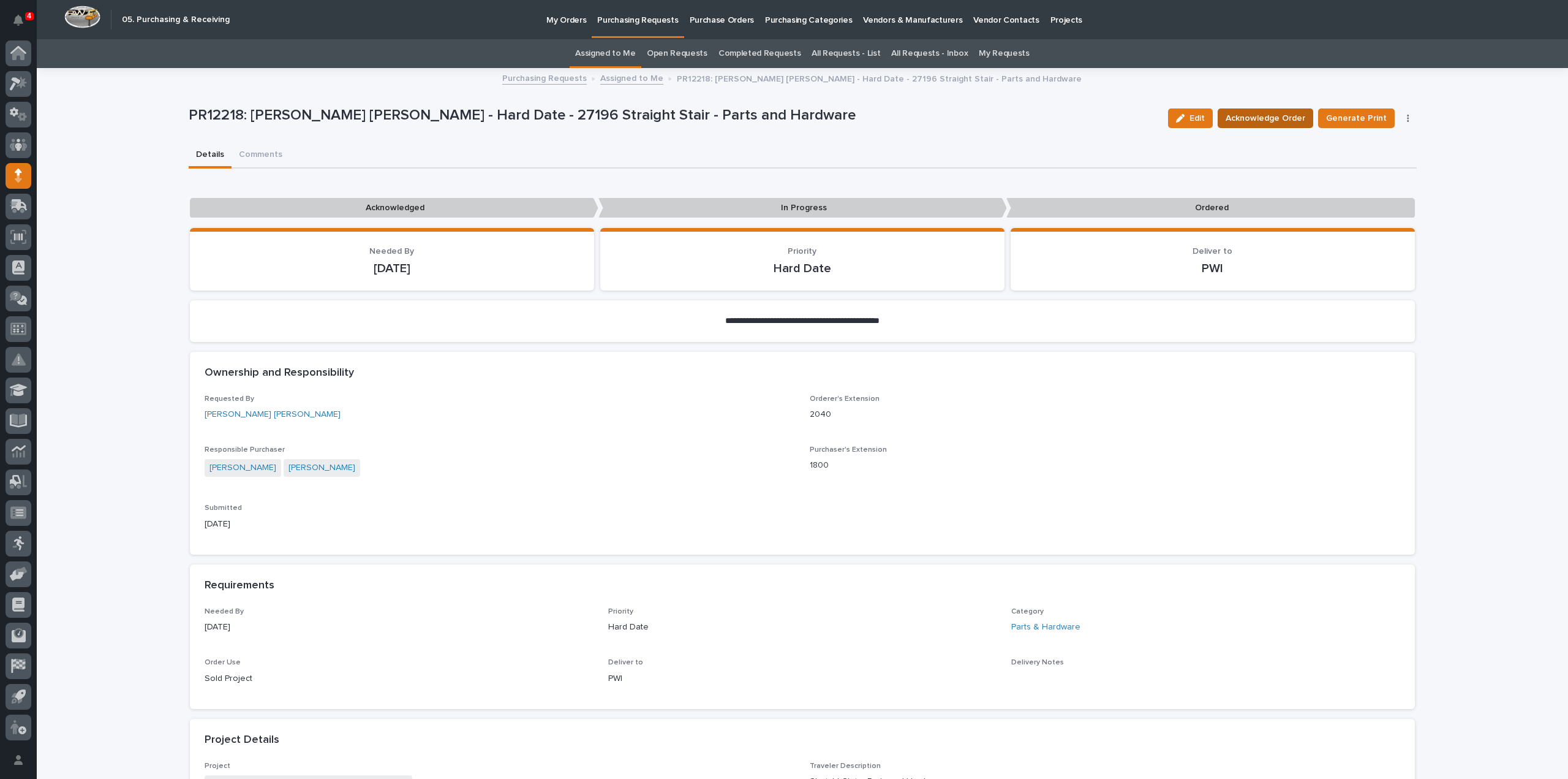
click at [1261, 117] on span "Acknowledge Order" at bounding box center [1265, 118] width 80 height 15
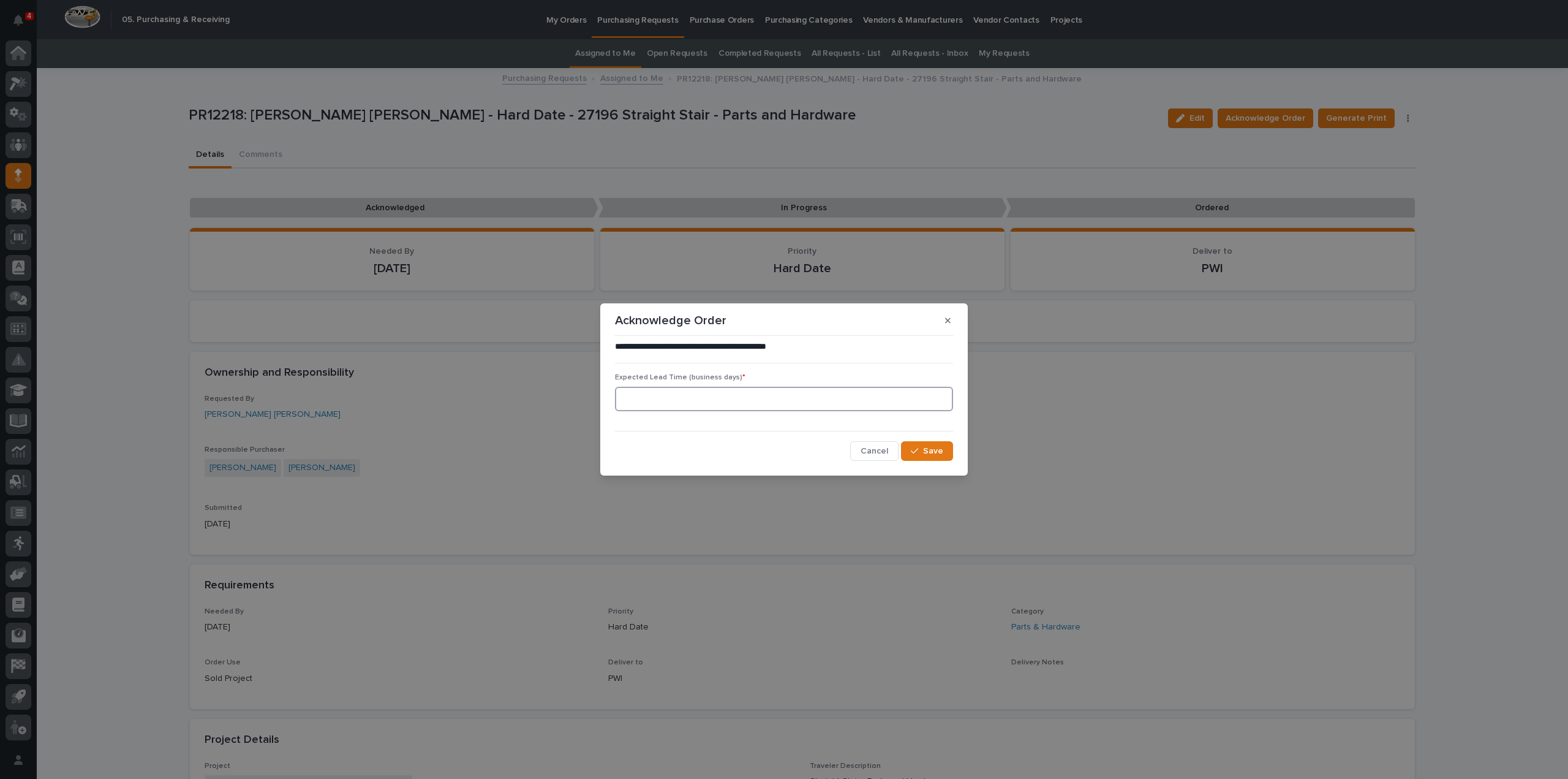
click at [676, 393] on input at bounding box center [783, 399] width 338 height 24
type input "0"
click at [939, 451] on span "Save" at bounding box center [933, 451] width 20 height 11
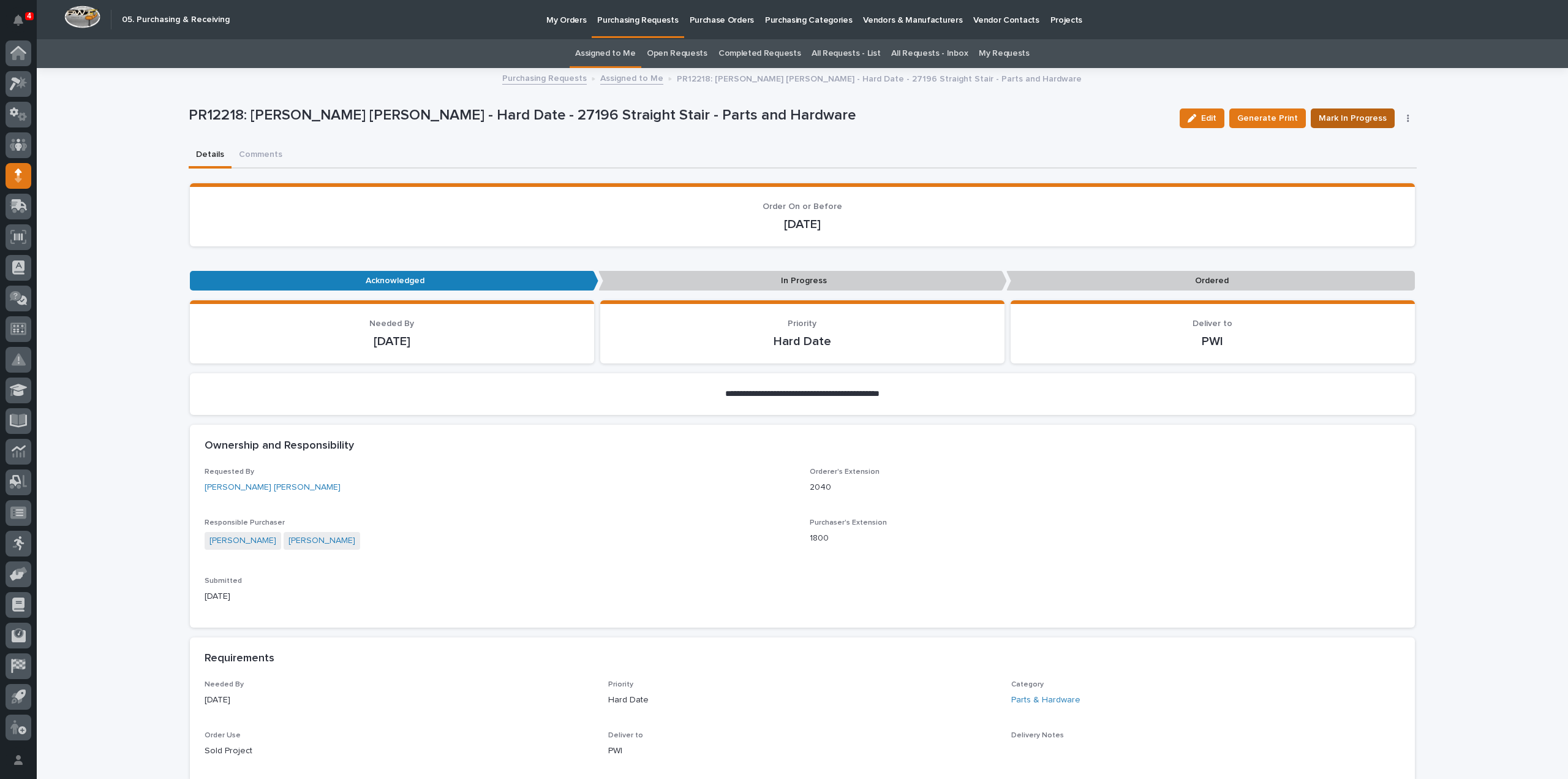
click at [1332, 117] on span "Mark In Progress" at bounding box center [1352, 118] width 68 height 15
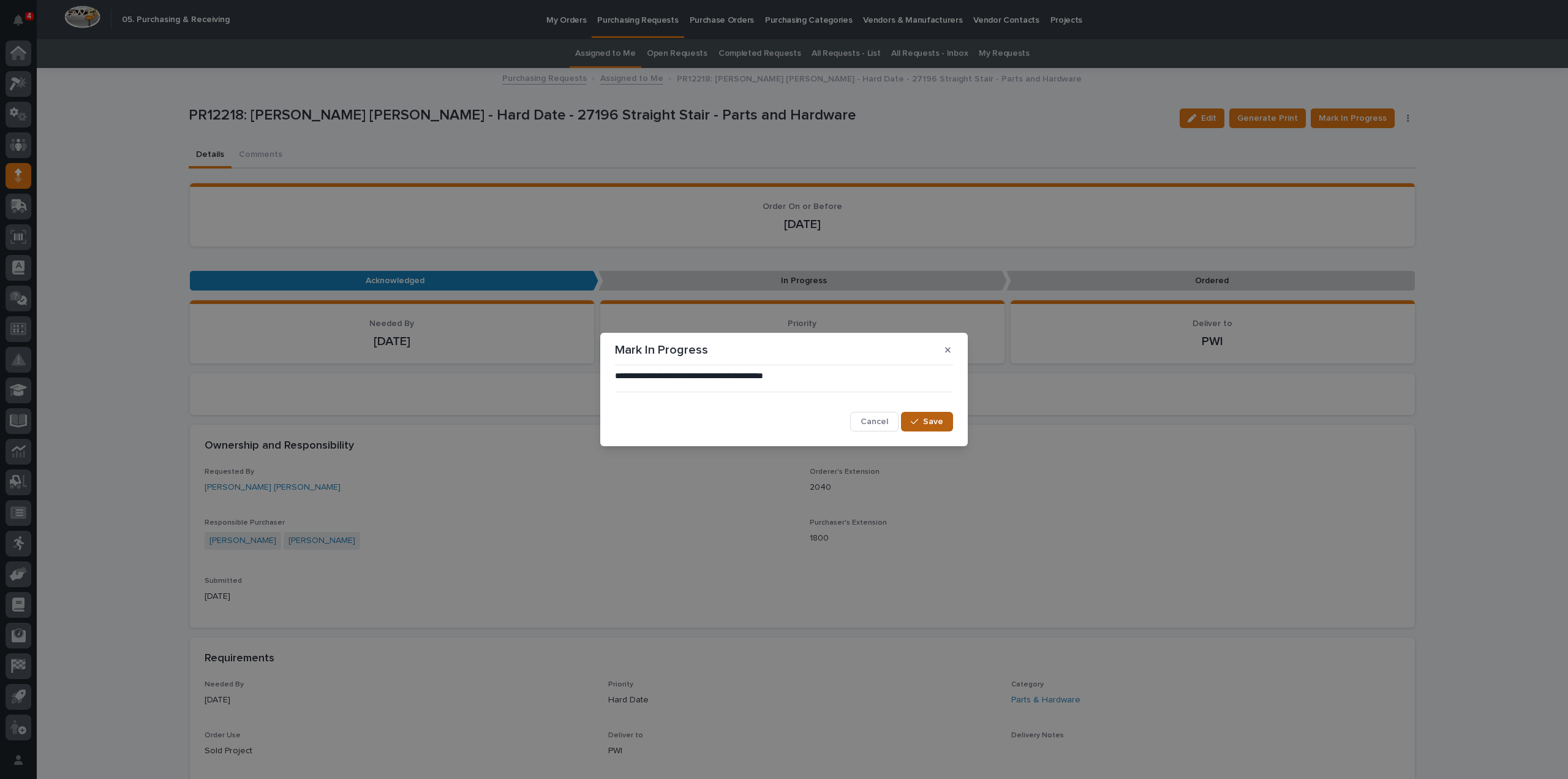
click at [948, 428] on button "Save" at bounding box center [927, 421] width 52 height 20
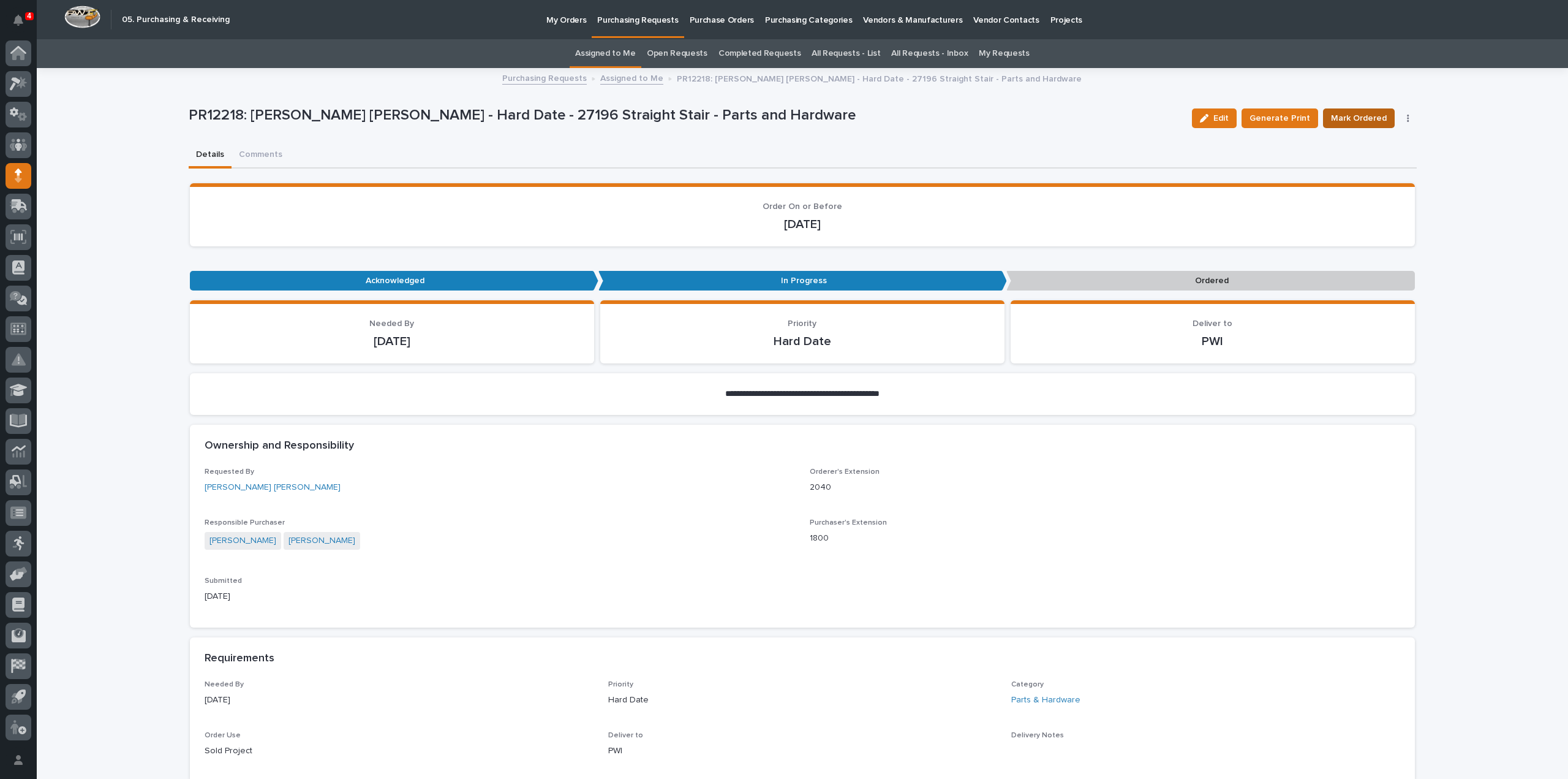
click at [1350, 116] on span "Mark Ordered" at bounding box center [1358, 118] width 56 height 15
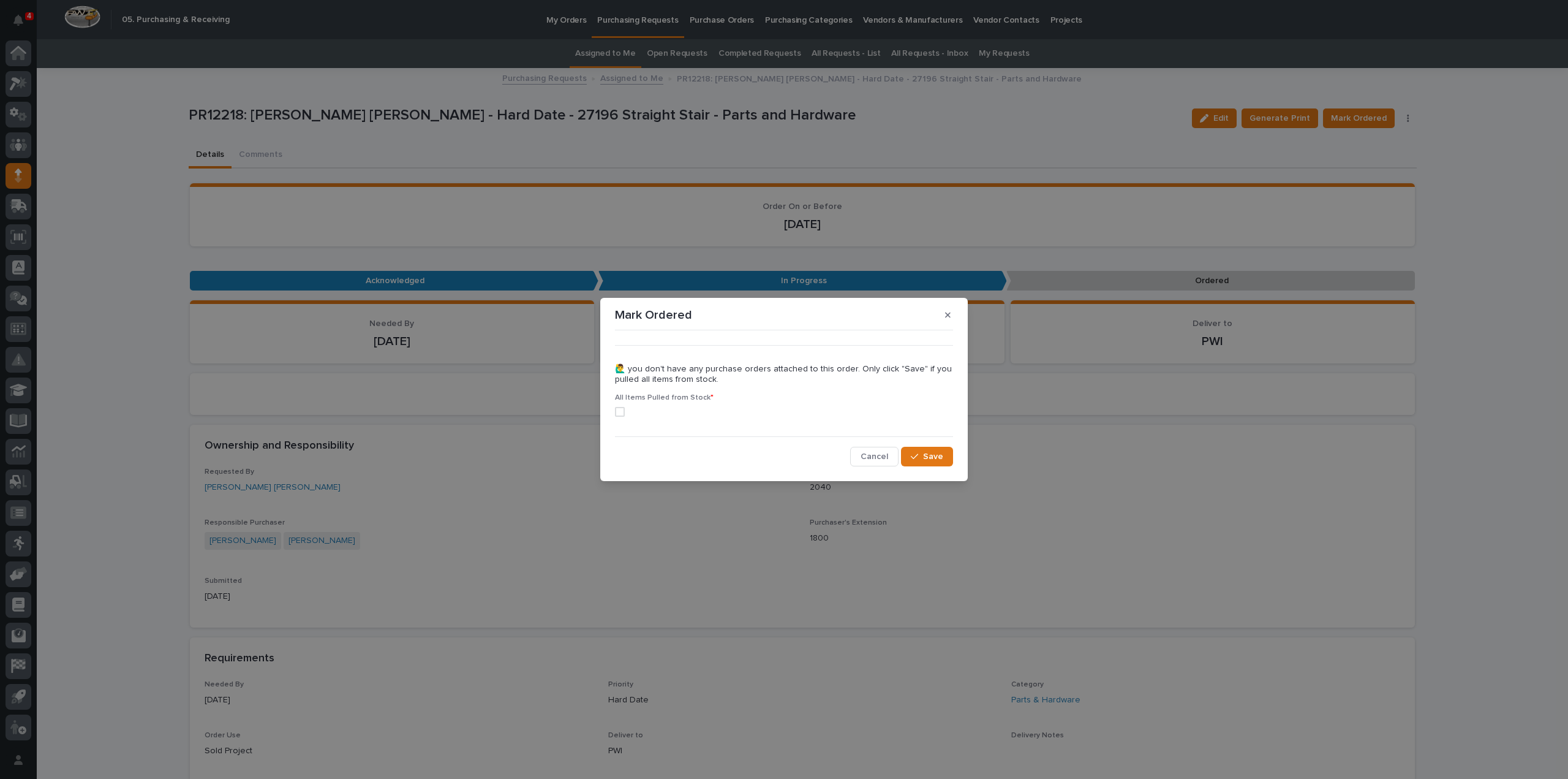
click at [621, 412] on span at bounding box center [619, 412] width 9 height 9
click at [942, 459] on span "Save" at bounding box center [933, 457] width 20 height 11
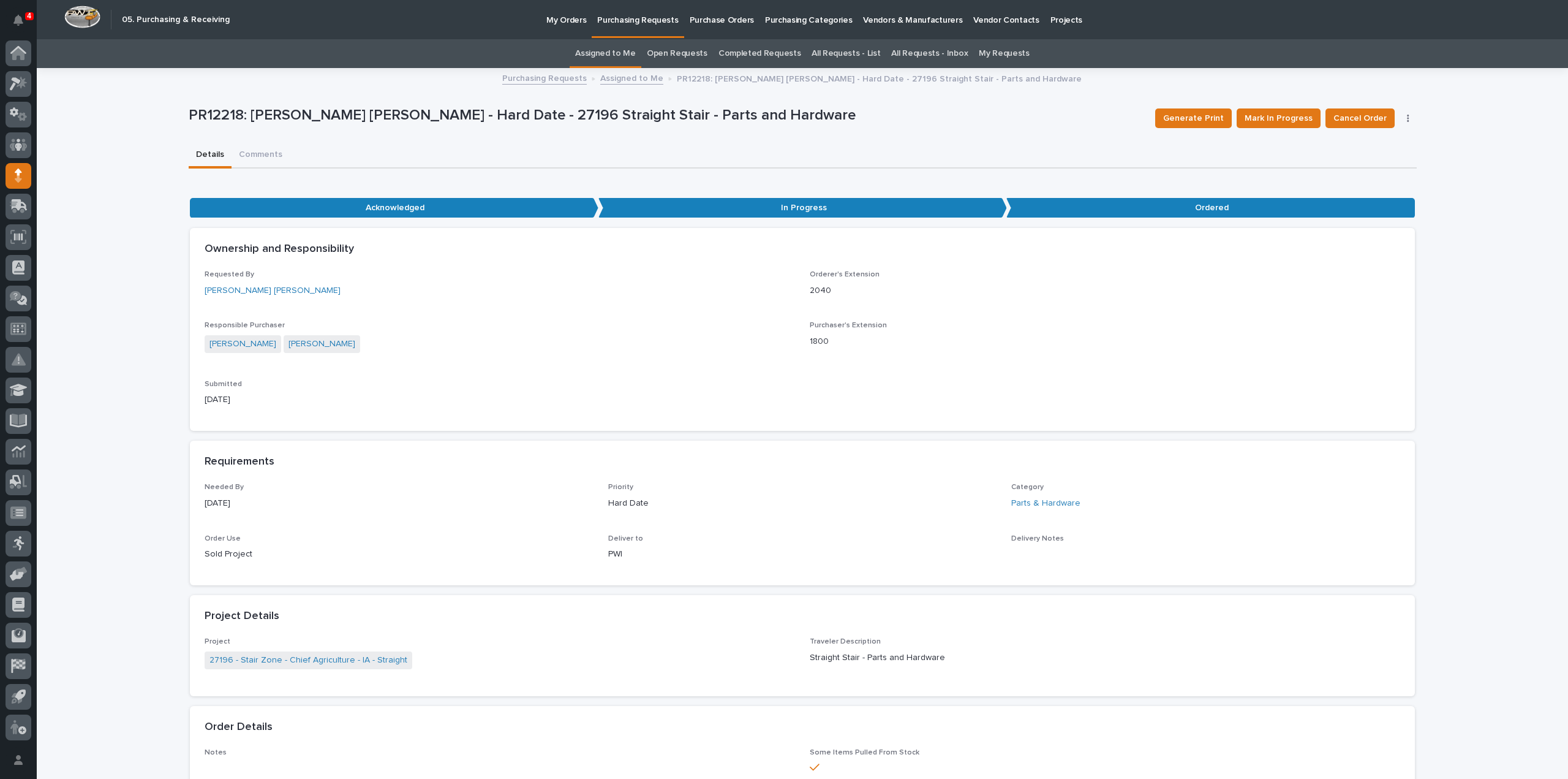
click at [632, 55] on link "Assigned to Me" at bounding box center [604, 53] width 60 height 29
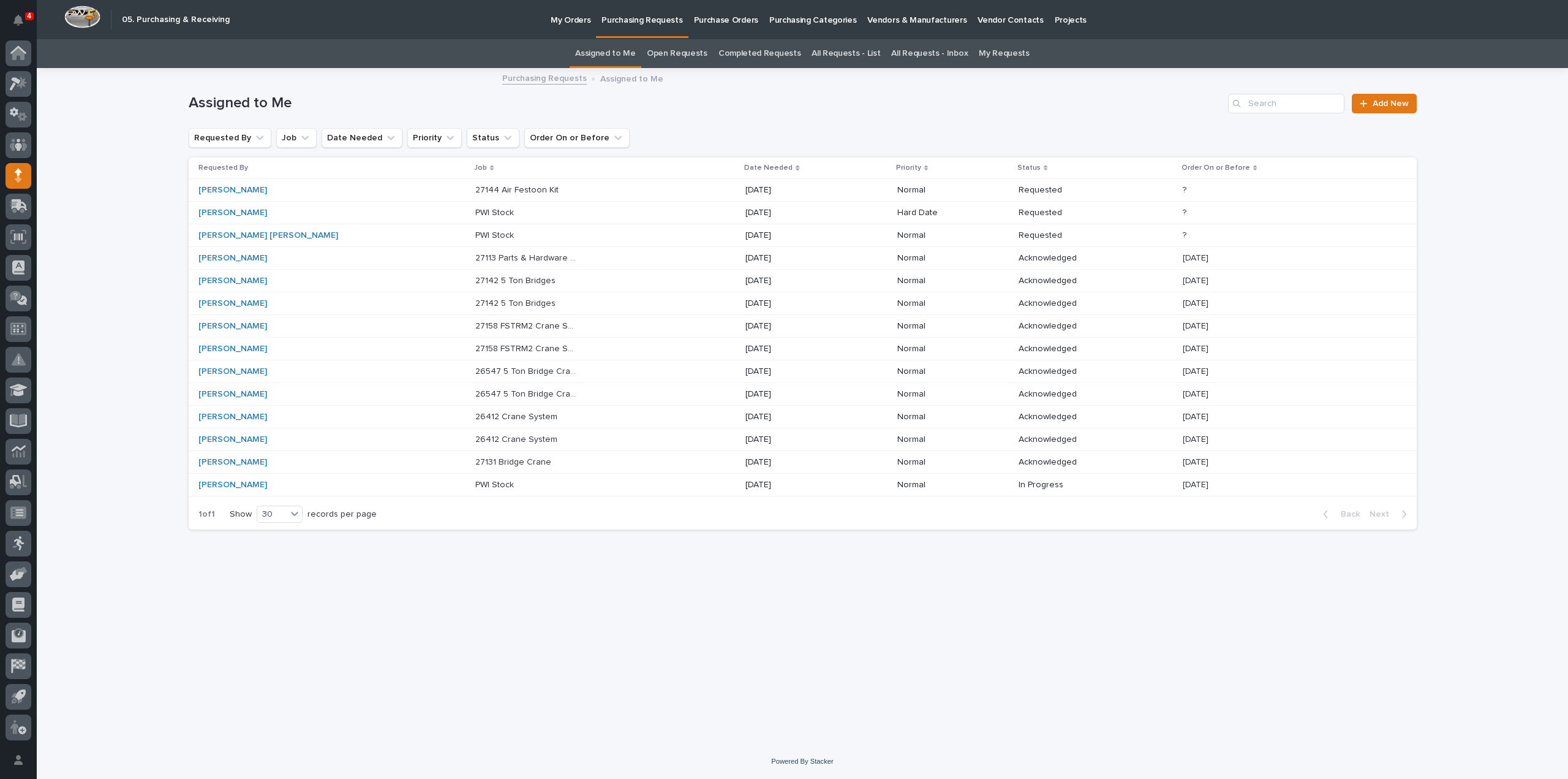
click at [475, 193] on p "27144 Air Festoon Kit" at bounding box center [517, 189] width 85 height 13
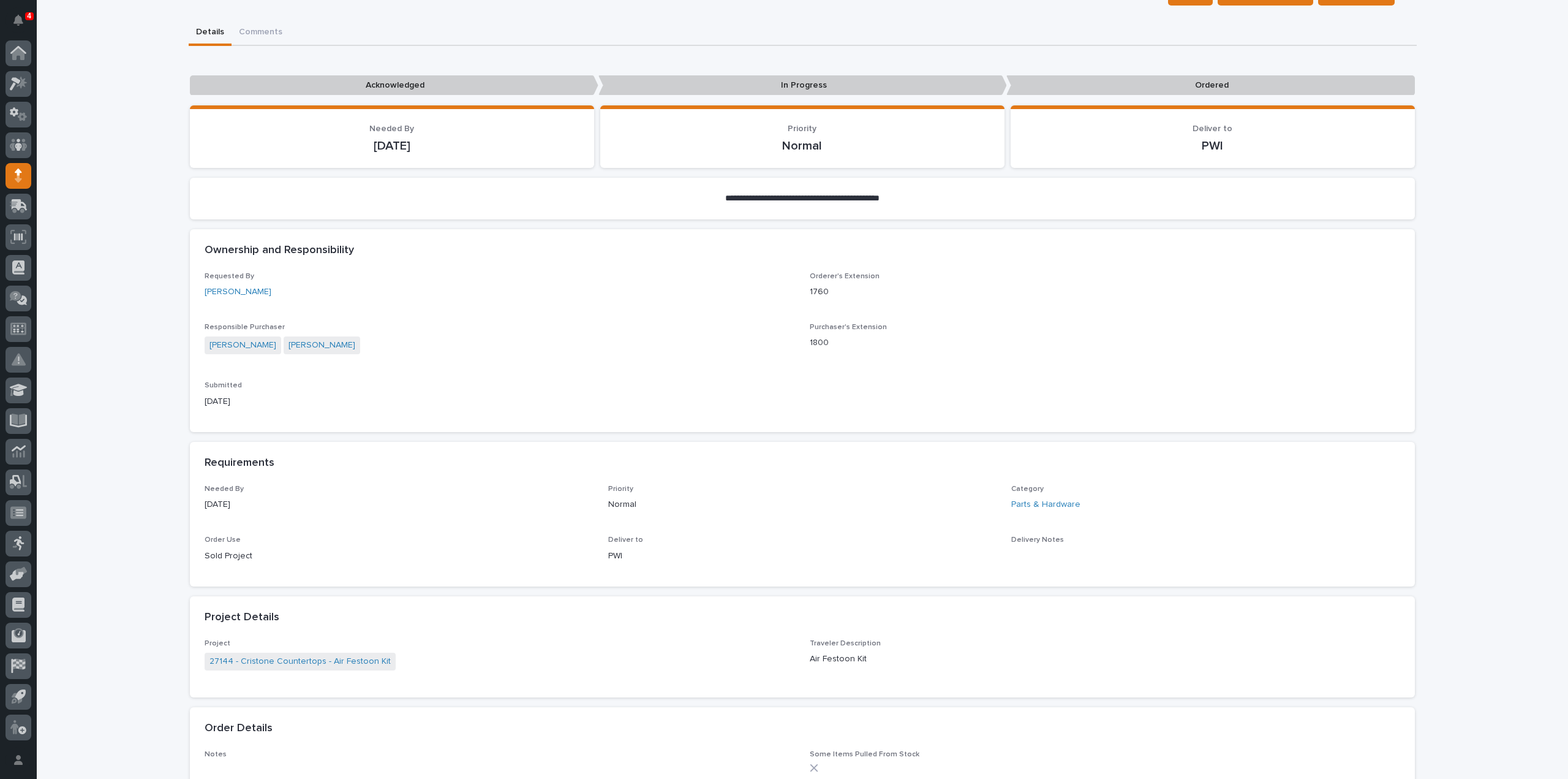
scroll to position [368, 0]
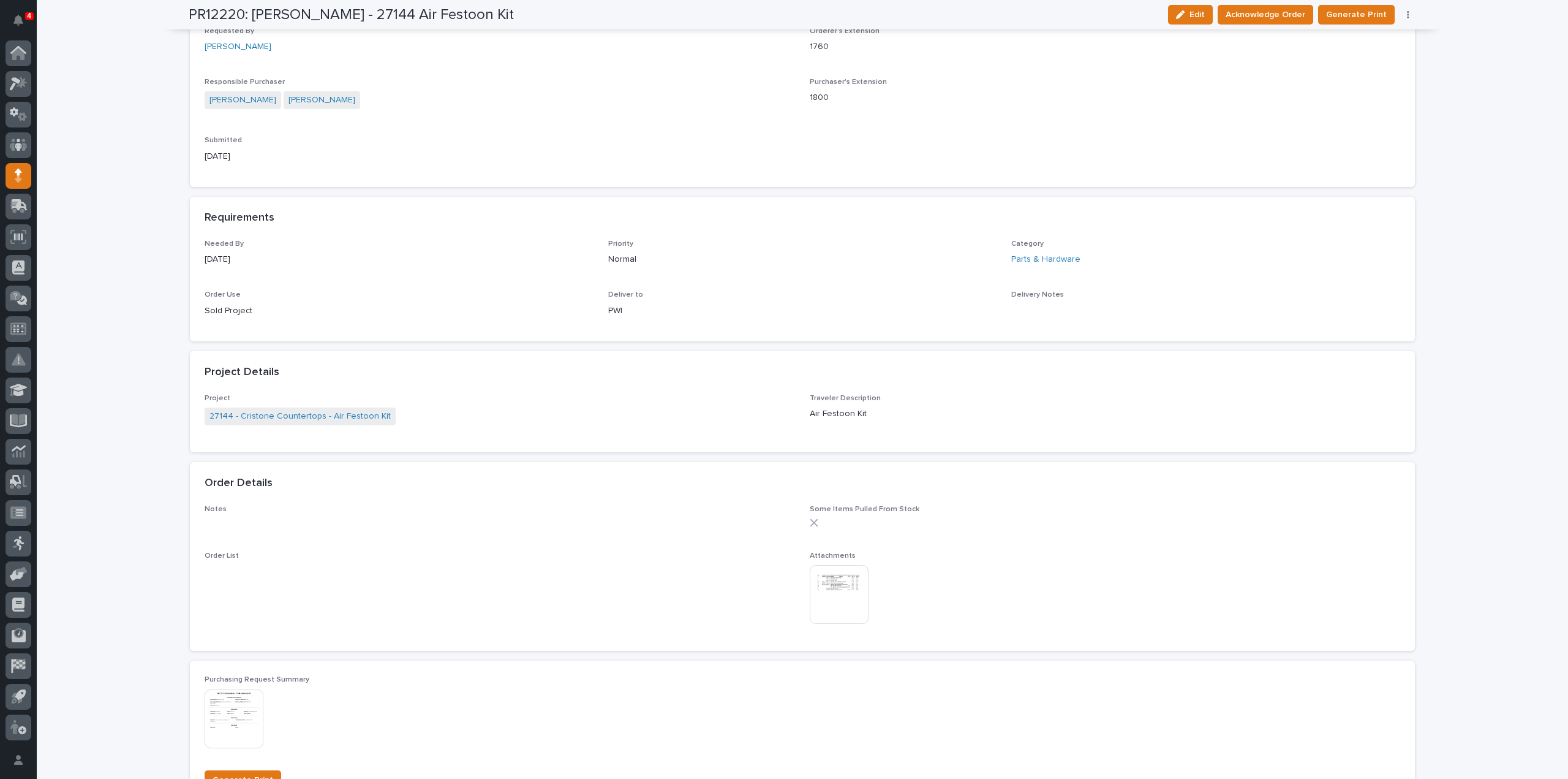
click at [825, 594] on img at bounding box center [839, 594] width 59 height 59
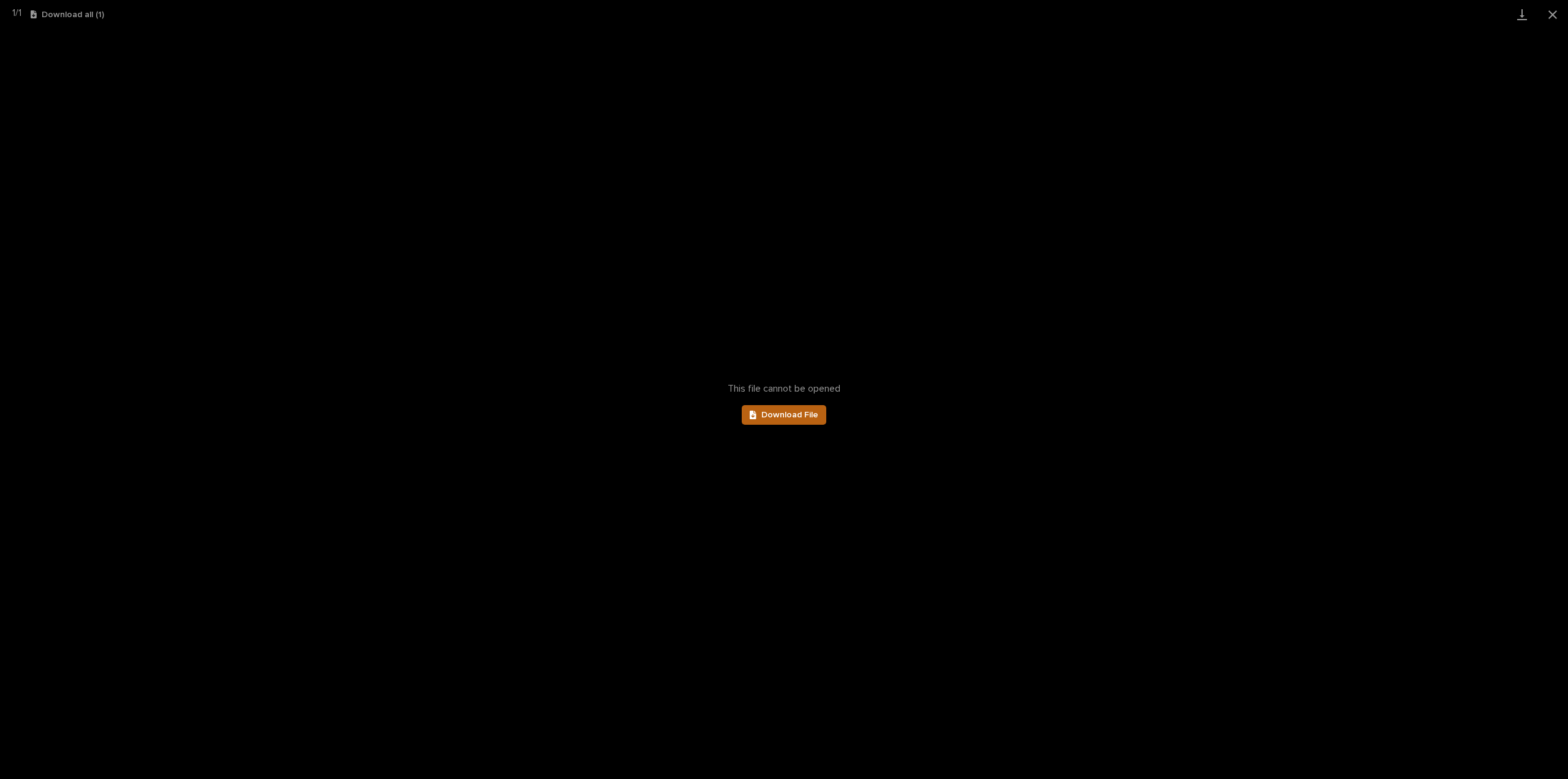
click at [776, 424] on link "Download File" at bounding box center [784, 414] width 85 height 20
click at [1554, 10] on button "Close gallery" at bounding box center [1552, 14] width 31 height 29
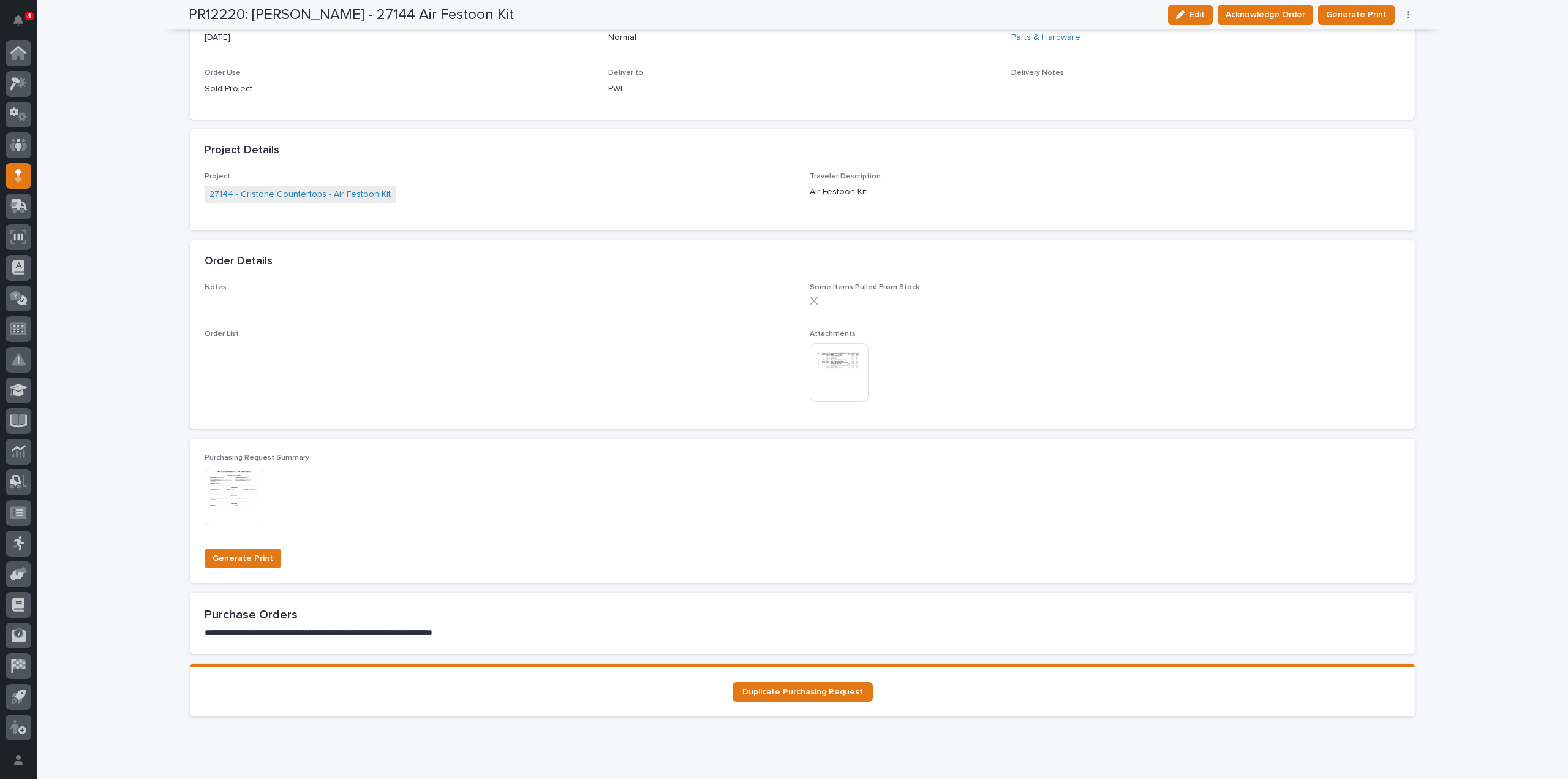
scroll to position [632, 0]
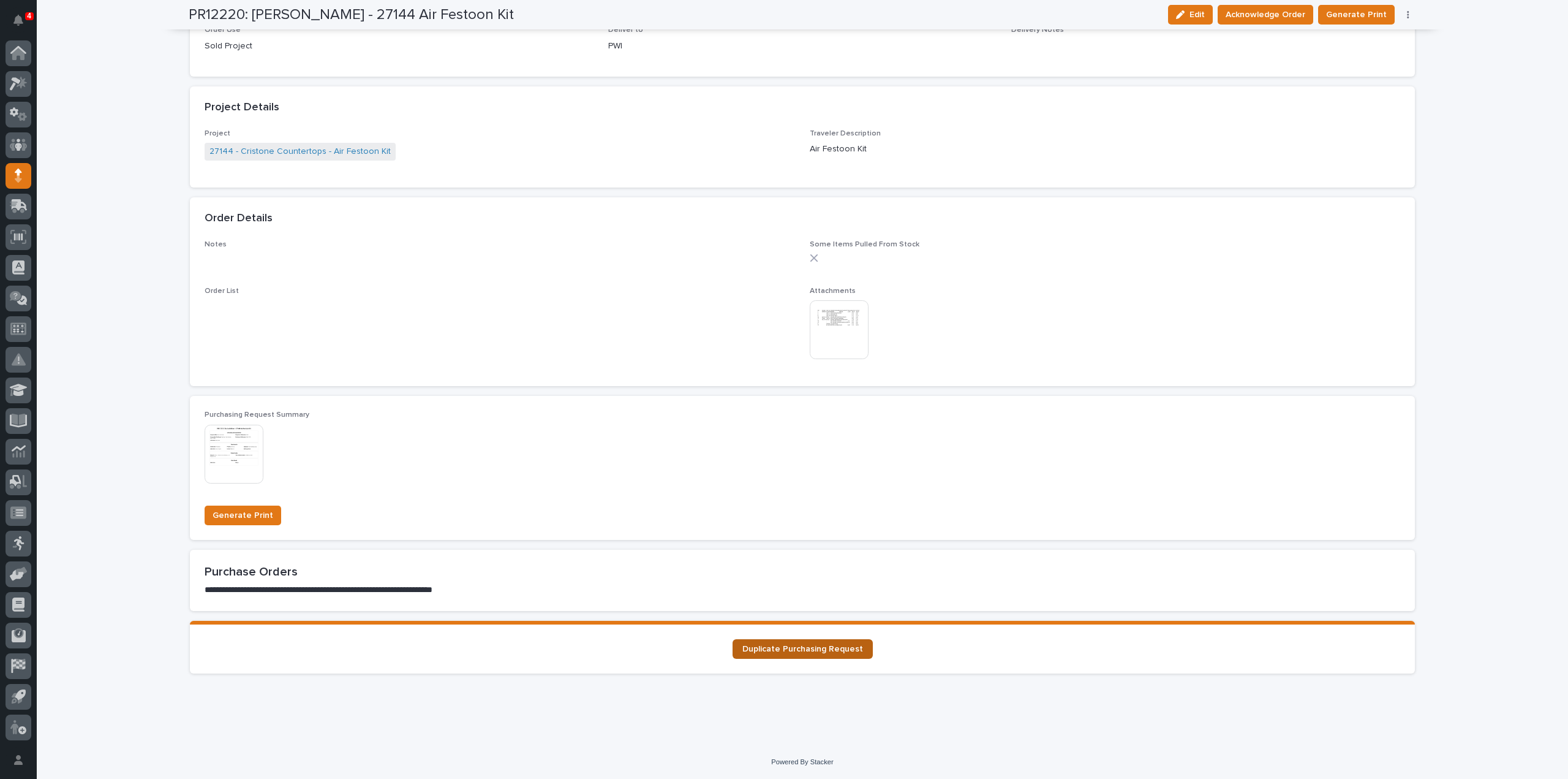
click at [774, 648] on span "Duplicate Purchasing Request" at bounding box center [803, 649] width 121 height 9
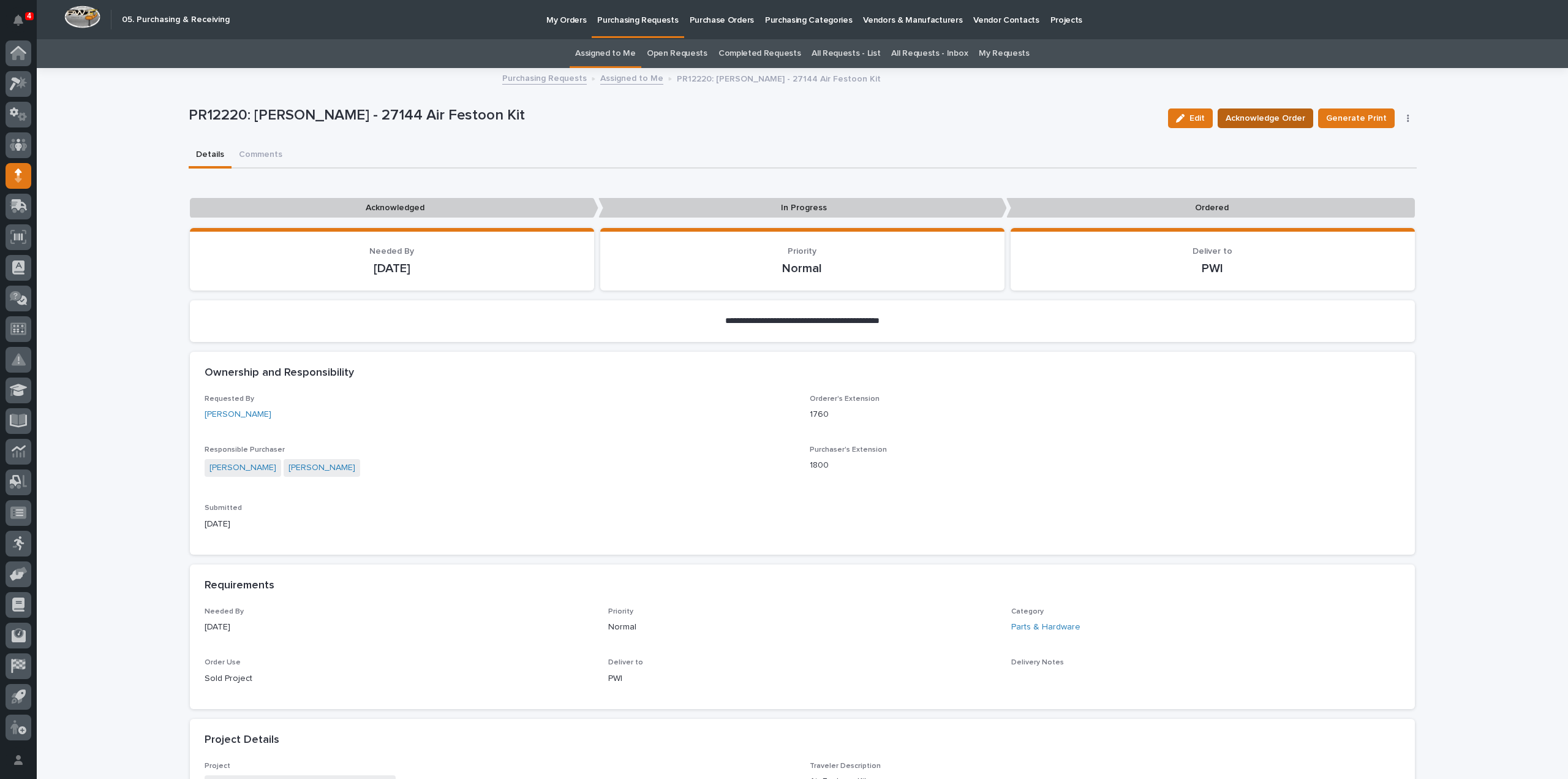
click at [1261, 120] on span "Acknowledge Order" at bounding box center [1265, 118] width 80 height 15
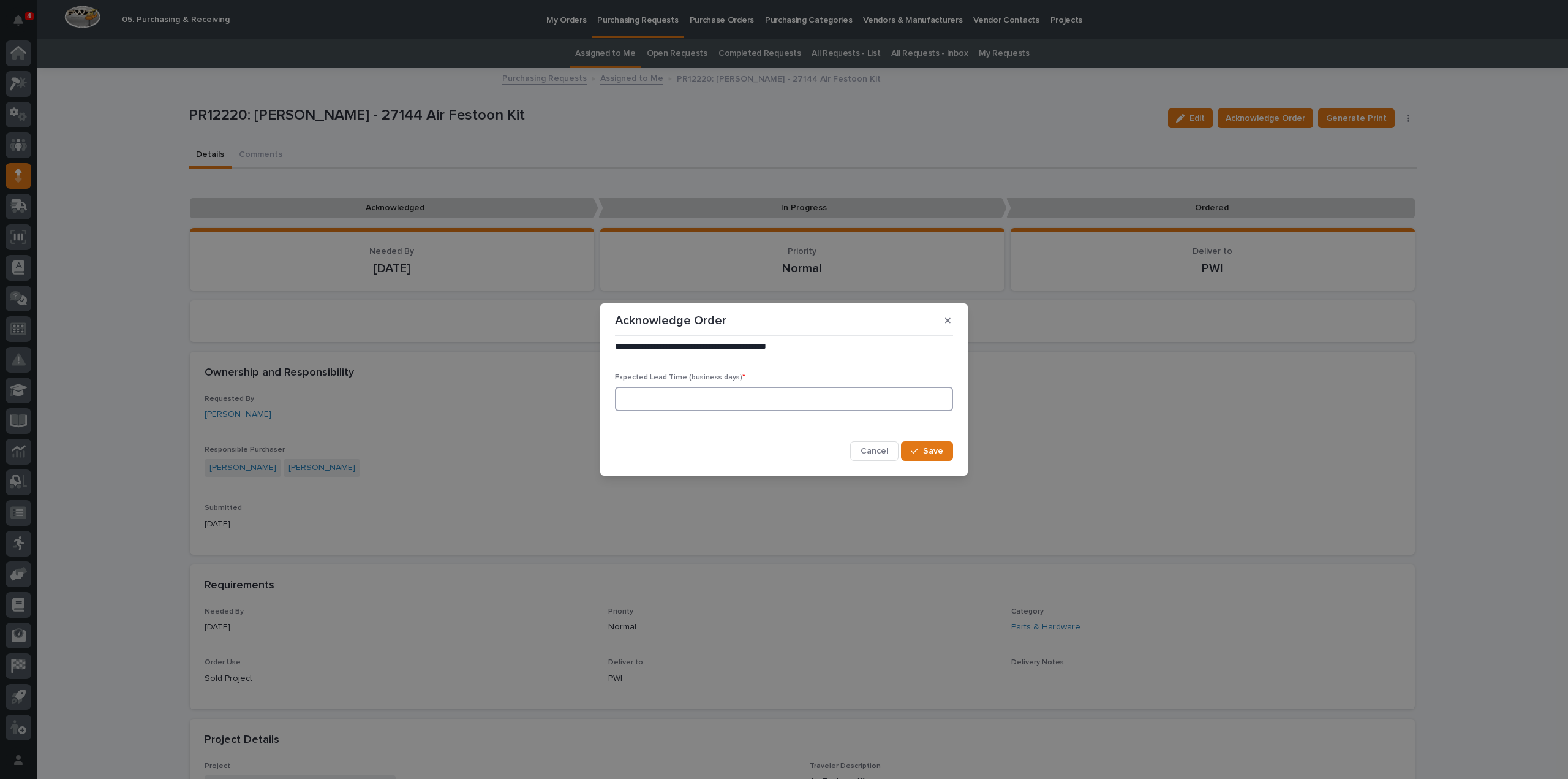
click at [737, 407] on input at bounding box center [783, 399] width 338 height 24
type input "0"
click at [916, 450] on icon "button" at bounding box center [914, 450] width 7 height 9
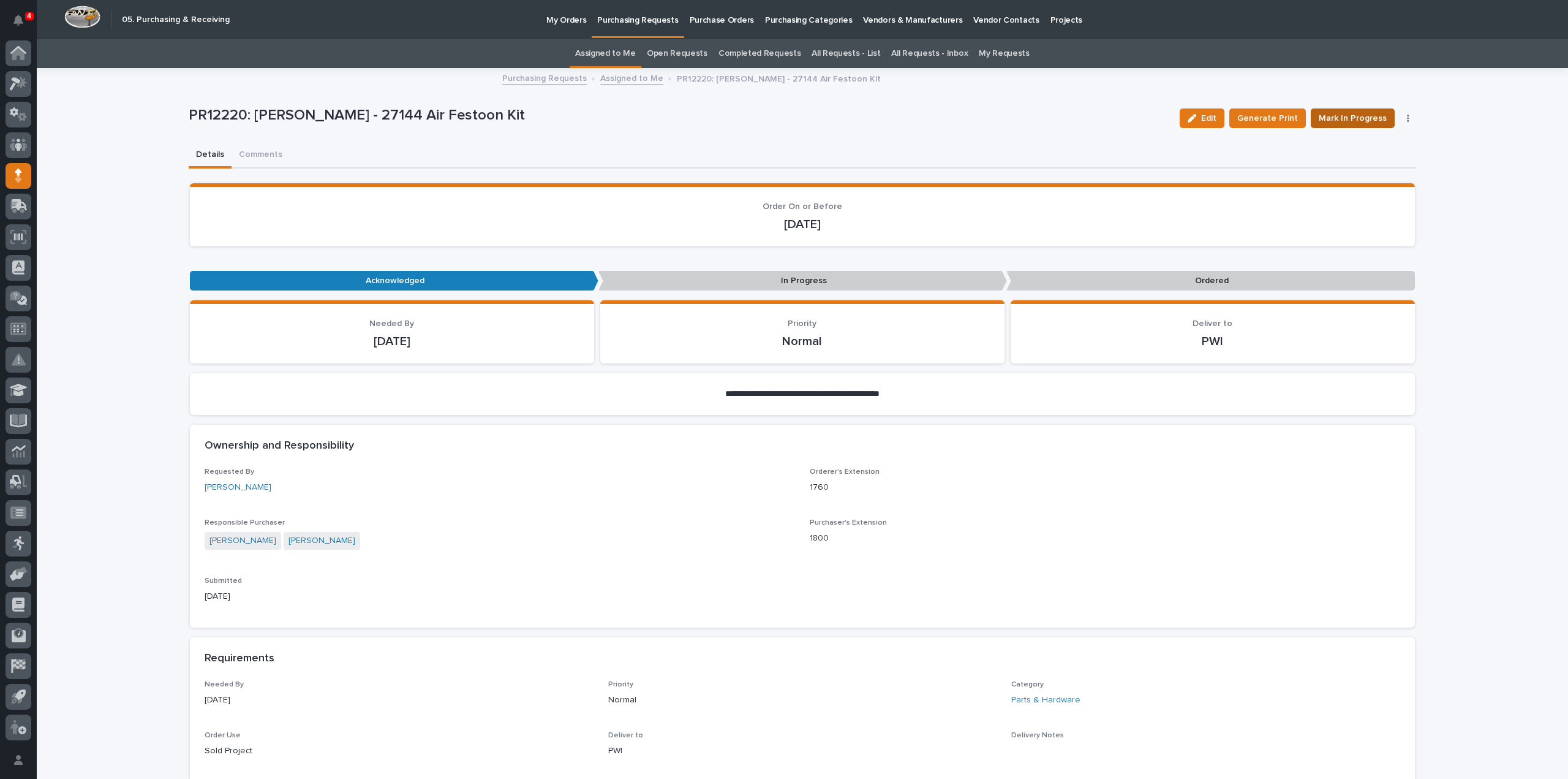
click at [1355, 117] on span "Mark In Progress" at bounding box center [1352, 118] width 68 height 15
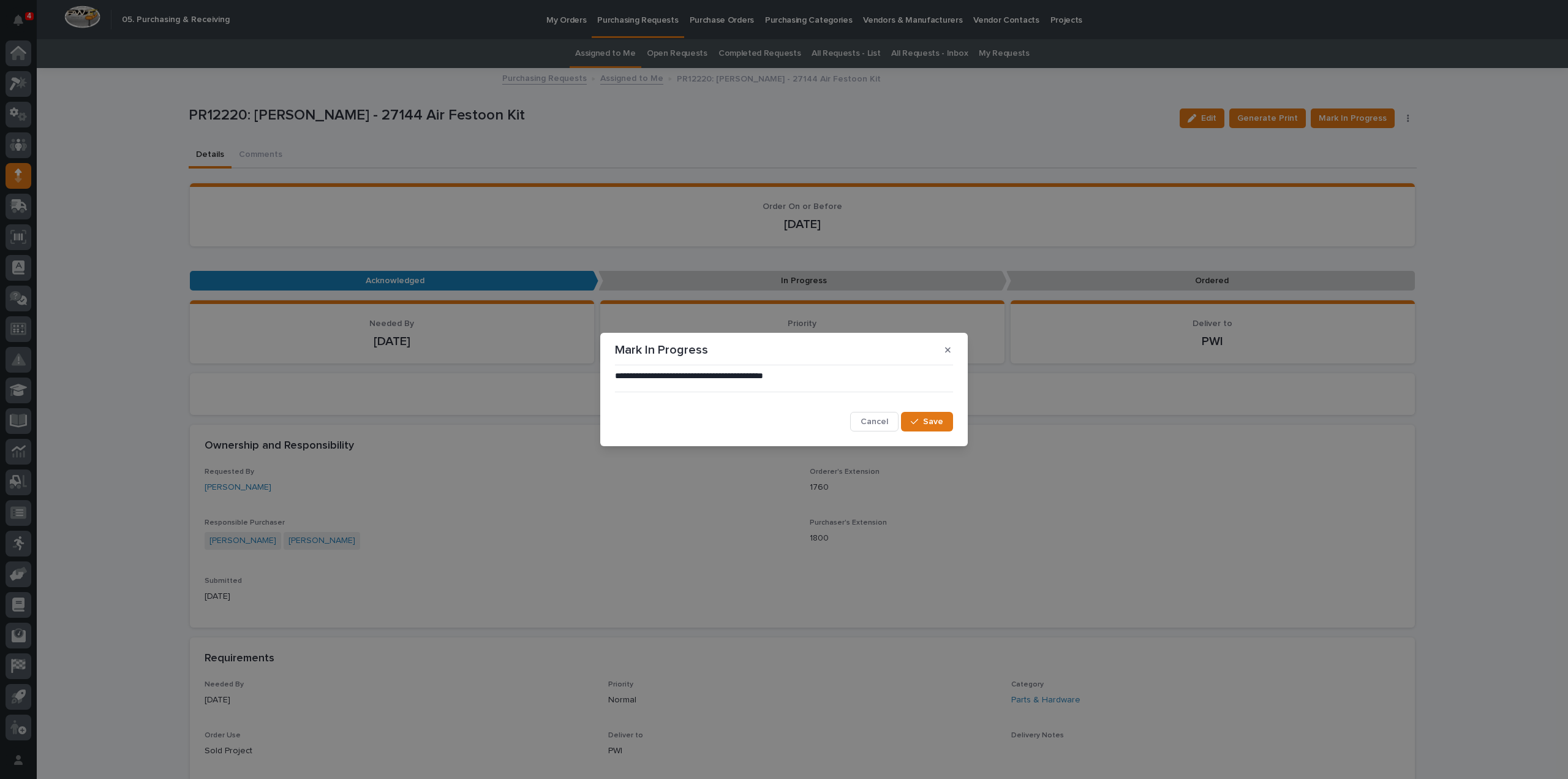
drag, startPoint x: 917, startPoint y: 424, endPoint x: 1040, endPoint y: 396, distance: 126.1
click at [917, 424] on icon "button" at bounding box center [914, 421] width 7 height 9
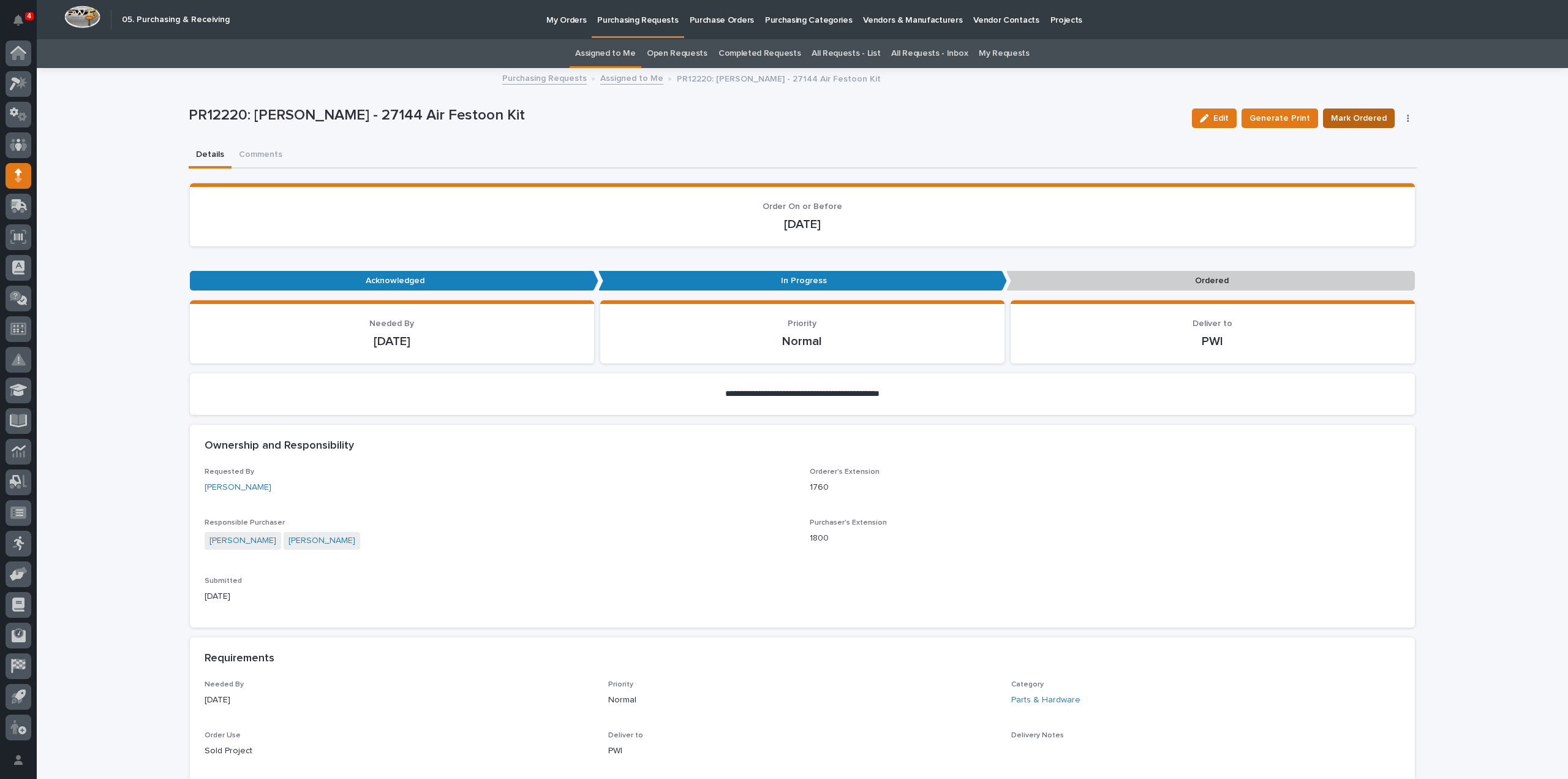
click at [1368, 123] on span "Mark Ordered" at bounding box center [1358, 118] width 56 height 15
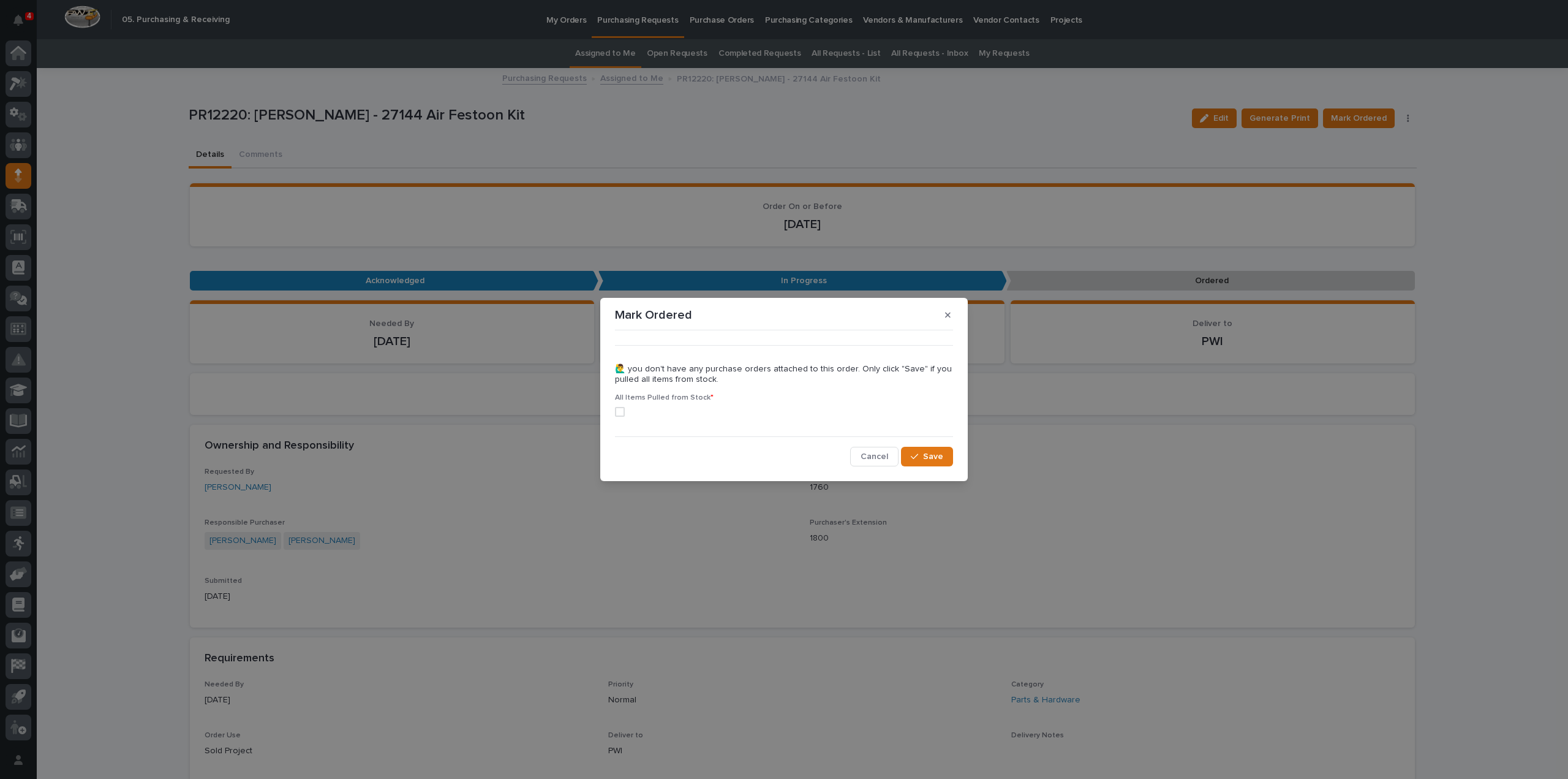
click at [622, 413] on span at bounding box center [619, 412] width 9 height 9
click at [911, 460] on button "Save" at bounding box center [927, 456] width 52 height 20
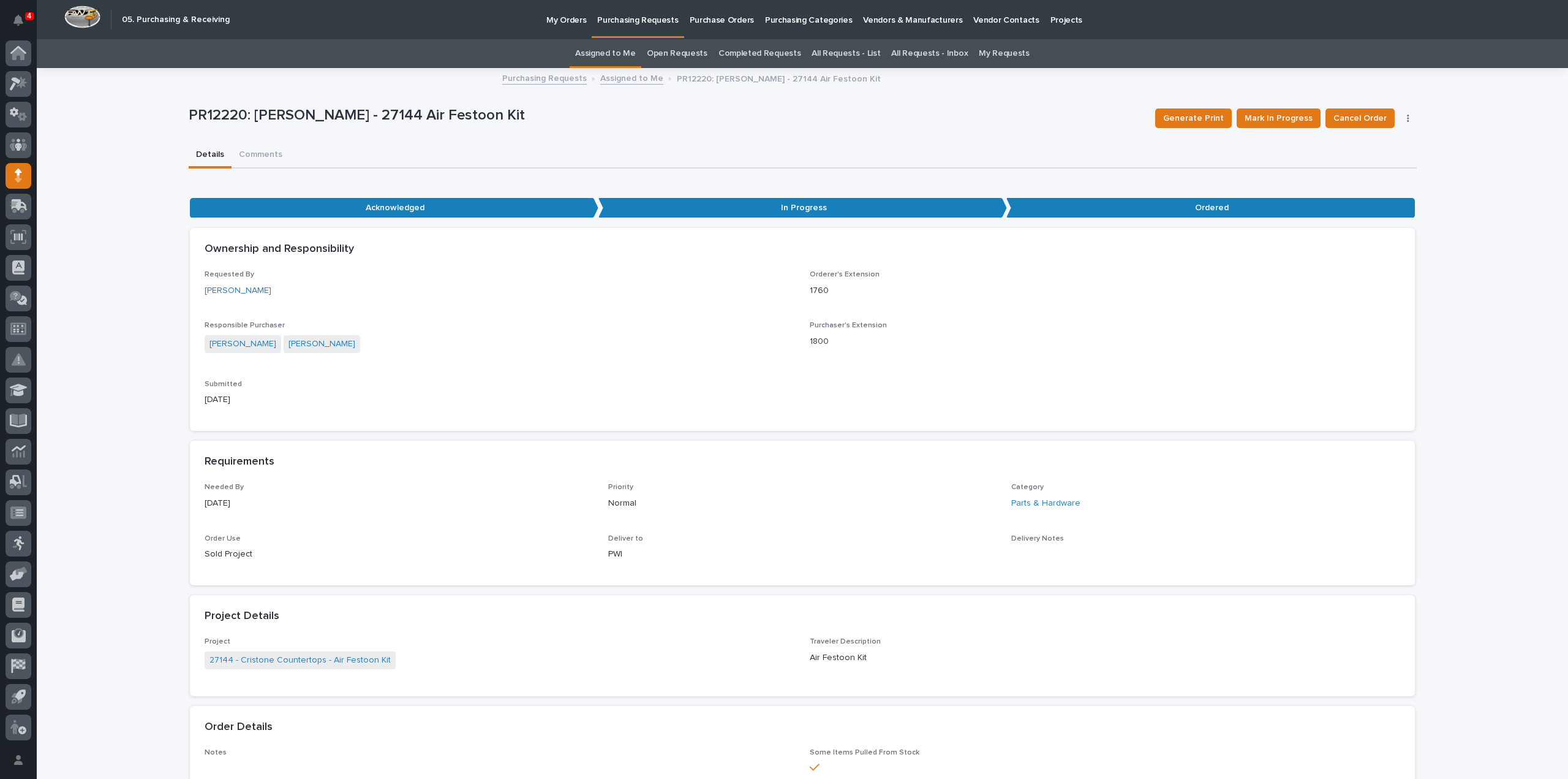
drag, startPoint x: 140, startPoint y: 136, endPoint x: 132, endPoint y: 130, distance: 10.0
click at [140, 136] on div "**********" at bounding box center [802, 792] width 1531 height 1447
click at [617, 55] on link "Assigned to Me" at bounding box center [604, 53] width 60 height 29
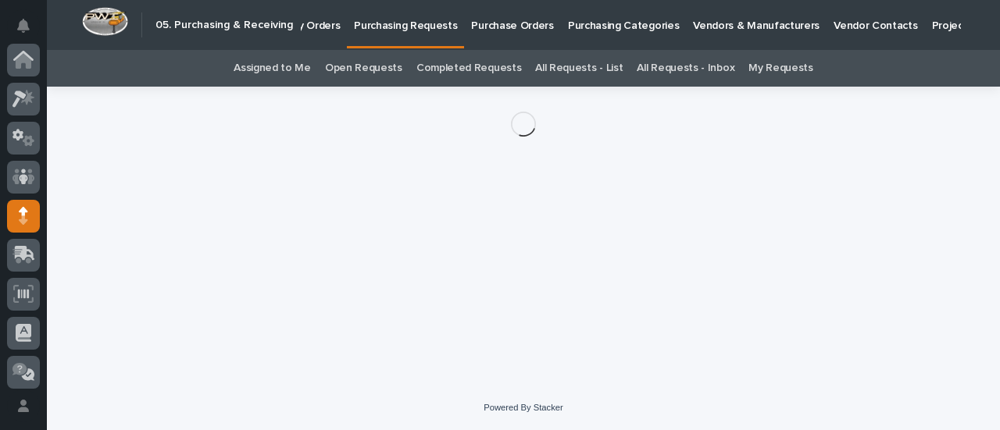
scroll to position [156, 0]
